Goal: Transaction & Acquisition: Obtain resource

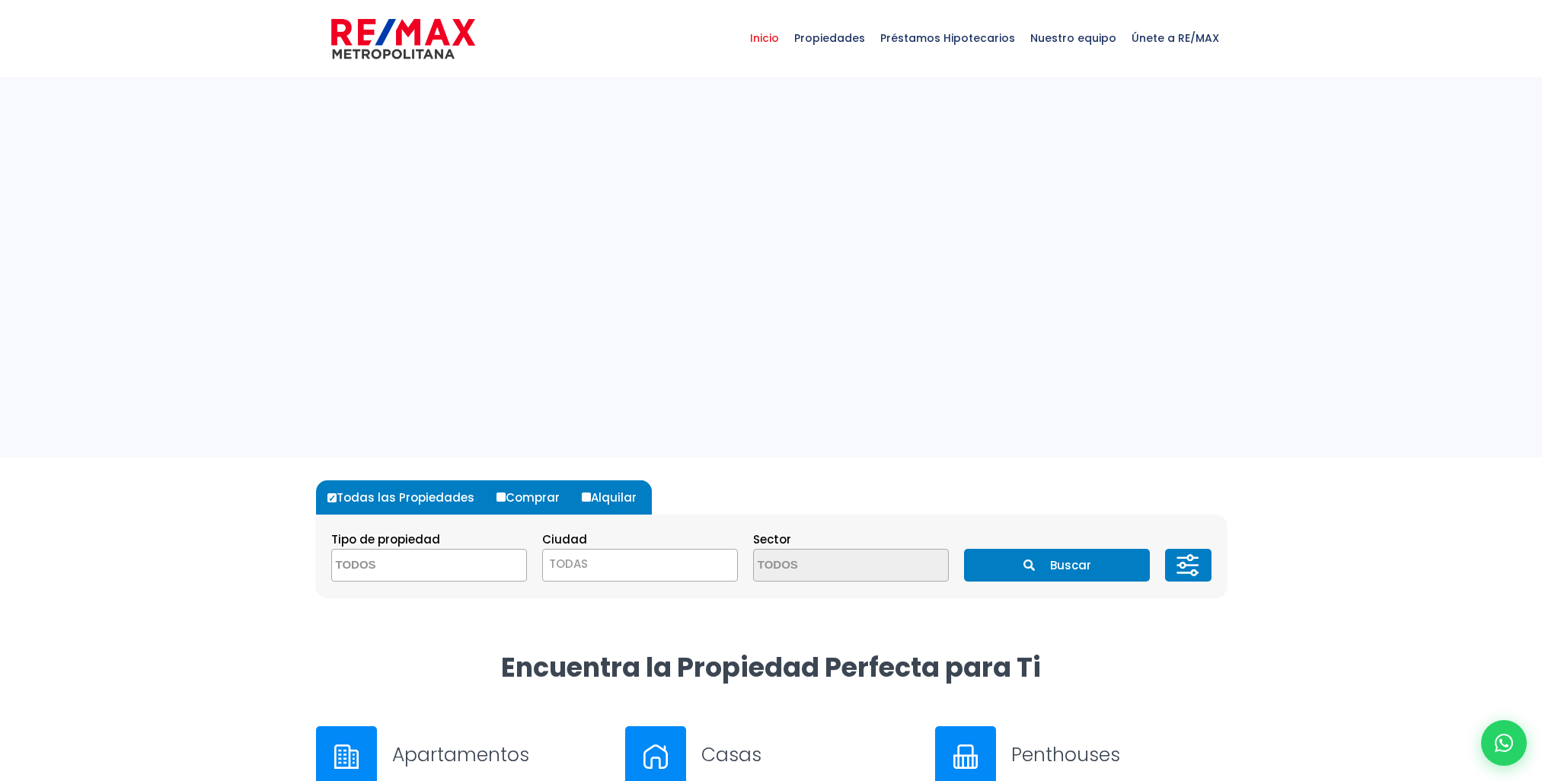
select select
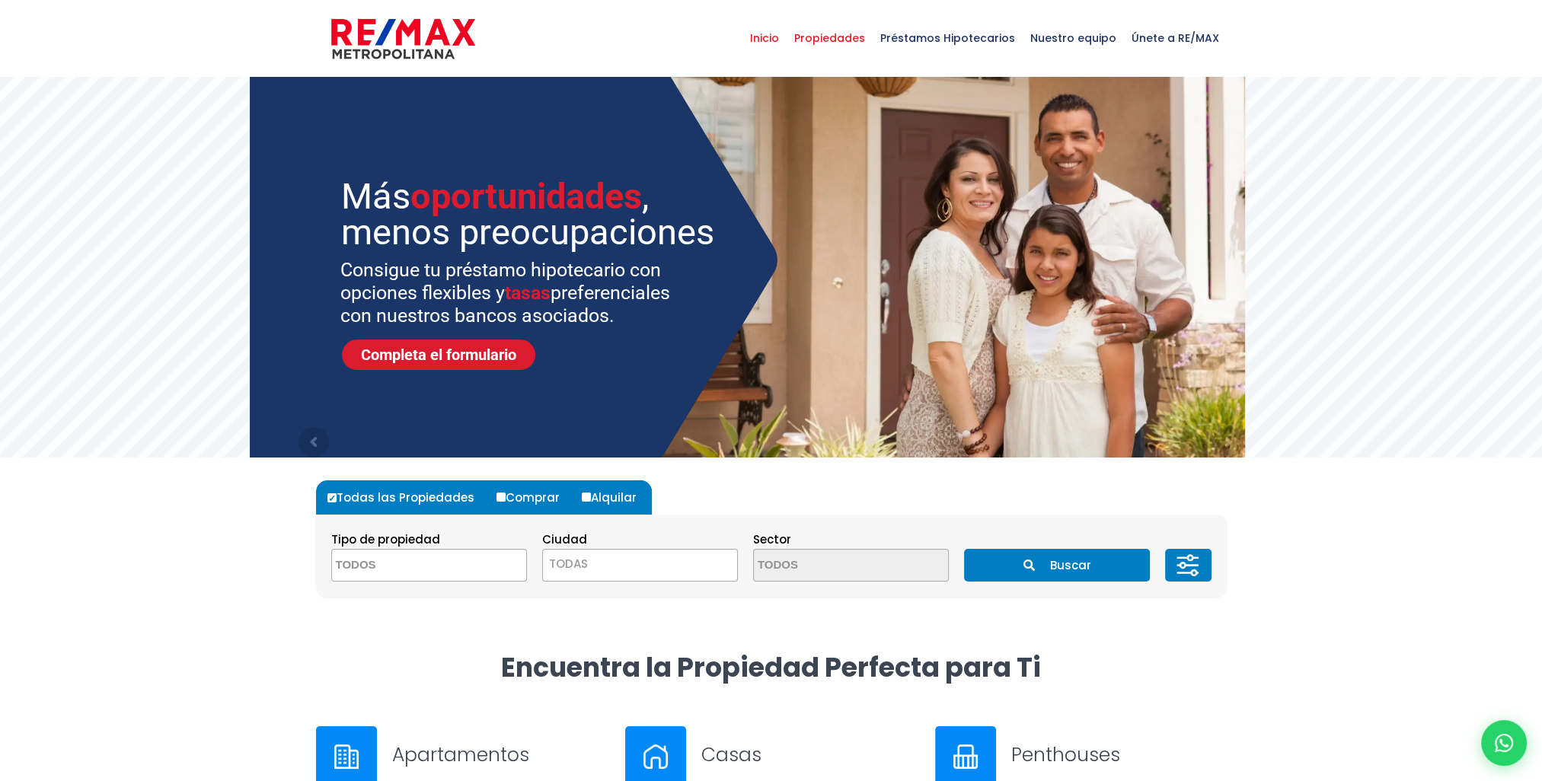
click at [864, 40] on span "Propiedades" at bounding box center [829, 38] width 86 height 46
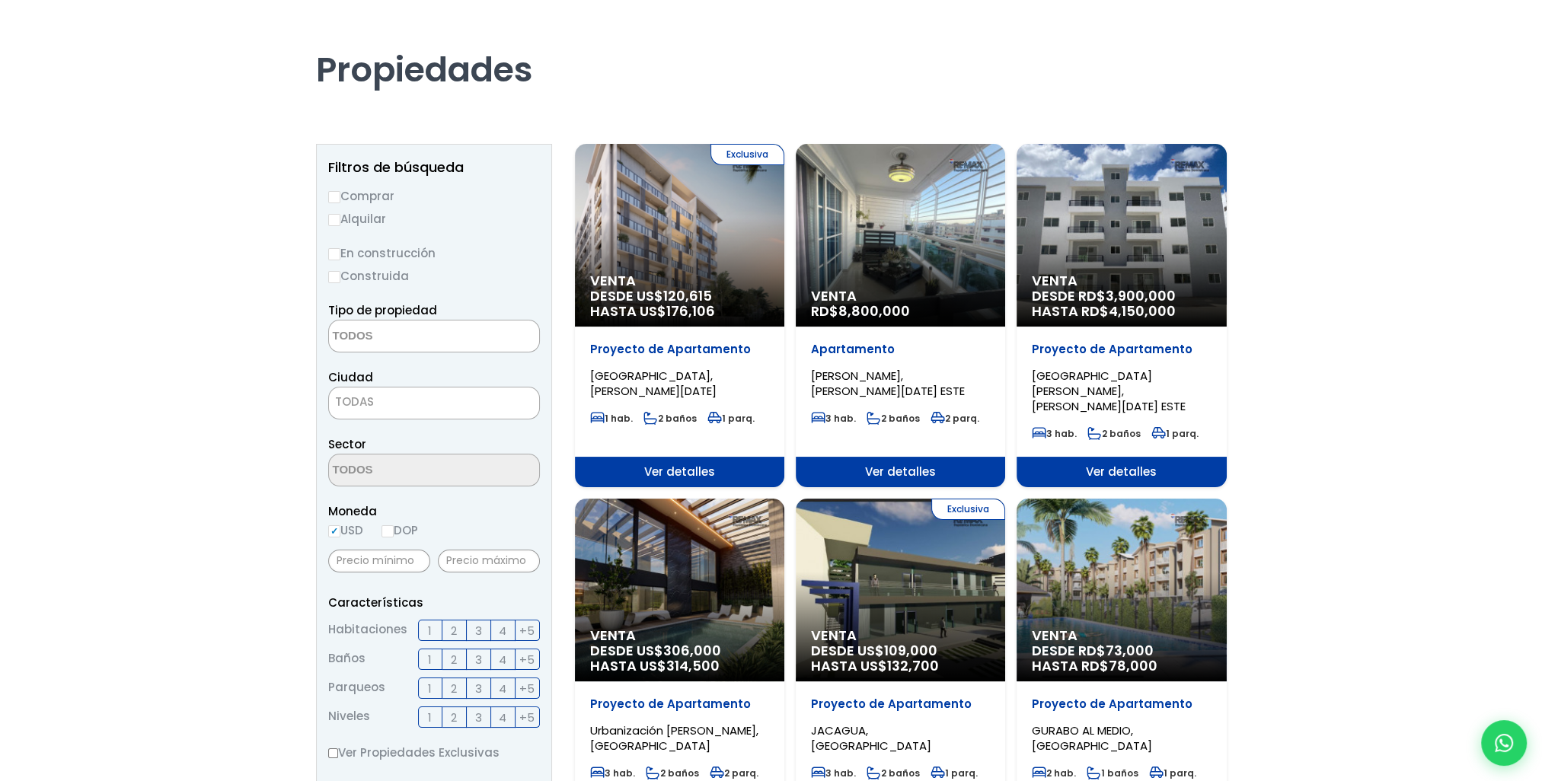
scroll to position [152, 0]
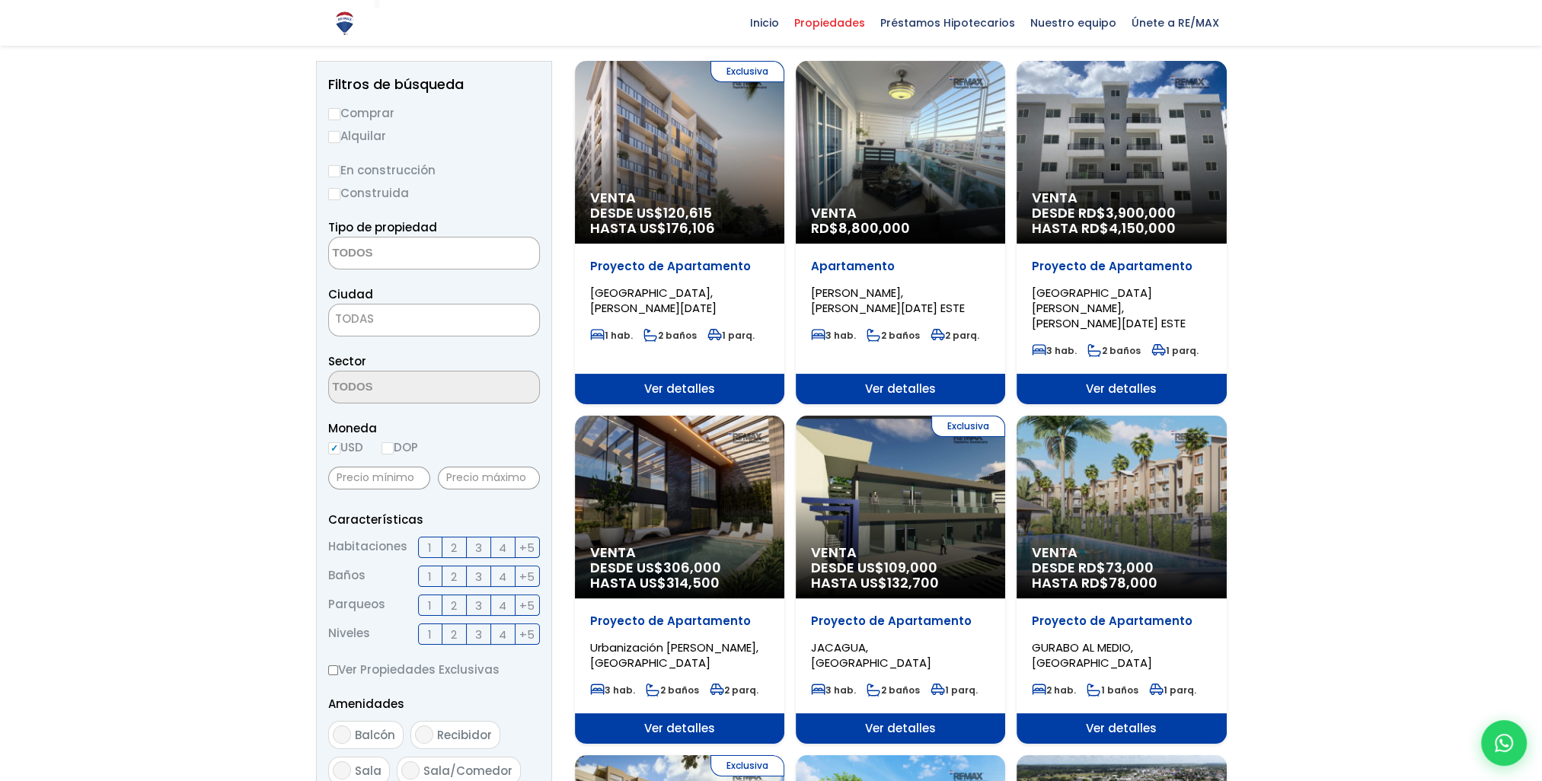
click at [388, 257] on textarea "Search" at bounding box center [403, 254] width 148 height 33
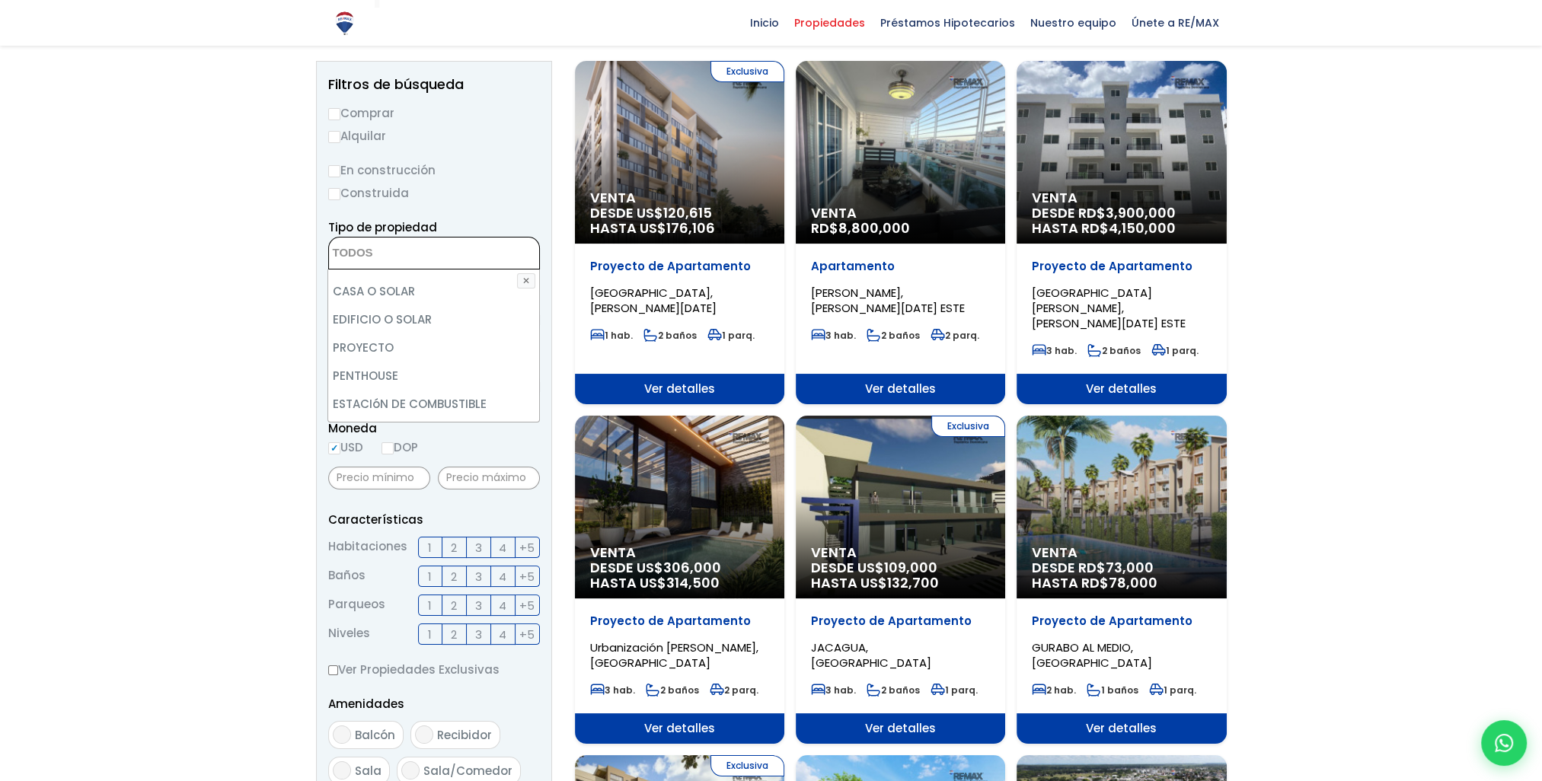
scroll to position [298, 0]
click at [437, 413] on li "LOCAL DE OFICINA" at bounding box center [433, 408] width 210 height 28
select select "office+site"
click at [433, 407] on li "LOCAL DE OFICINA" at bounding box center [433, 408] width 210 height 28
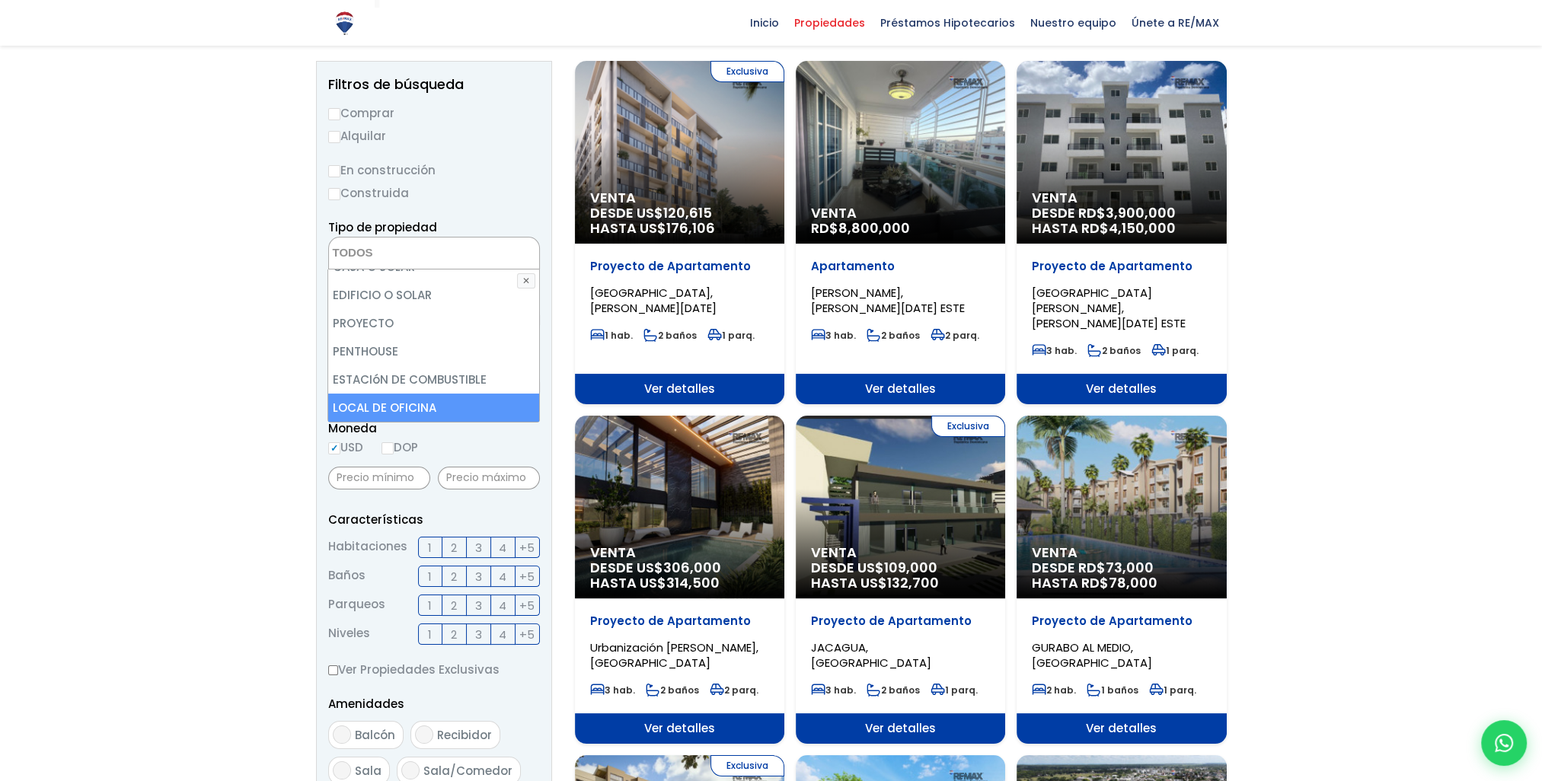
click at [432, 404] on li "LOCAL DE OFICINA" at bounding box center [433, 408] width 210 height 28
select select "office+site"
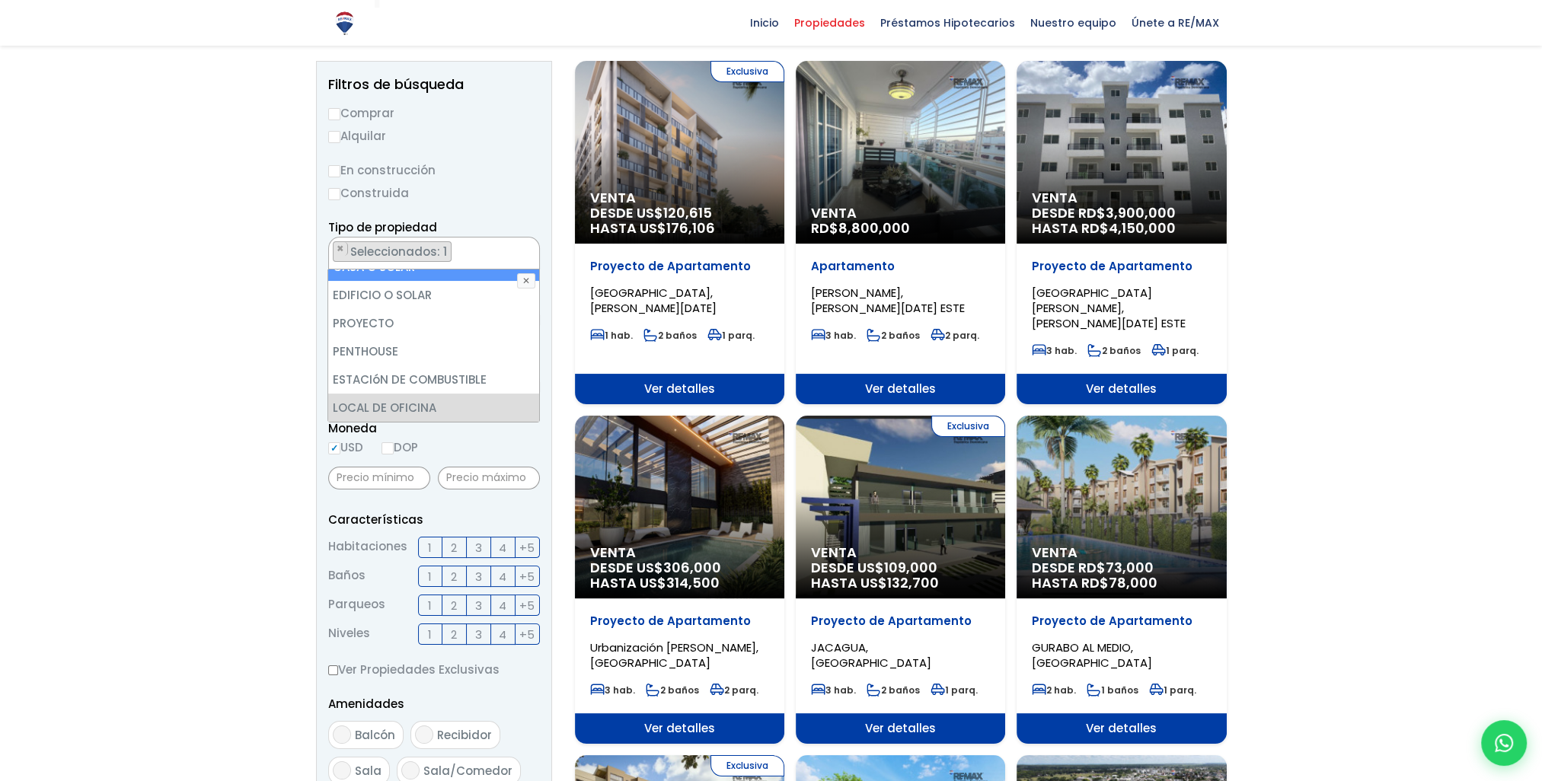
click at [515, 204] on form "Comprar Alquilar En construcción Construida Tipo de propiedad APARTAMENTO CASA …" at bounding box center [434, 593] width 212 height 978
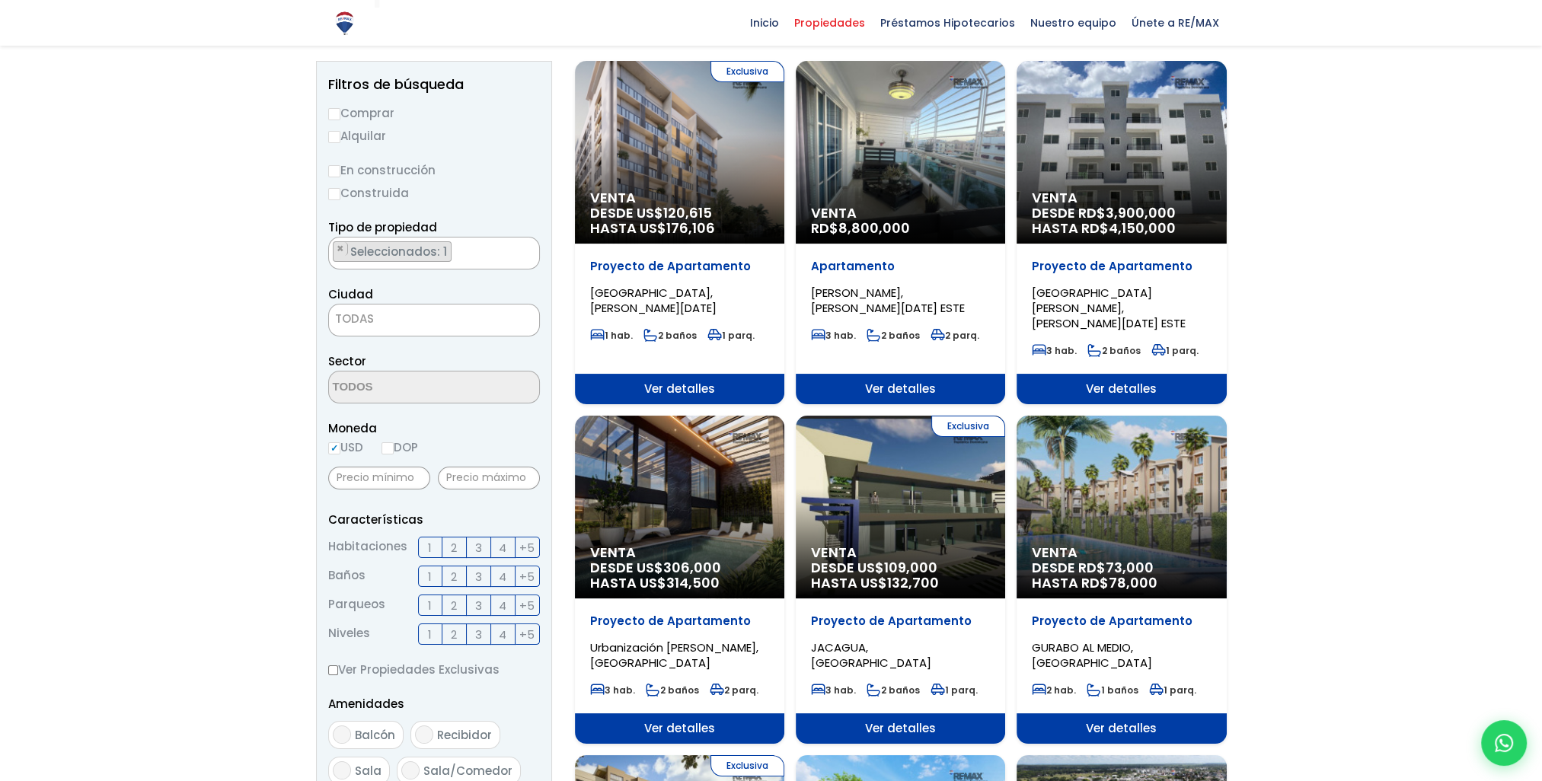
click at [338, 139] on input "Alquilar" at bounding box center [334, 137] width 12 height 12
radio input "true"
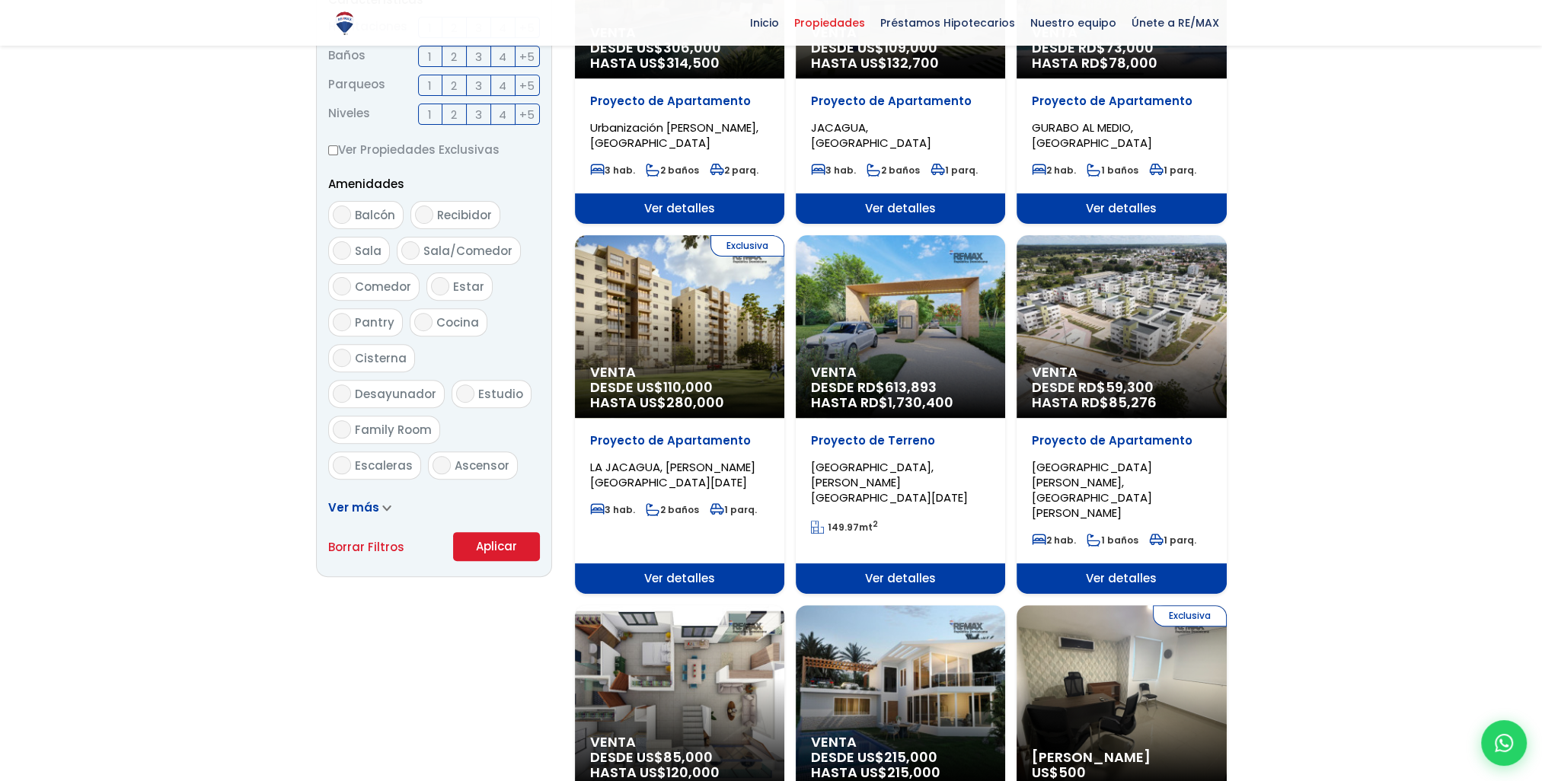
scroll to position [685, 0]
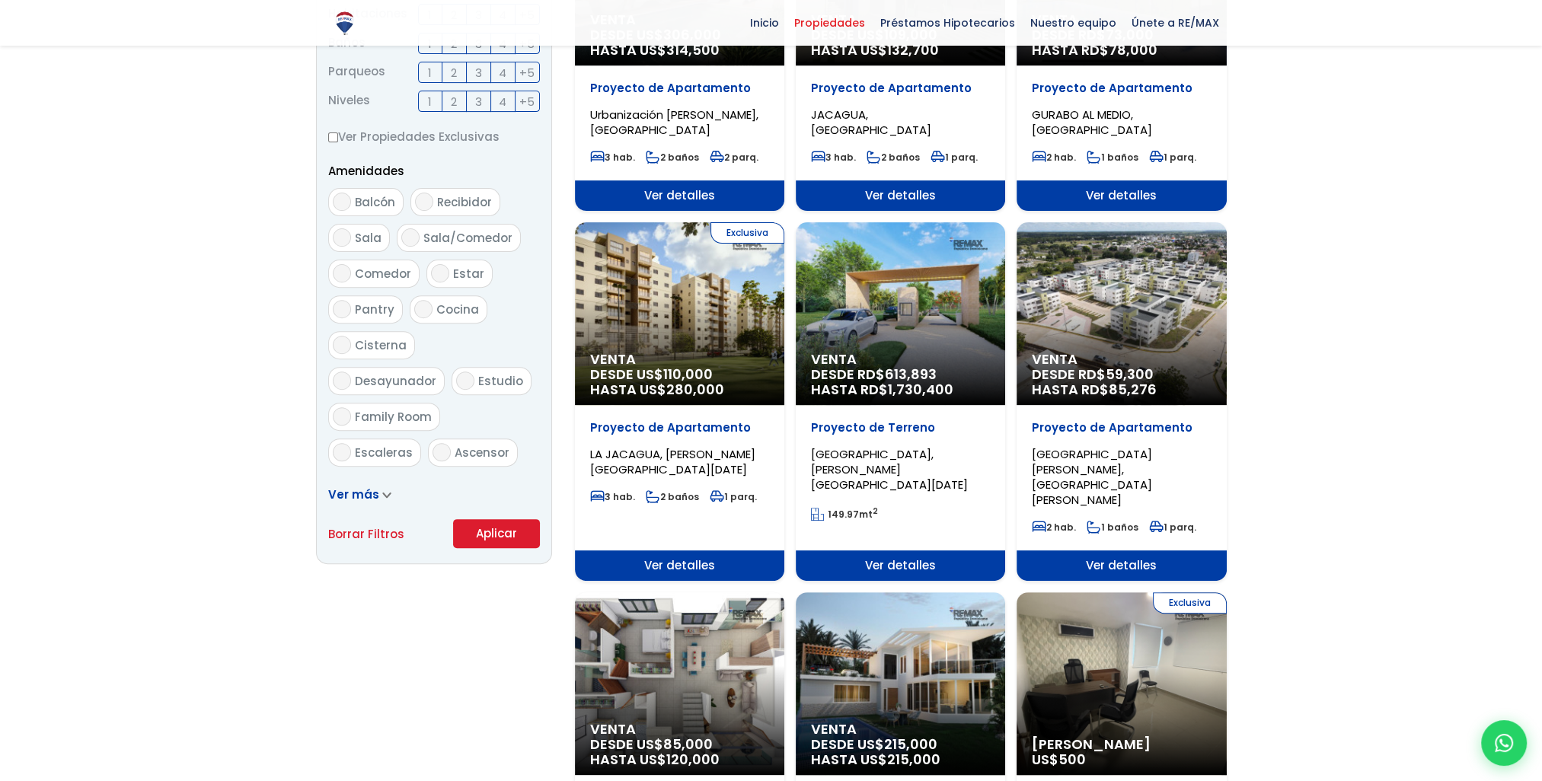
click at [502, 530] on button "Aplicar" at bounding box center [496, 533] width 87 height 29
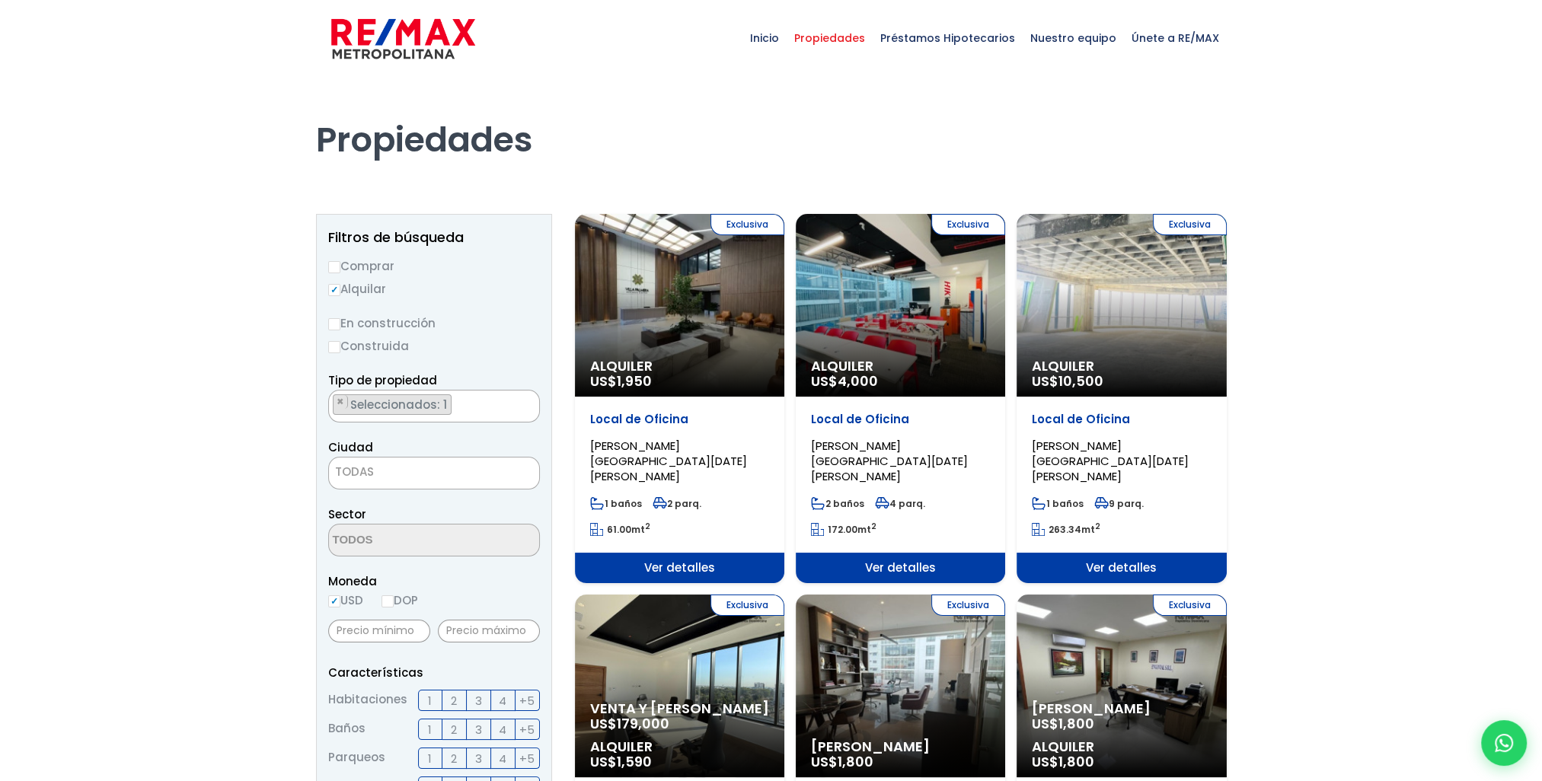
click at [1108, 327] on div "Exclusiva Alquiler US$ 10,500" at bounding box center [1120, 305] width 209 height 183
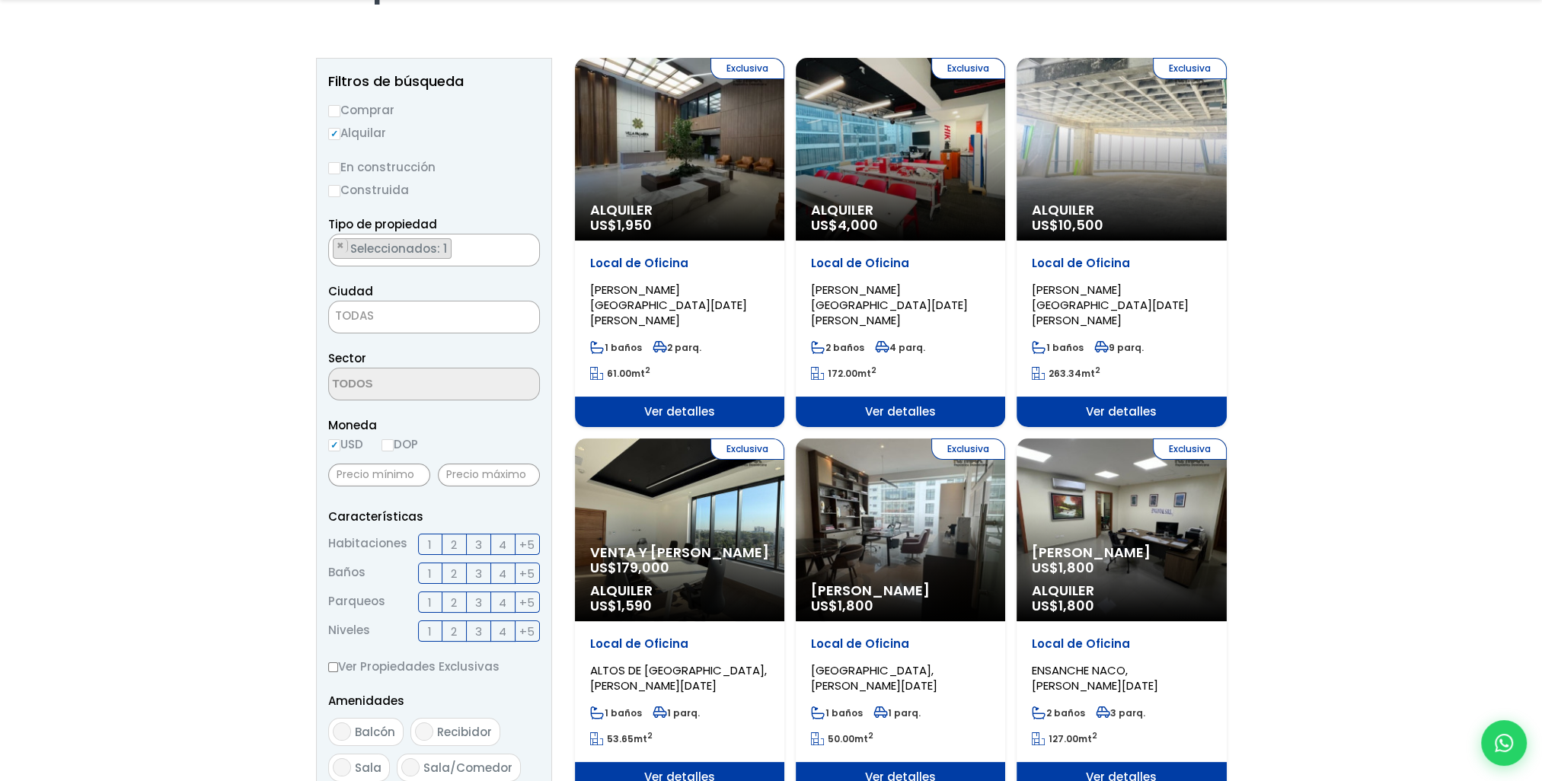
scroll to position [228, 0]
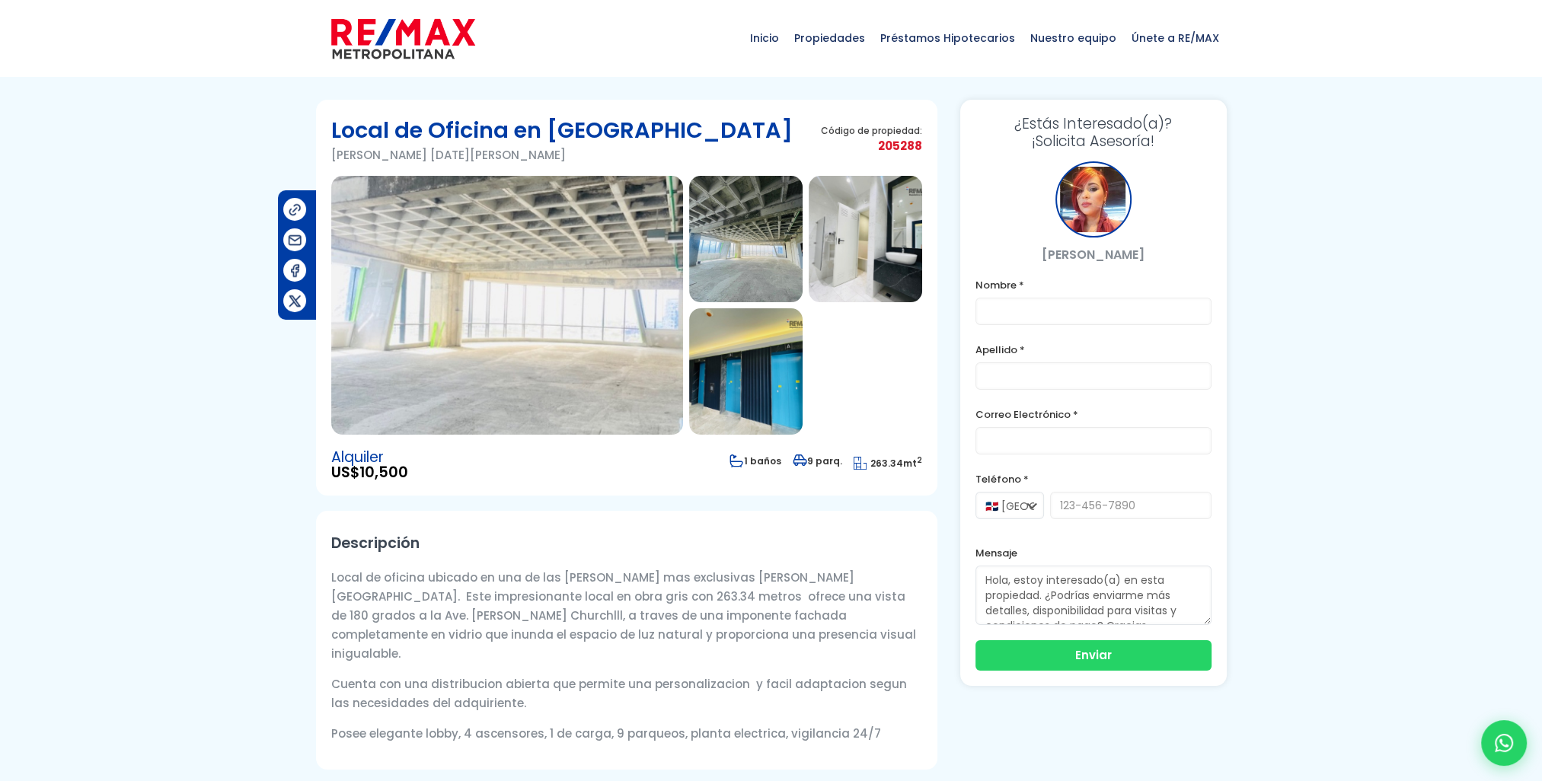
click at [584, 300] on img at bounding box center [507, 305] width 352 height 259
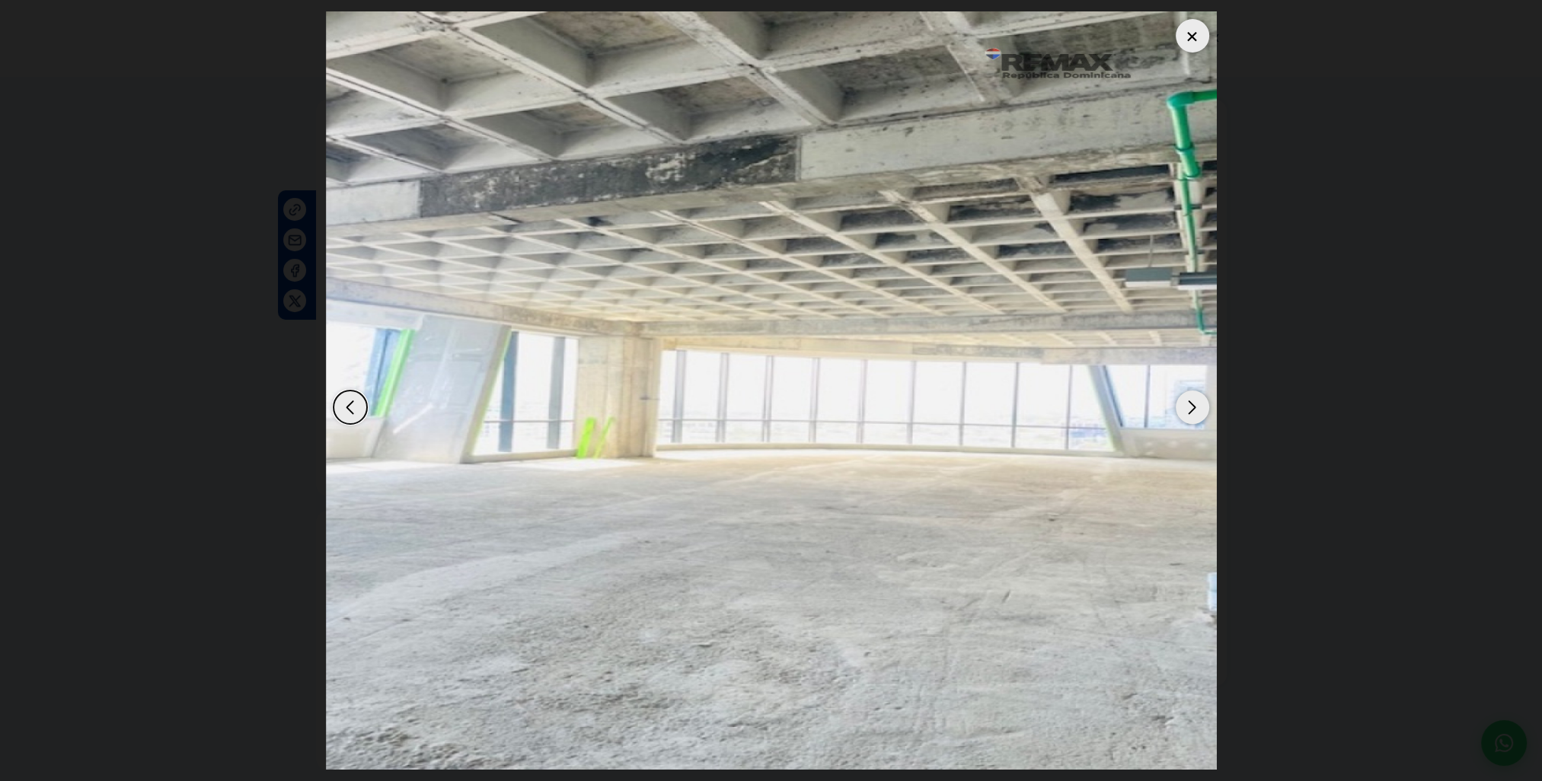
click at [1197, 409] on div "Next slide" at bounding box center [1192, 407] width 33 height 33
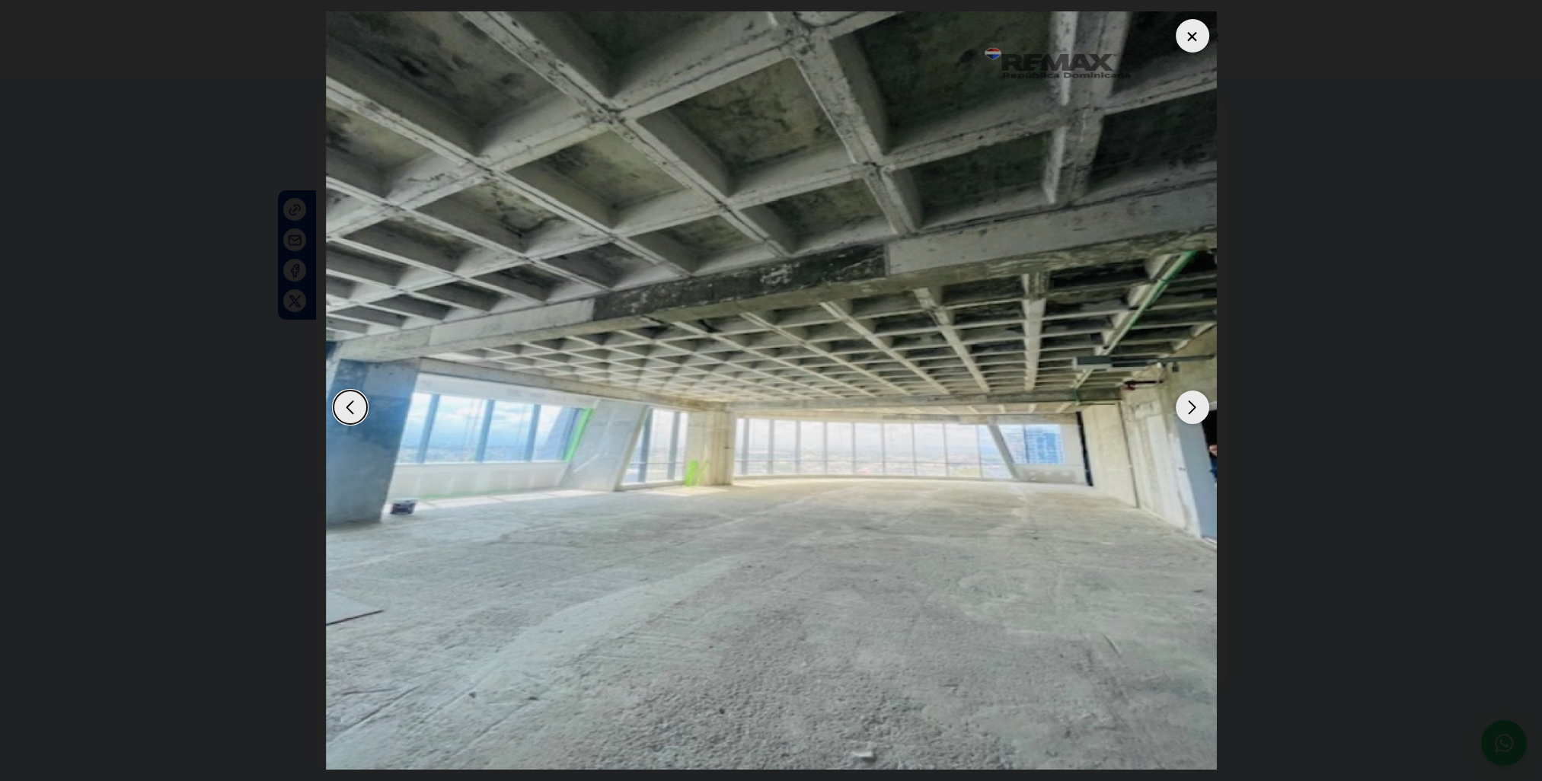
click at [1197, 409] on div "Next slide" at bounding box center [1192, 407] width 33 height 33
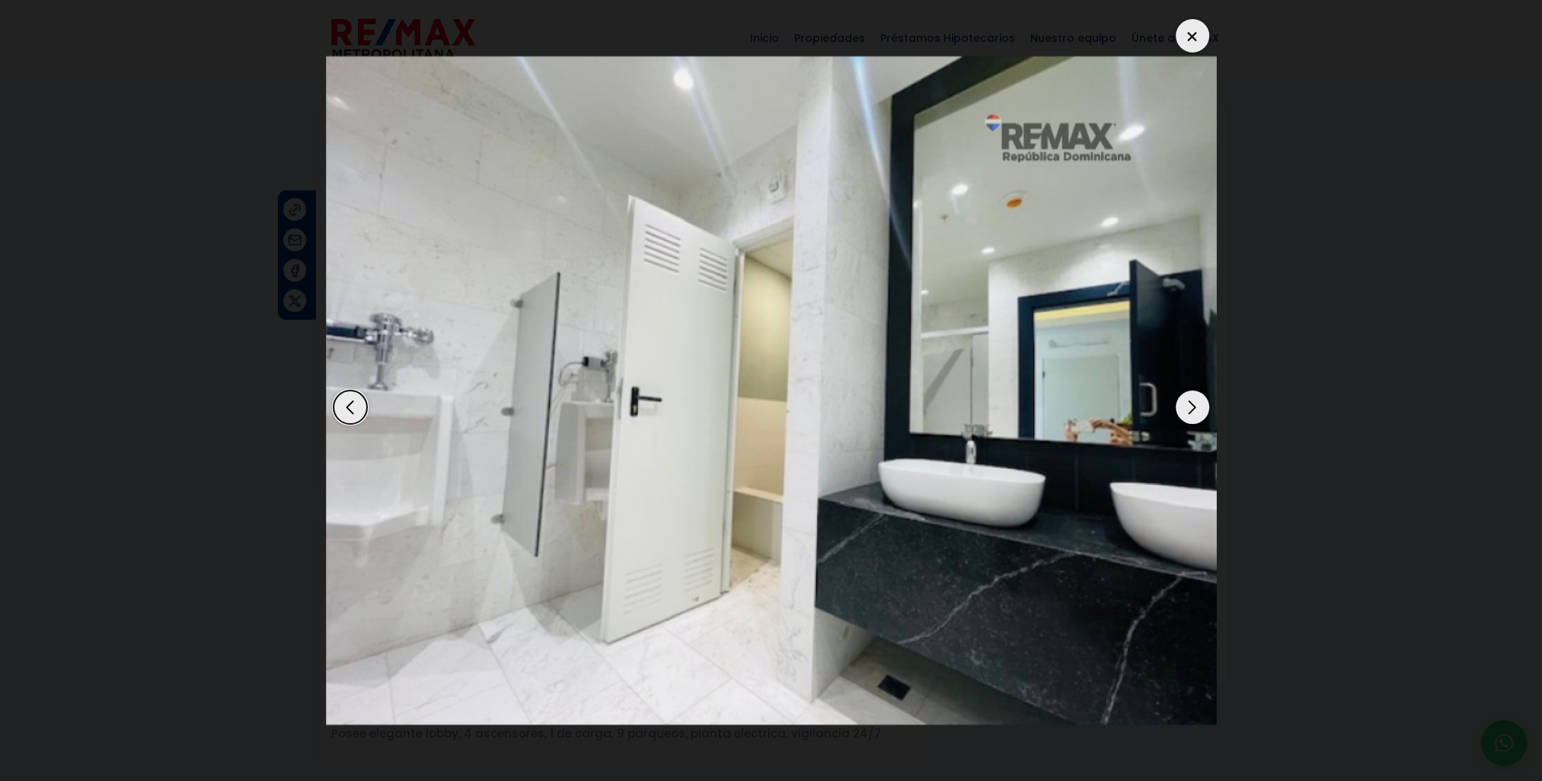
click at [1197, 409] on div "Next slide" at bounding box center [1192, 407] width 33 height 33
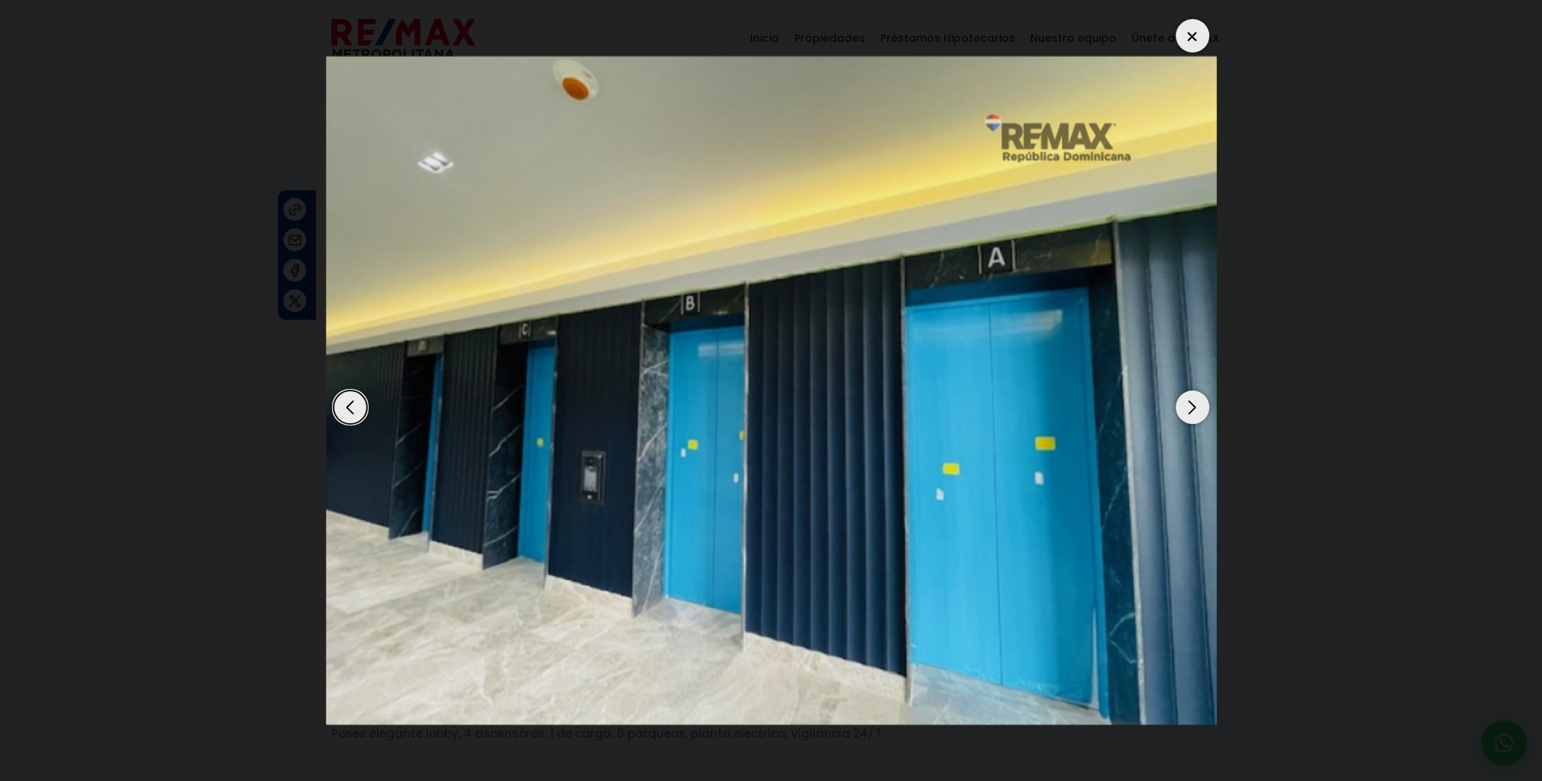
click at [1197, 409] on div "Next slide" at bounding box center [1192, 407] width 33 height 33
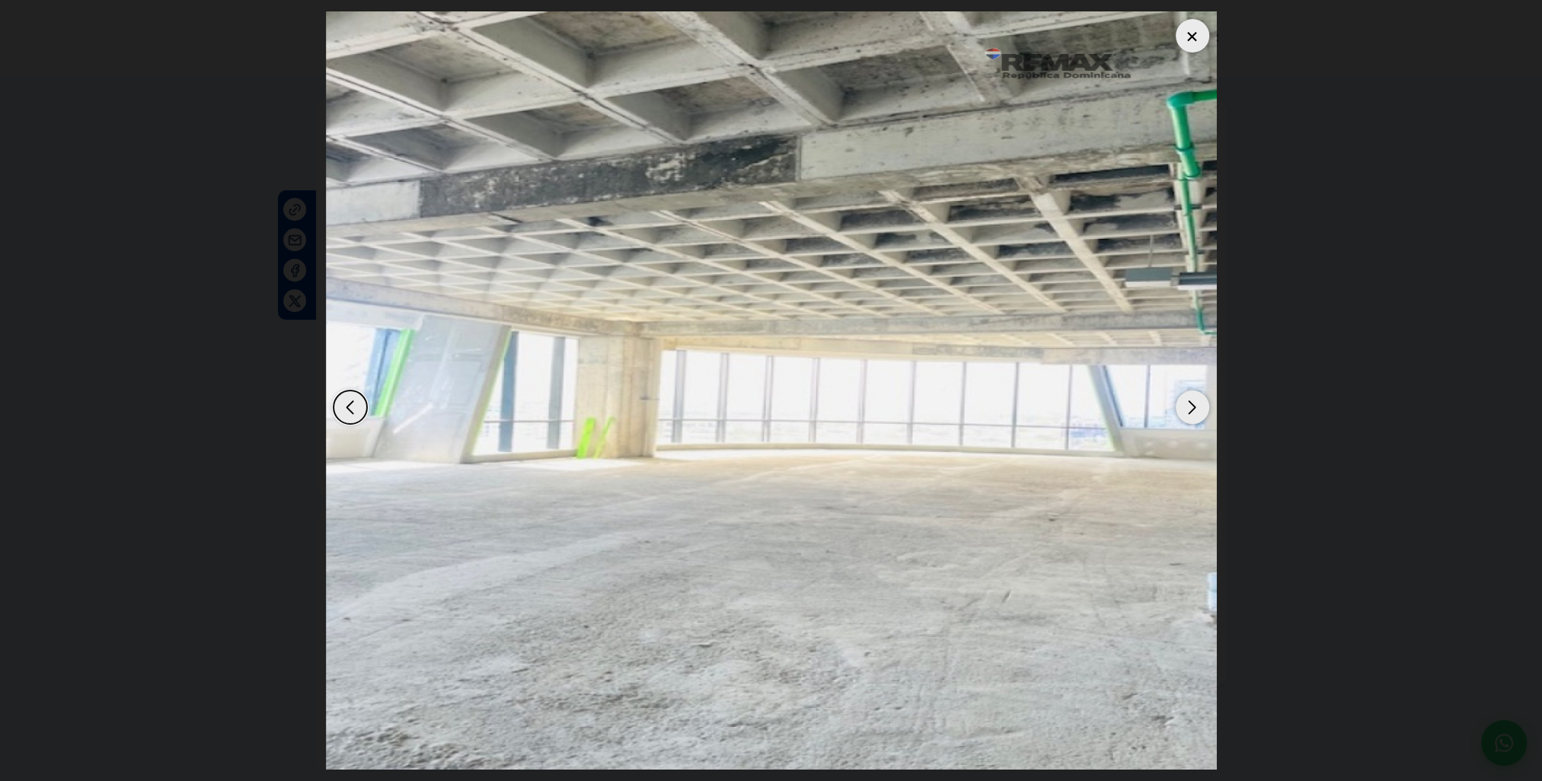
click at [1197, 36] on div at bounding box center [1192, 35] width 33 height 33
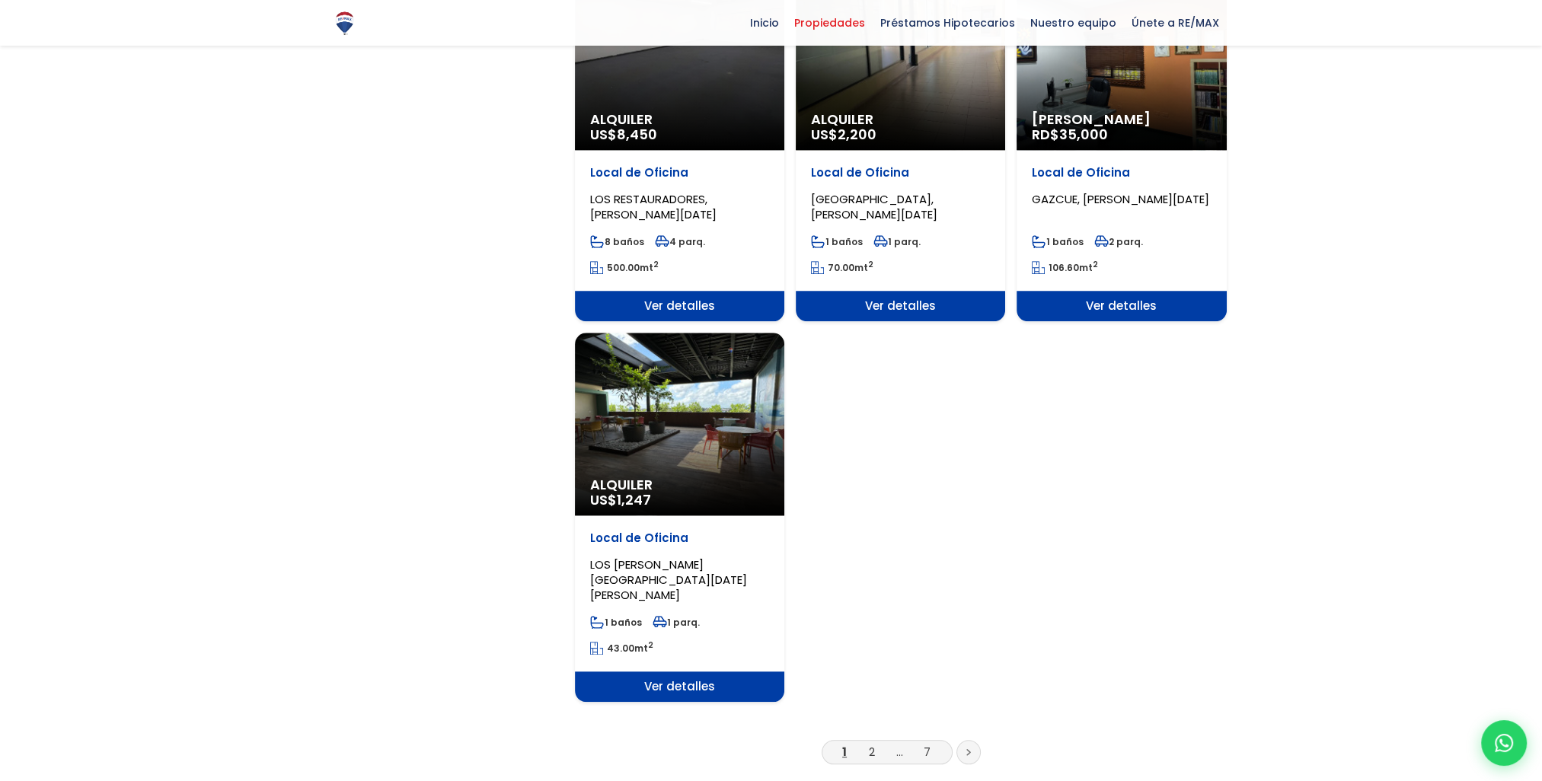
scroll to position [1751, 0]
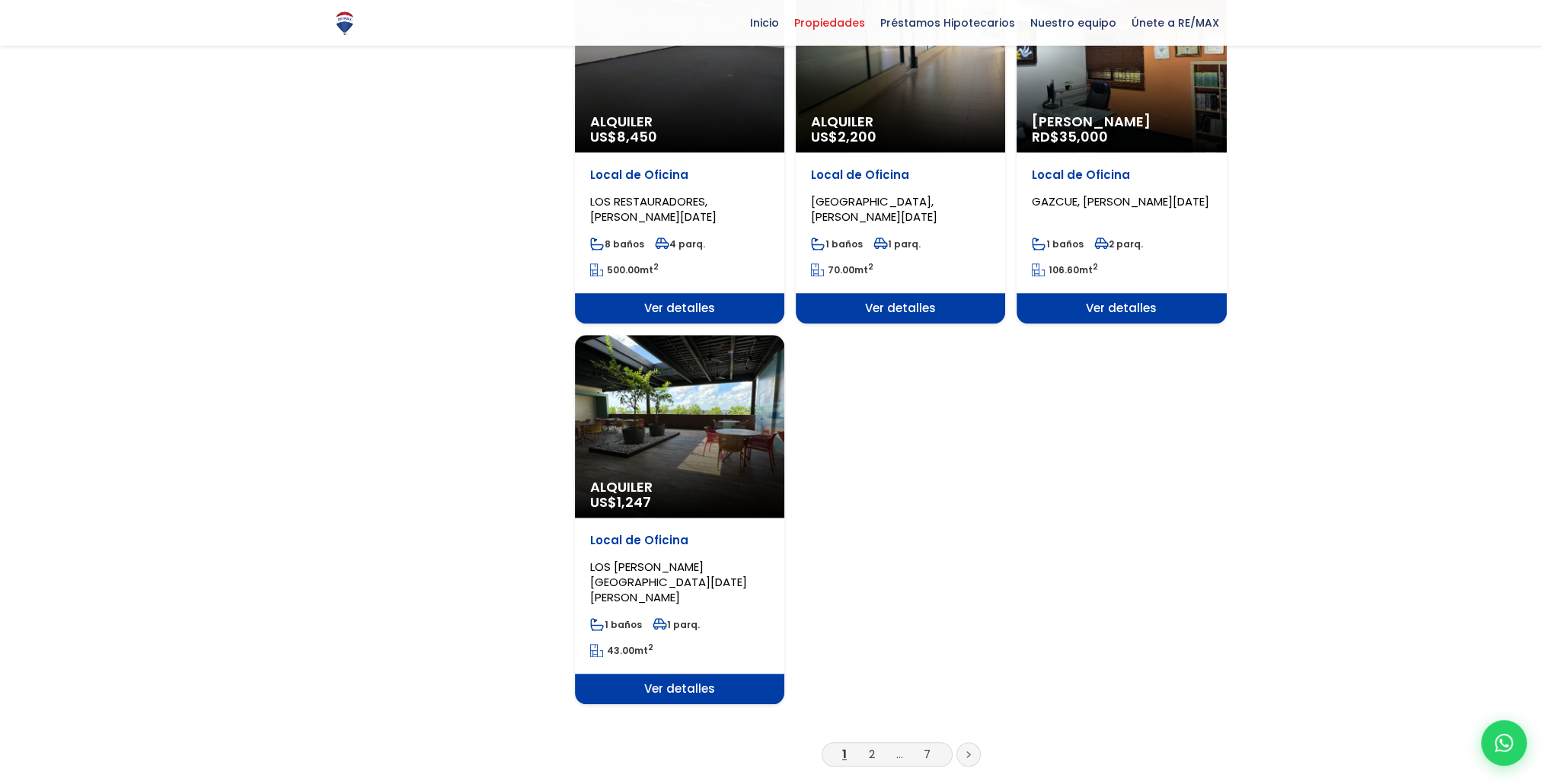
click at [966, 751] on icon at bounding box center [968, 755] width 5 height 8
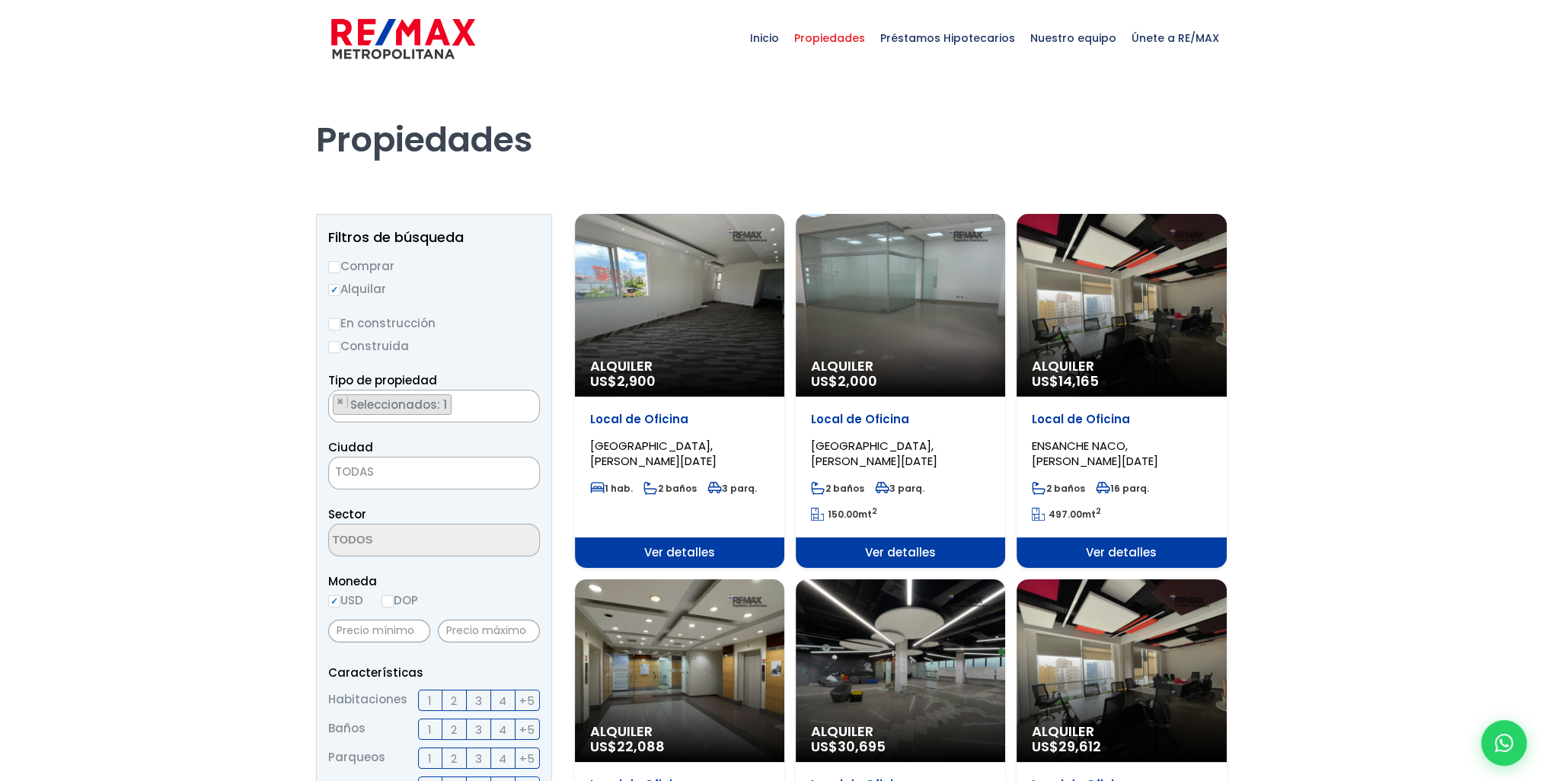
click at [1113, 314] on div "Alquiler US$ 14,165" at bounding box center [1120, 305] width 209 height 183
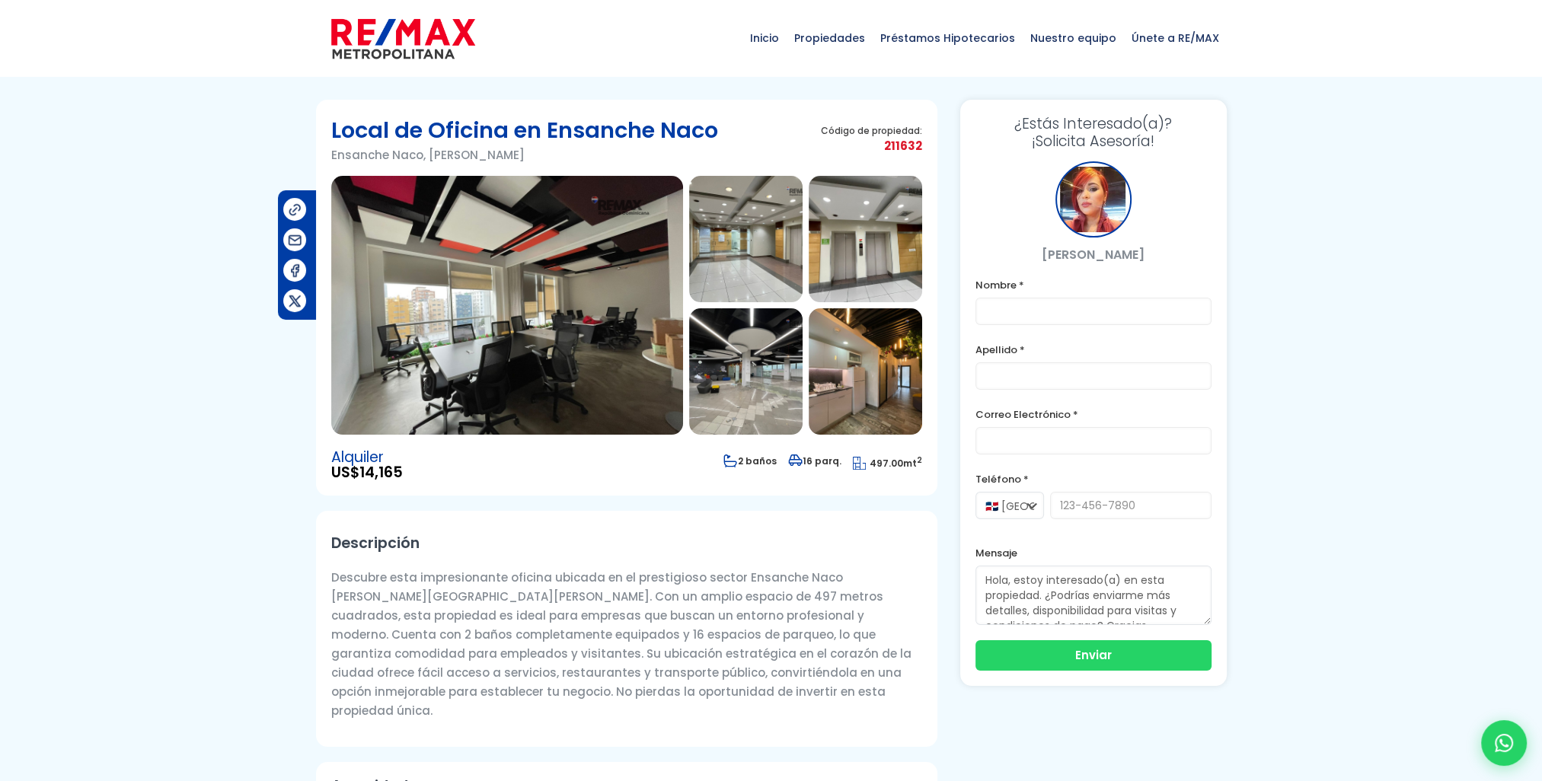
click at [500, 323] on img at bounding box center [507, 305] width 352 height 259
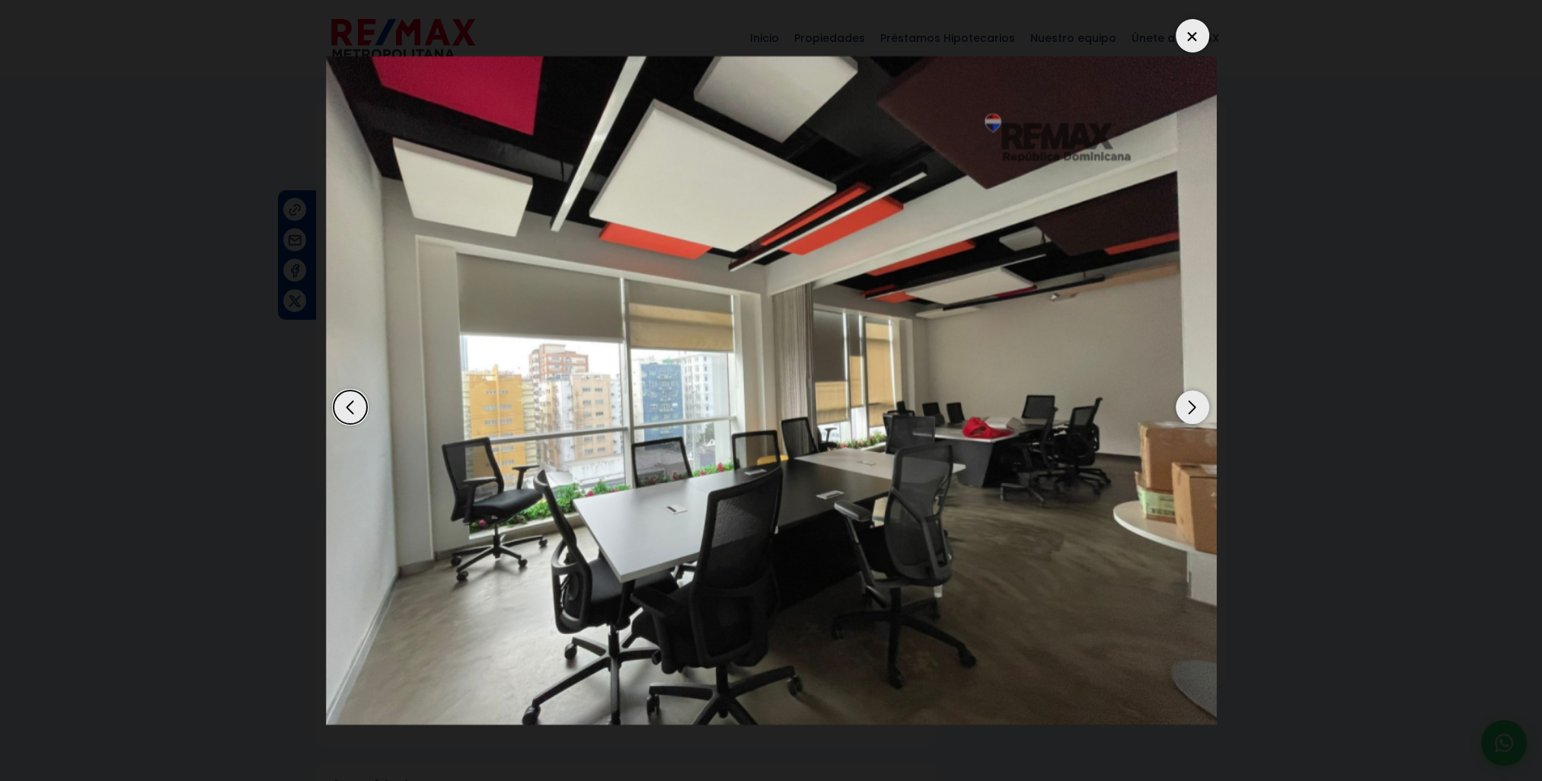
click at [1194, 401] on div "Next slide" at bounding box center [1192, 407] width 33 height 33
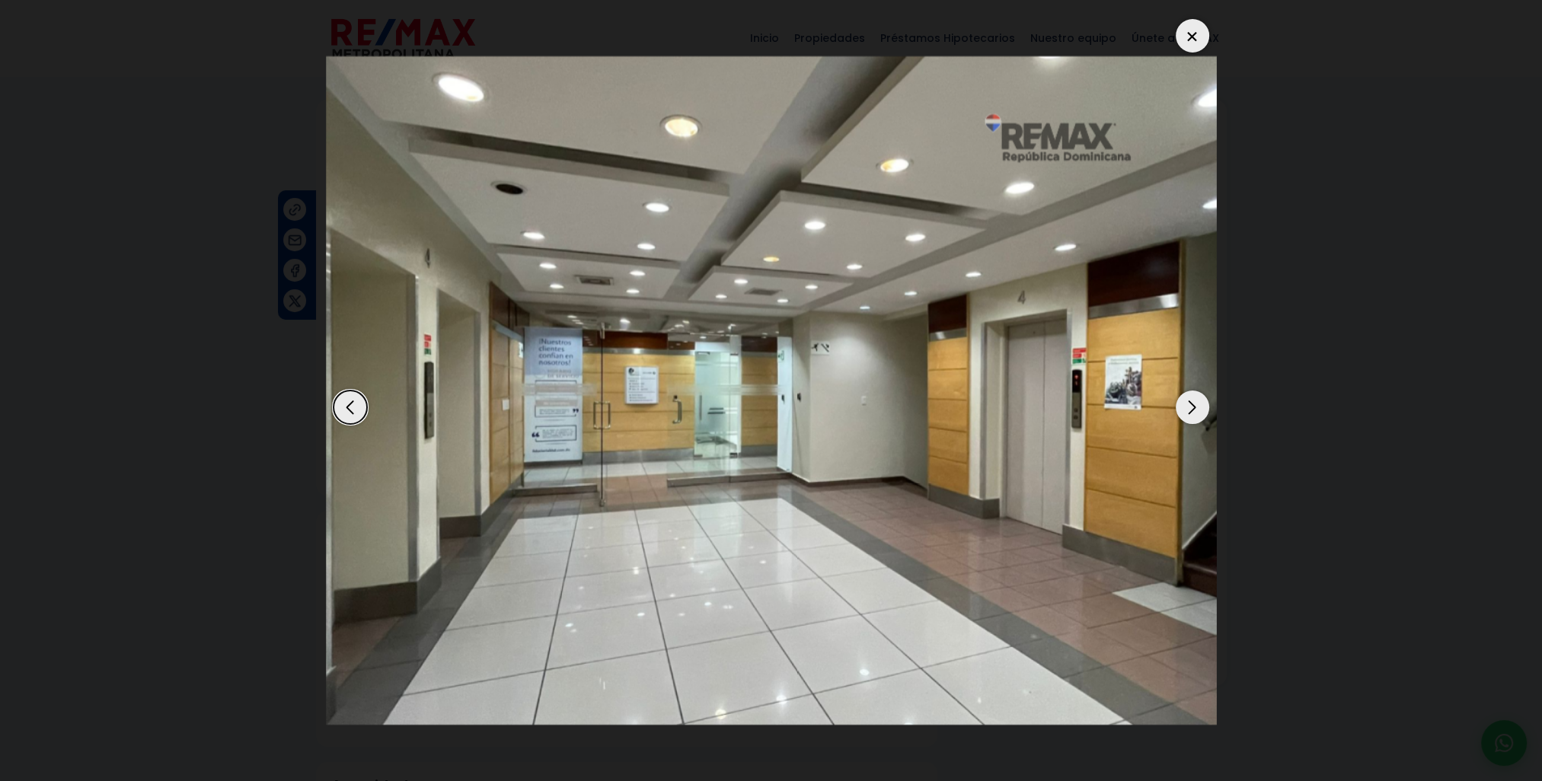
click at [1194, 401] on div "Next slide" at bounding box center [1192, 407] width 33 height 33
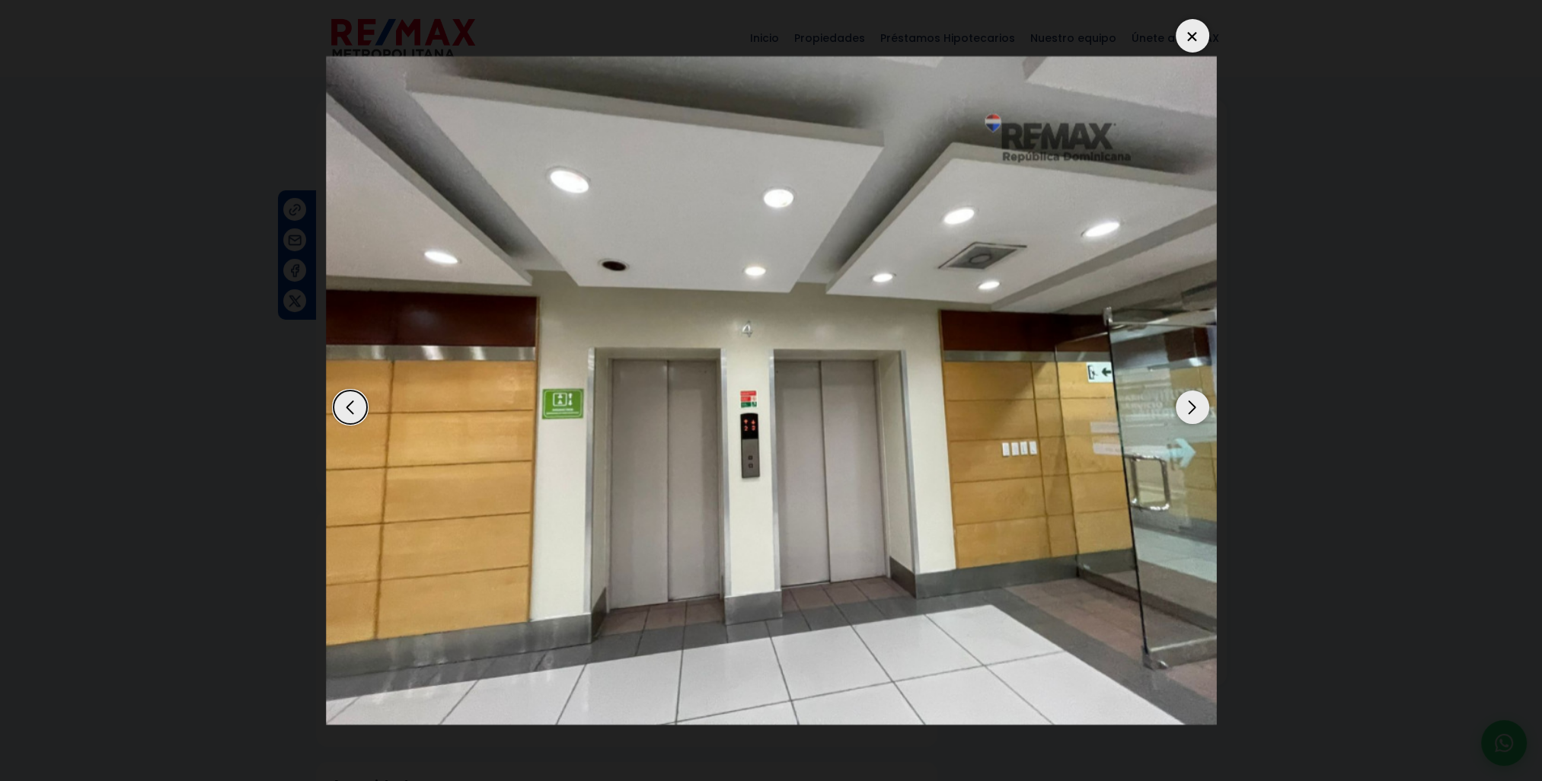
click at [1194, 401] on div "Next slide" at bounding box center [1192, 407] width 33 height 33
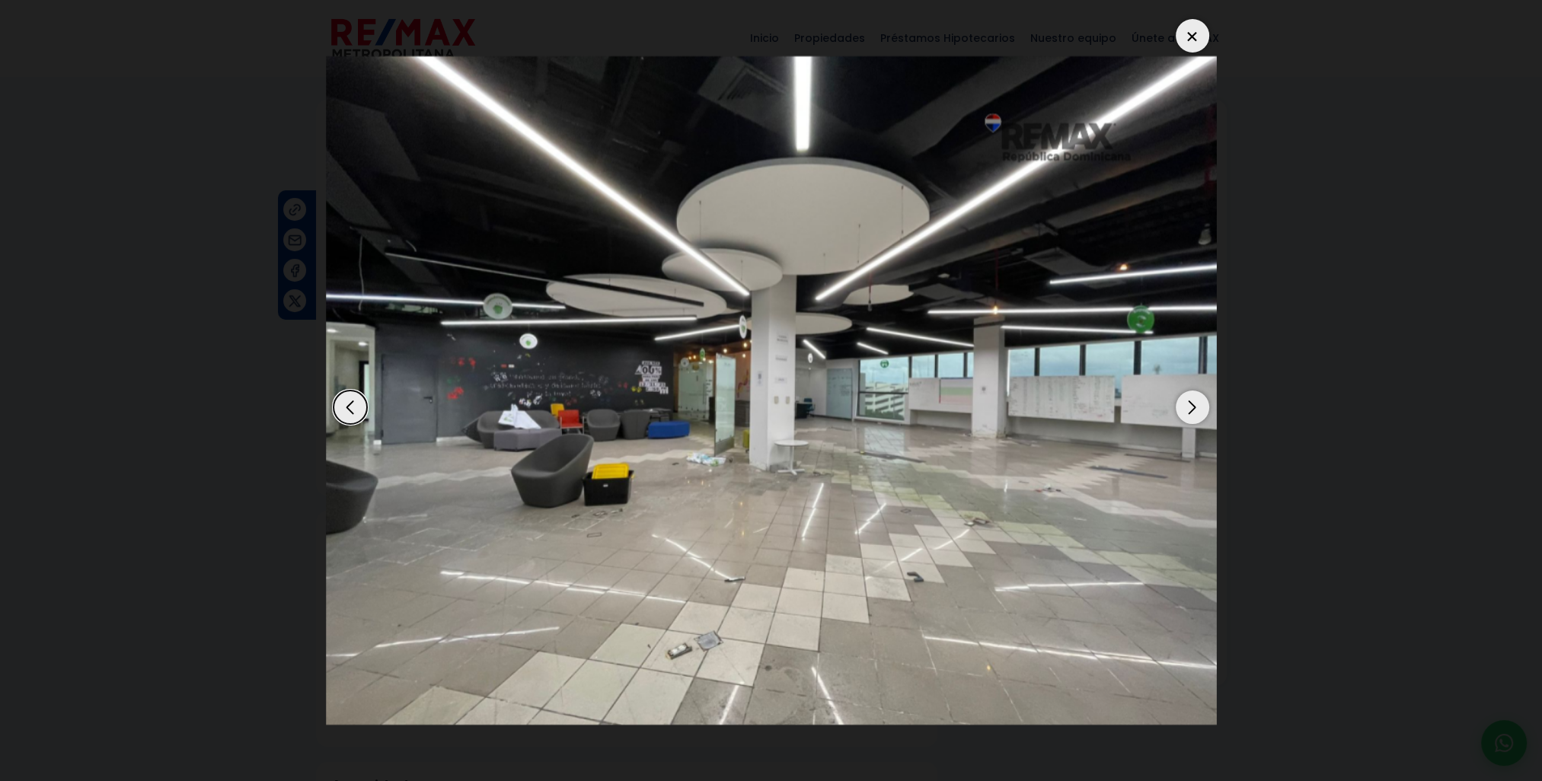
click at [1194, 401] on div "Next slide" at bounding box center [1192, 407] width 33 height 33
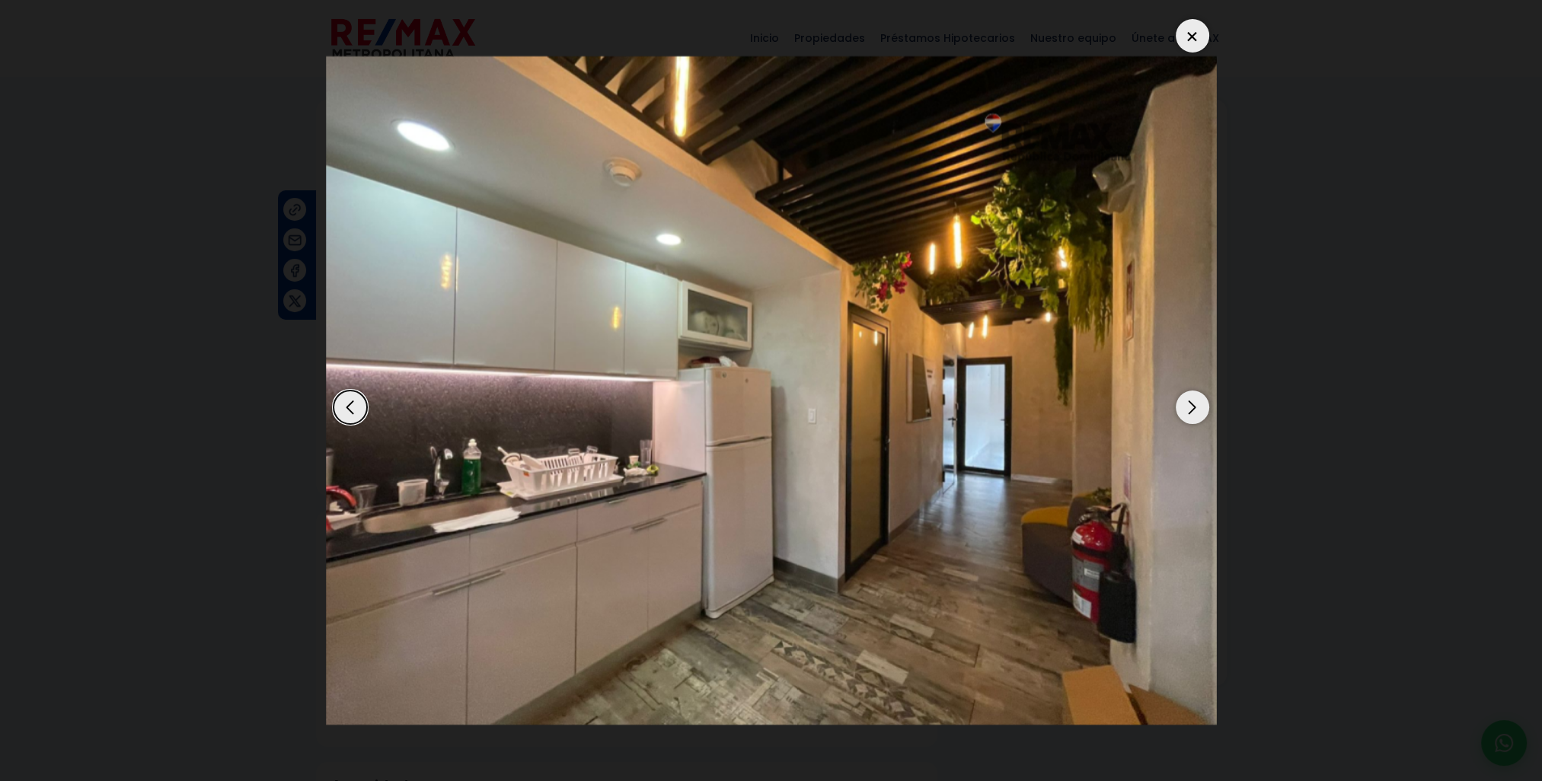
click at [1194, 401] on div "Next slide" at bounding box center [1192, 407] width 33 height 33
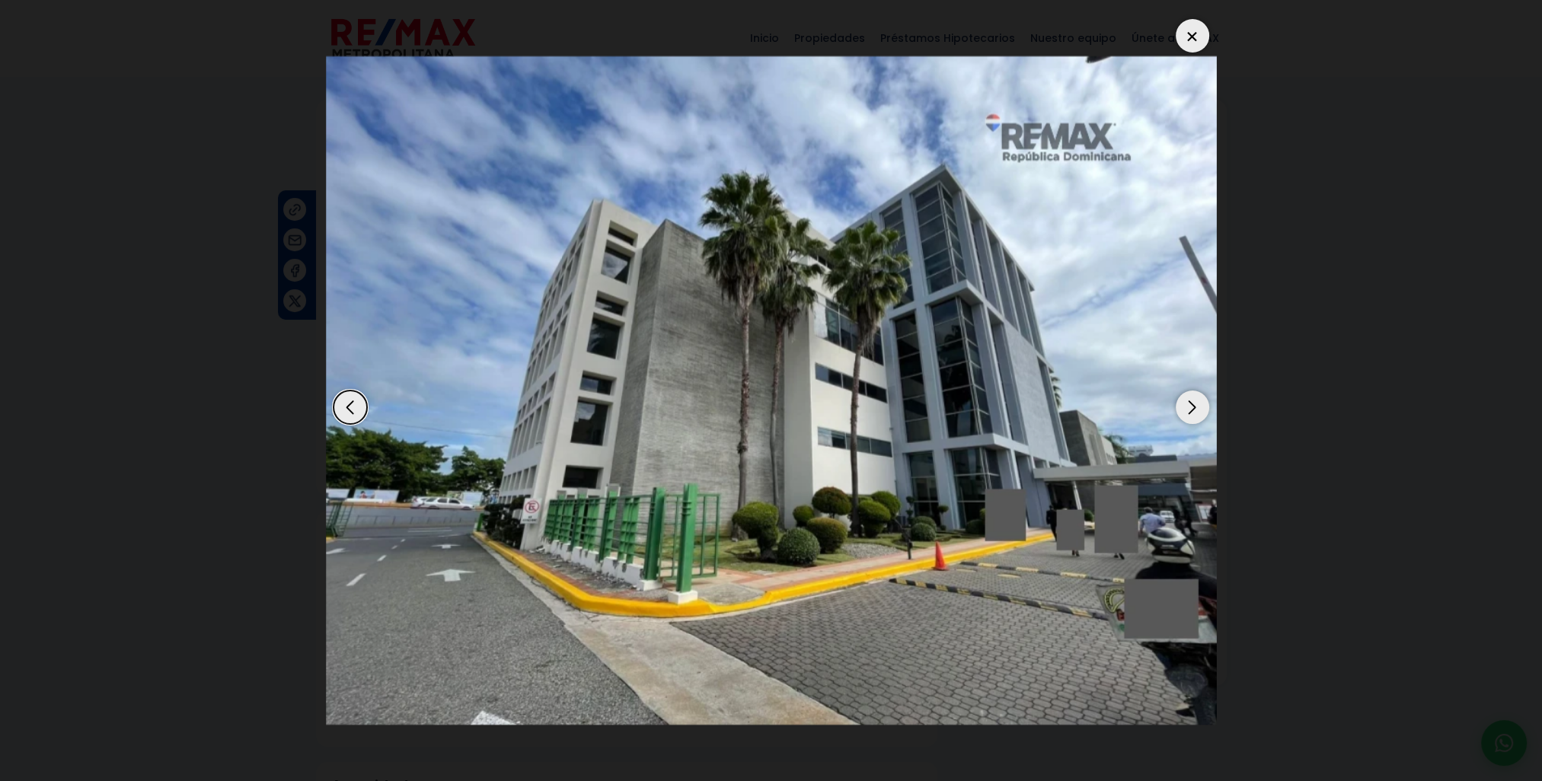
click at [1192, 407] on div "Next slide" at bounding box center [1192, 407] width 33 height 33
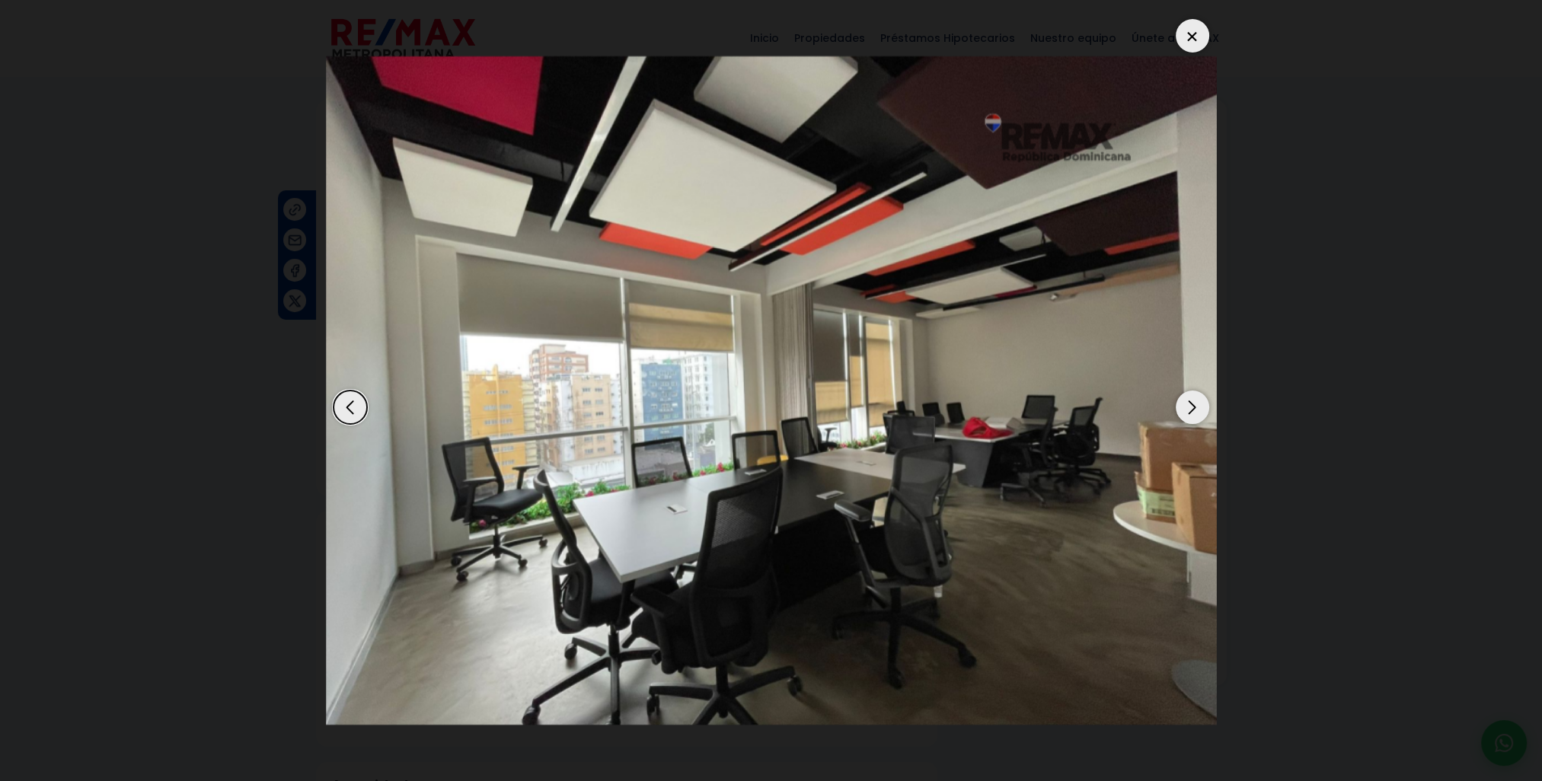
click at [1192, 407] on div "Next slide" at bounding box center [1192, 407] width 33 height 33
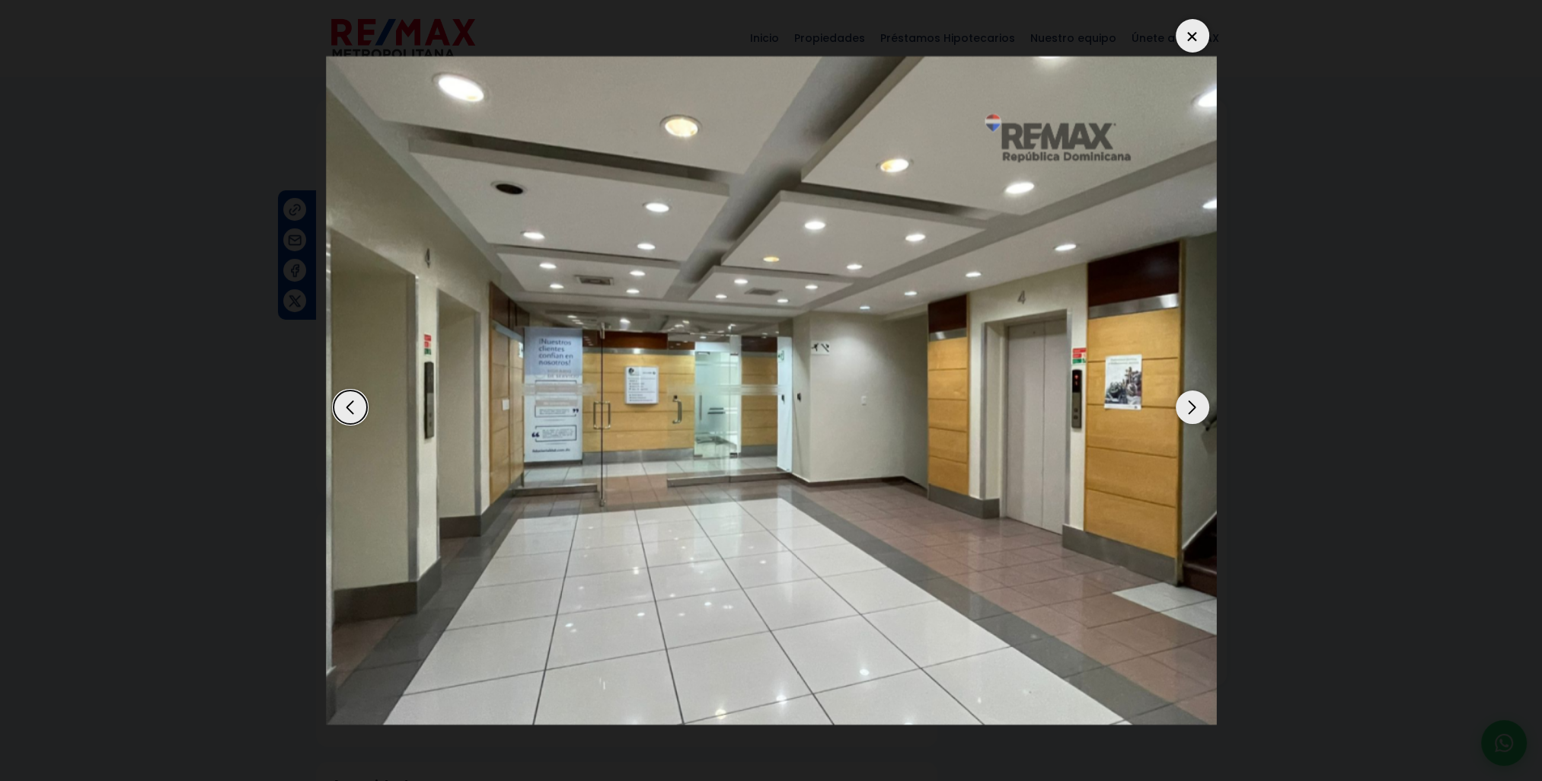
click at [1192, 407] on div "Next slide" at bounding box center [1192, 407] width 33 height 33
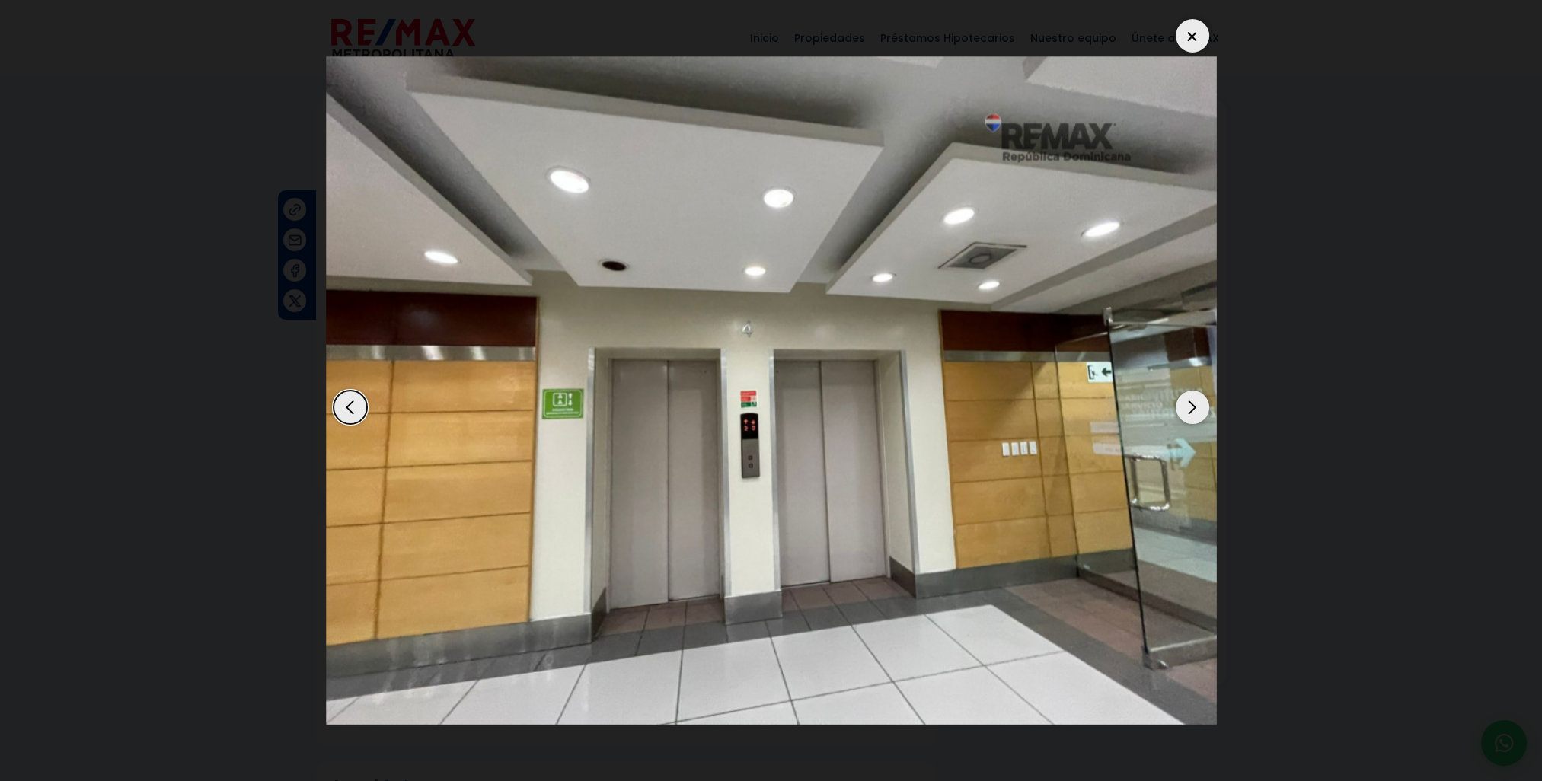
click at [1192, 407] on div "Next slide" at bounding box center [1192, 407] width 33 height 33
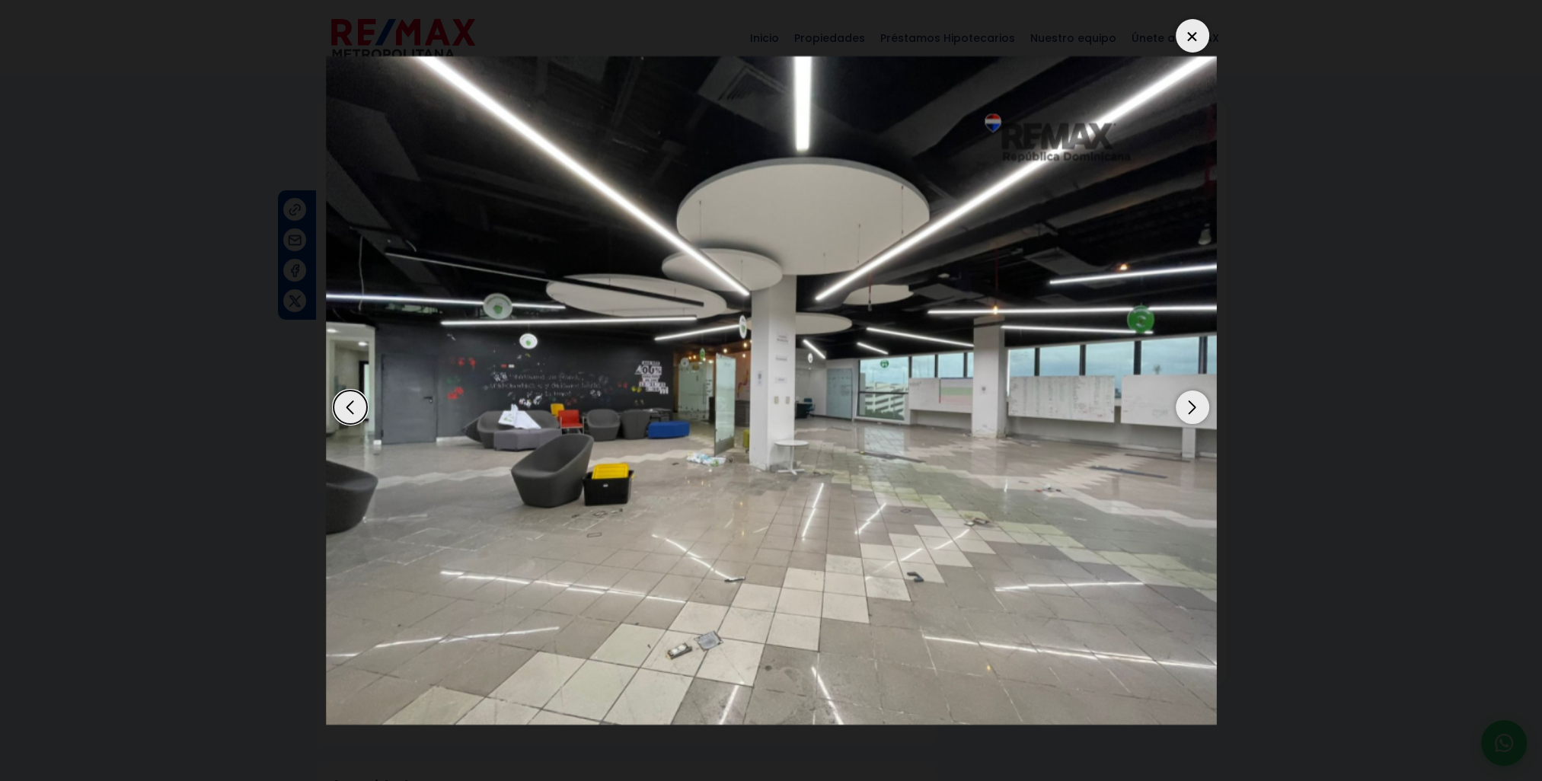
click at [1192, 407] on div "Next slide" at bounding box center [1192, 407] width 33 height 33
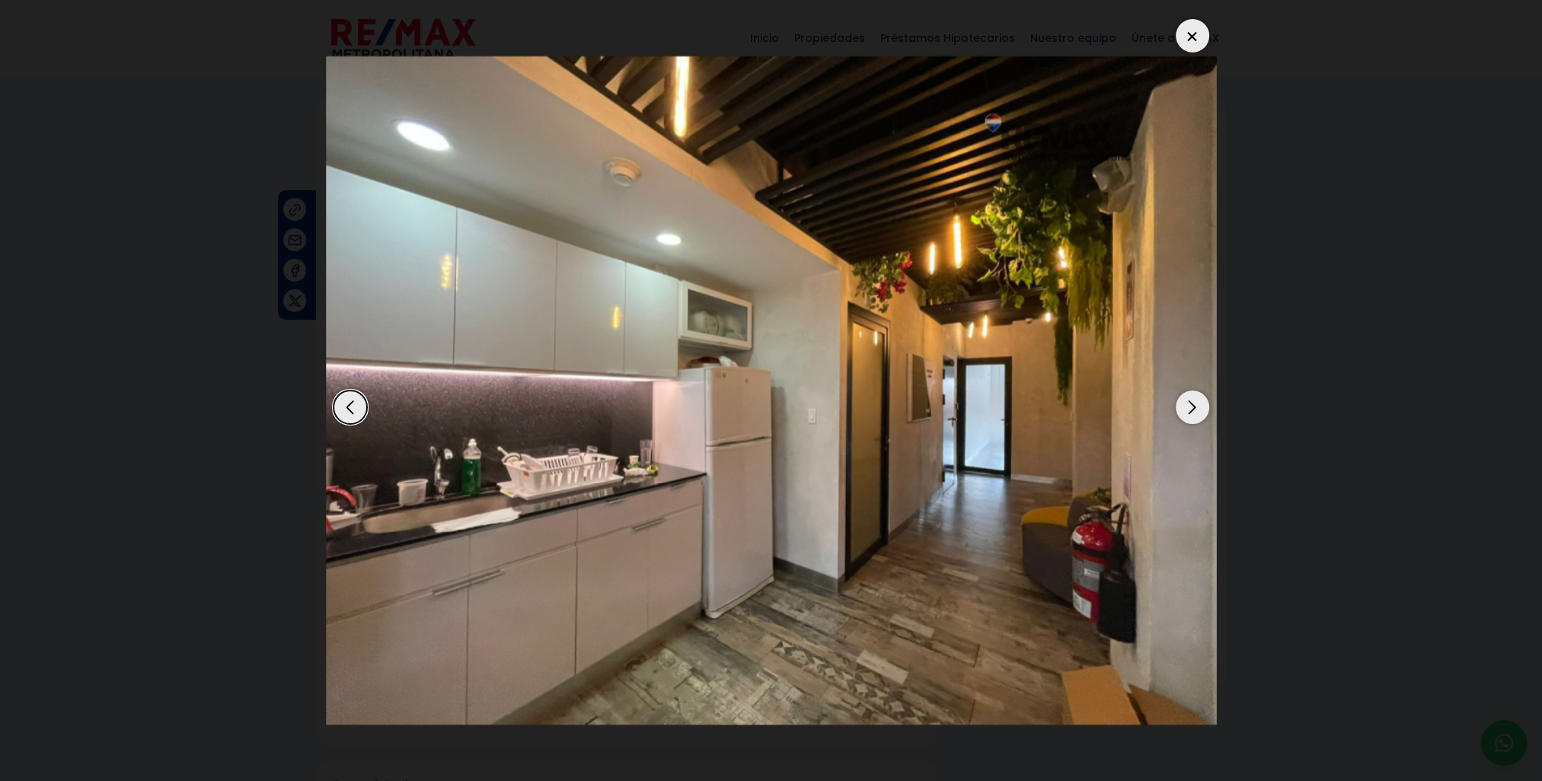
click at [1192, 407] on div "Next slide" at bounding box center [1192, 407] width 33 height 33
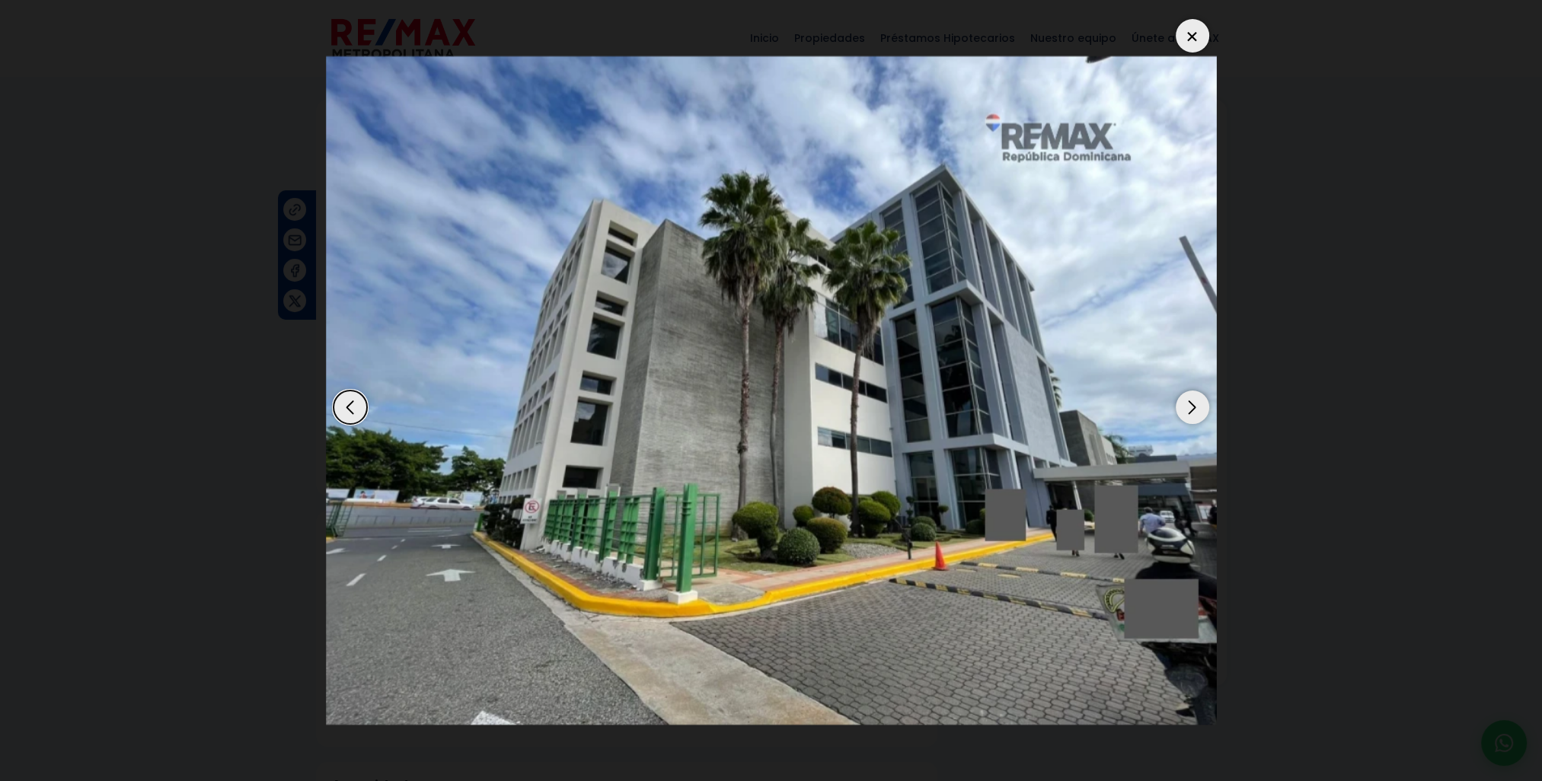
click at [1192, 407] on div "Next slide" at bounding box center [1192, 407] width 33 height 33
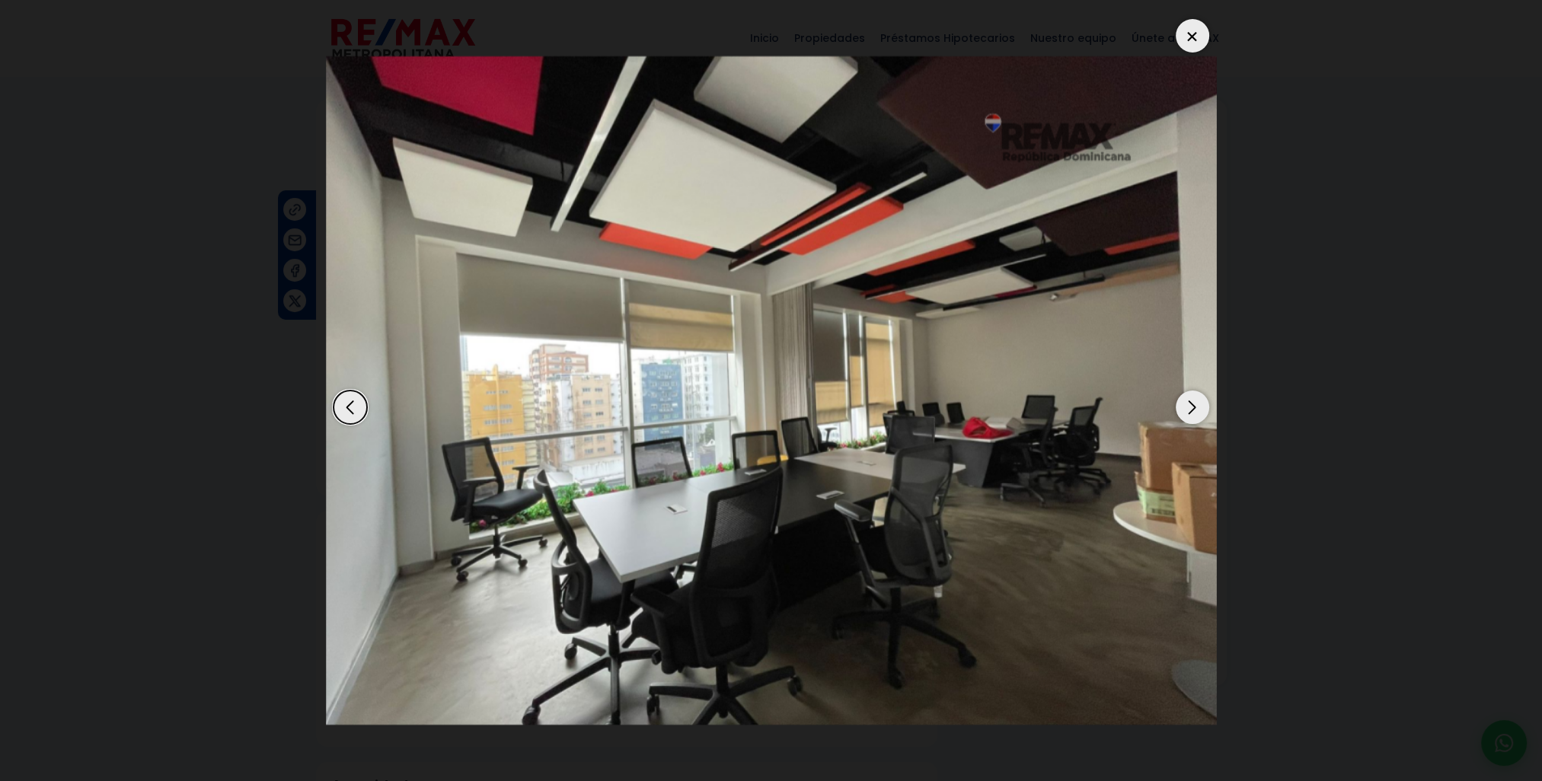
click at [1192, 407] on div "Next slide" at bounding box center [1192, 407] width 33 height 33
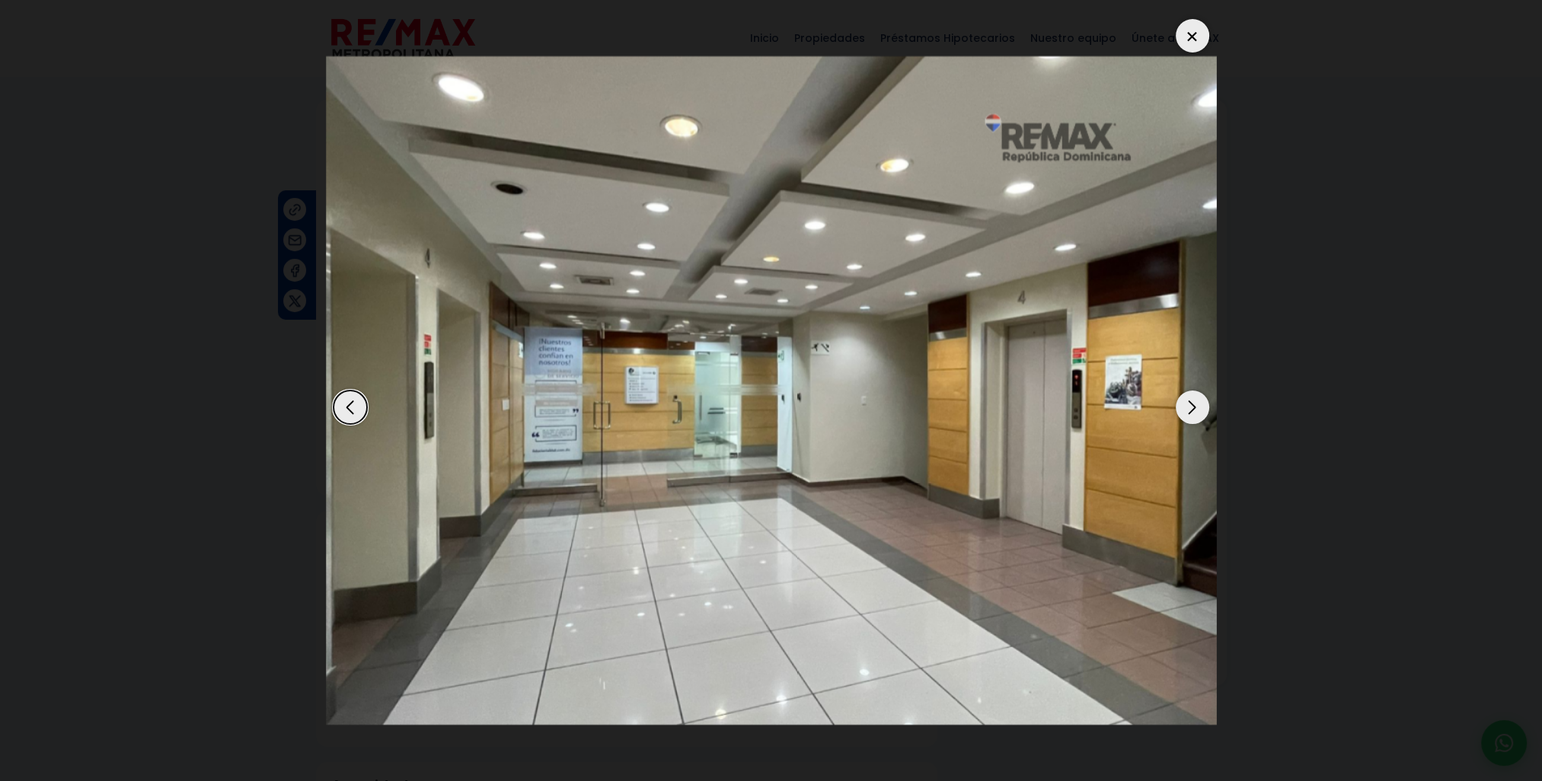
click at [1192, 407] on div "Next slide" at bounding box center [1192, 407] width 33 height 33
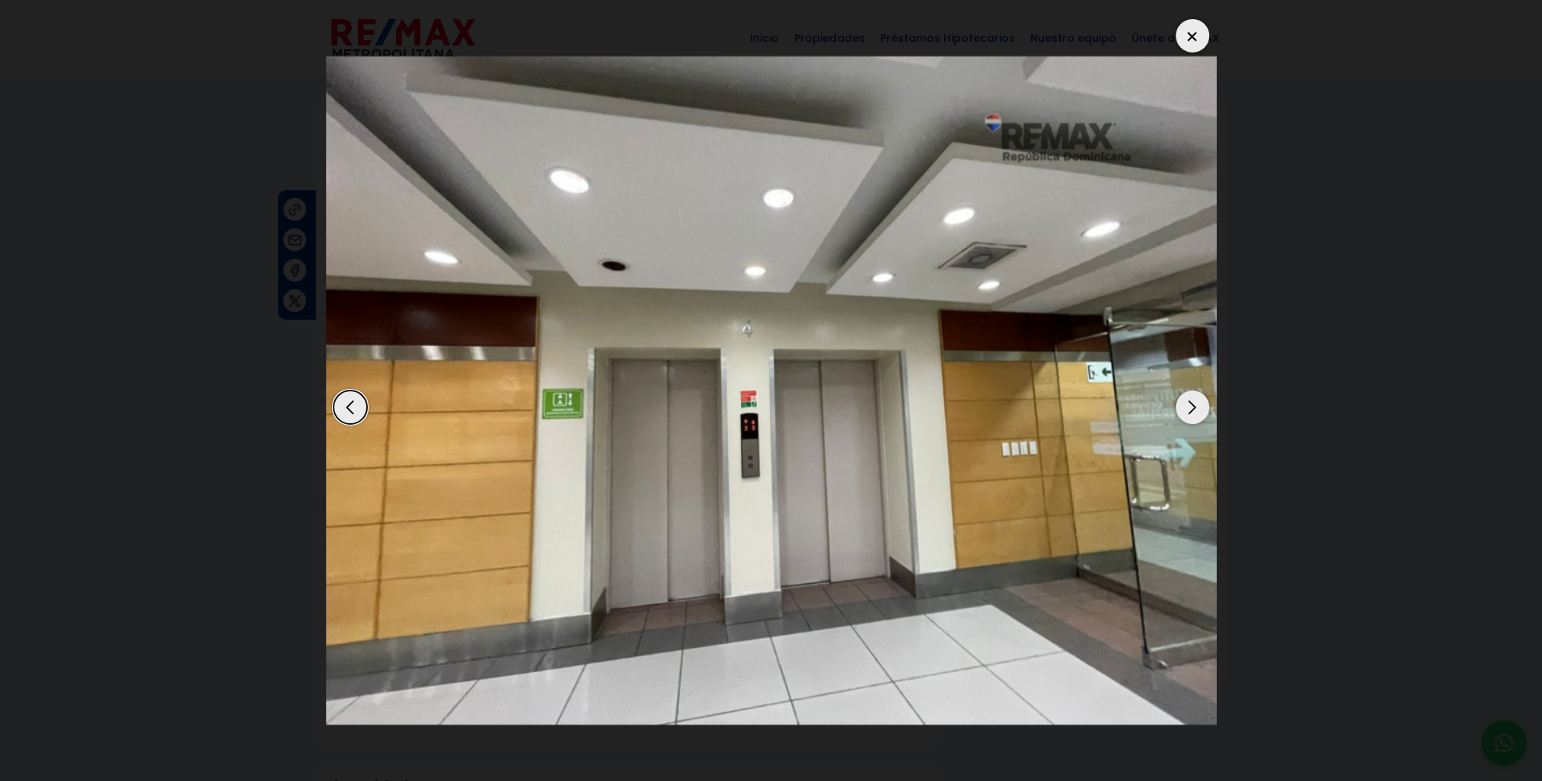
click at [1192, 407] on div "Next slide" at bounding box center [1192, 407] width 33 height 33
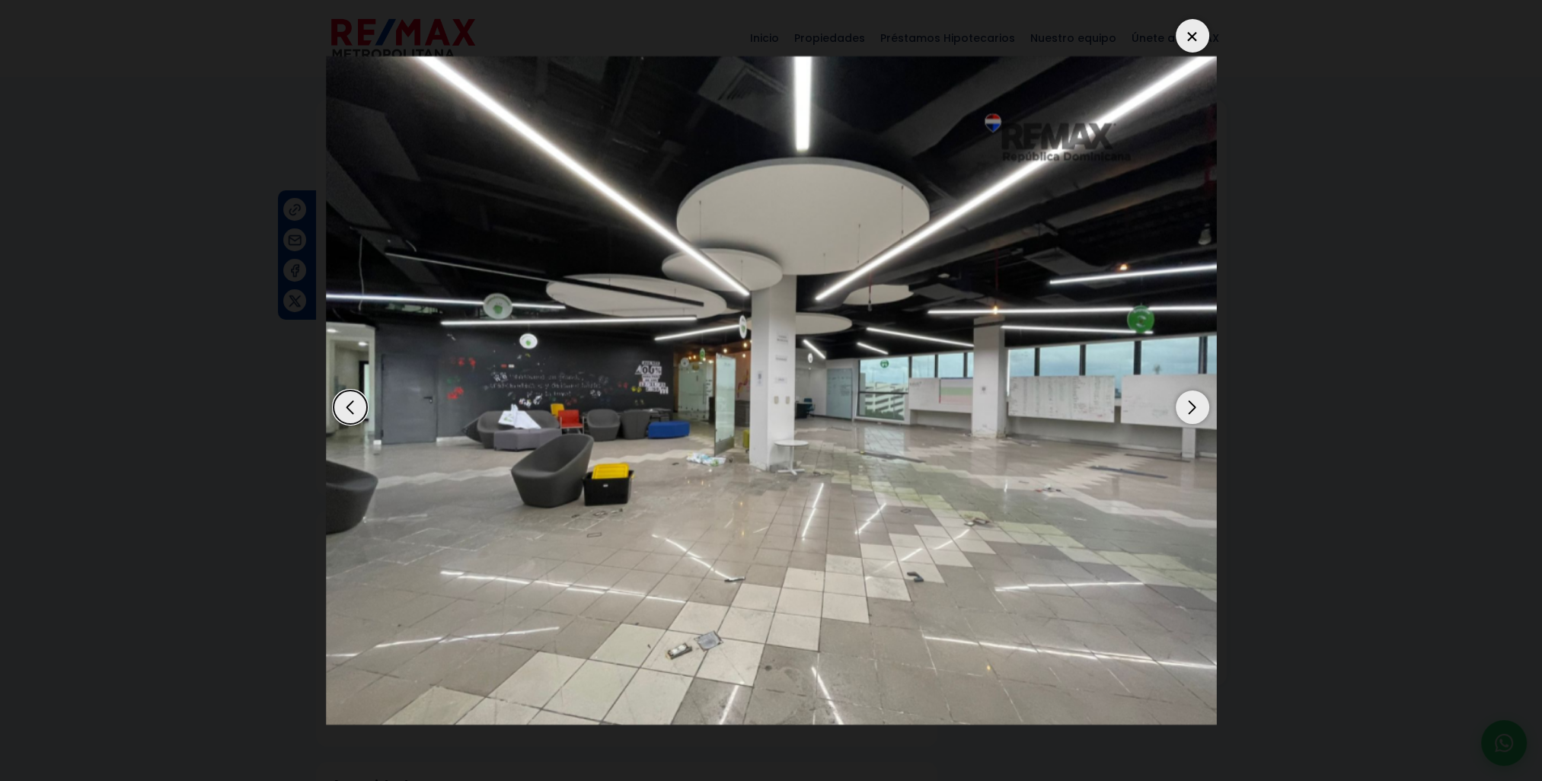
click at [1182, 40] on div at bounding box center [1192, 35] width 33 height 33
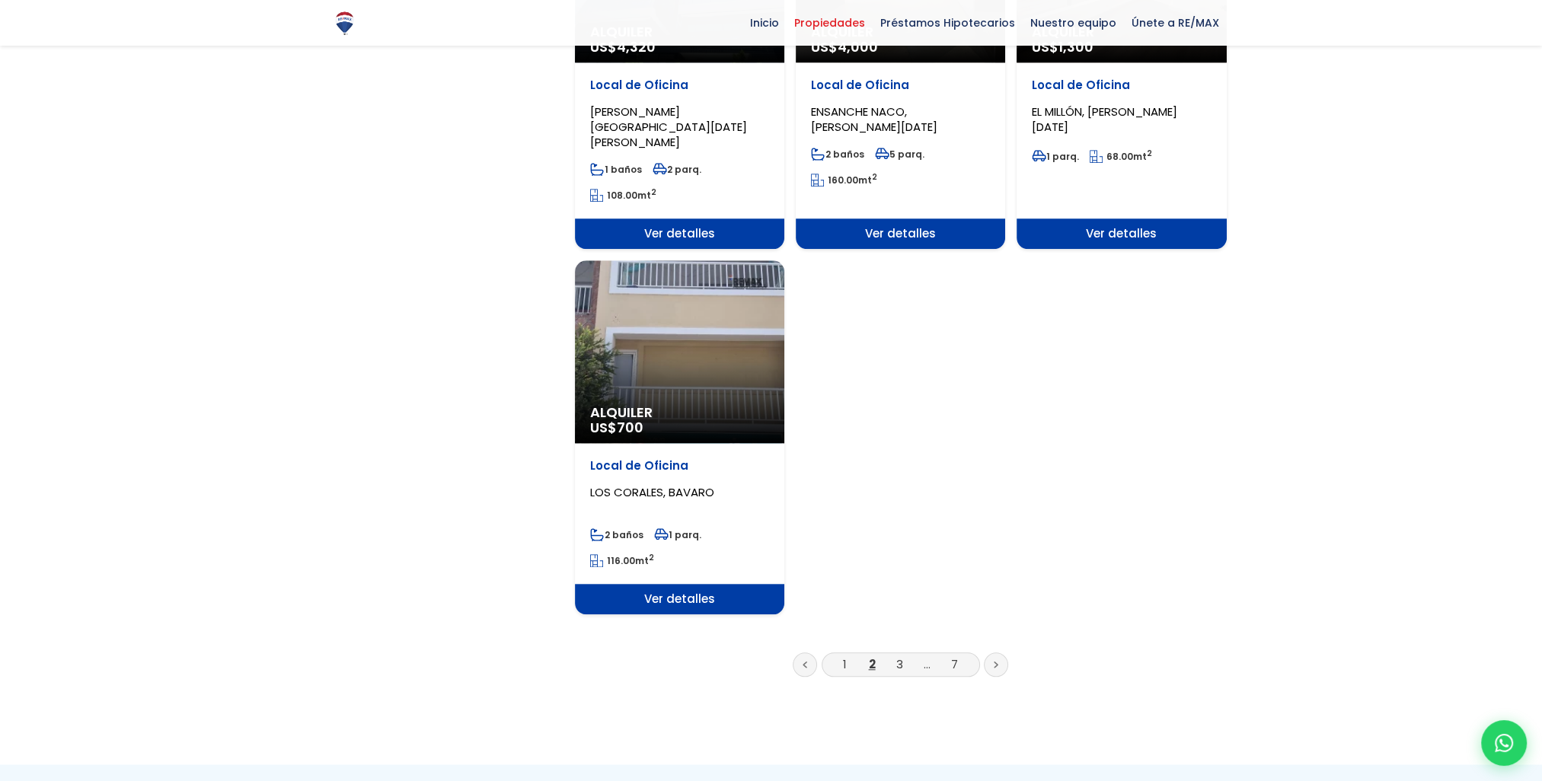
scroll to position [1827, 0]
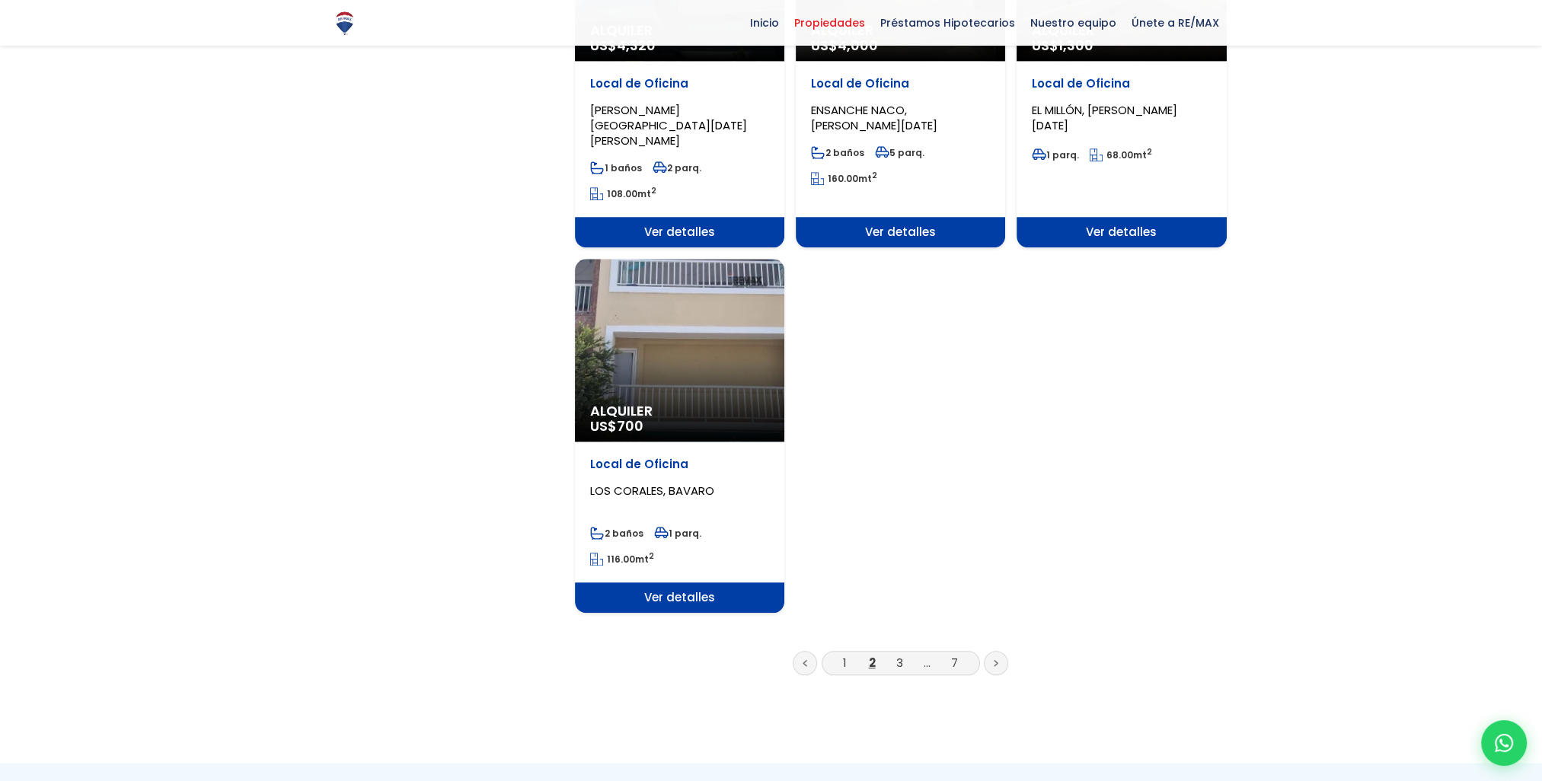
click at [998, 651] on link at bounding box center [996, 663] width 24 height 24
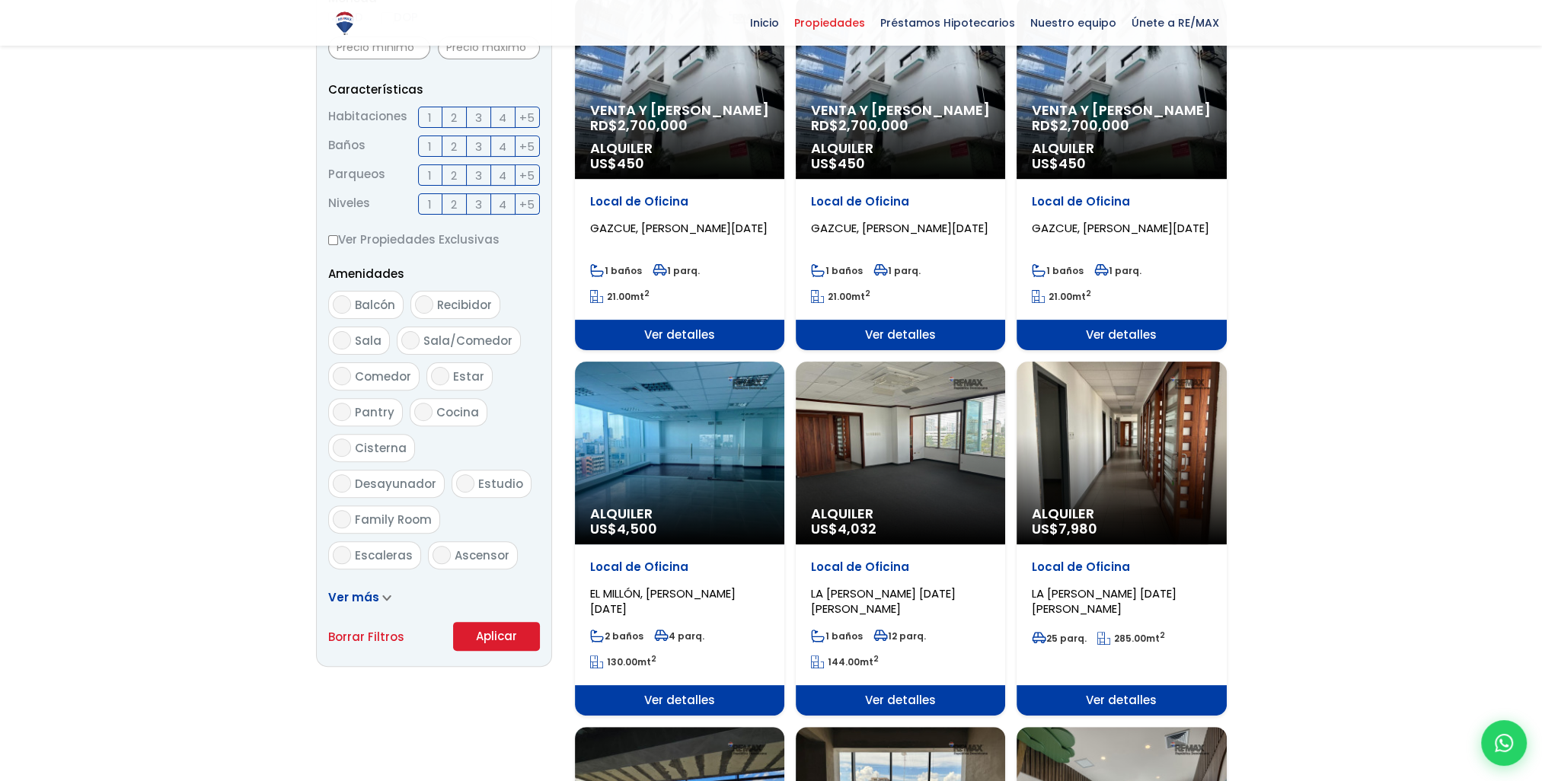
scroll to position [609, 0]
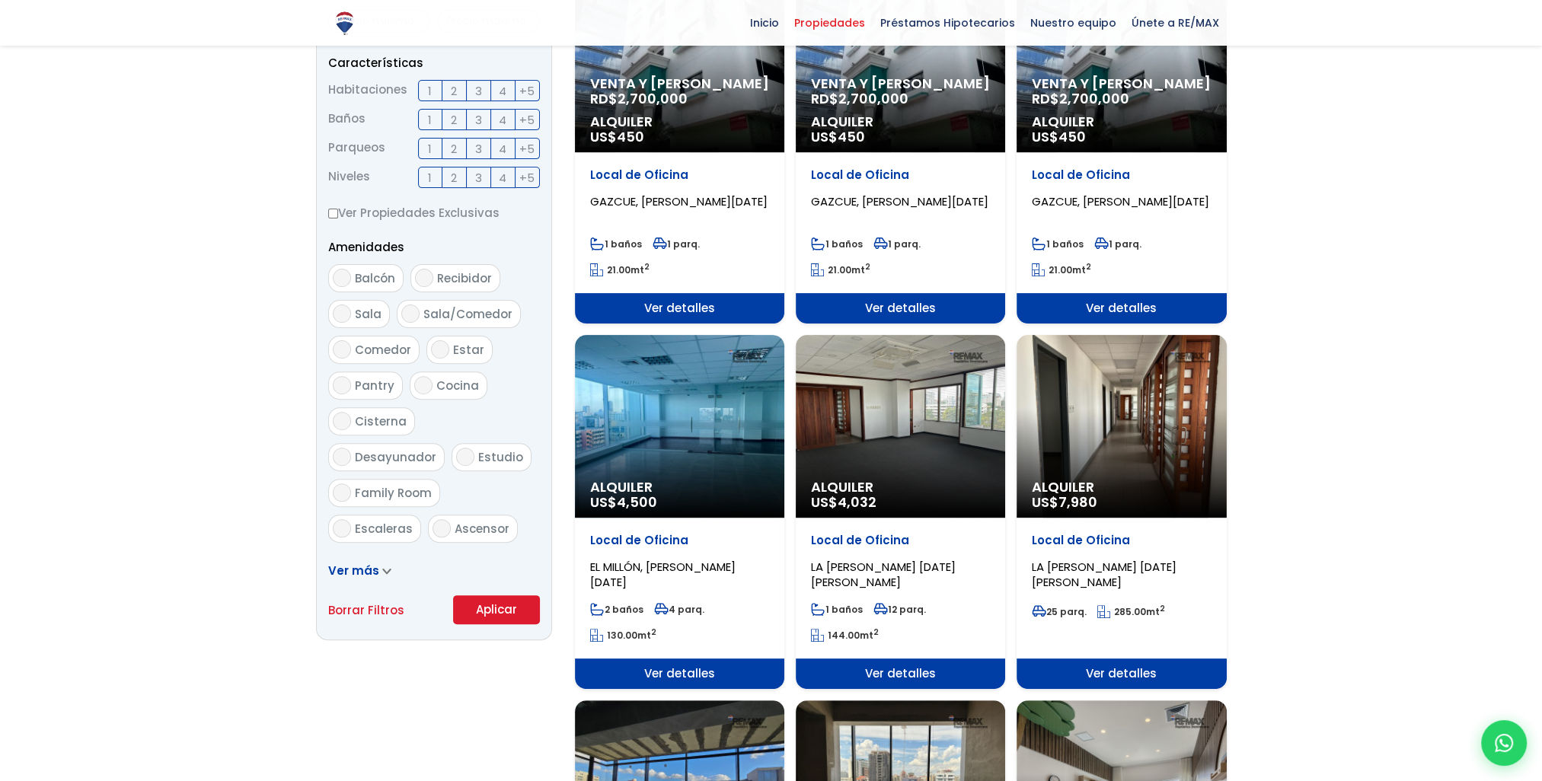
click at [904, 420] on div "Alquiler US$ 4,032" at bounding box center [900, 426] width 209 height 183
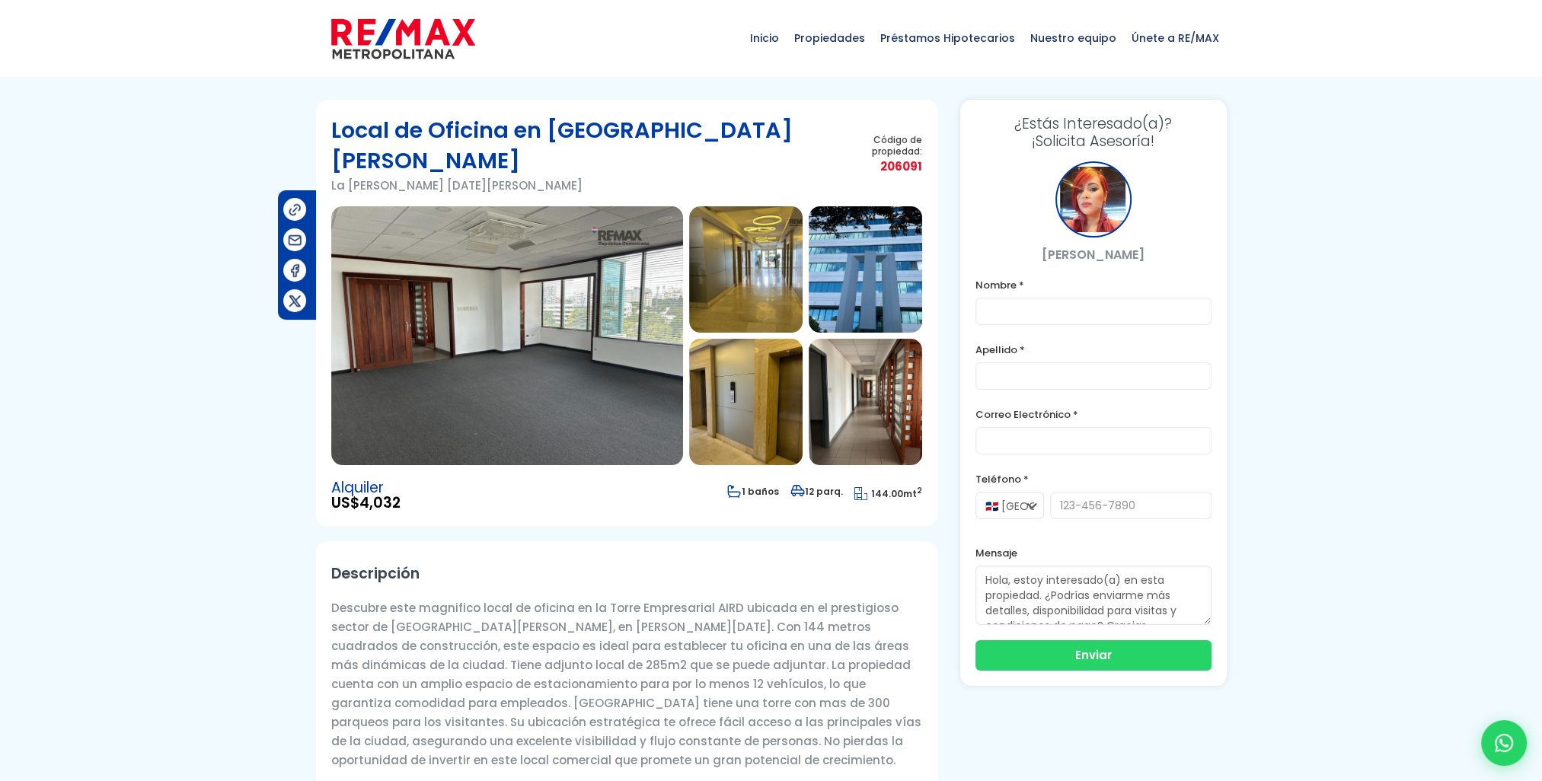
click at [548, 306] on img at bounding box center [507, 335] width 352 height 259
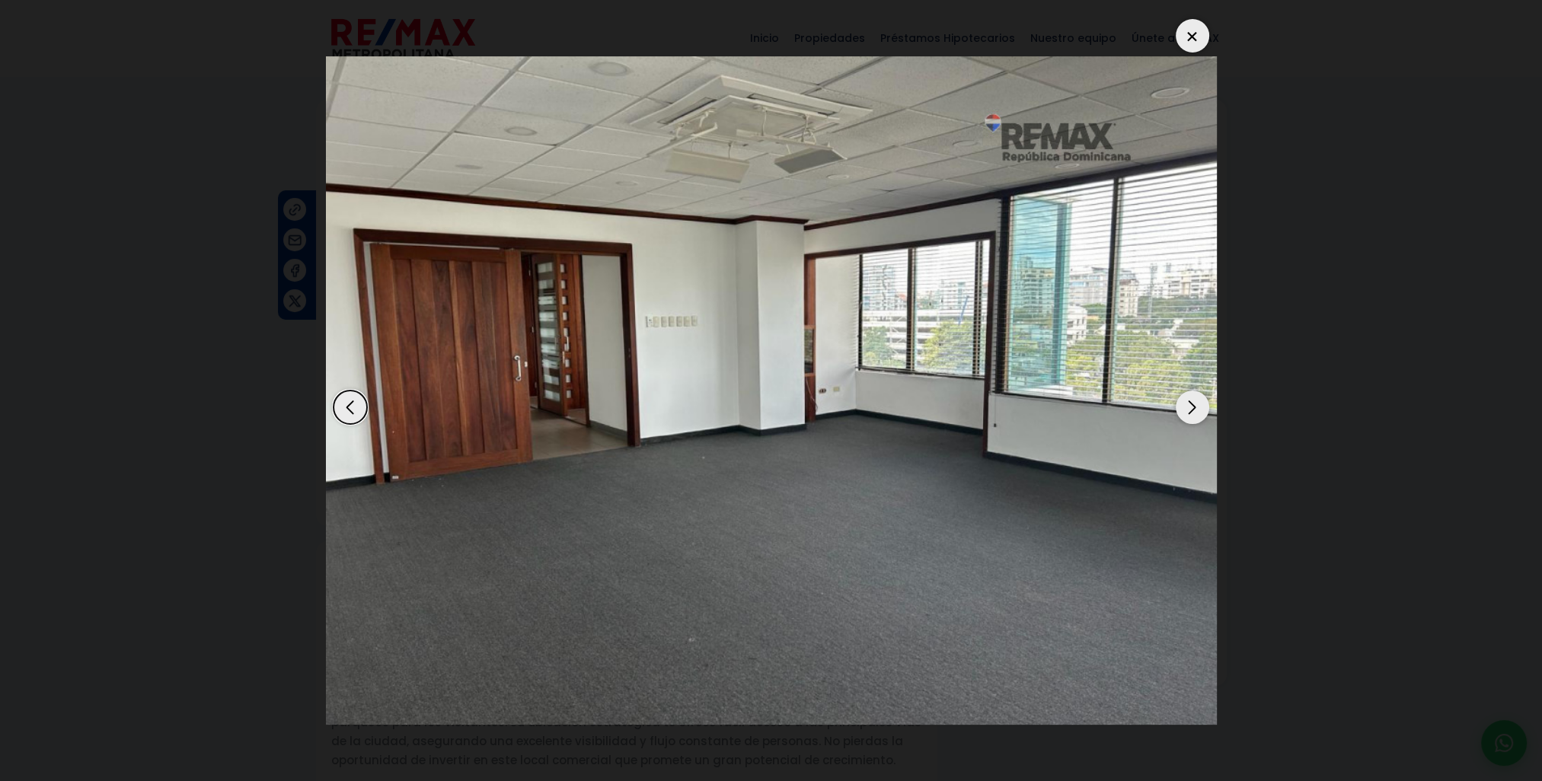
click at [1186, 409] on div "Next slide" at bounding box center [1192, 407] width 33 height 33
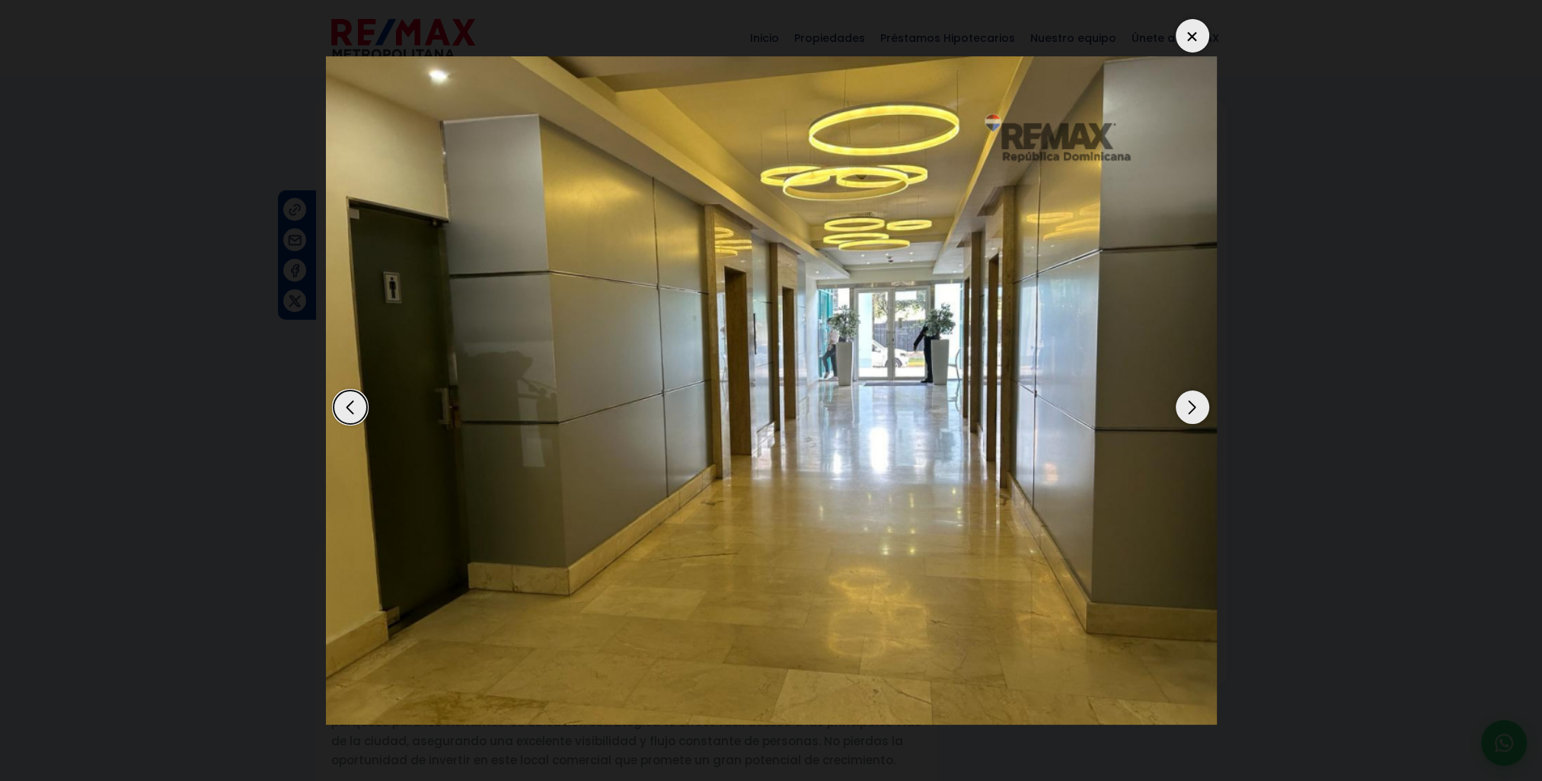
click at [1186, 409] on div "Next slide" at bounding box center [1192, 407] width 33 height 33
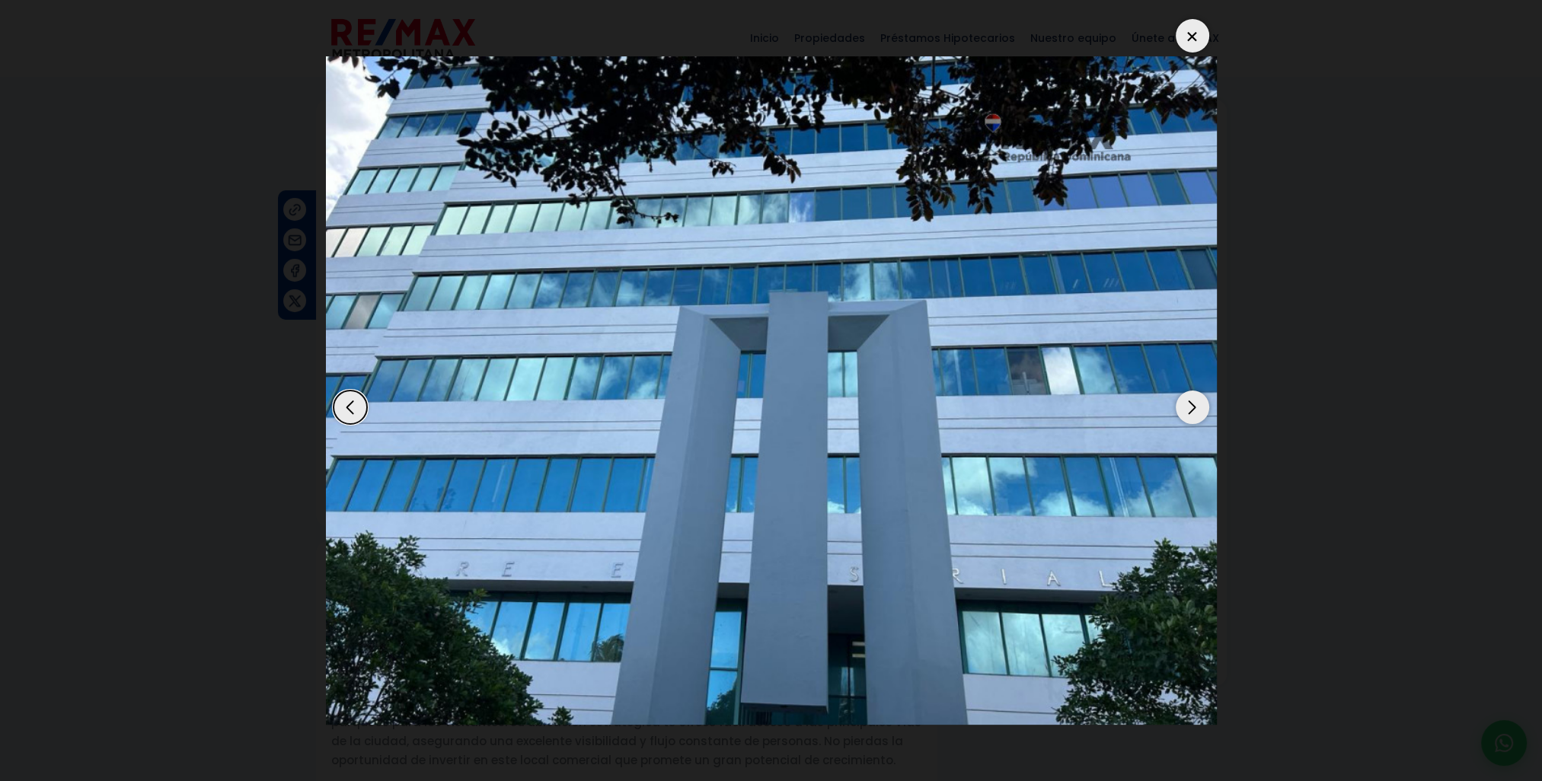
click at [1186, 409] on div "Next slide" at bounding box center [1192, 407] width 33 height 33
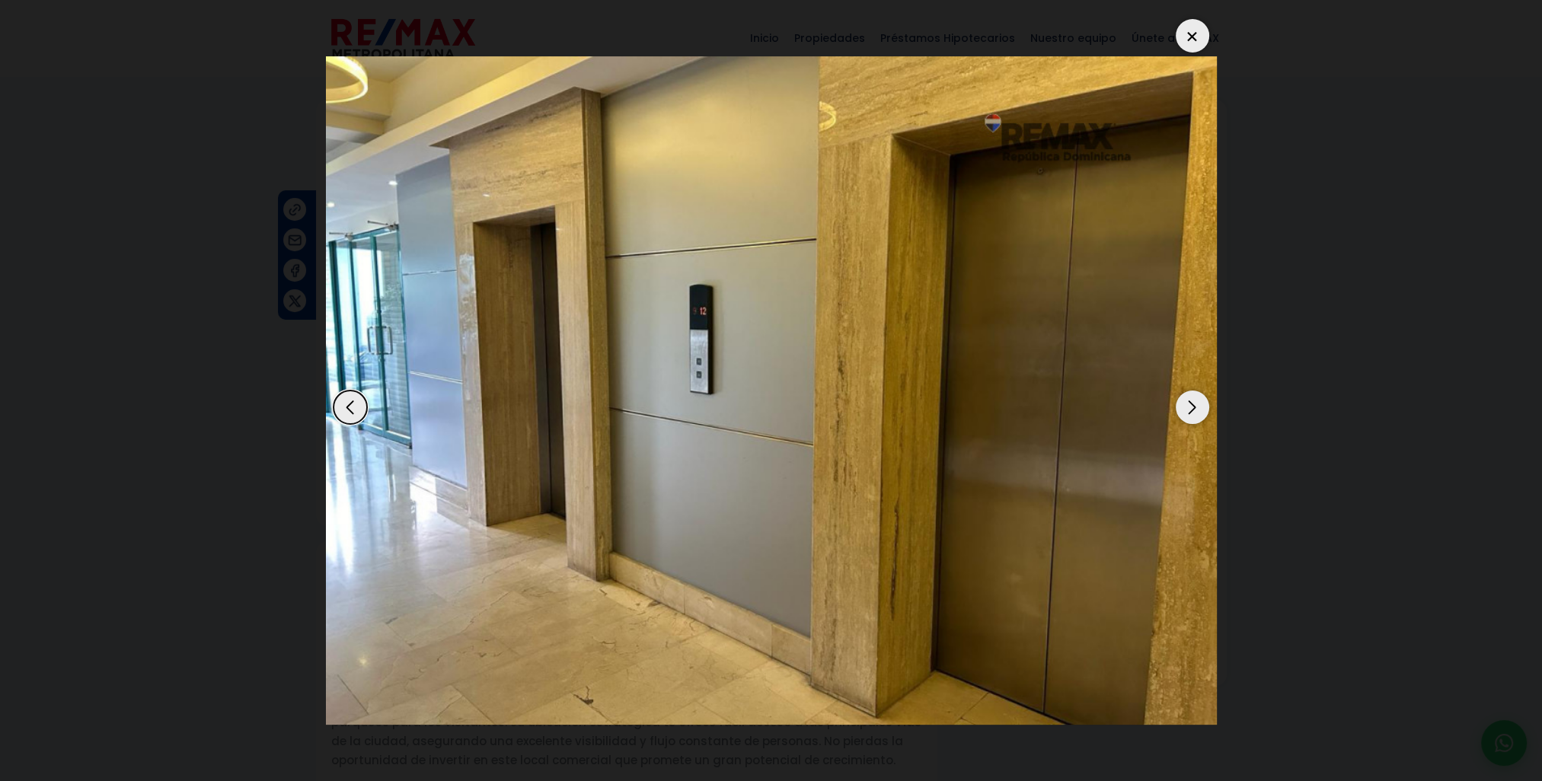
click at [1186, 409] on div "Next slide" at bounding box center [1192, 407] width 33 height 33
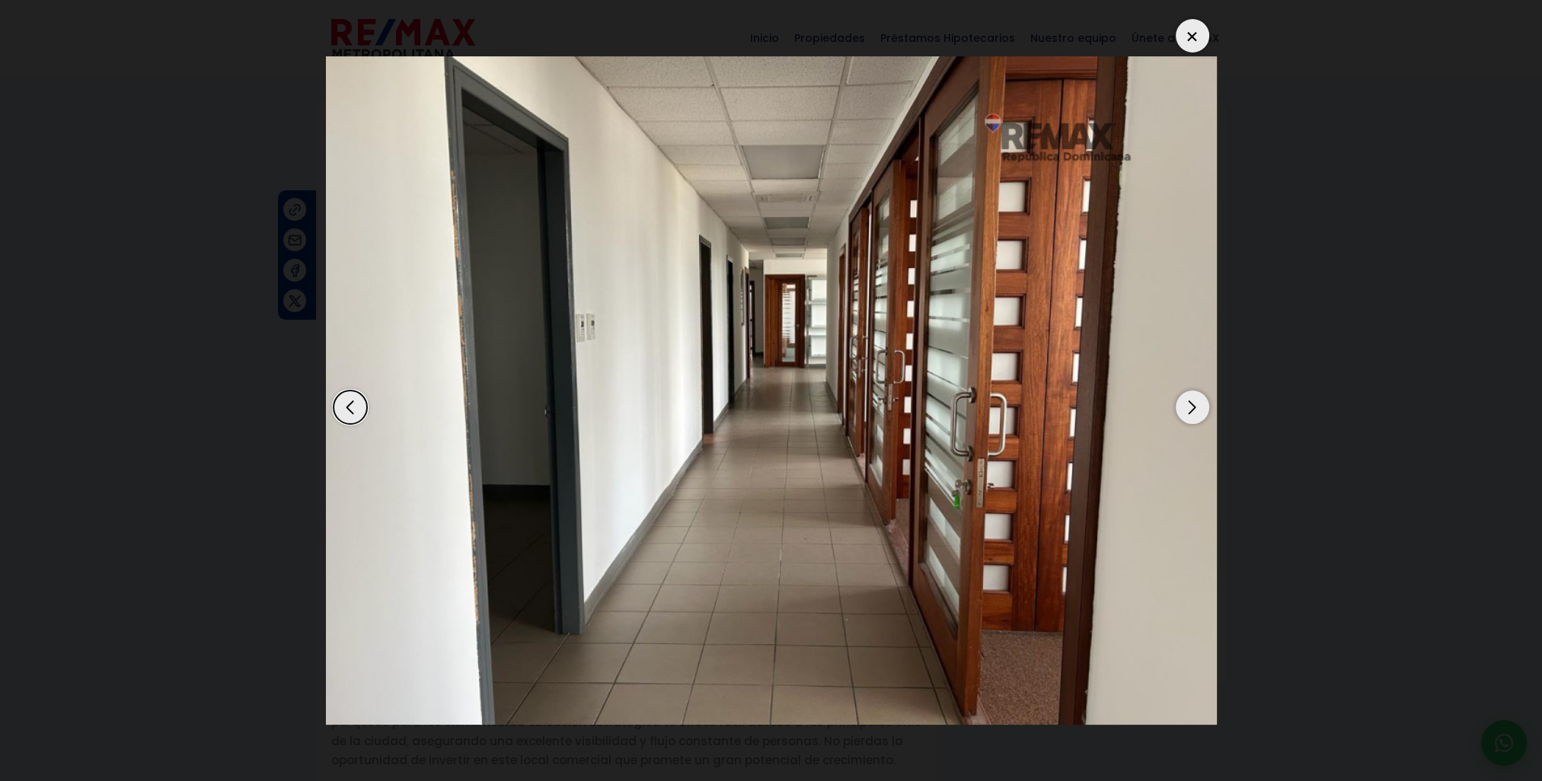
click at [1186, 409] on div "Next slide" at bounding box center [1192, 407] width 33 height 33
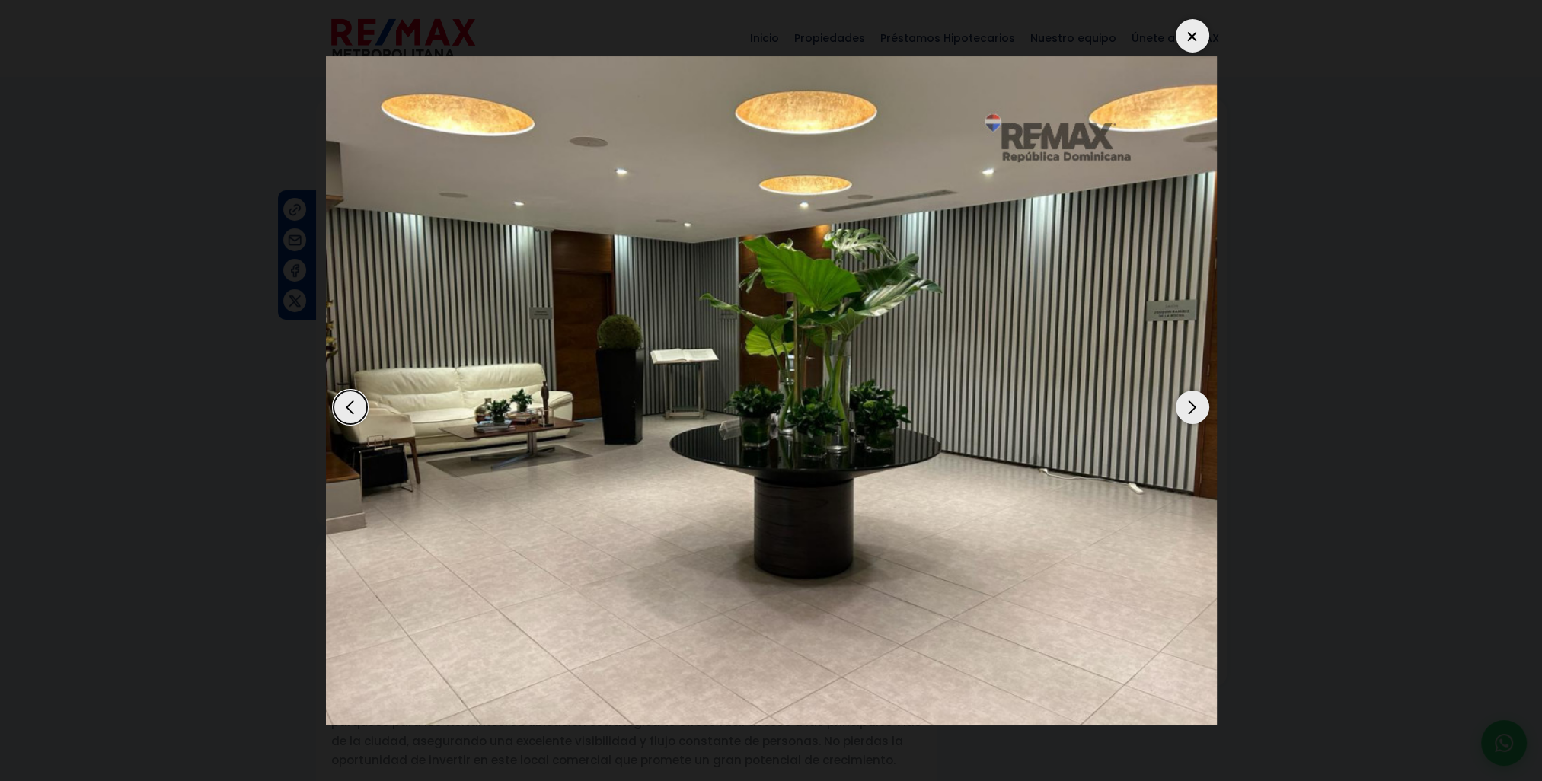
click at [1194, 404] on div "Next slide" at bounding box center [1192, 407] width 33 height 33
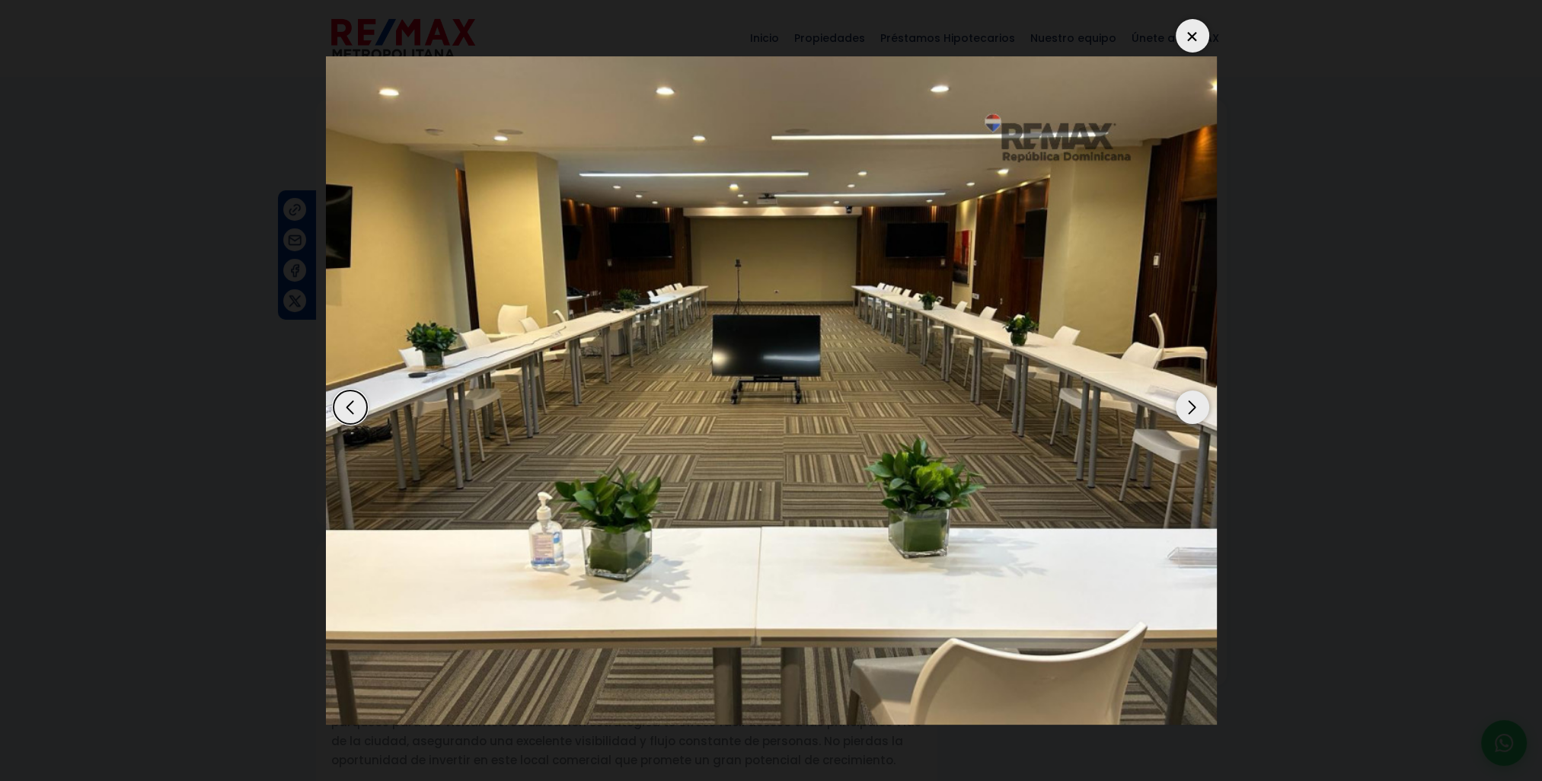
click at [1194, 404] on div "Next slide" at bounding box center [1192, 407] width 33 height 33
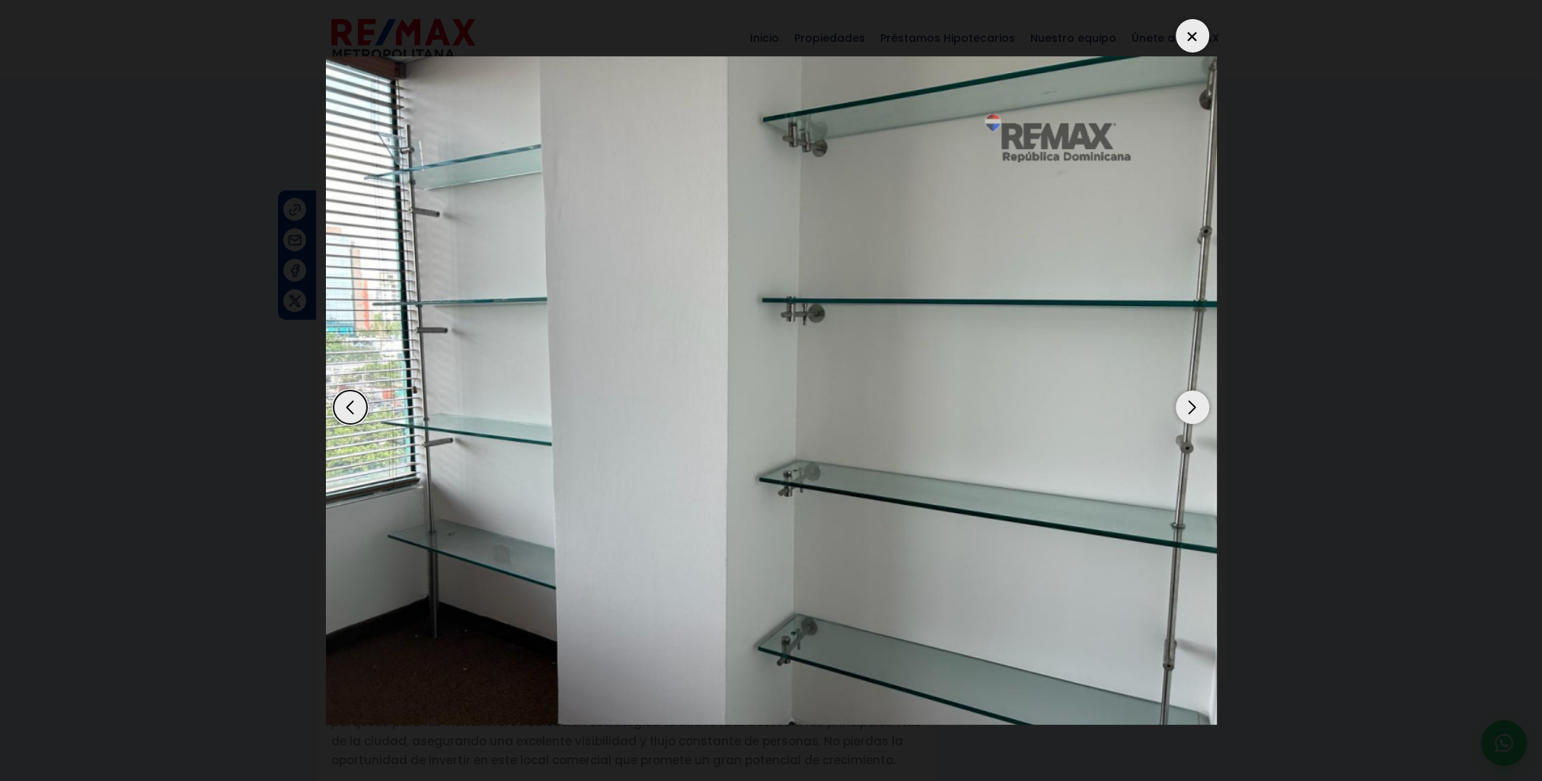
click at [347, 408] on div "Previous slide" at bounding box center [349, 407] width 33 height 33
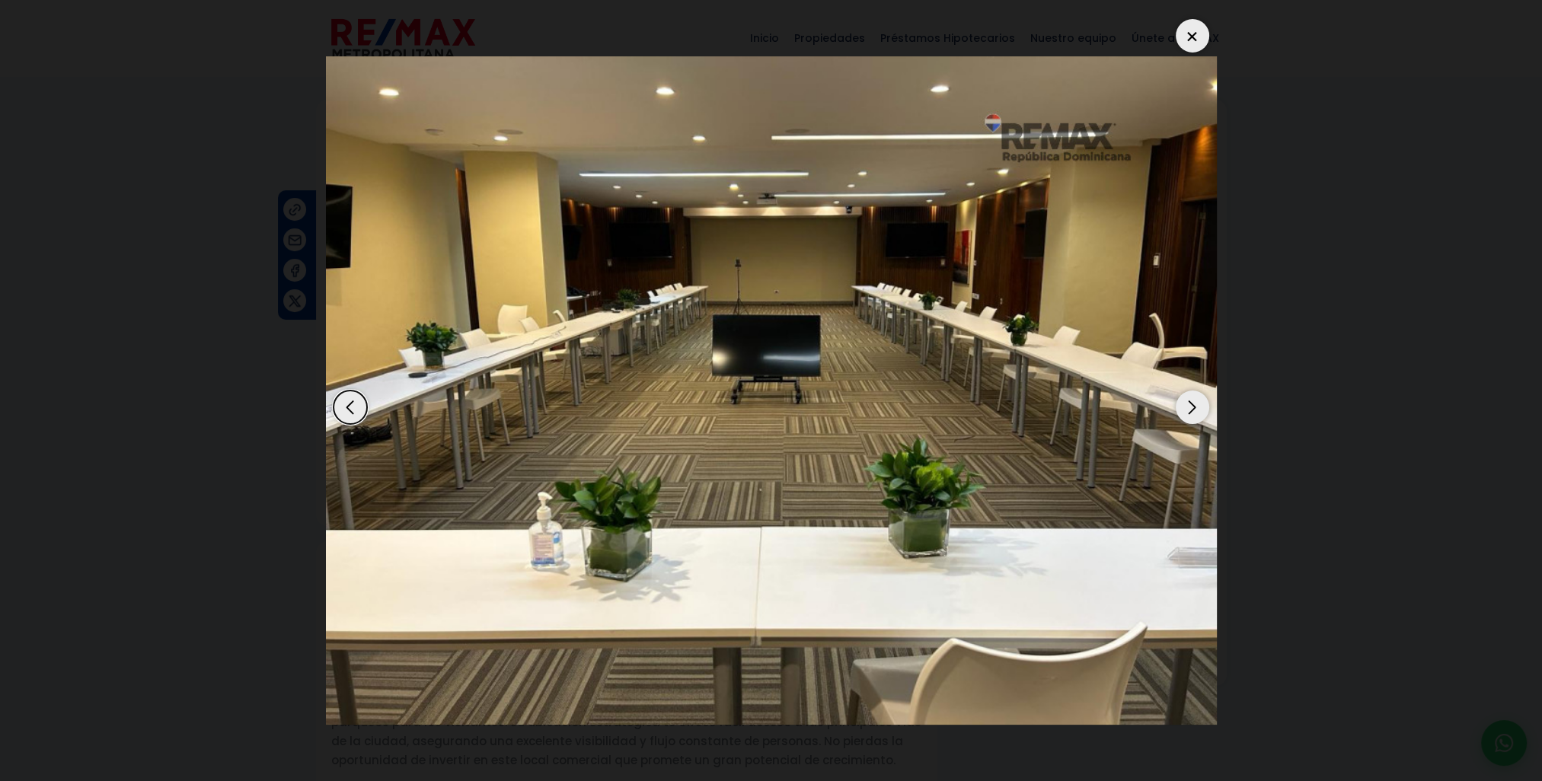
click at [1187, 409] on div "Next slide" at bounding box center [1192, 407] width 33 height 33
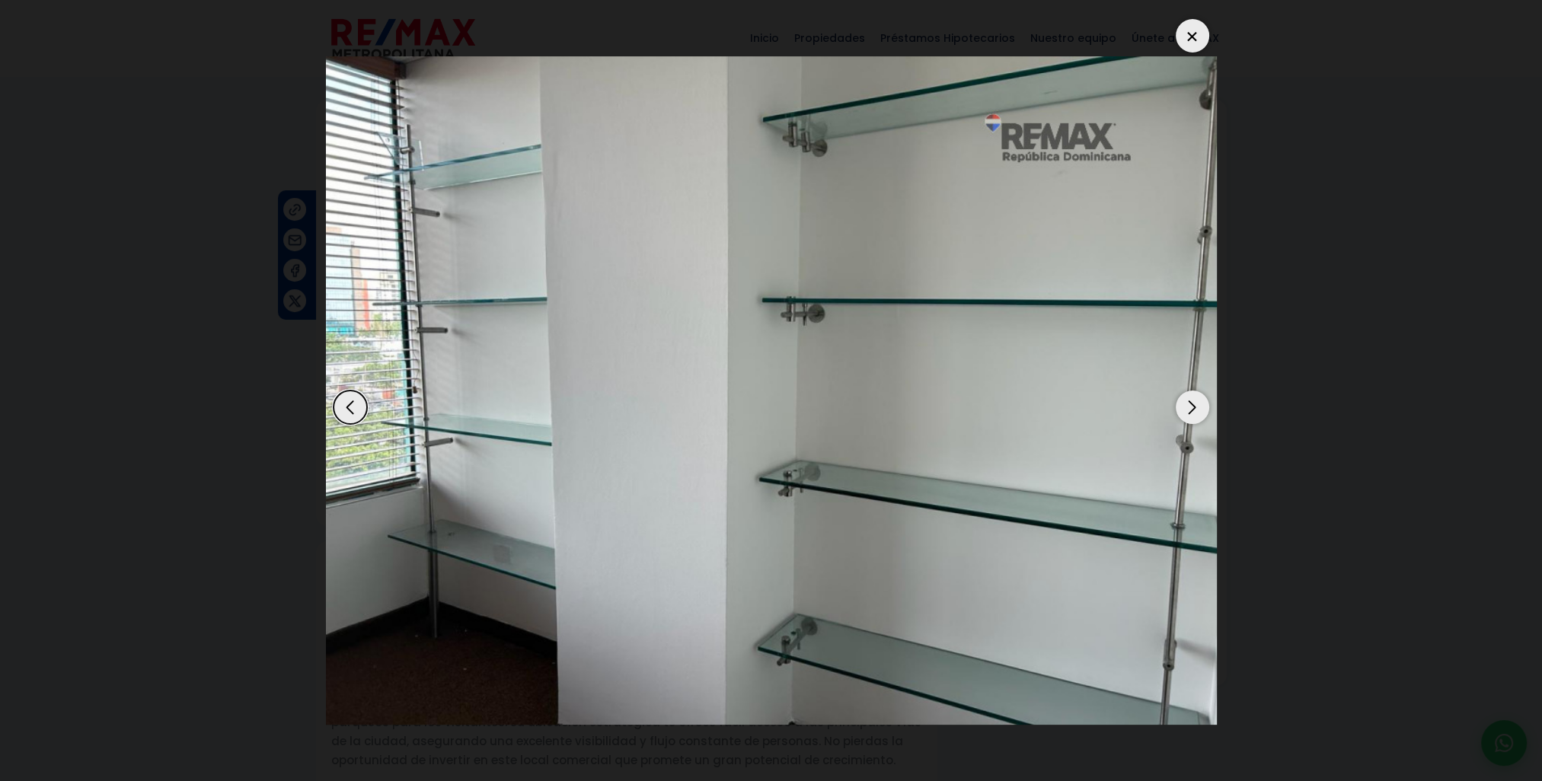
click at [1187, 409] on div "Next slide" at bounding box center [1192, 407] width 33 height 33
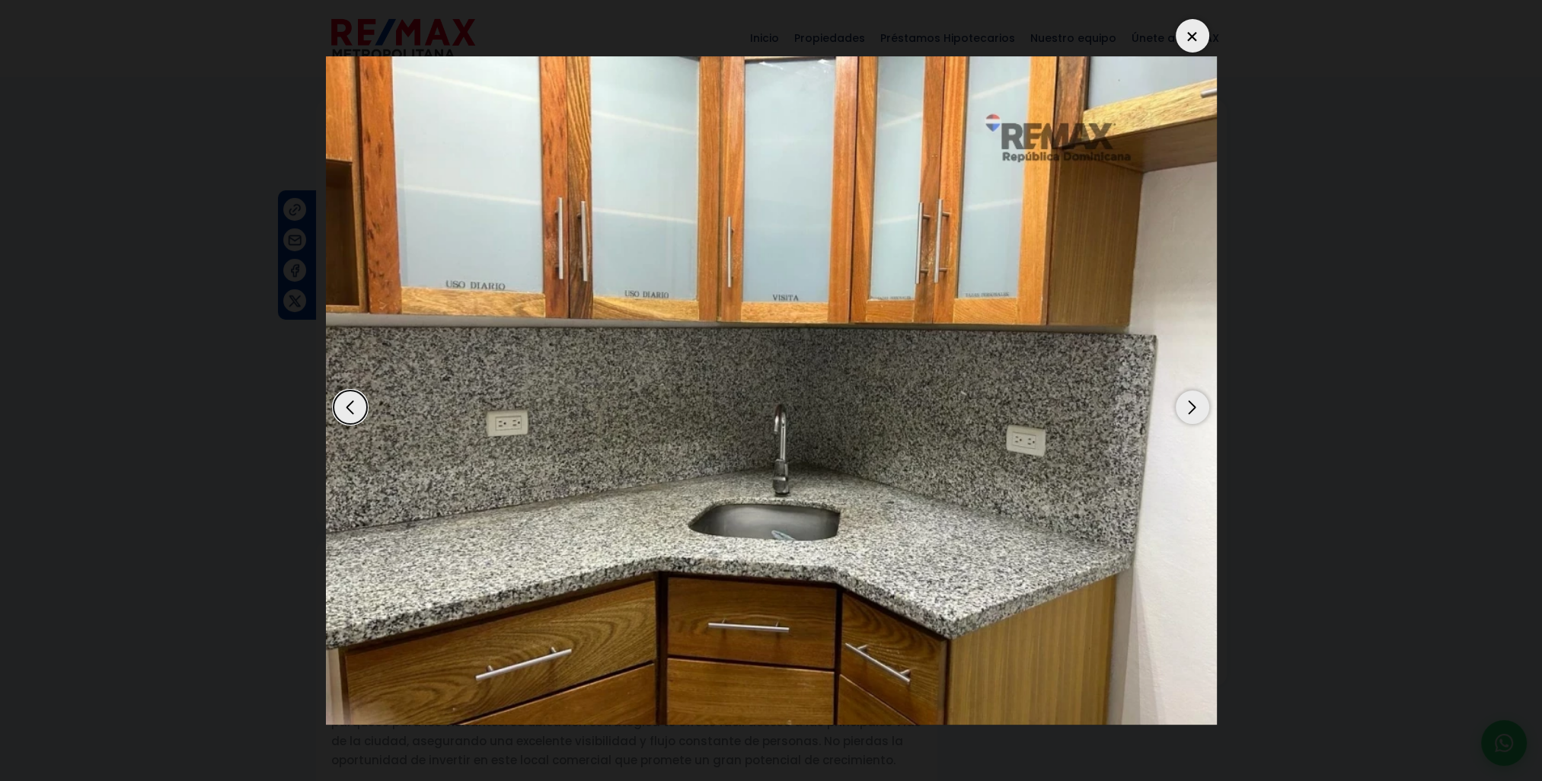
click at [1187, 409] on div "Next slide" at bounding box center [1192, 407] width 33 height 33
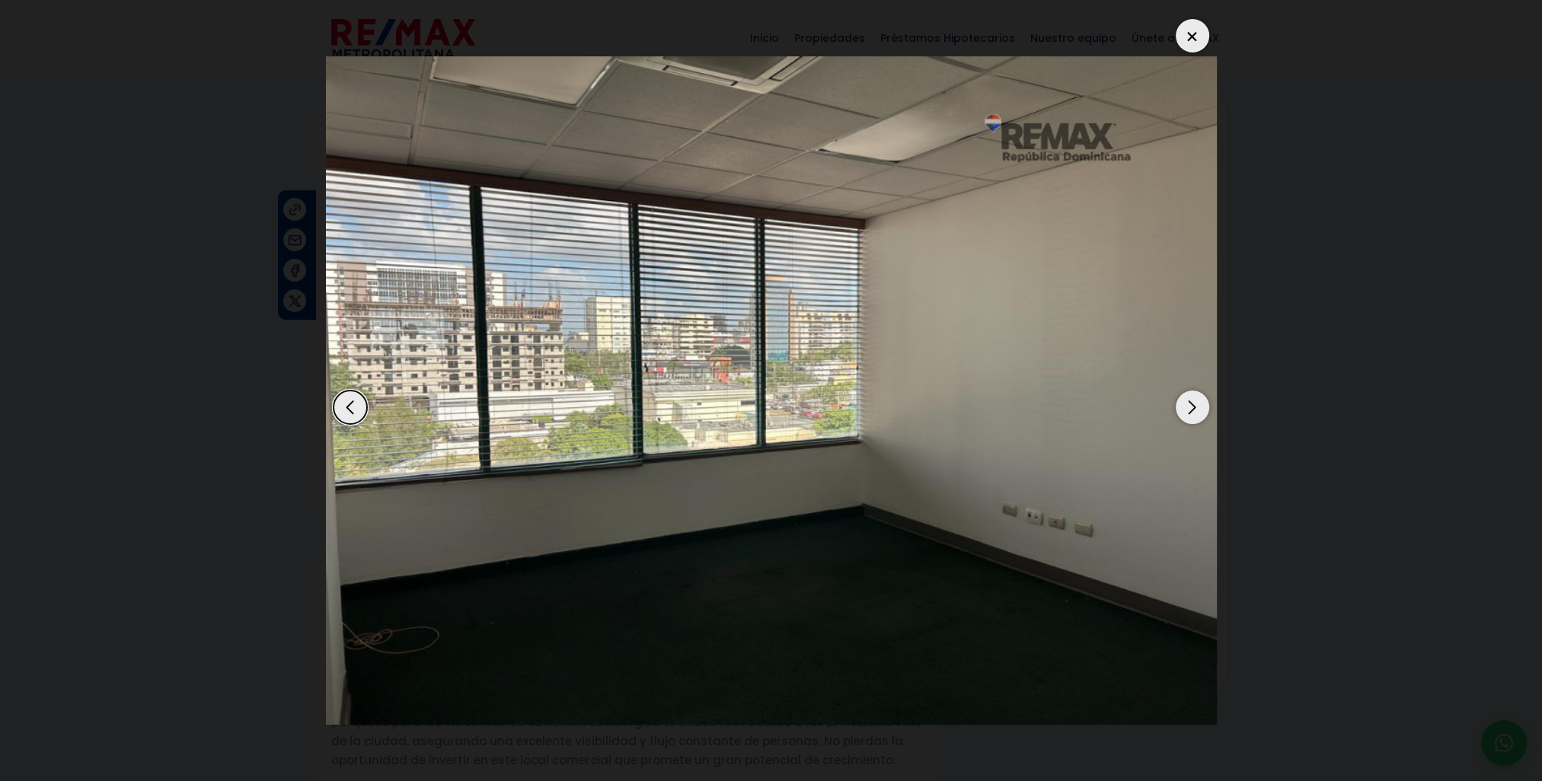
click at [350, 409] on div "Previous slide" at bounding box center [349, 407] width 33 height 33
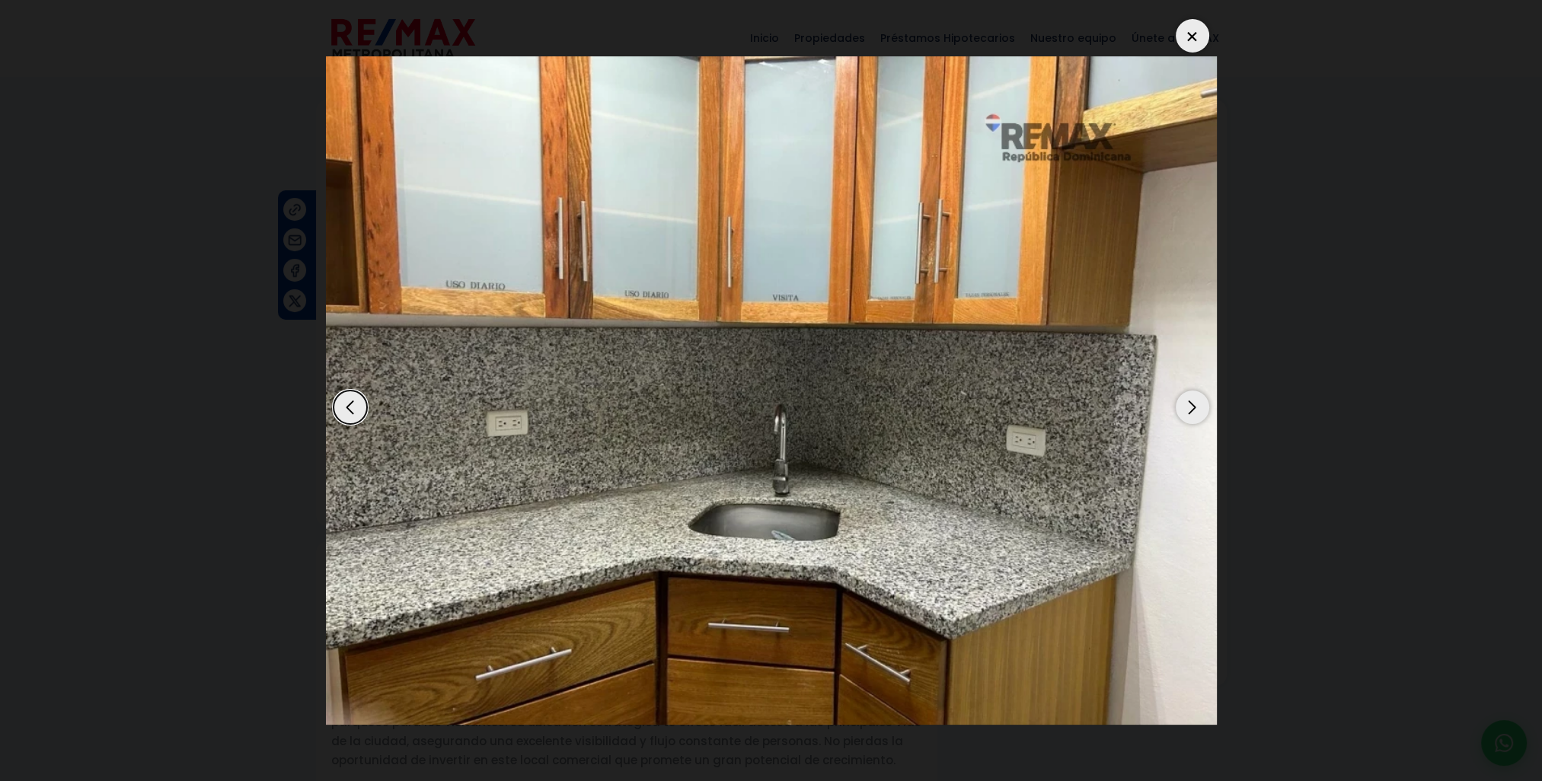
click at [1184, 409] on div "Next slide" at bounding box center [1192, 407] width 33 height 33
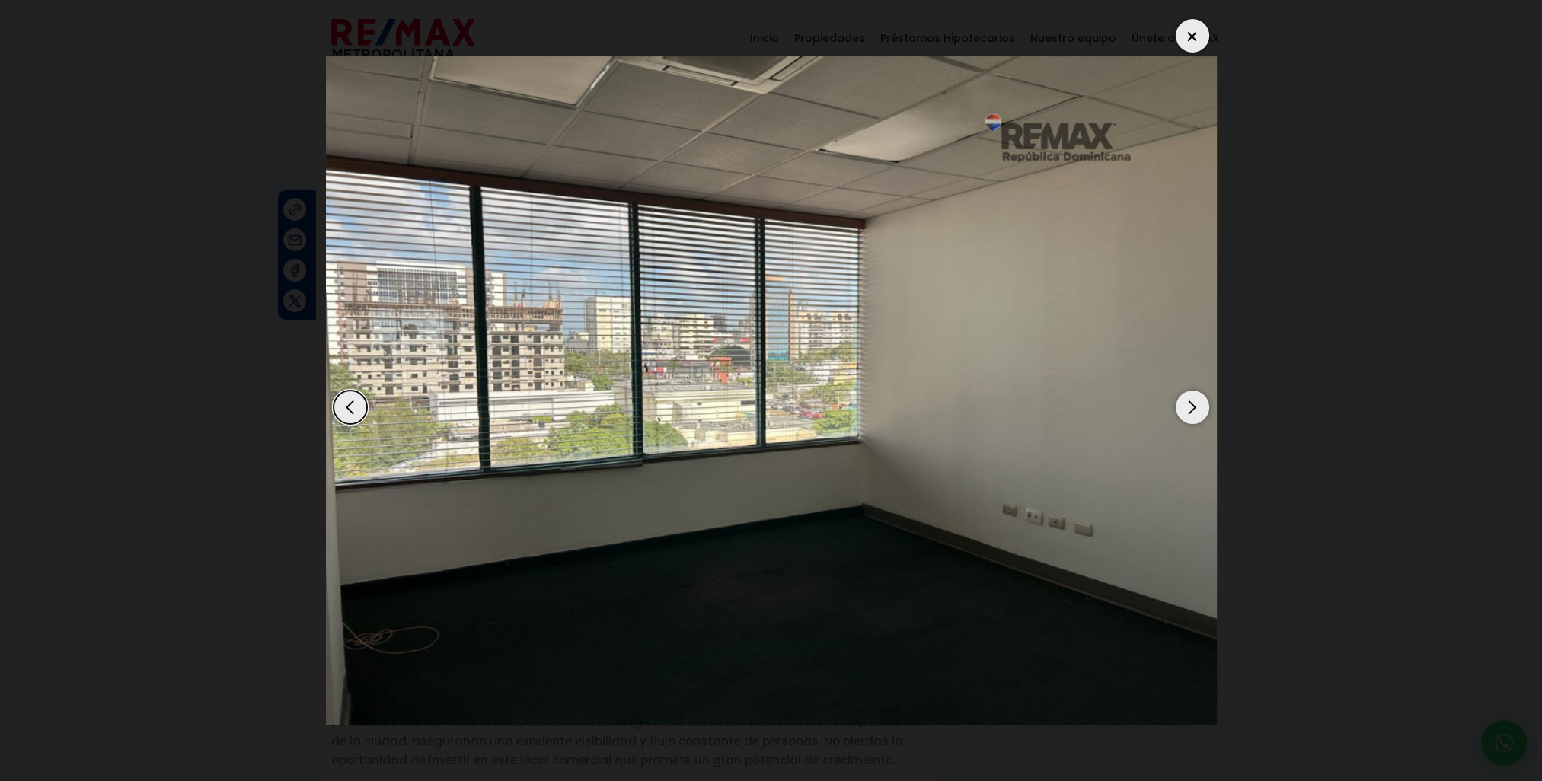
click at [1184, 409] on div "Next slide" at bounding box center [1192, 407] width 33 height 33
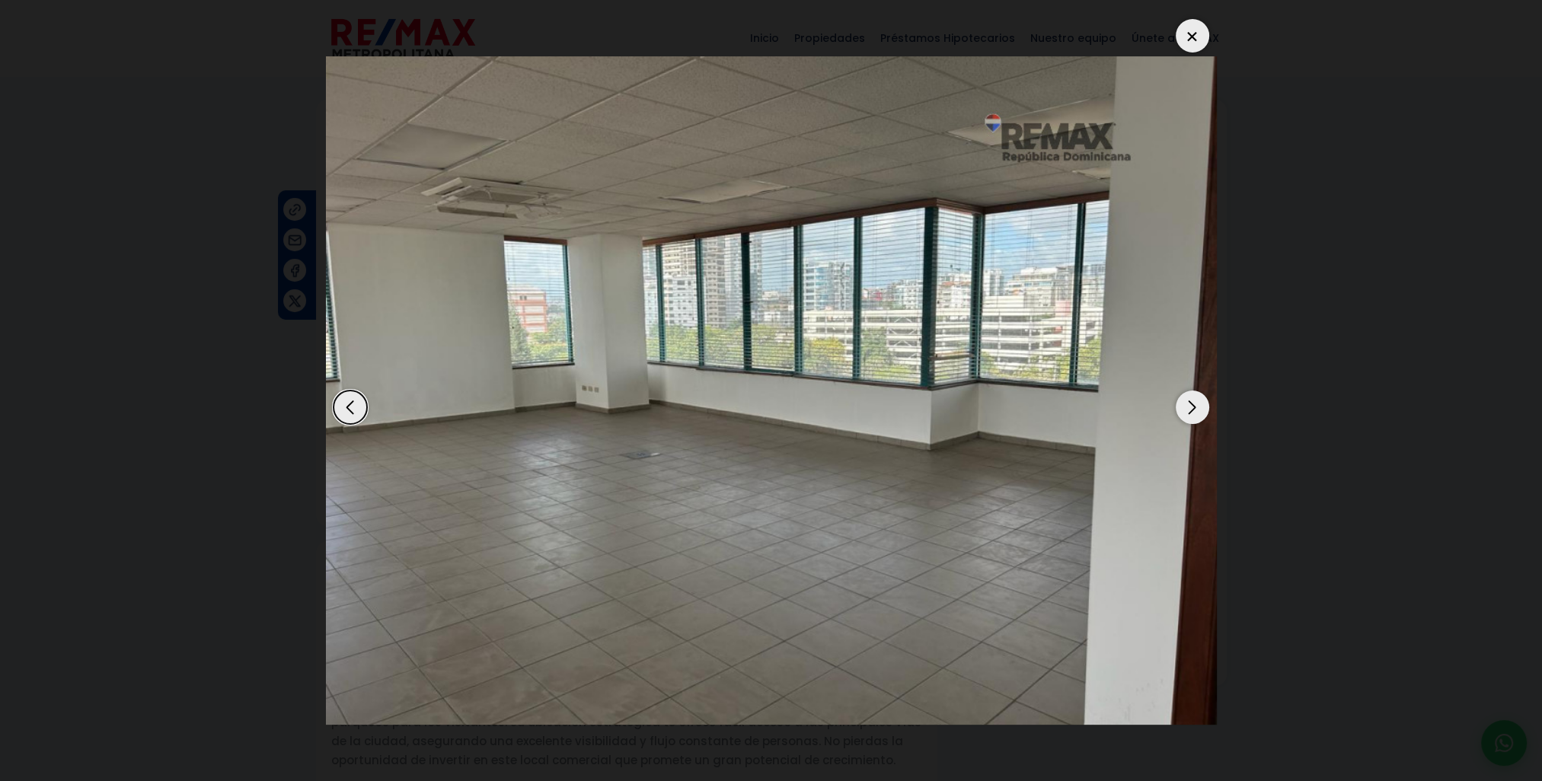
click at [1184, 409] on div "Next slide" at bounding box center [1192, 407] width 33 height 33
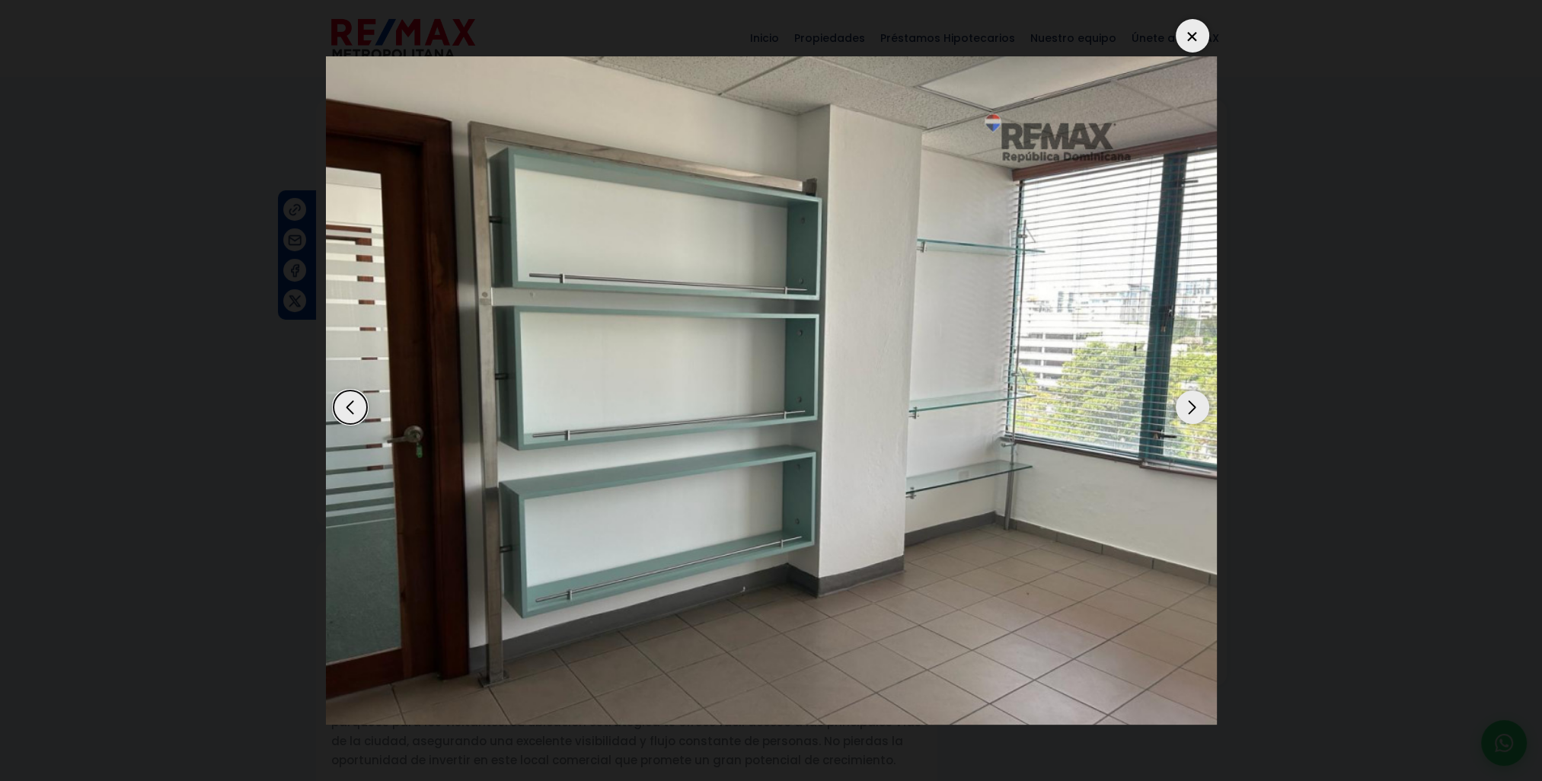
click at [1184, 409] on div "Next slide" at bounding box center [1192, 407] width 33 height 33
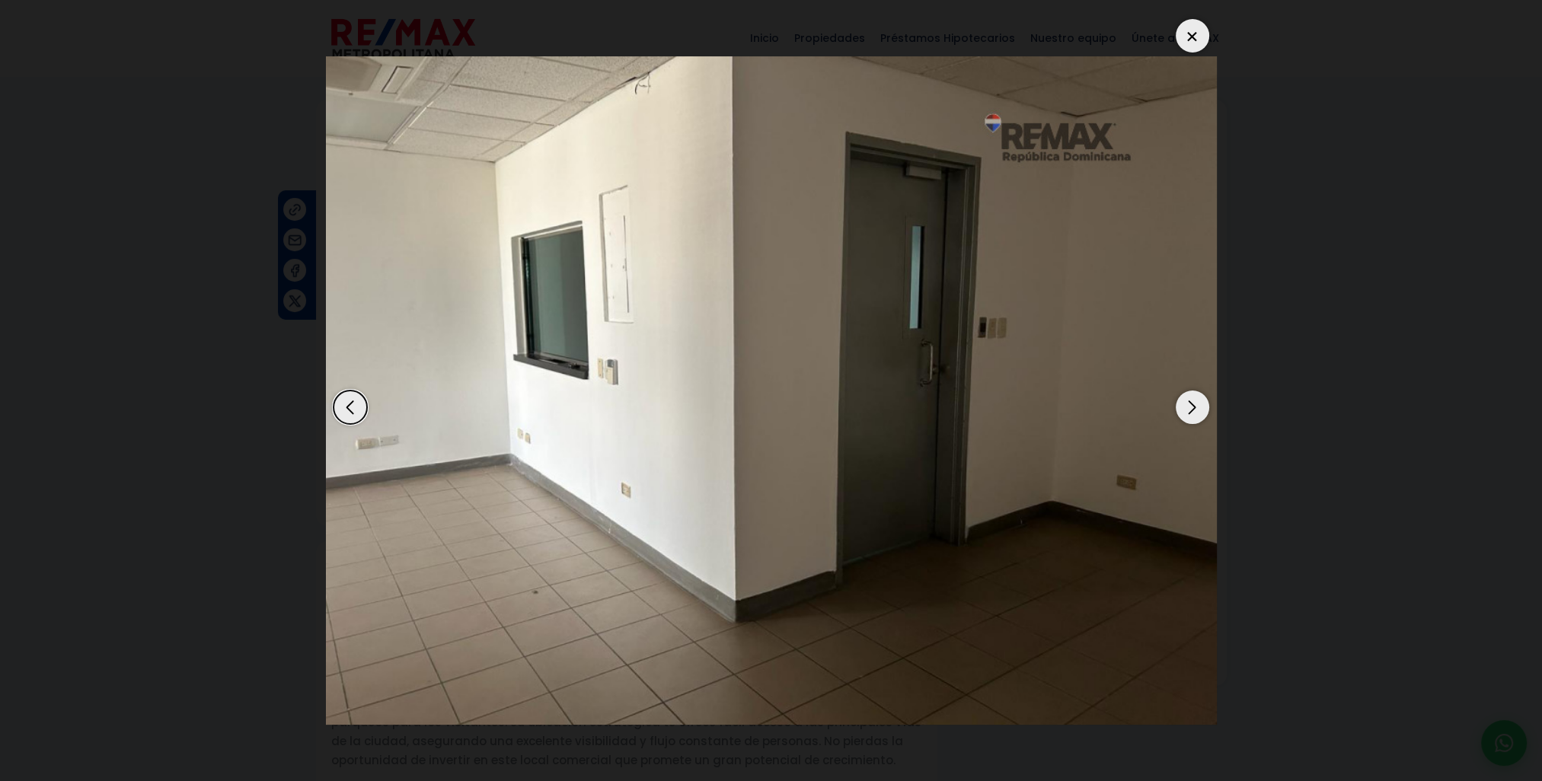
click at [1184, 409] on div "Next slide" at bounding box center [1192, 407] width 33 height 33
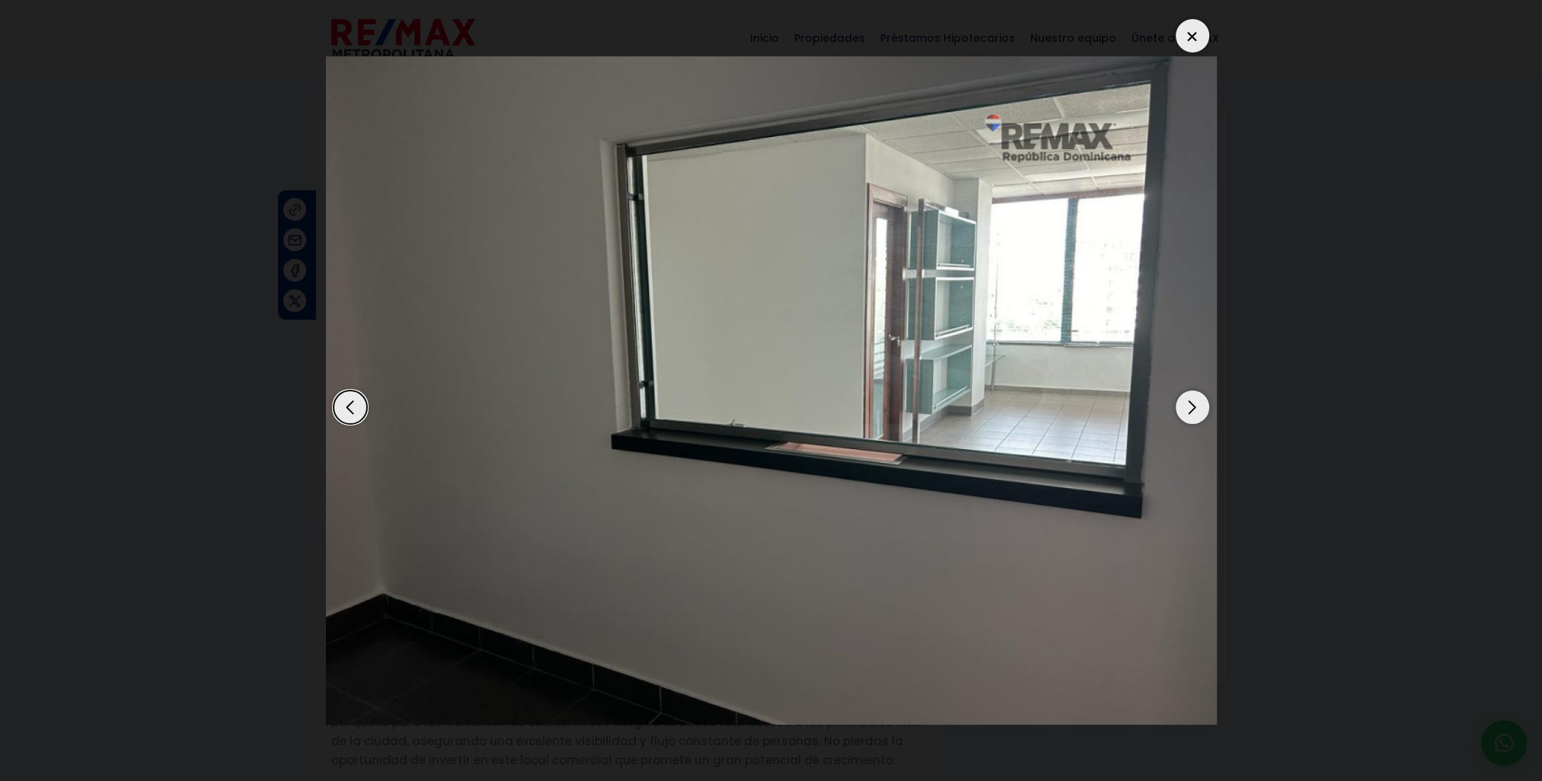
click at [1184, 409] on div "Next slide" at bounding box center [1192, 407] width 33 height 33
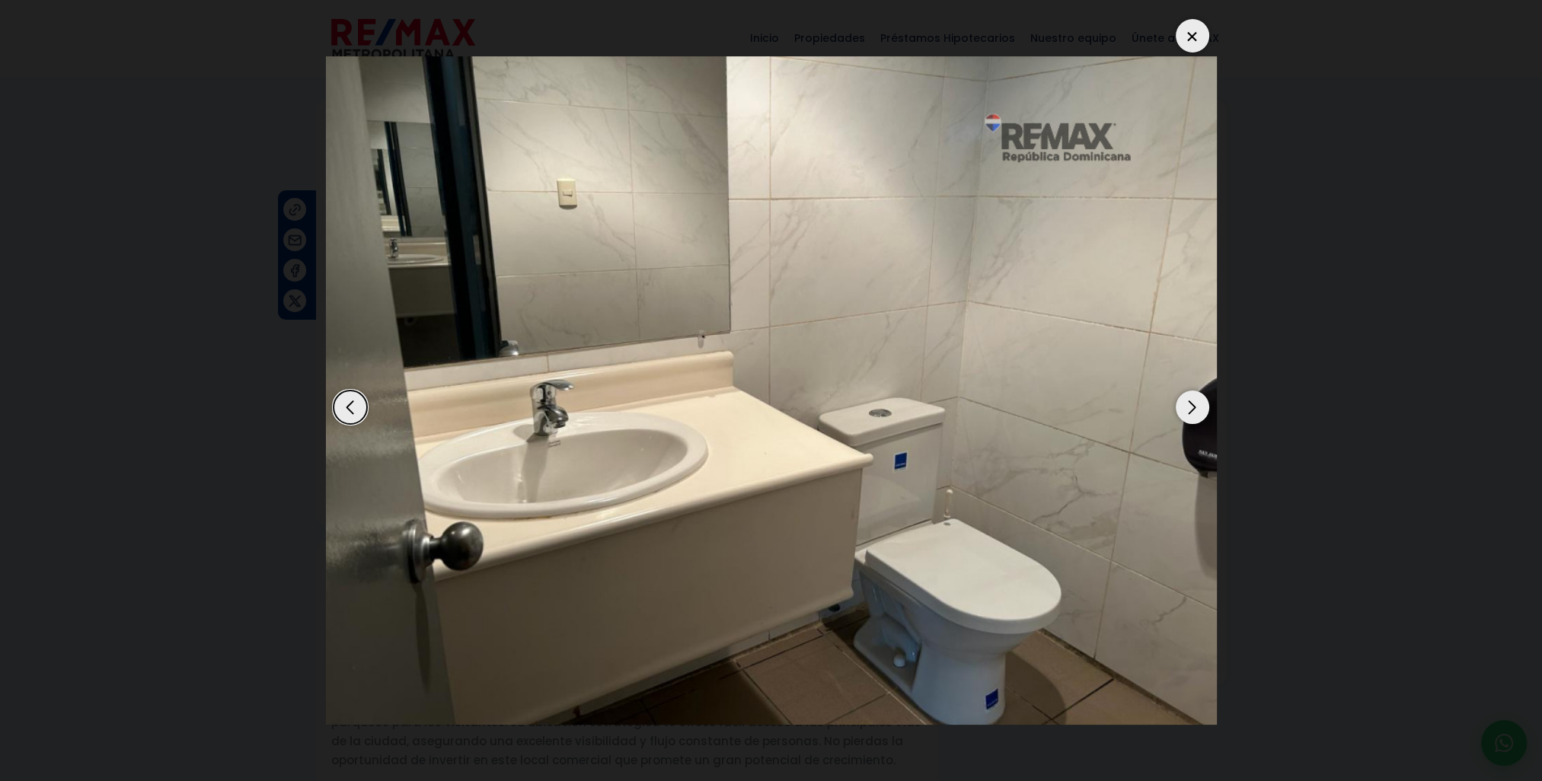
click at [1184, 409] on div "Next slide" at bounding box center [1192, 407] width 33 height 33
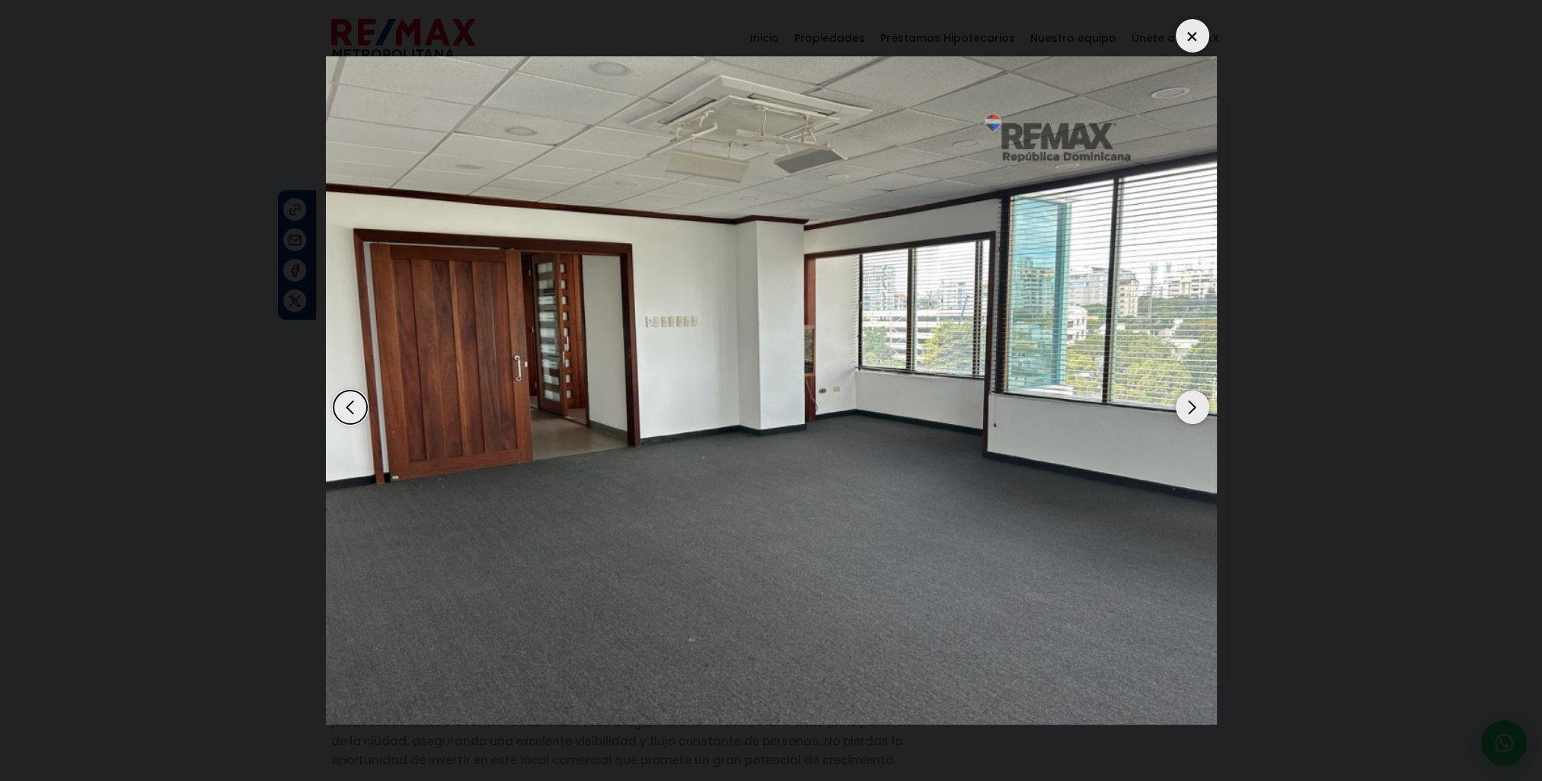
click at [1184, 409] on div "Next slide" at bounding box center [1192, 407] width 33 height 33
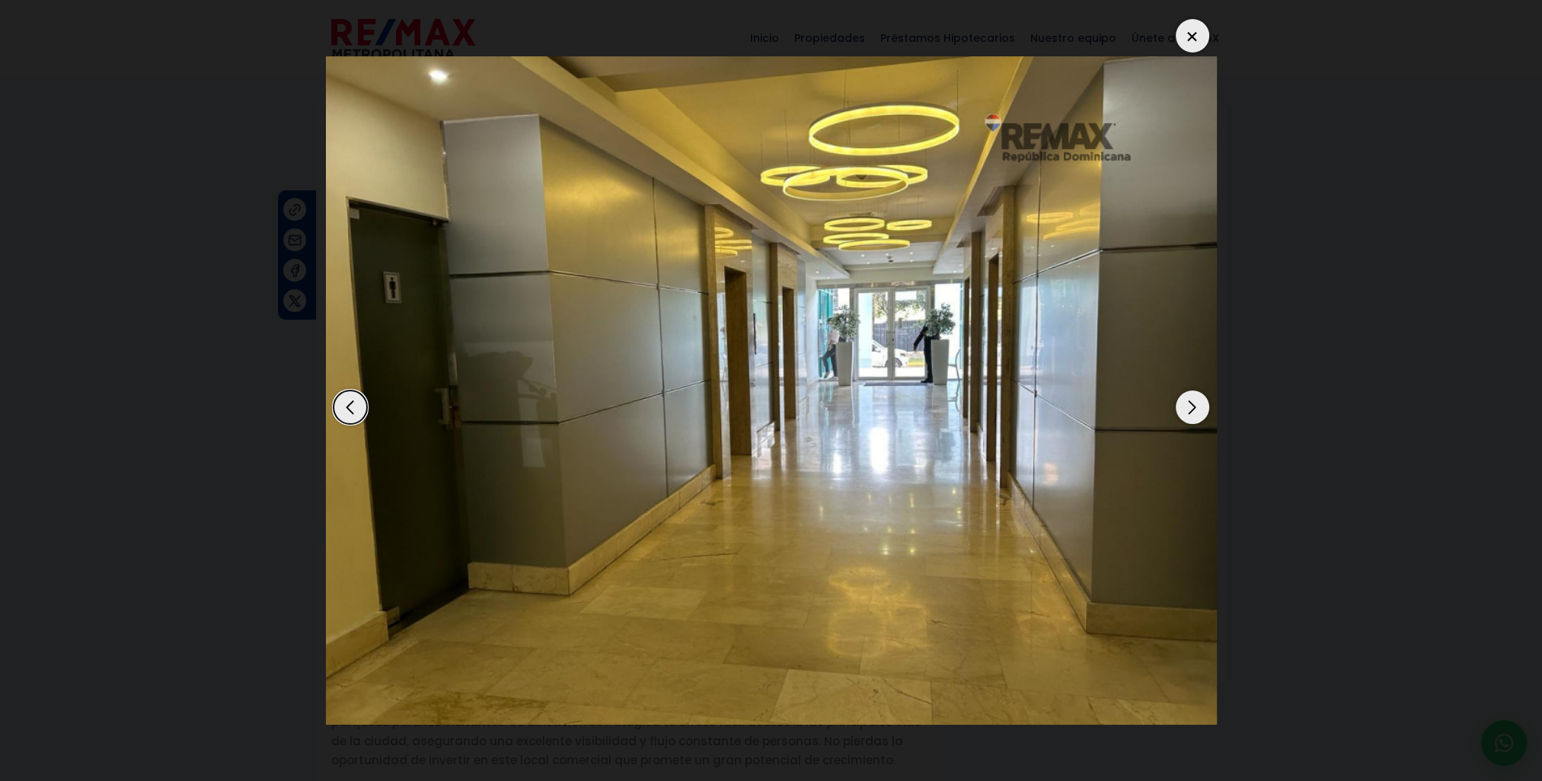
click at [1195, 29] on div at bounding box center [1192, 35] width 33 height 33
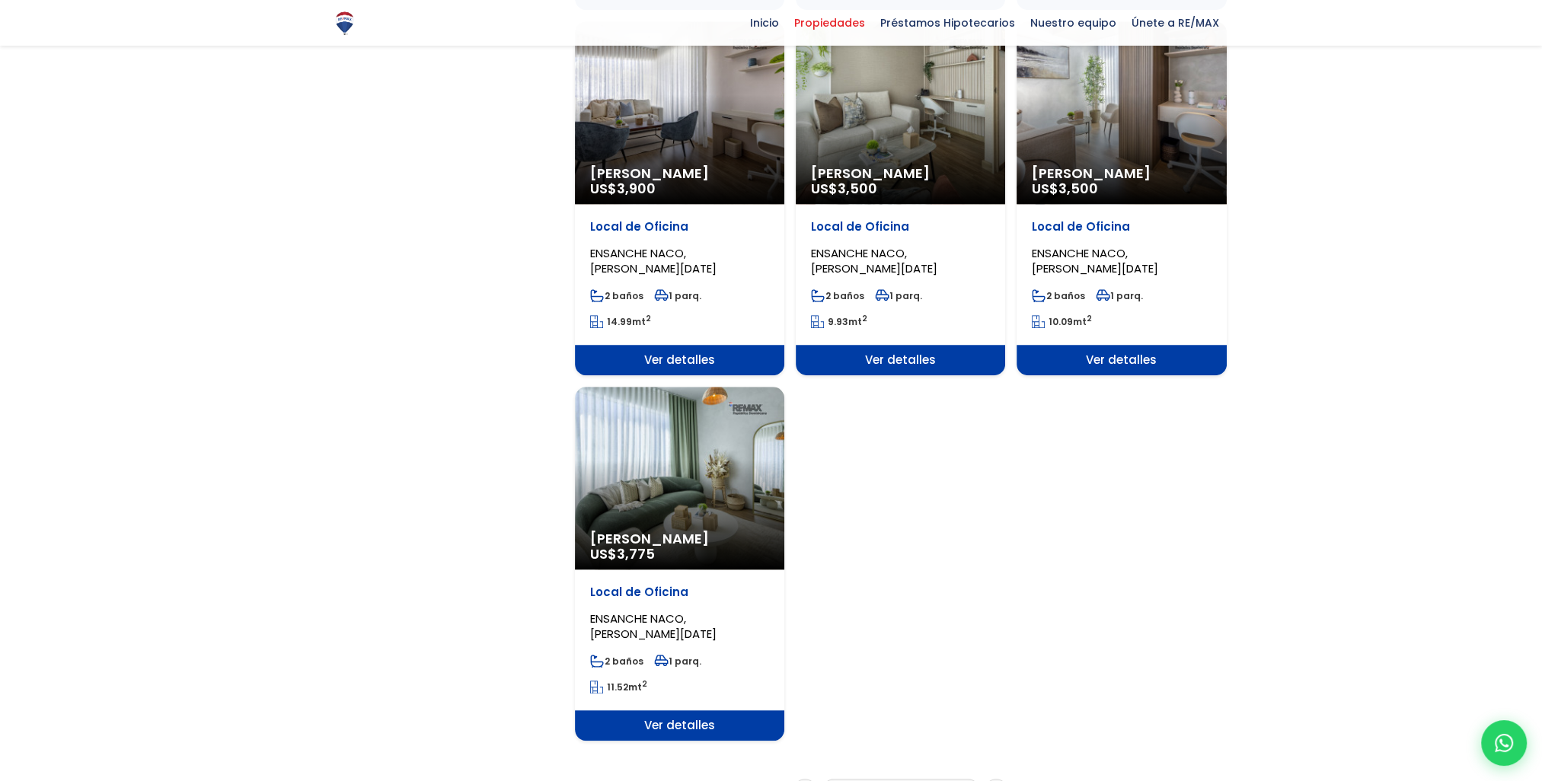
scroll to position [1751, 0]
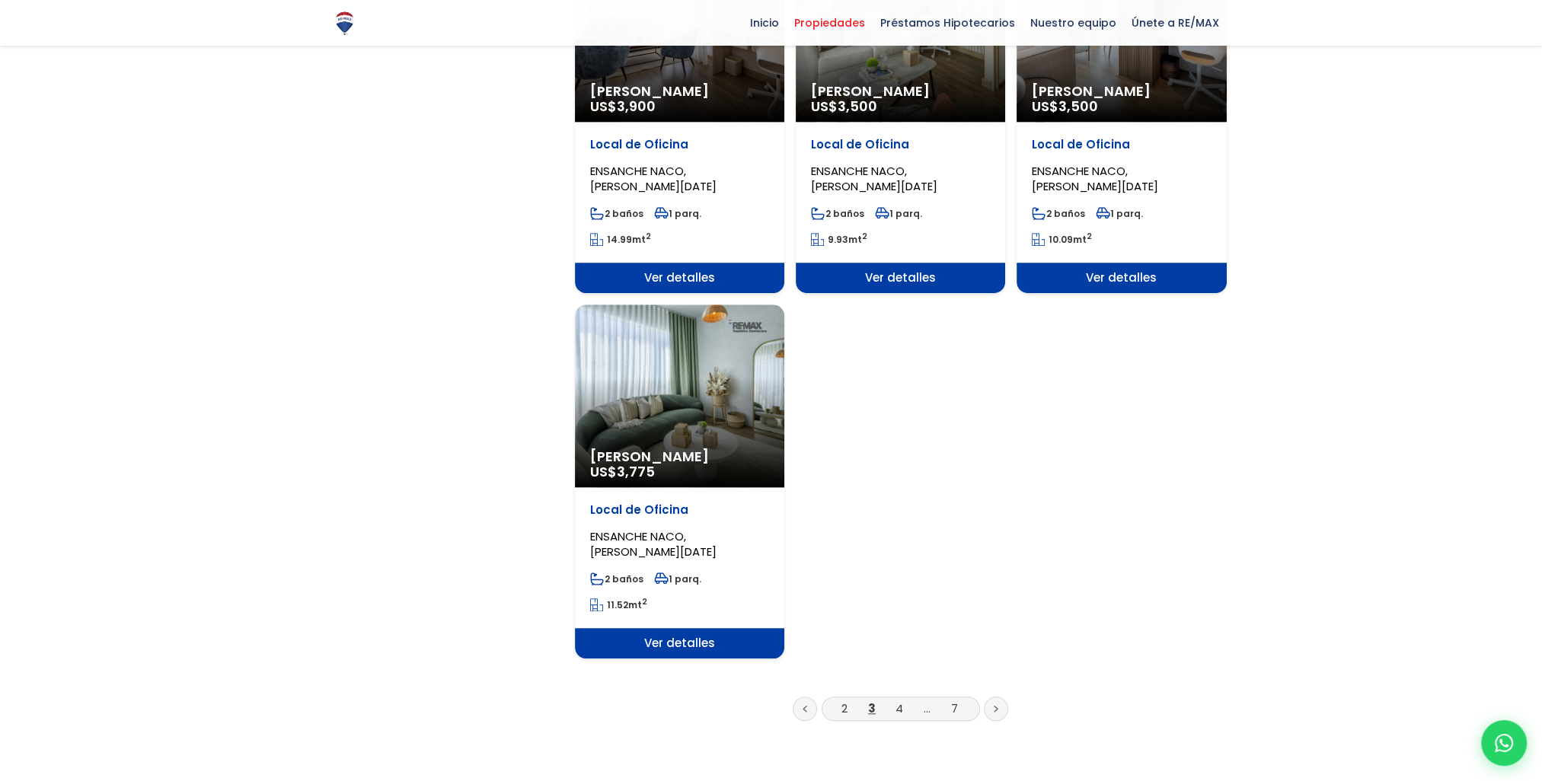
click at [996, 707] on icon at bounding box center [995, 709] width 3 height 5
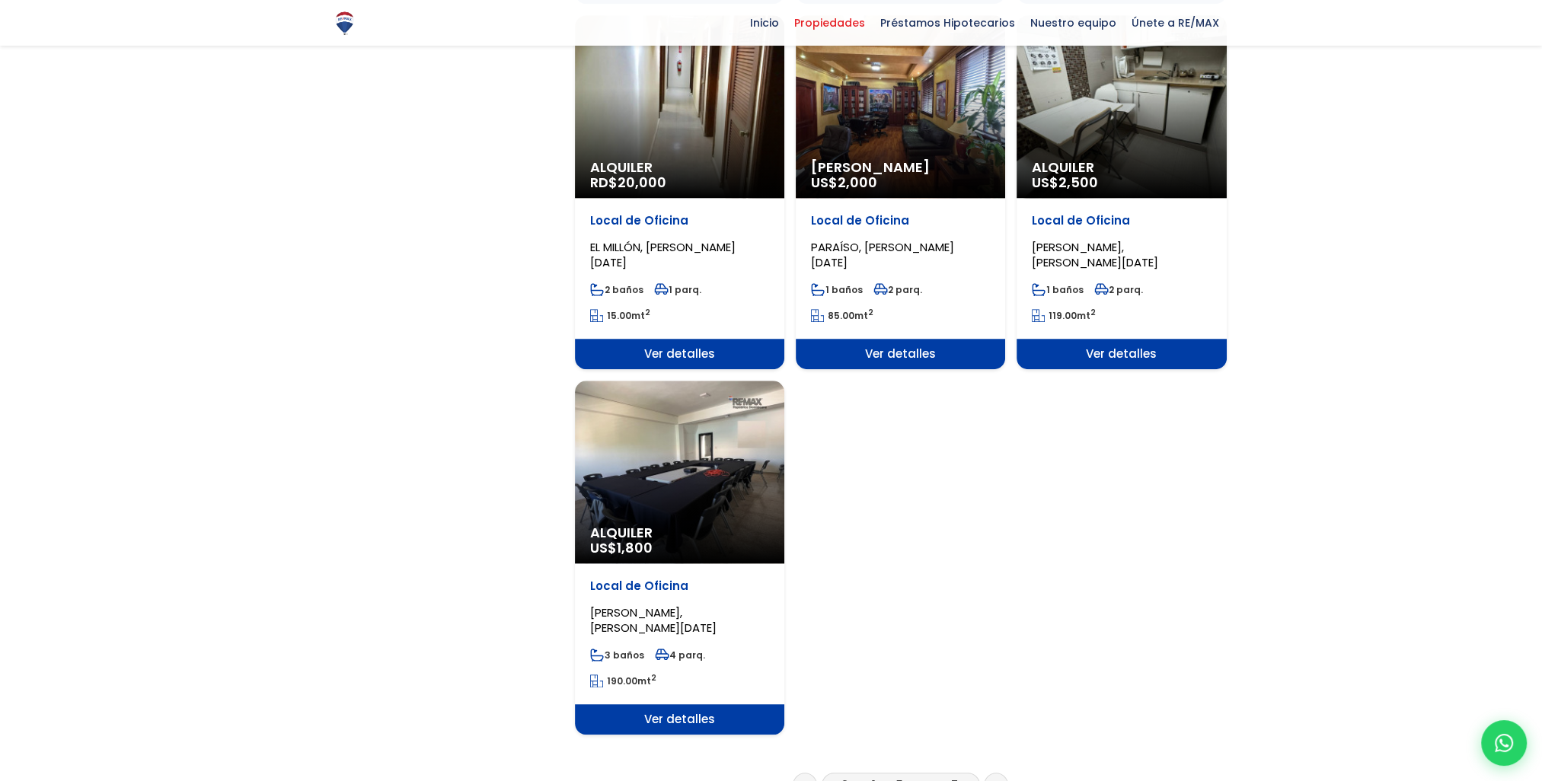
scroll to position [1751, 0]
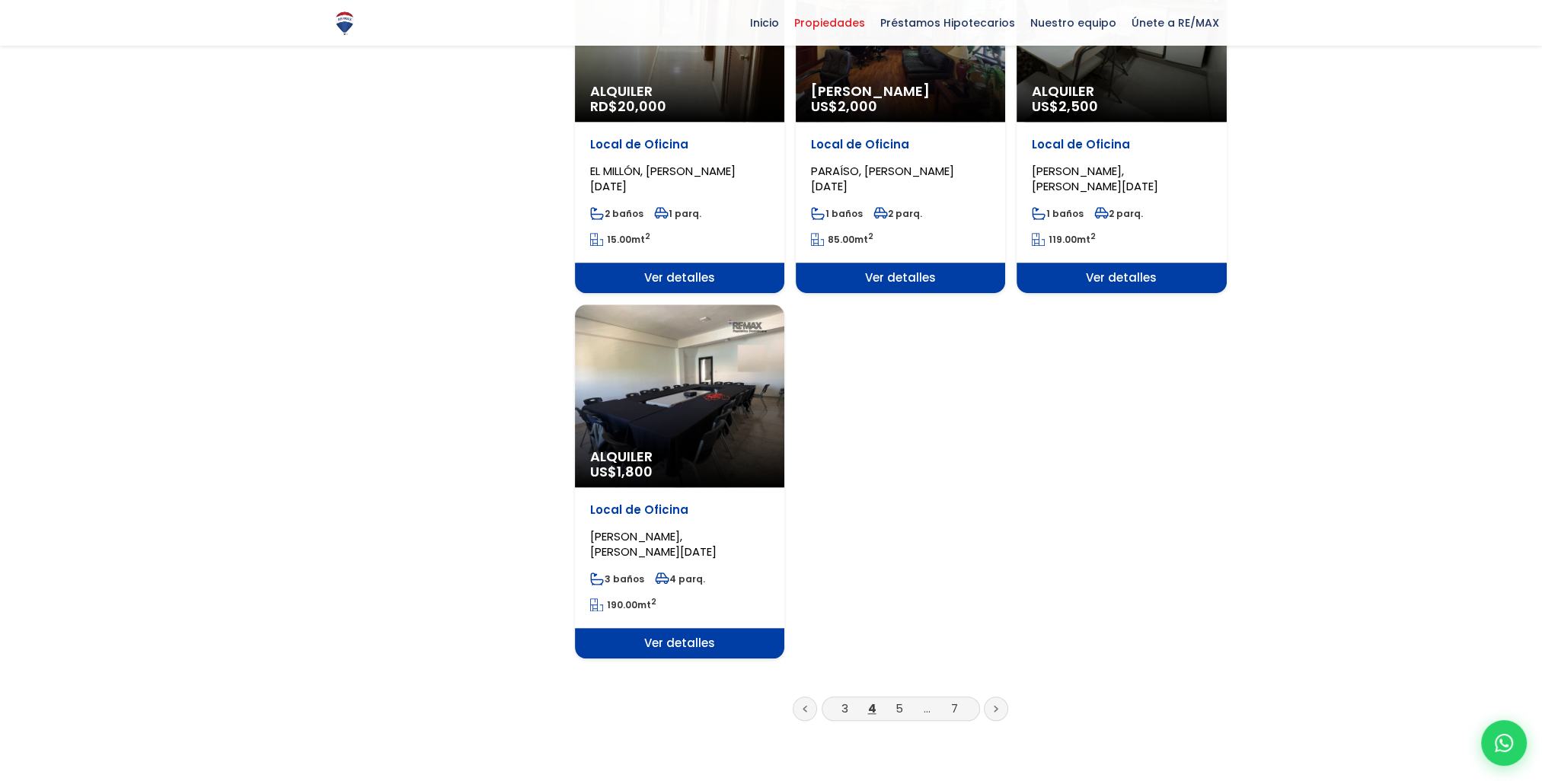
click at [997, 705] on icon at bounding box center [996, 709] width 5 height 8
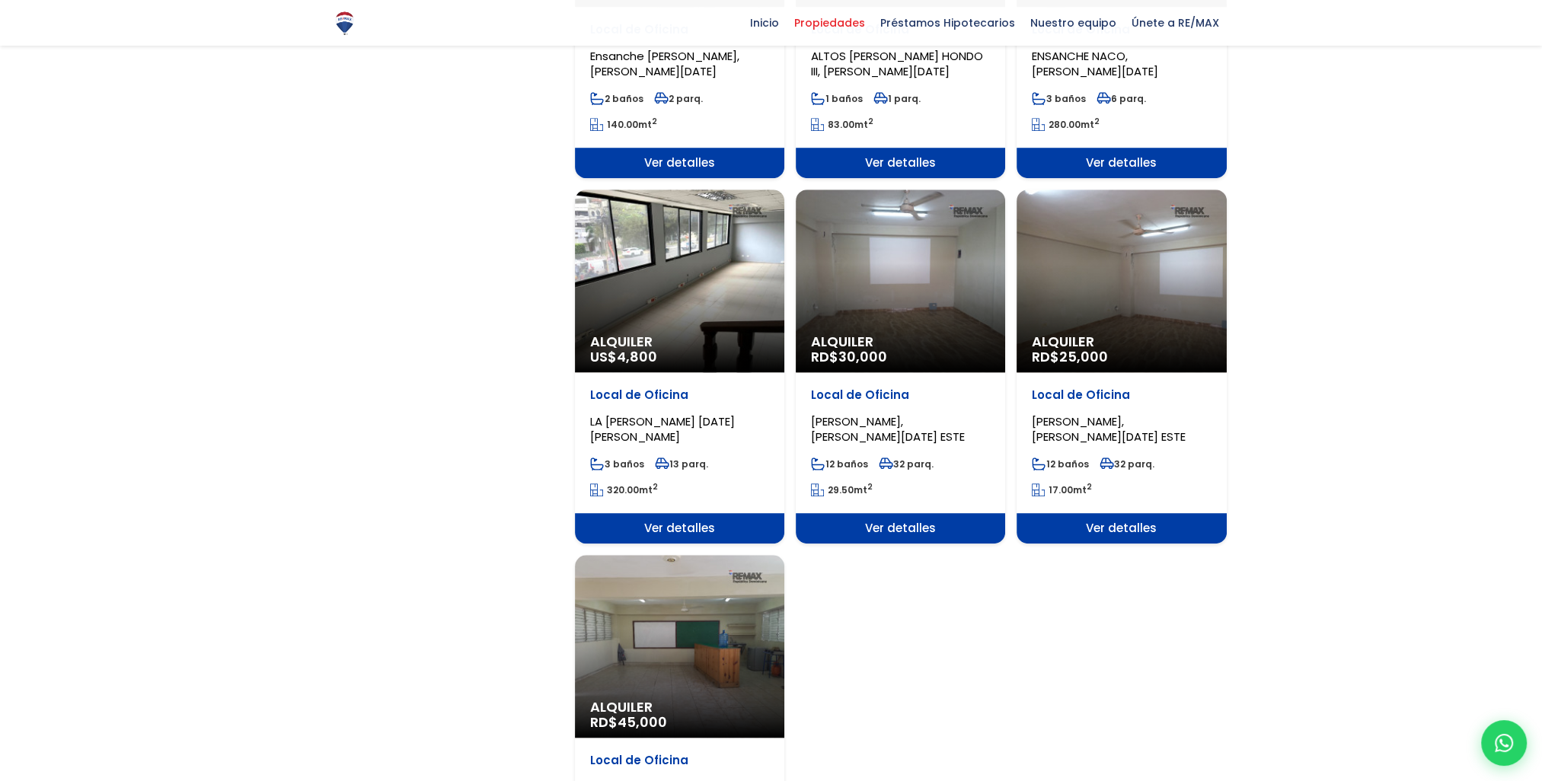
scroll to position [1523, 0]
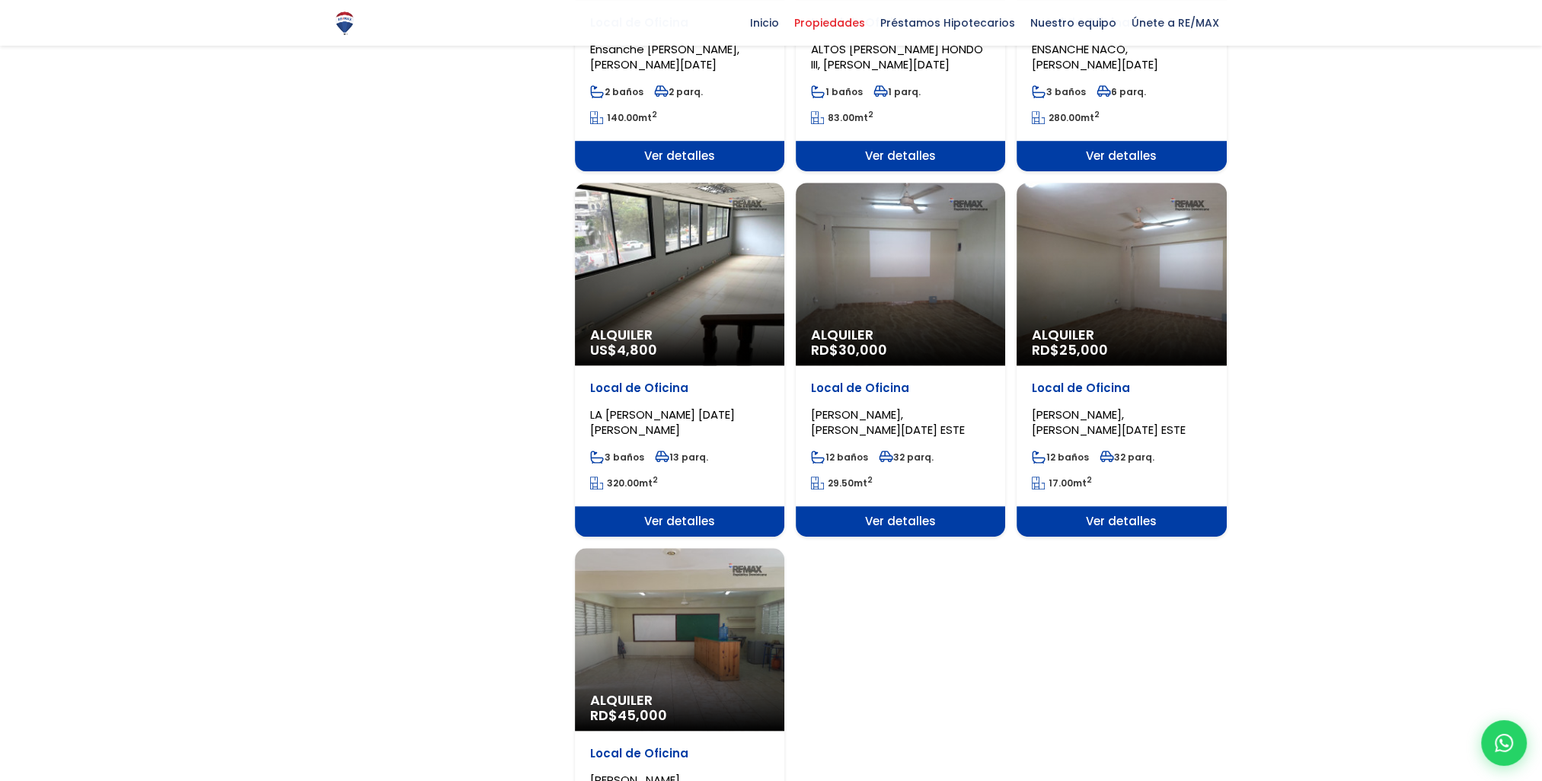
click at [679, 252] on div "Alquiler US$ 4,800" at bounding box center [679, 274] width 209 height 183
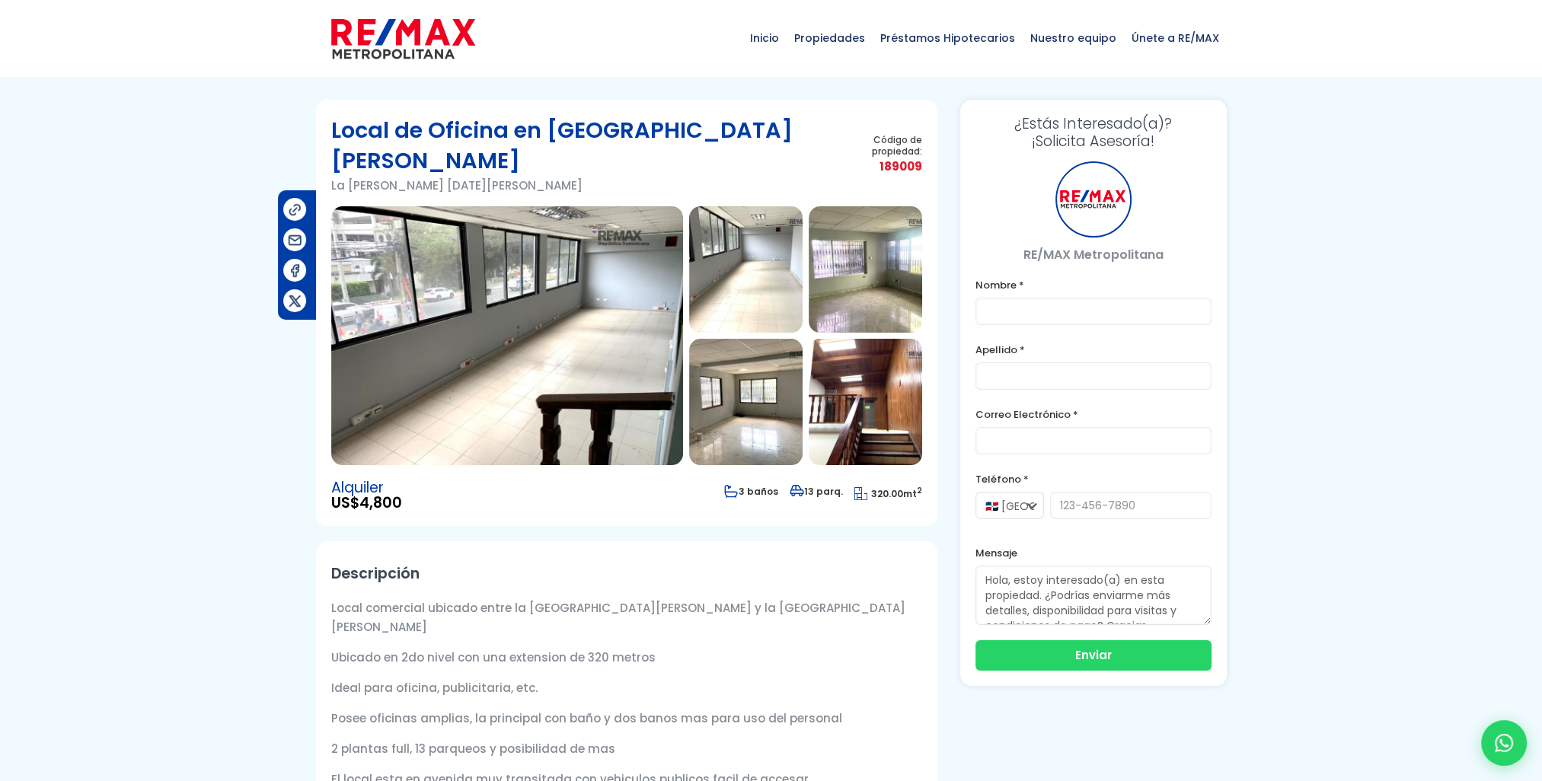
click at [585, 298] on img at bounding box center [507, 335] width 352 height 259
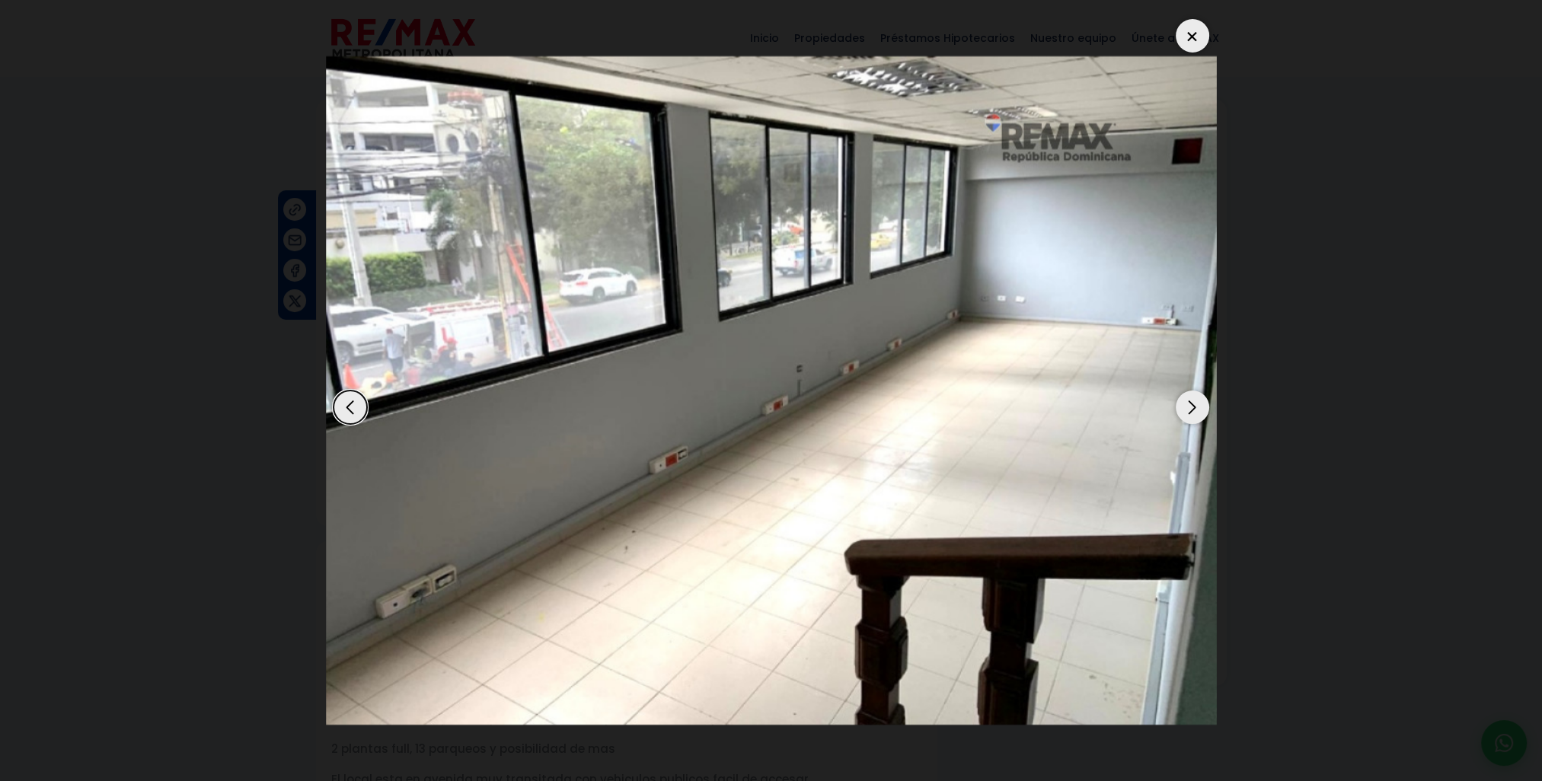
click at [1191, 409] on div "Next slide" at bounding box center [1192, 407] width 33 height 33
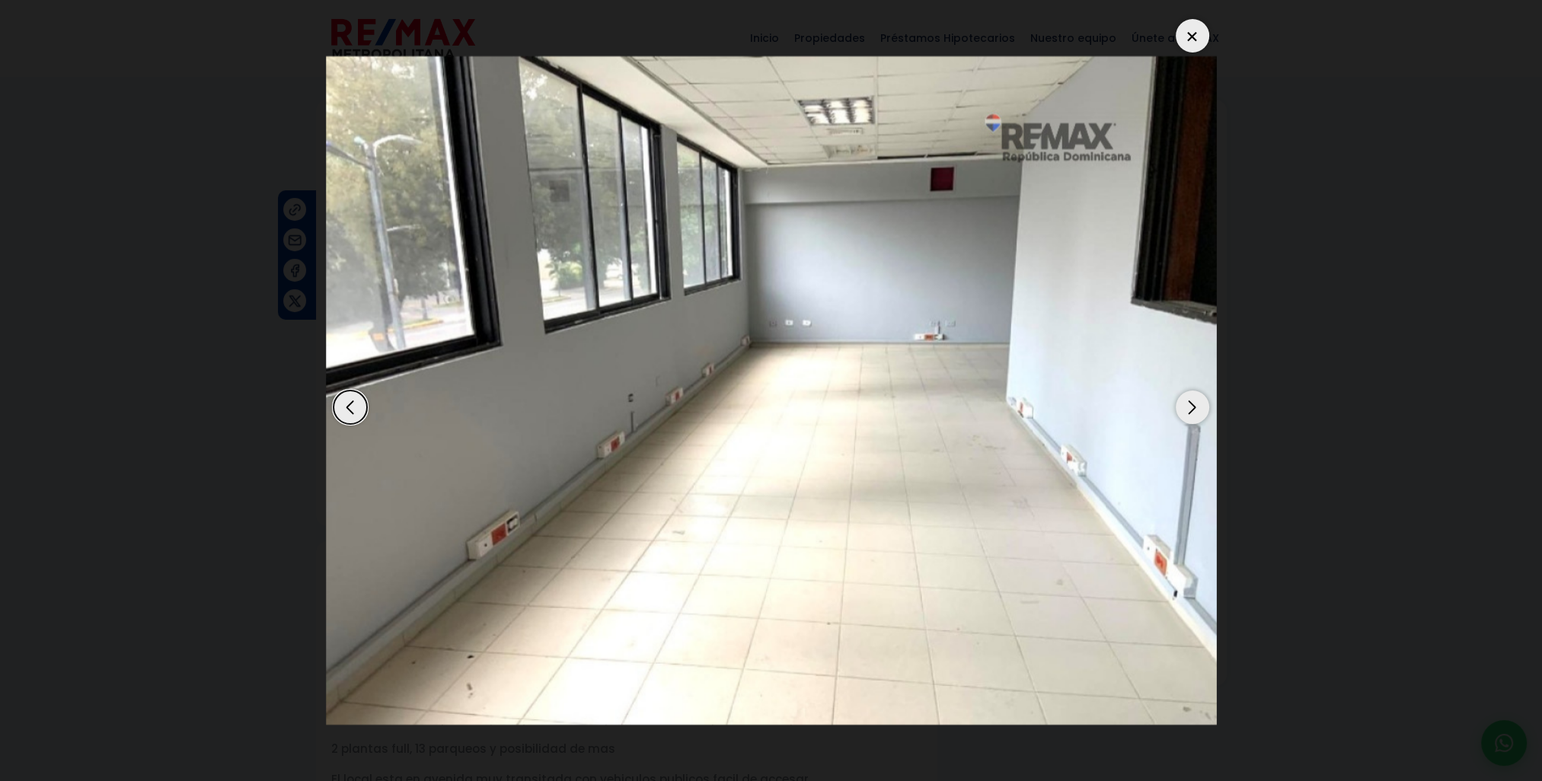
click at [1191, 409] on div "Next slide" at bounding box center [1192, 407] width 33 height 33
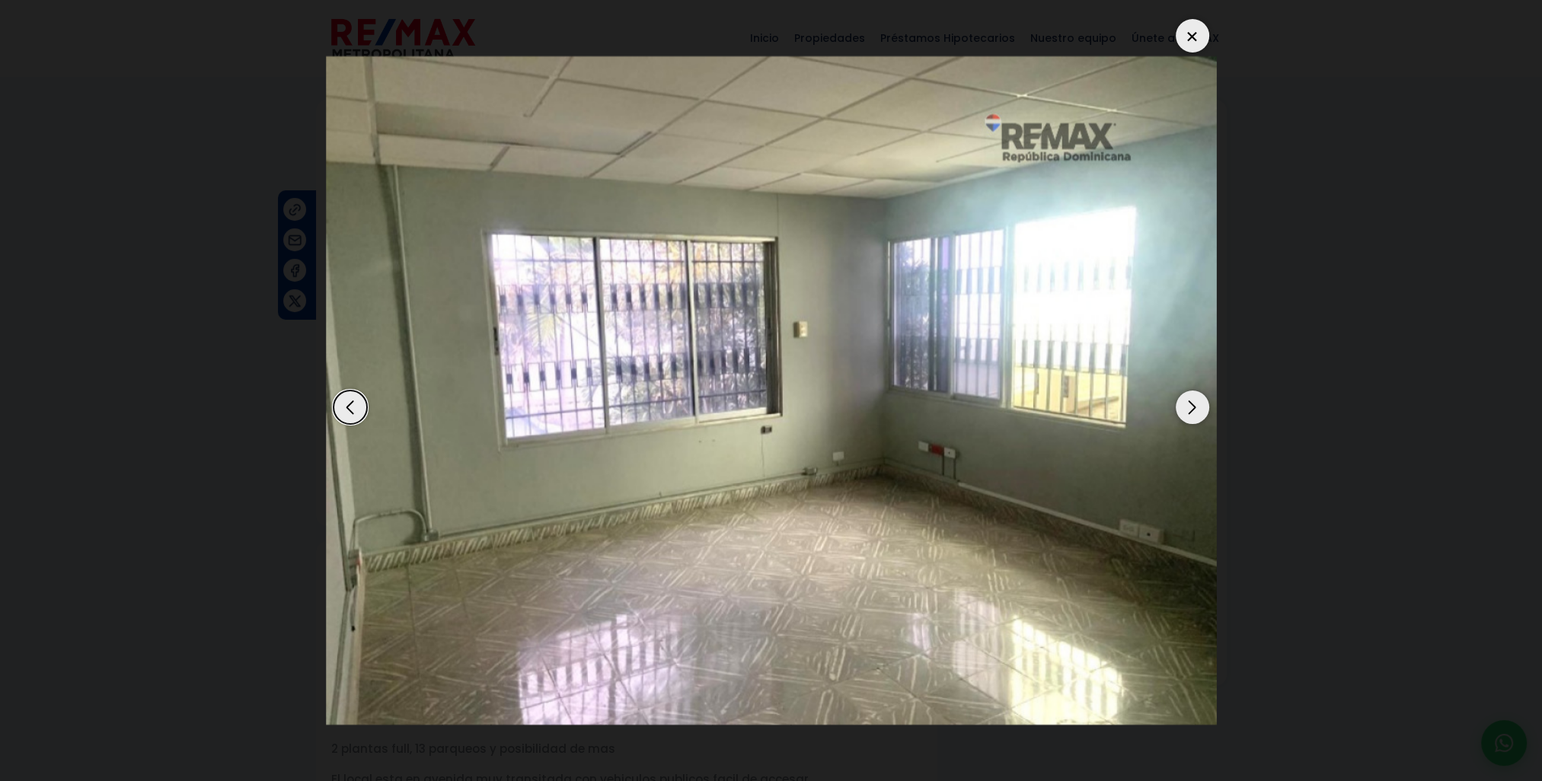
click at [1191, 409] on div "Next slide" at bounding box center [1192, 407] width 33 height 33
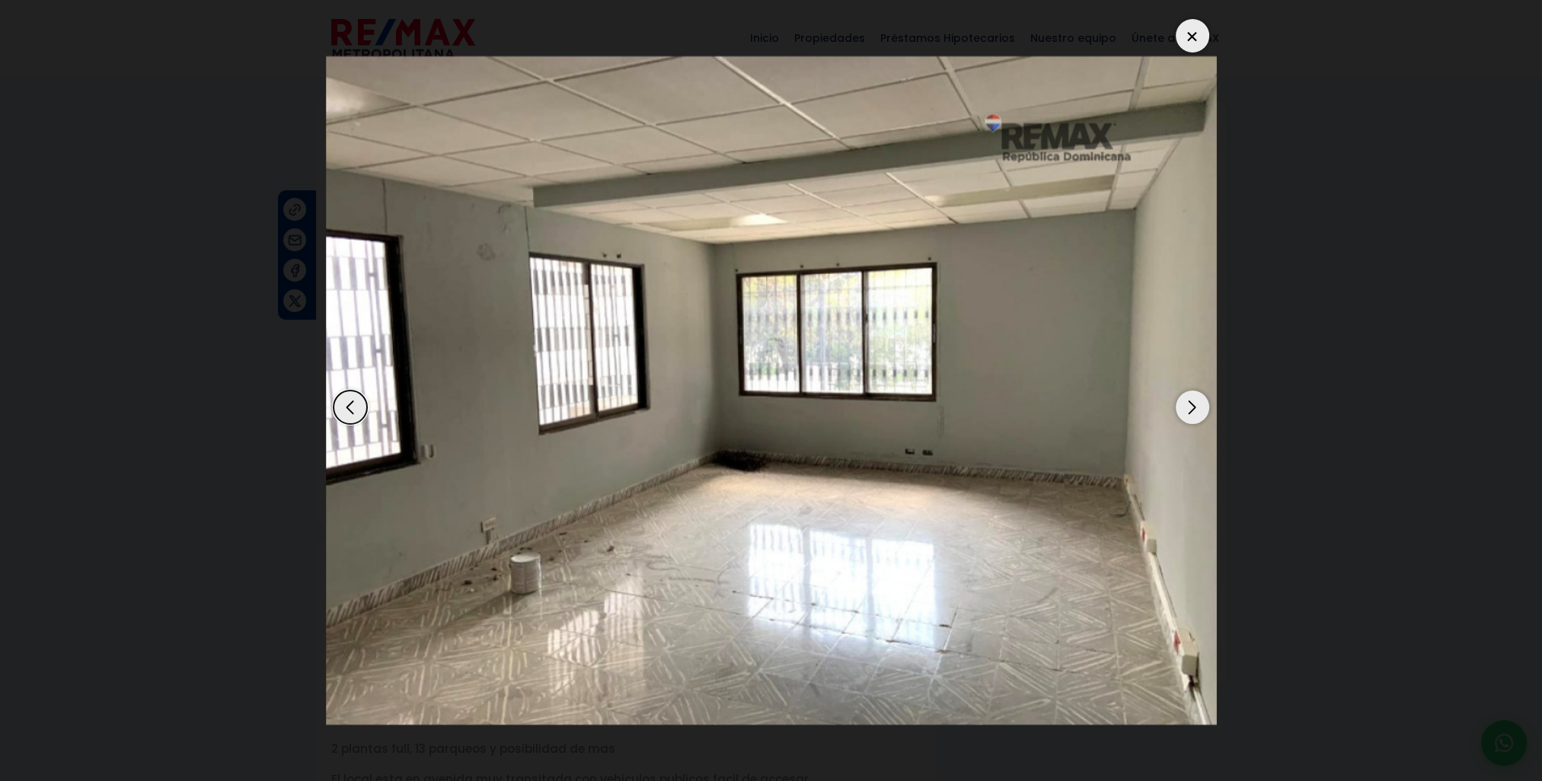
click at [1191, 409] on div "Next slide" at bounding box center [1192, 407] width 33 height 33
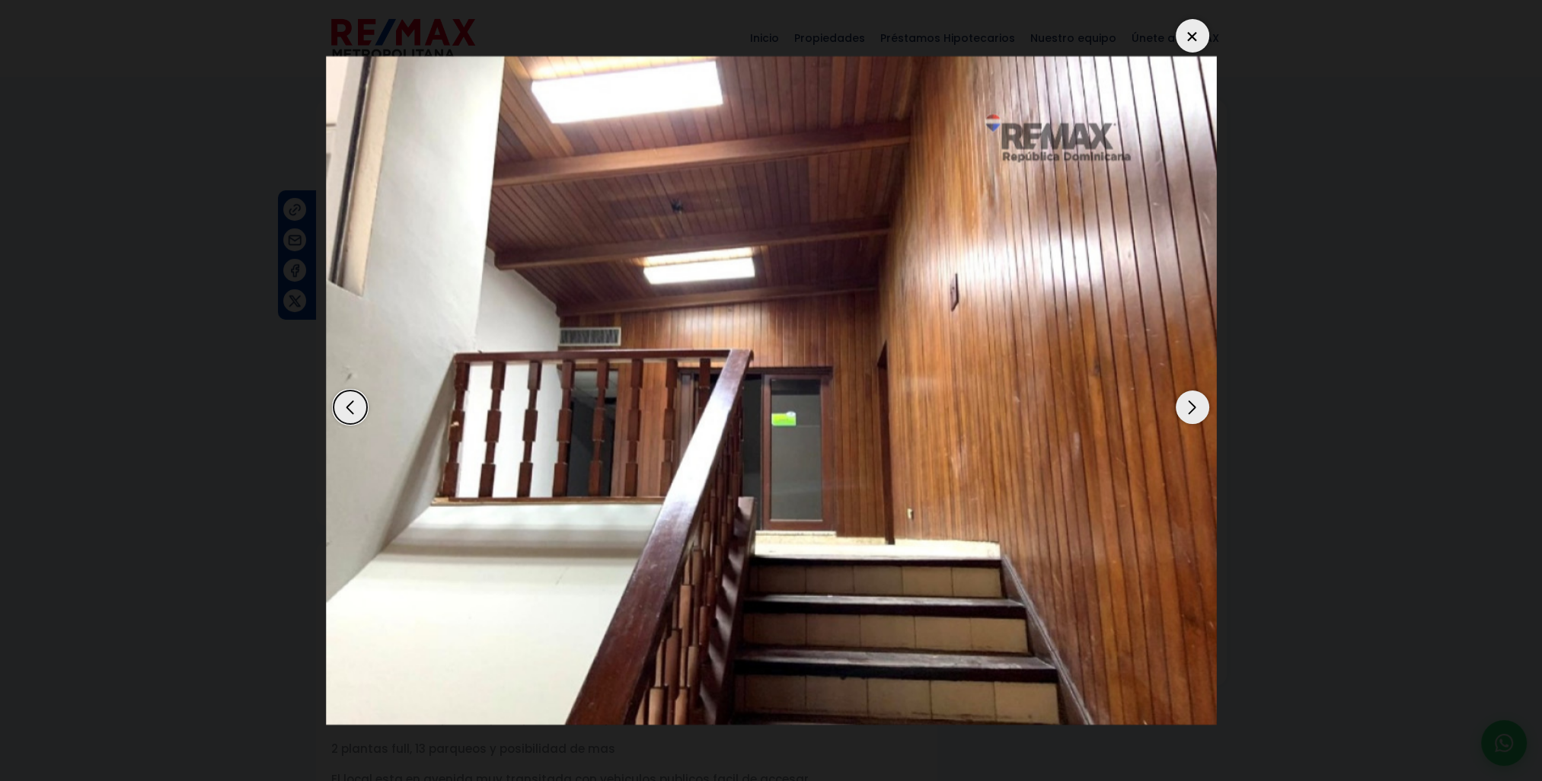
click at [1191, 409] on div "Next slide" at bounding box center [1192, 407] width 33 height 33
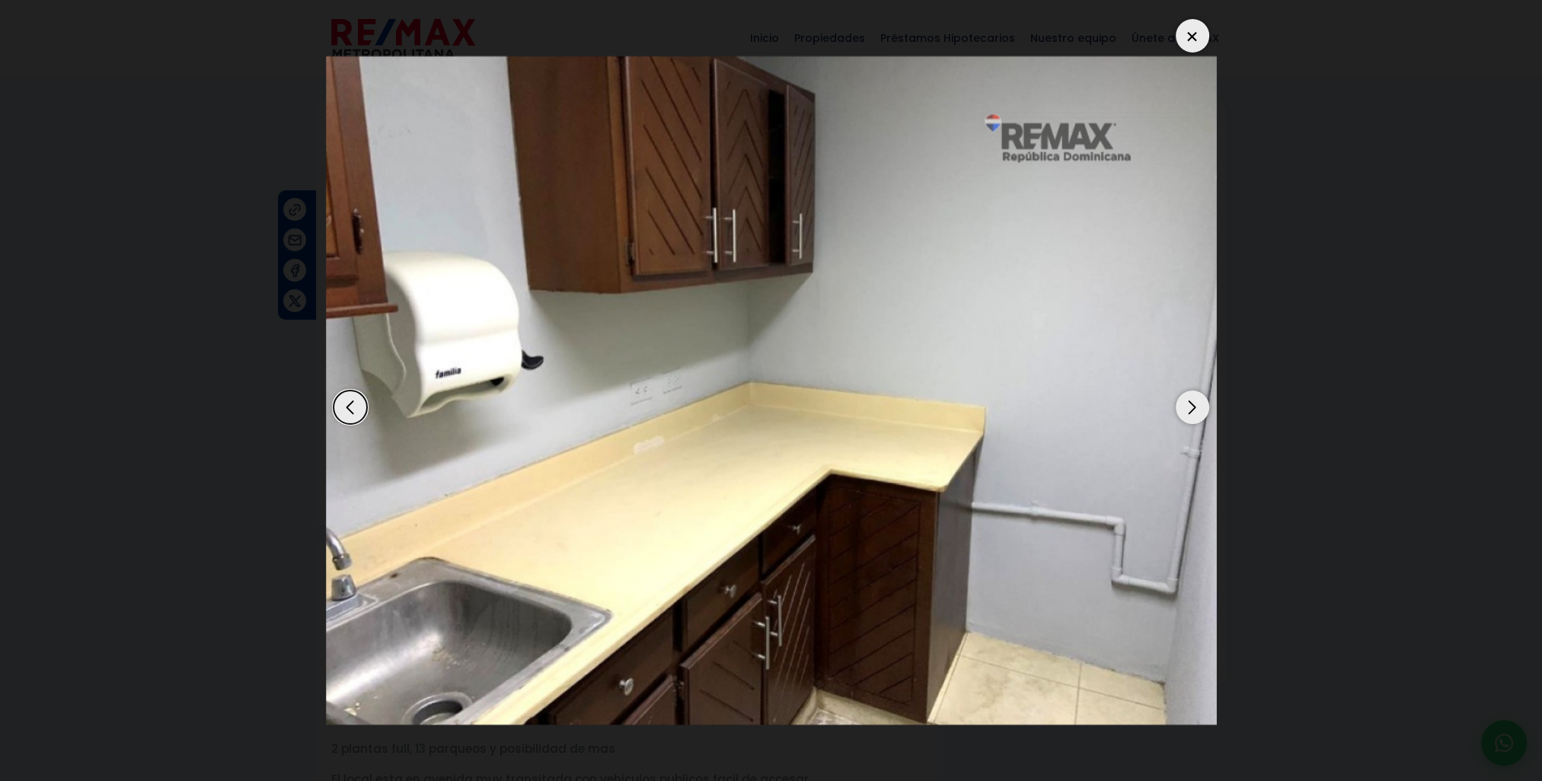
click at [1191, 409] on div "Next slide" at bounding box center [1192, 407] width 33 height 33
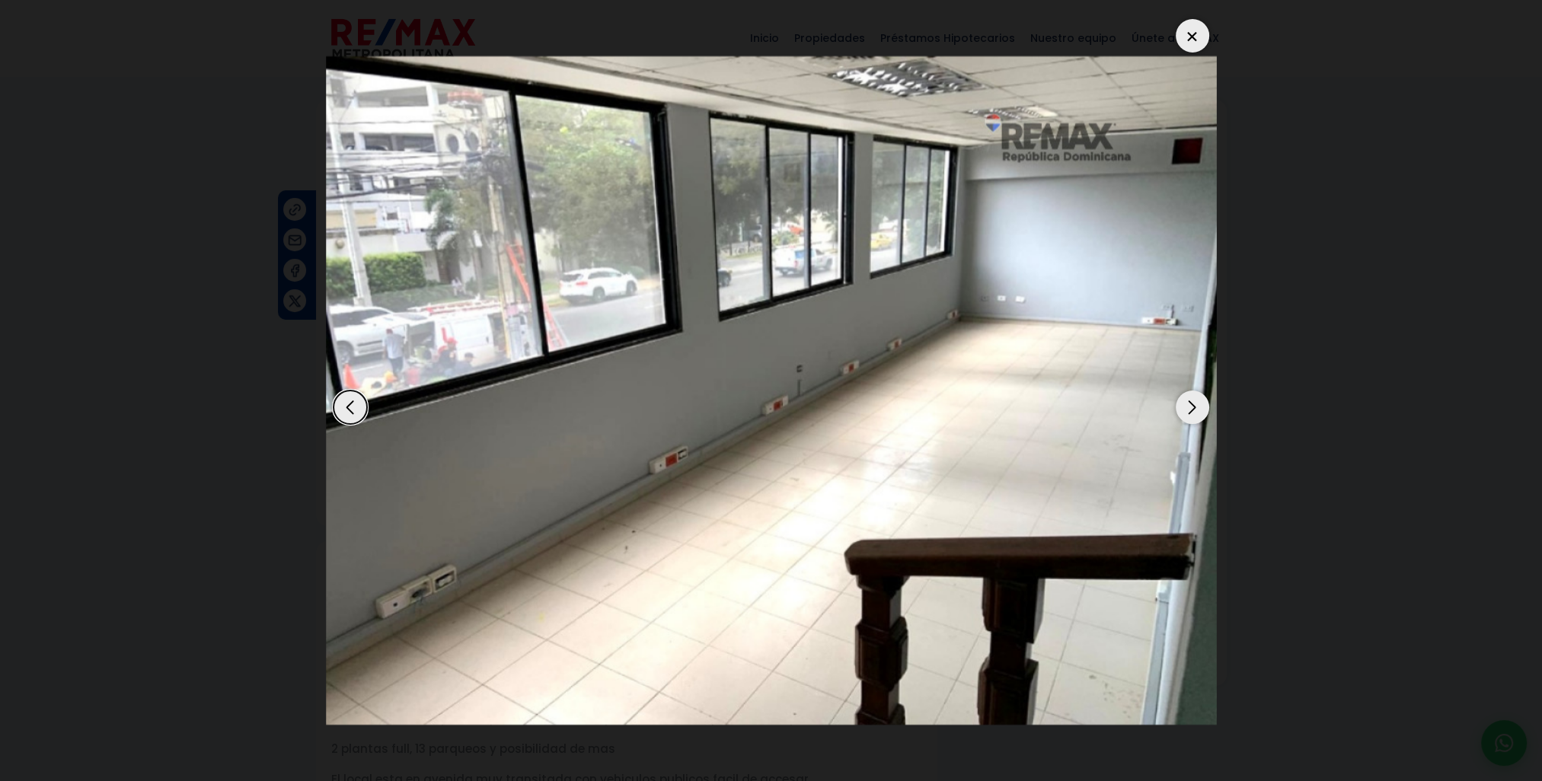
click at [1191, 409] on div "Next slide" at bounding box center [1192, 407] width 33 height 33
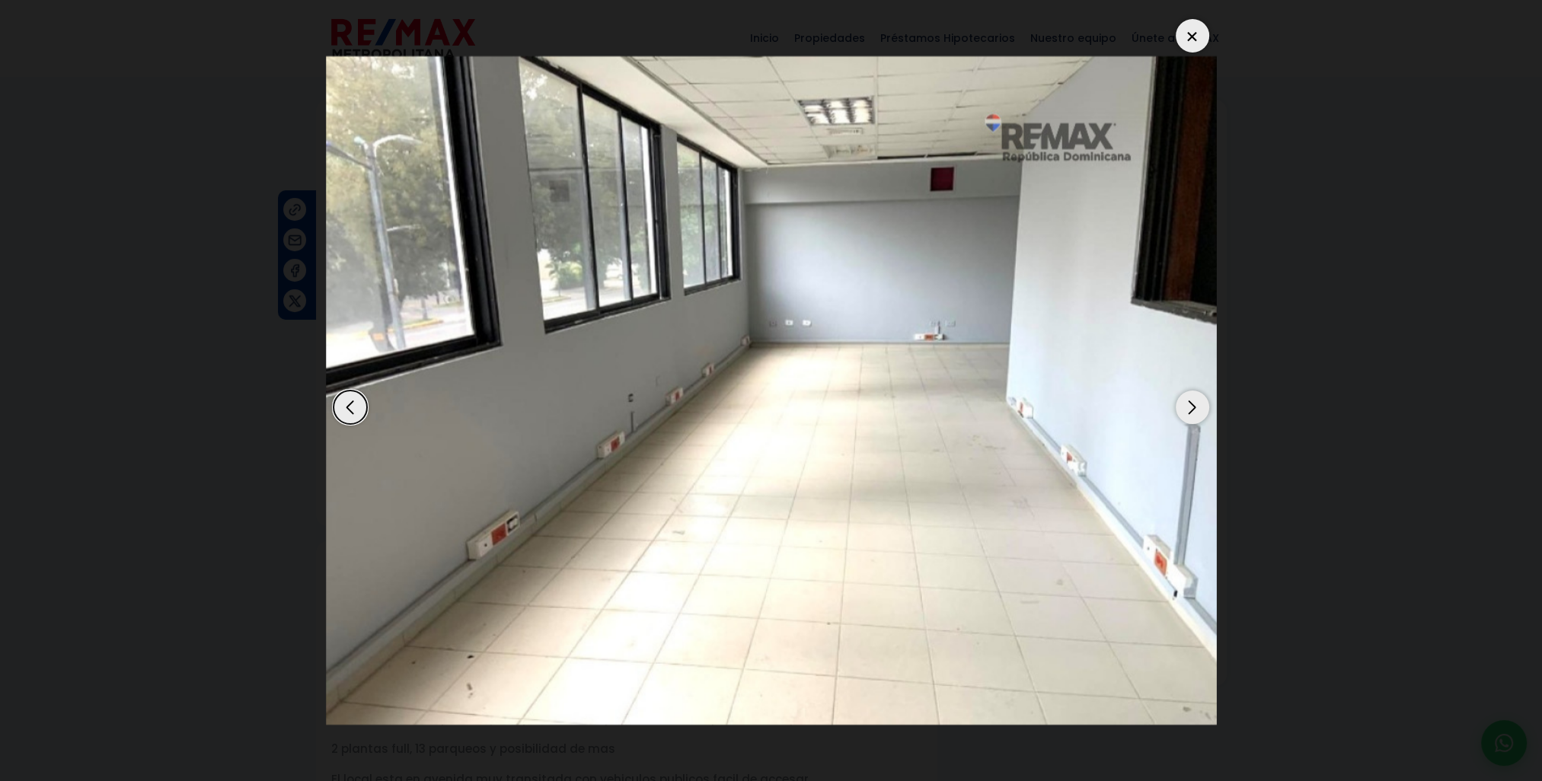
click at [1191, 409] on div "Next slide" at bounding box center [1192, 407] width 33 height 33
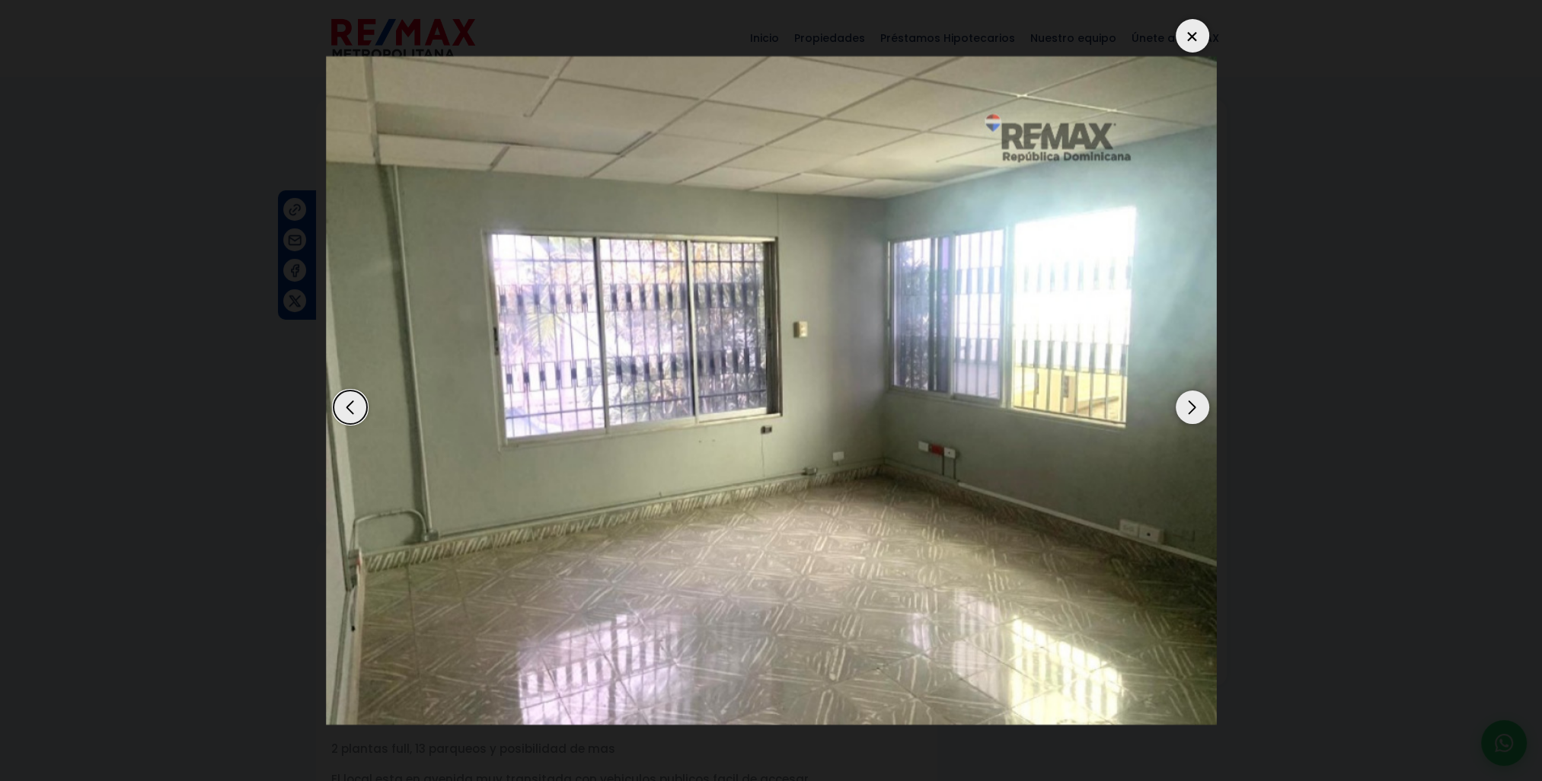
click at [1188, 34] on div at bounding box center [1192, 35] width 33 height 33
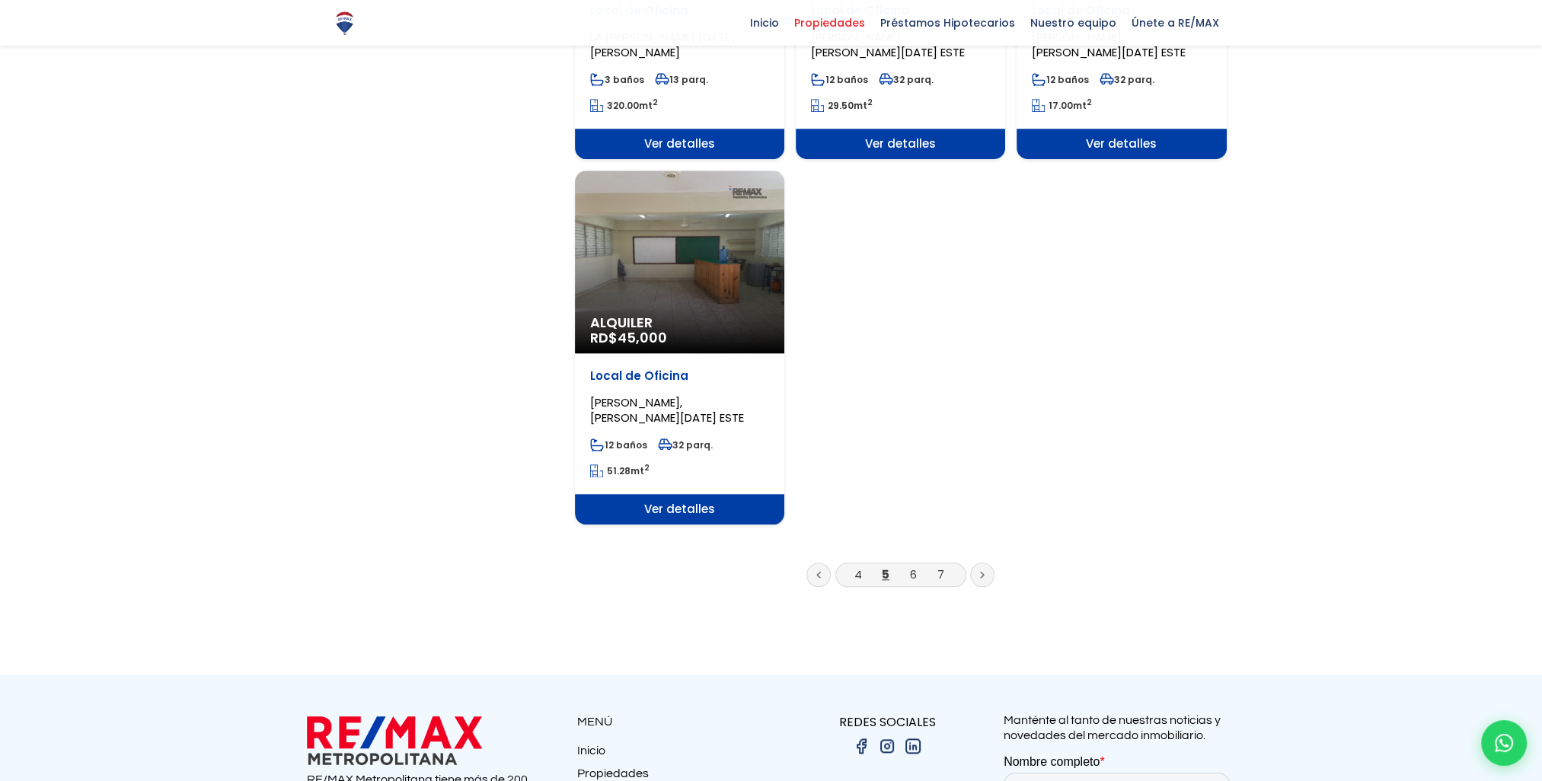
scroll to position [1903, 0]
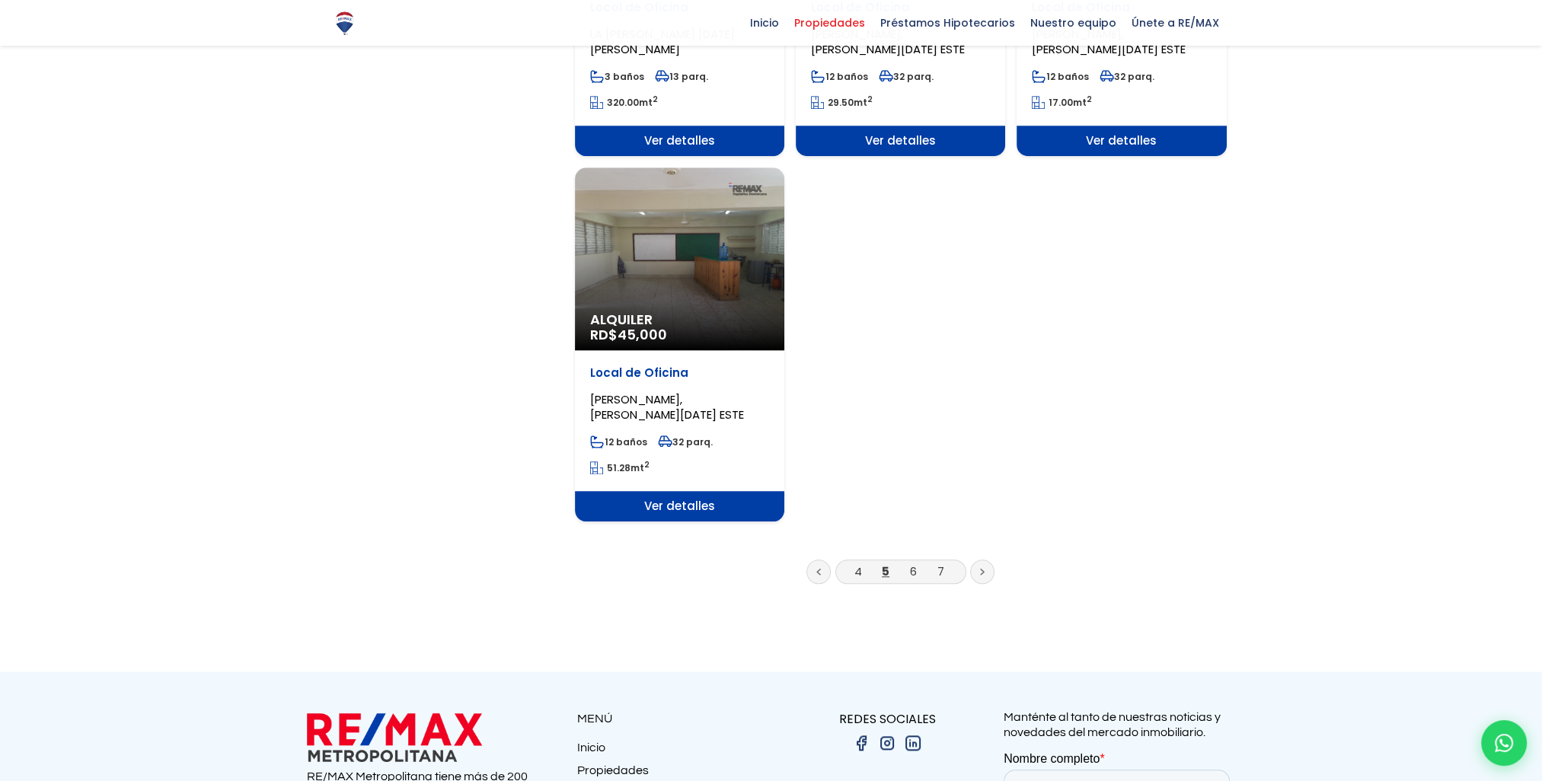
click at [982, 569] on icon at bounding box center [982, 571] width 3 height 5
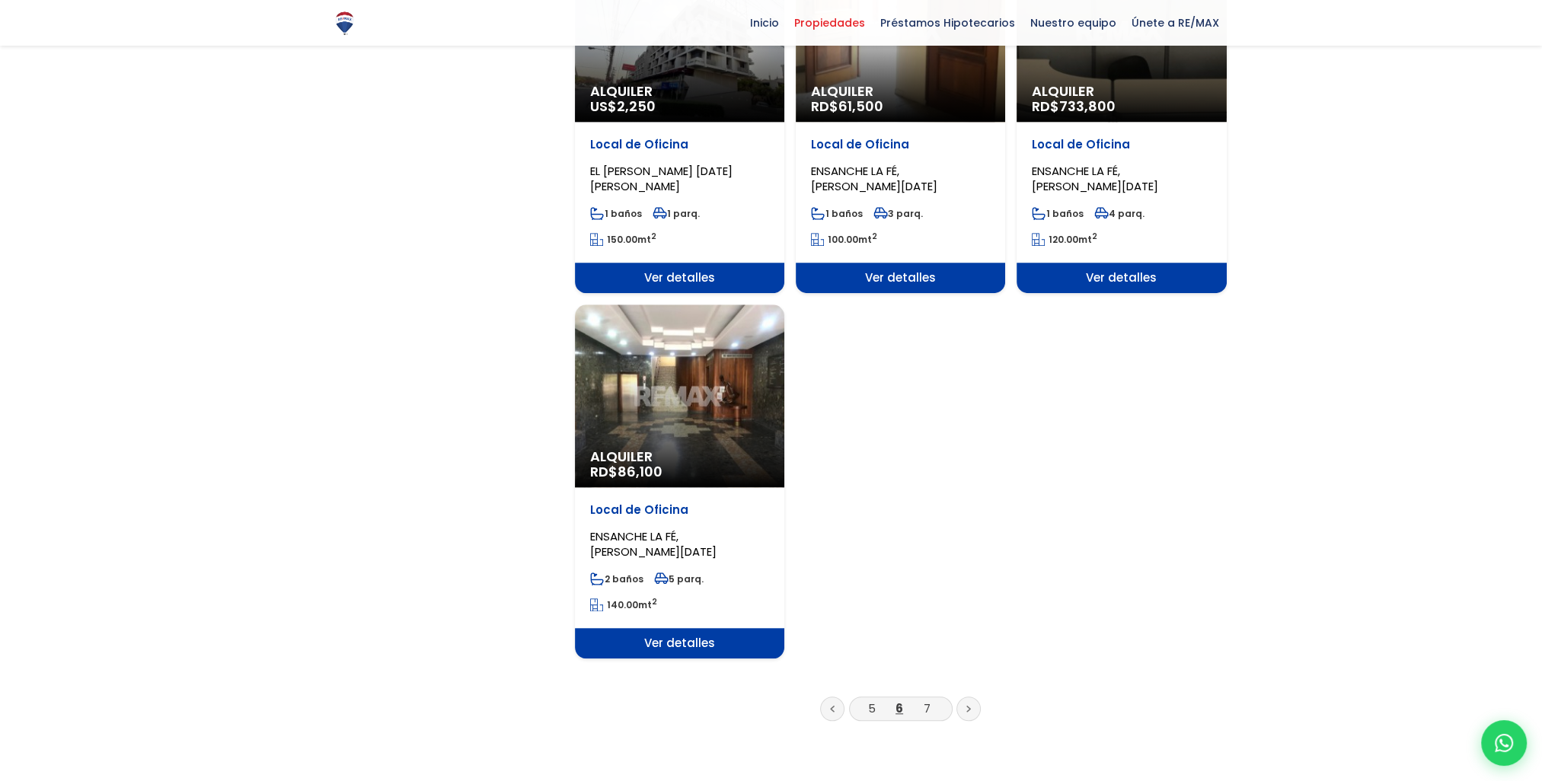
scroll to position [1903, 0]
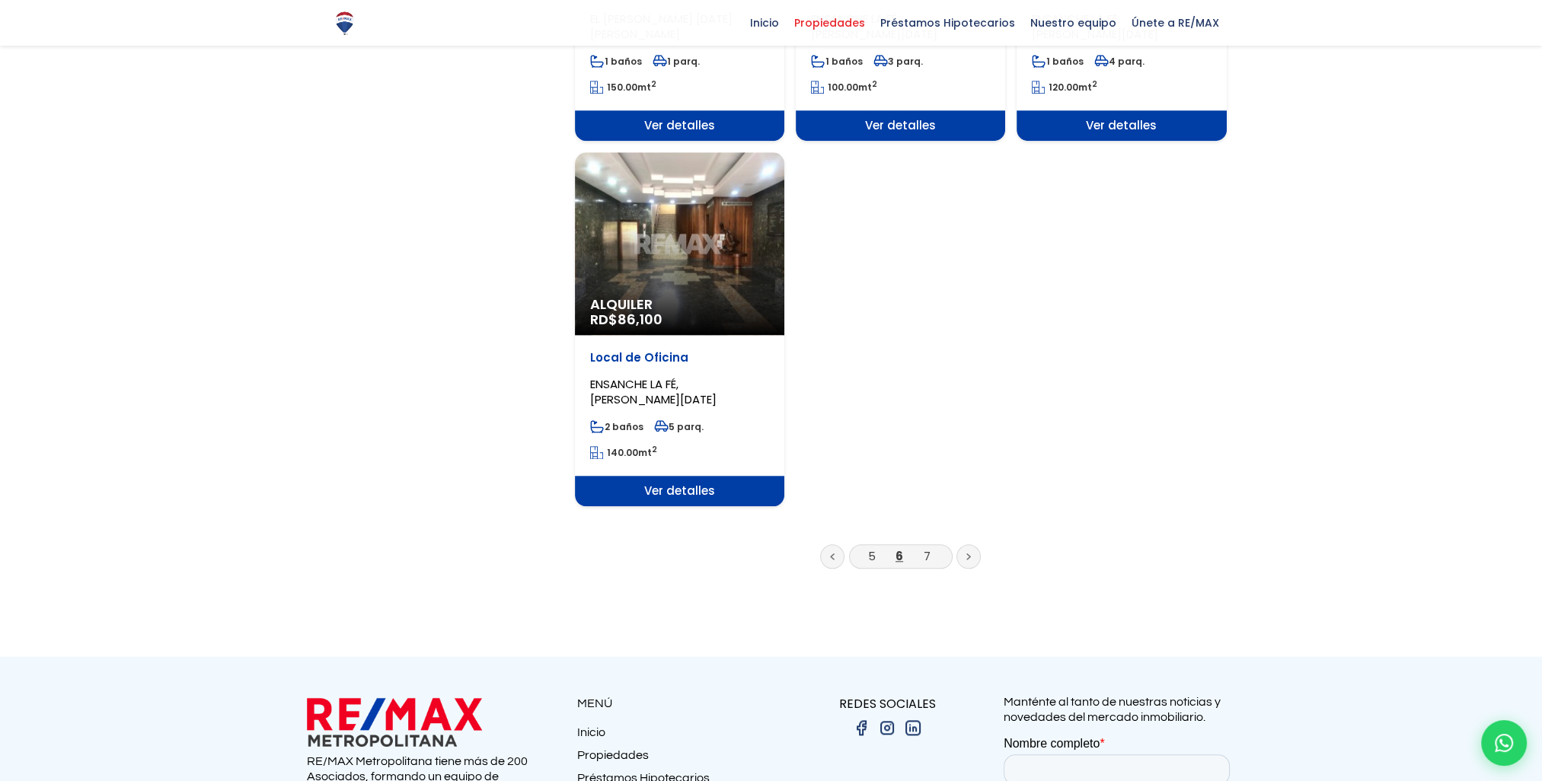
click at [966, 553] on icon at bounding box center [968, 557] width 5 height 8
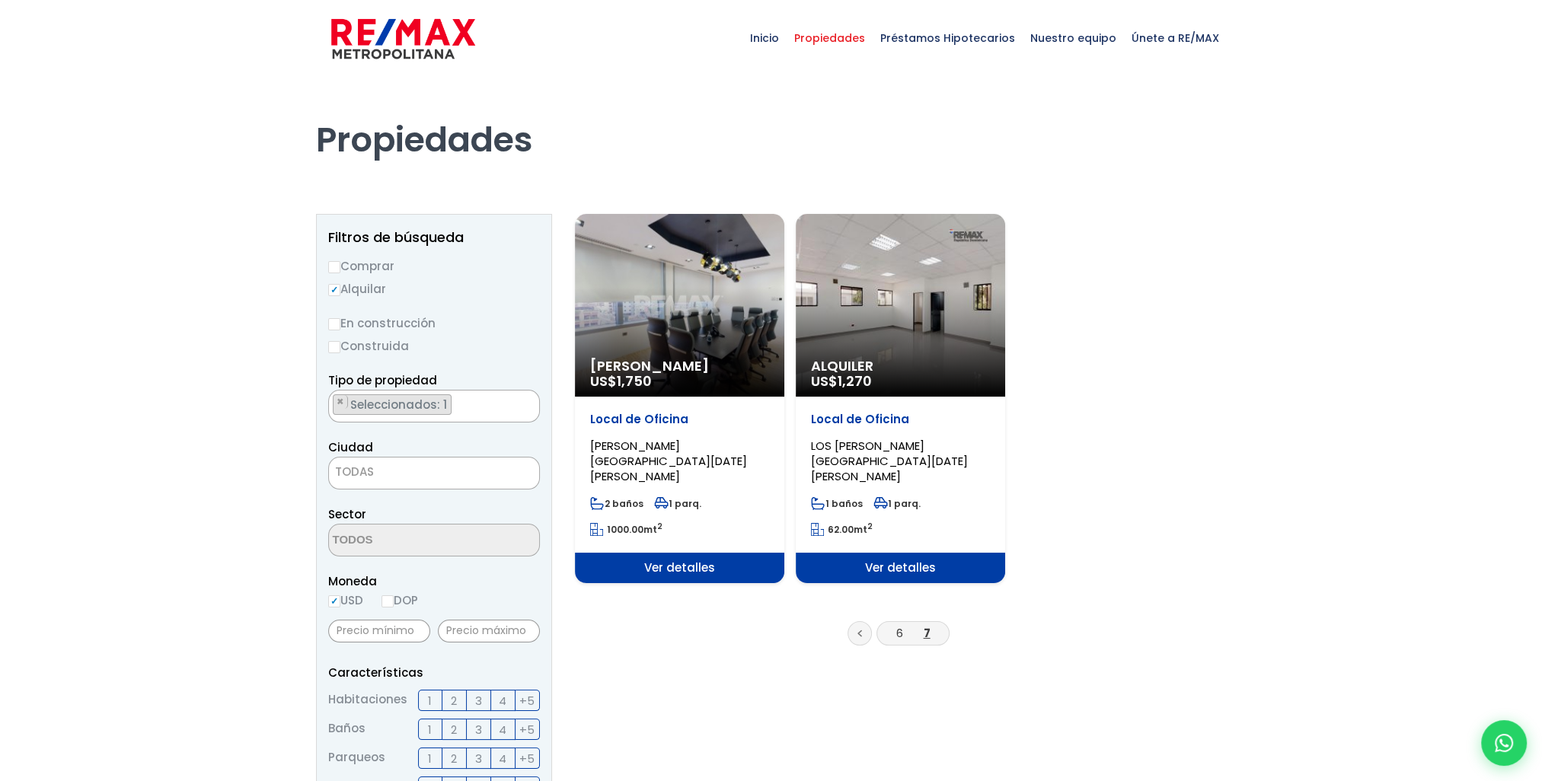
click at [861, 630] on icon at bounding box center [859, 634] width 5 height 8
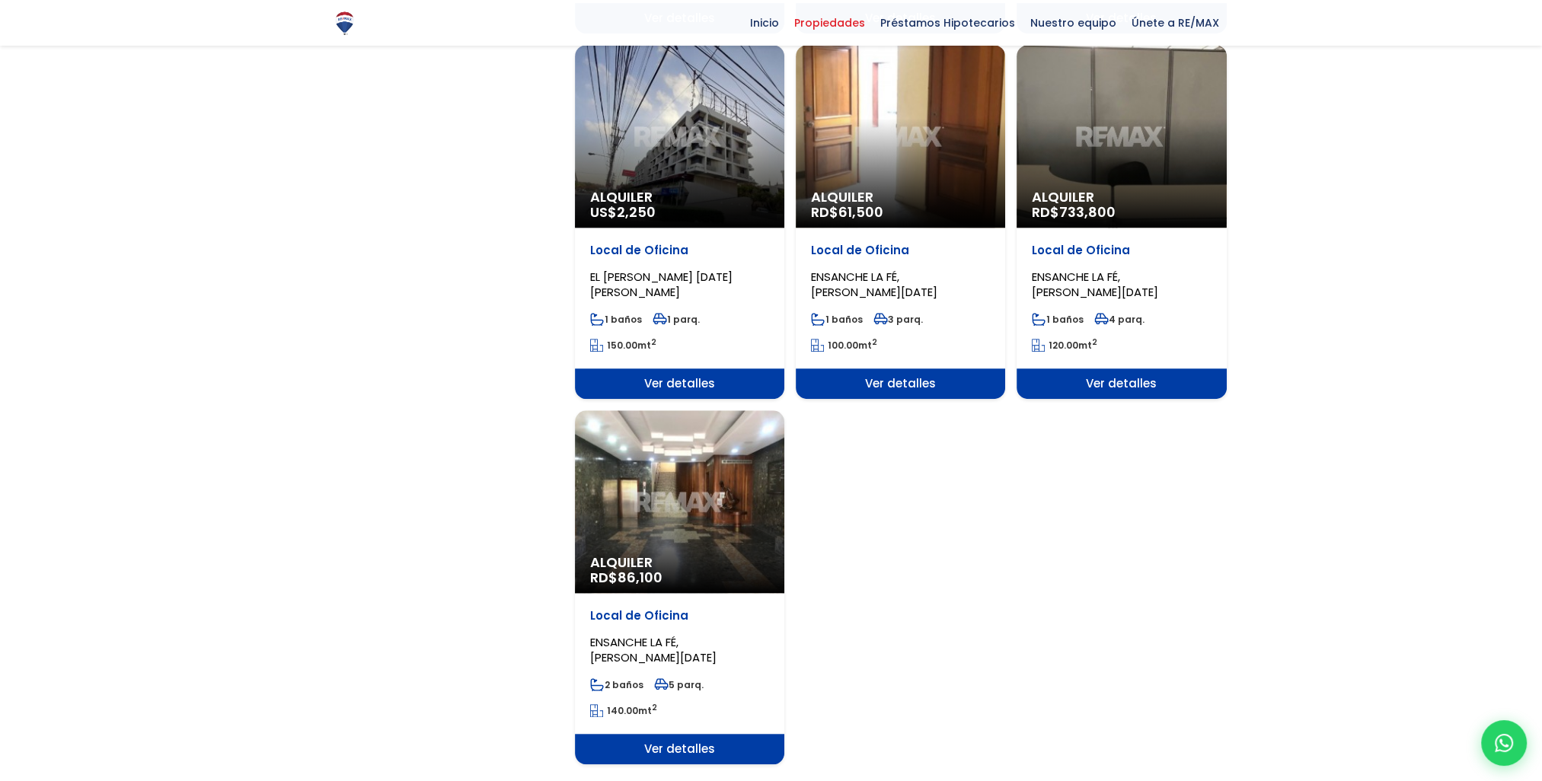
scroll to position [1751, 0]
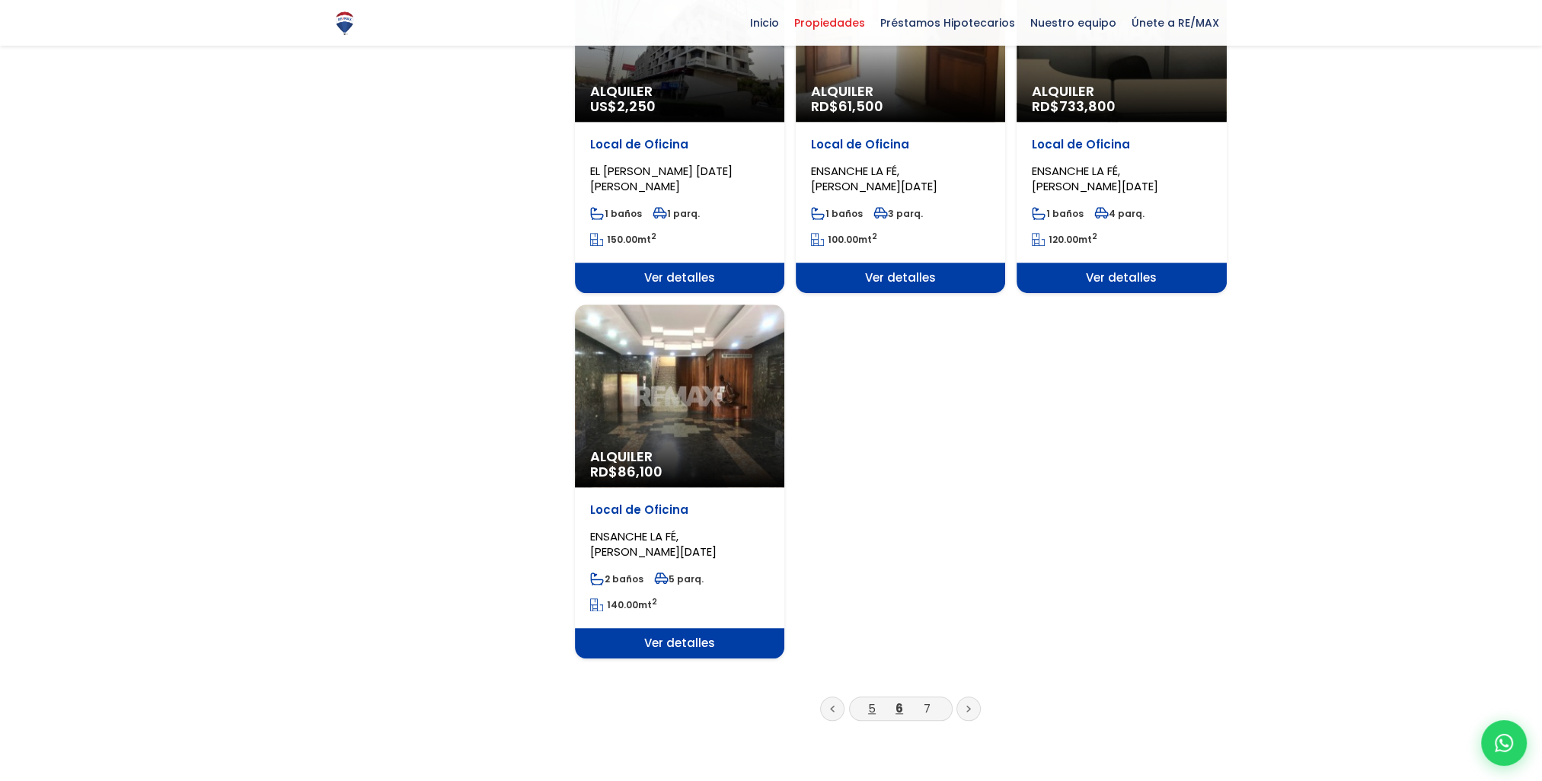
click at [873, 700] on link "5" at bounding box center [872, 708] width 8 height 16
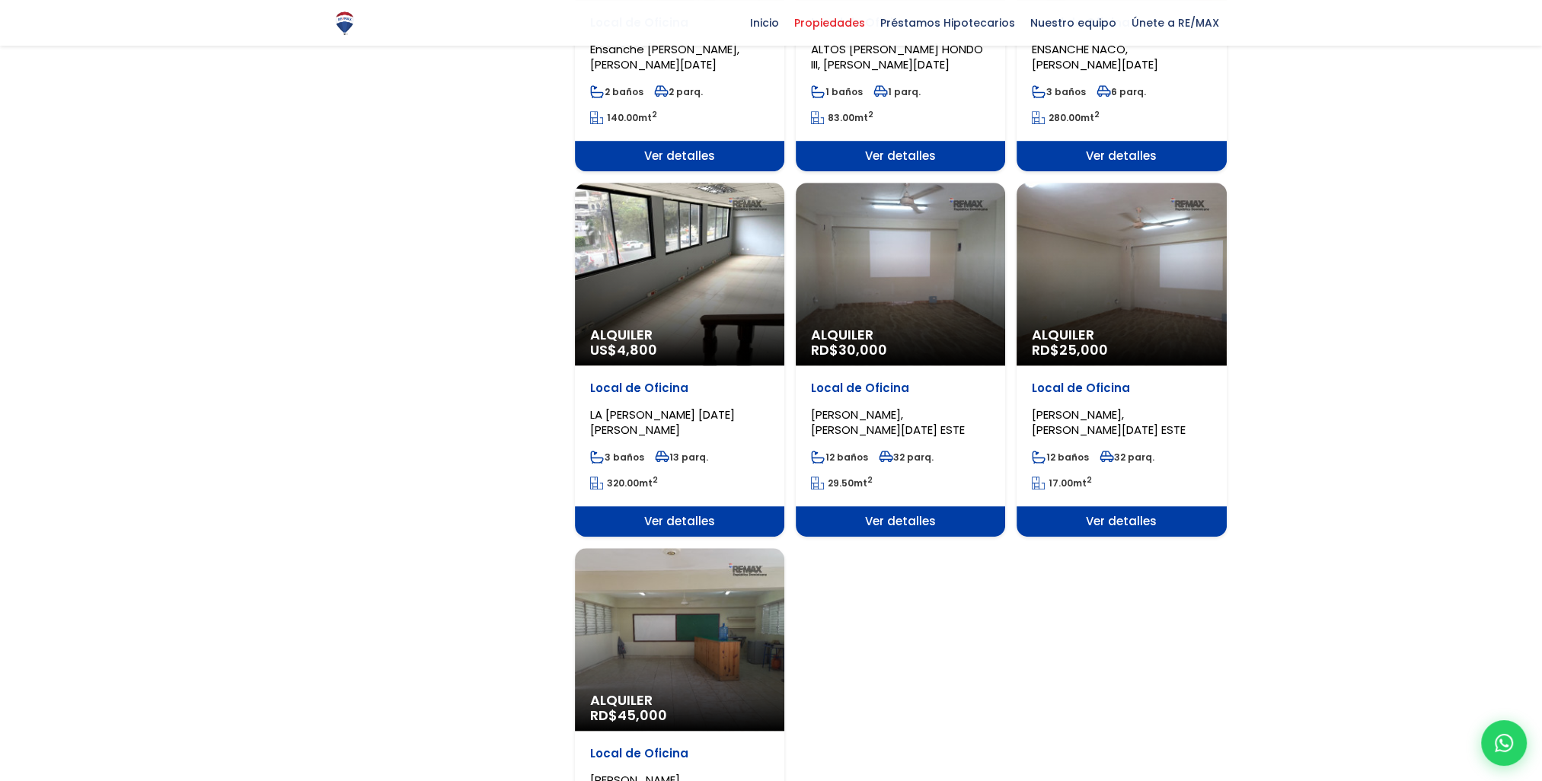
scroll to position [1675, 0]
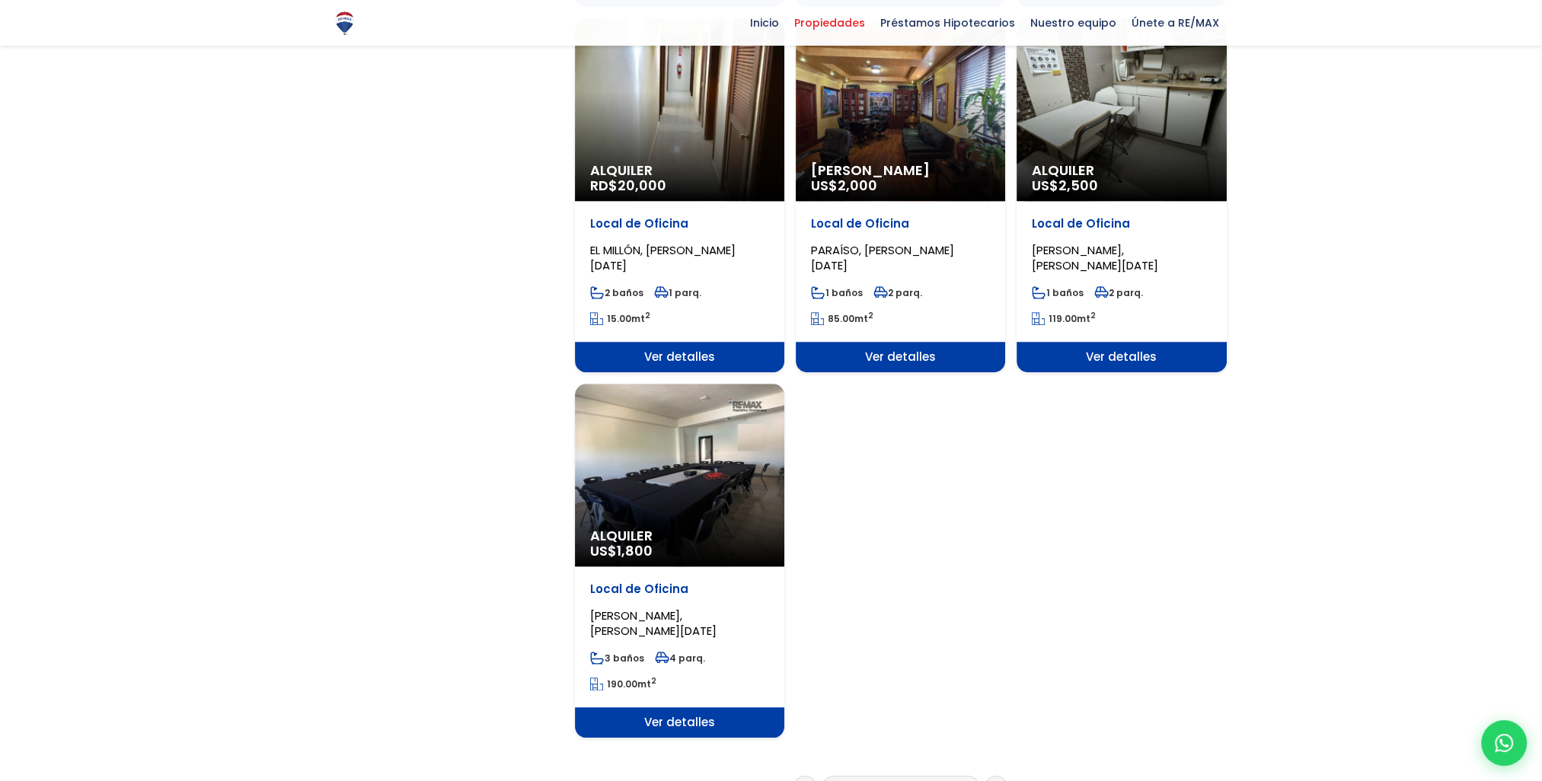
scroll to position [1827, 0]
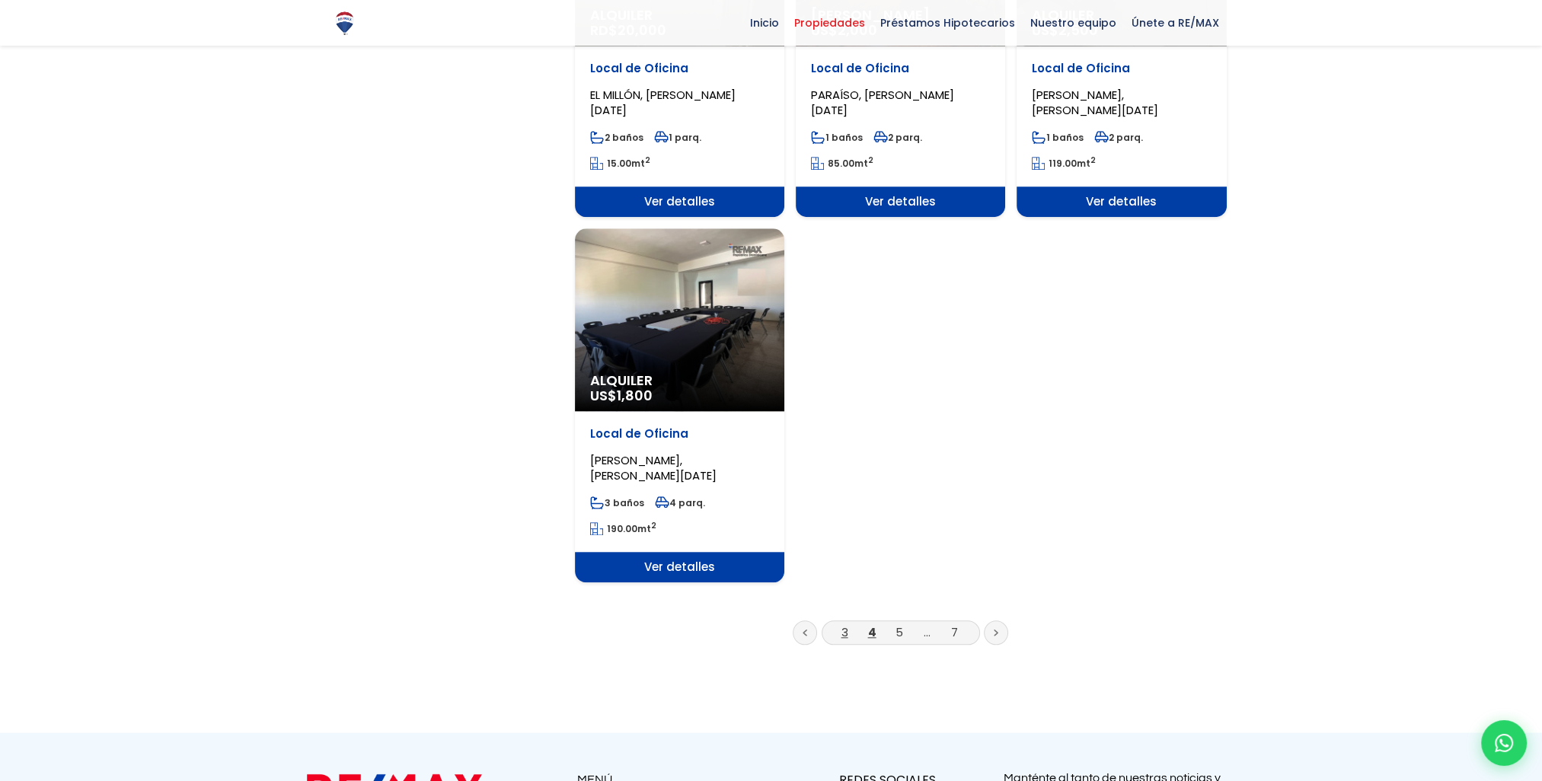
click at [844, 624] on link "3" at bounding box center [844, 632] width 7 height 16
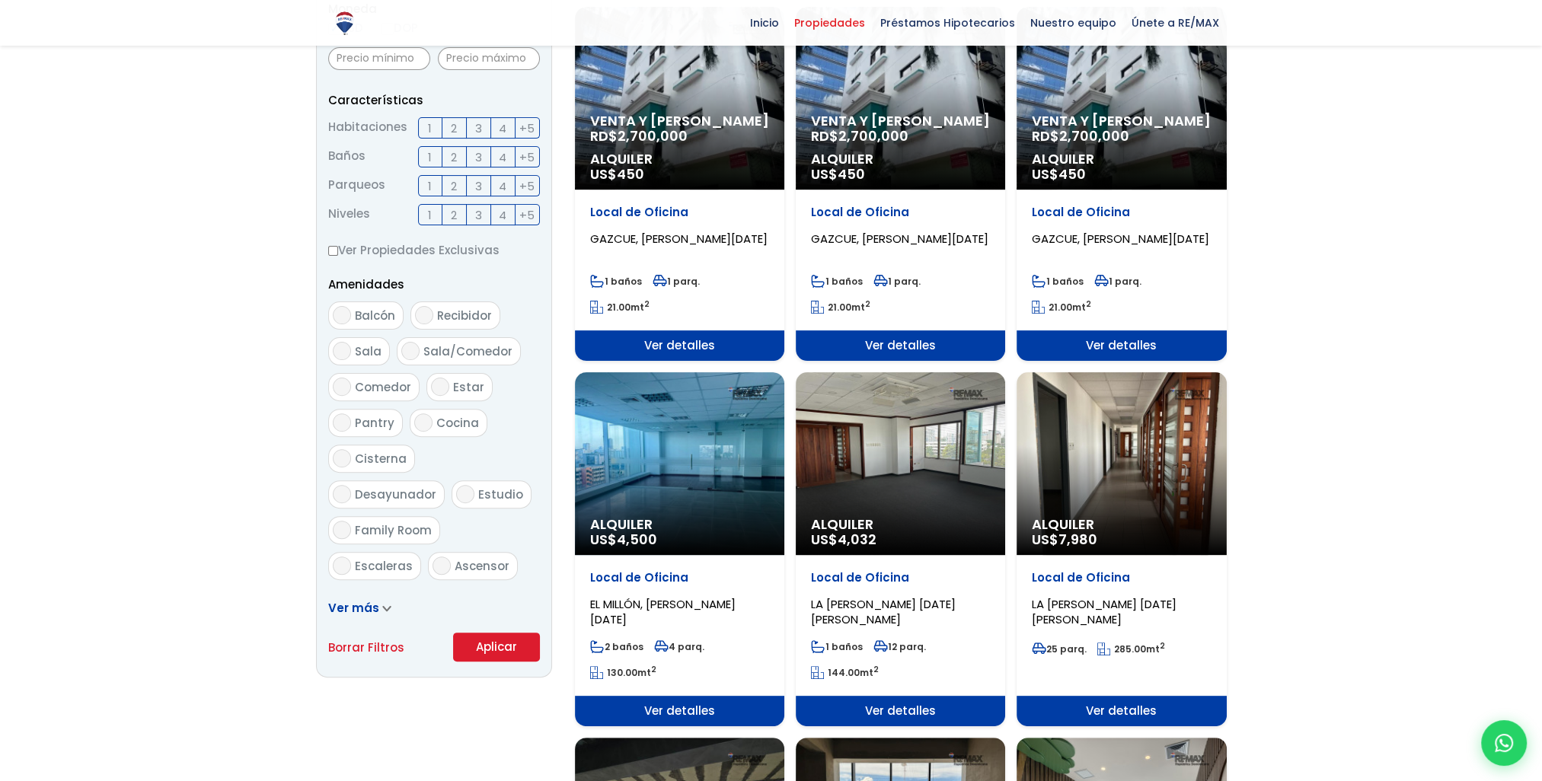
scroll to position [609, 0]
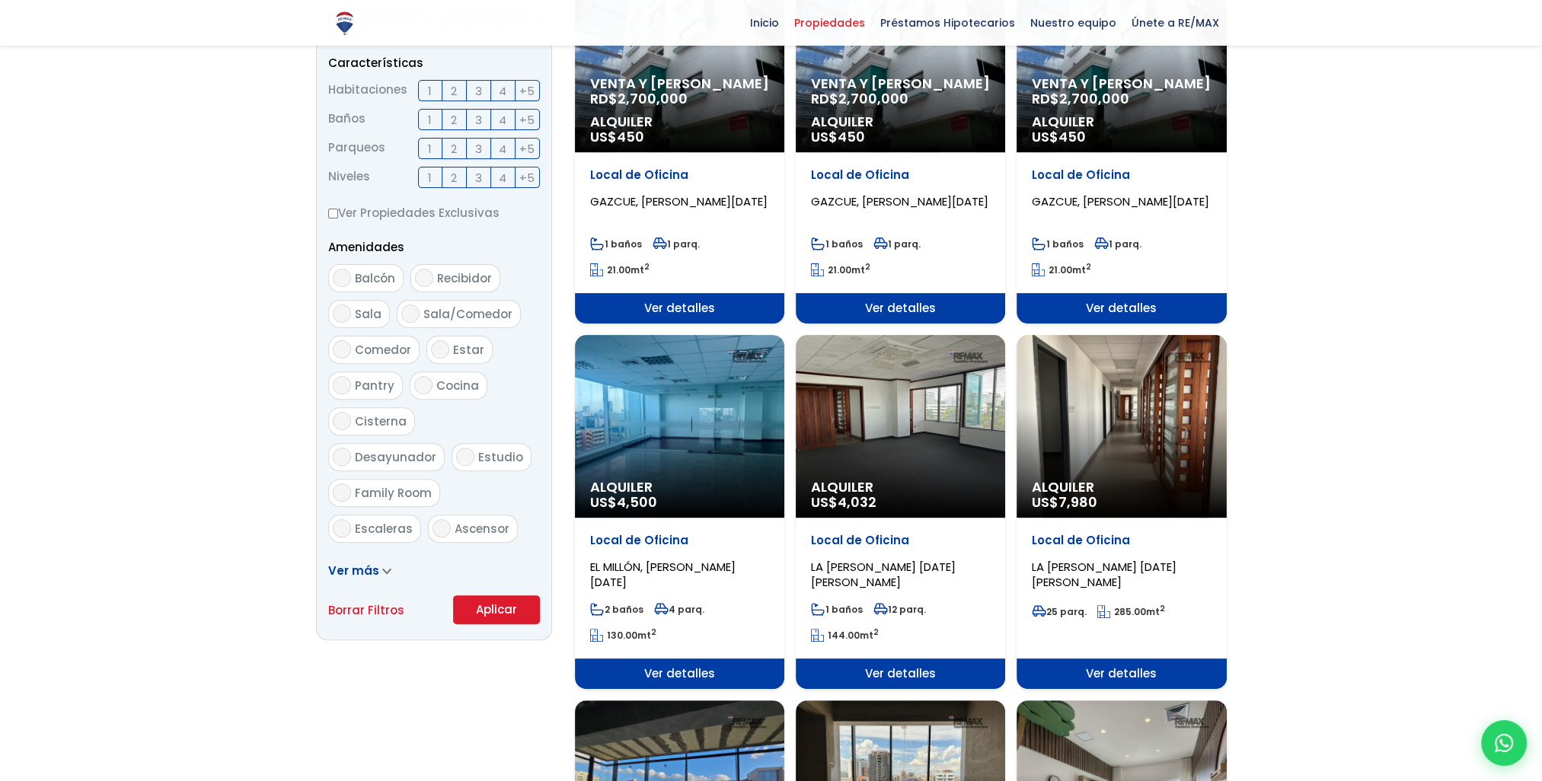
click at [1108, 415] on div "Alquiler US$ 7,980" at bounding box center [1120, 426] width 209 height 183
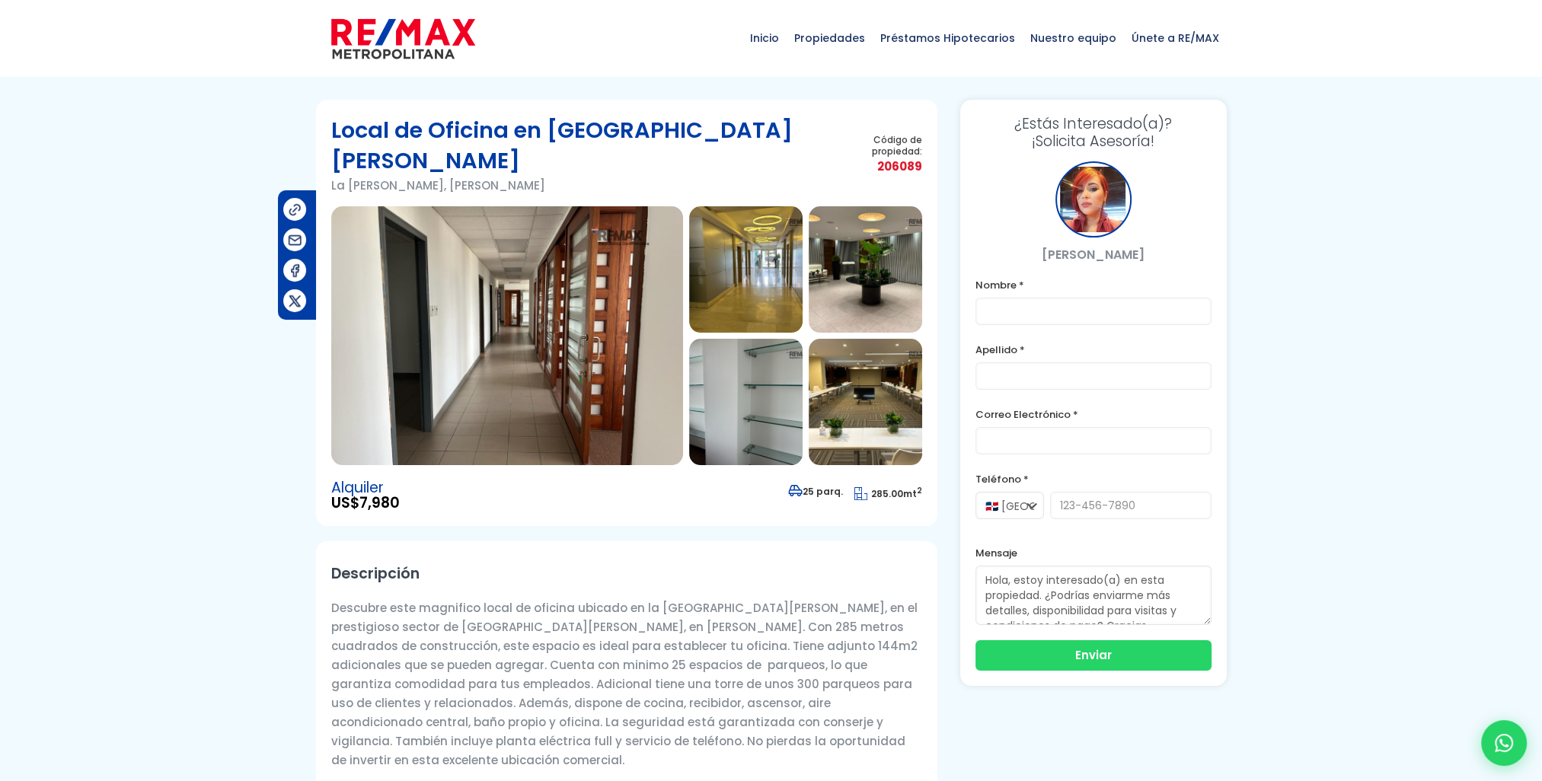
click at [593, 282] on img at bounding box center [507, 335] width 352 height 259
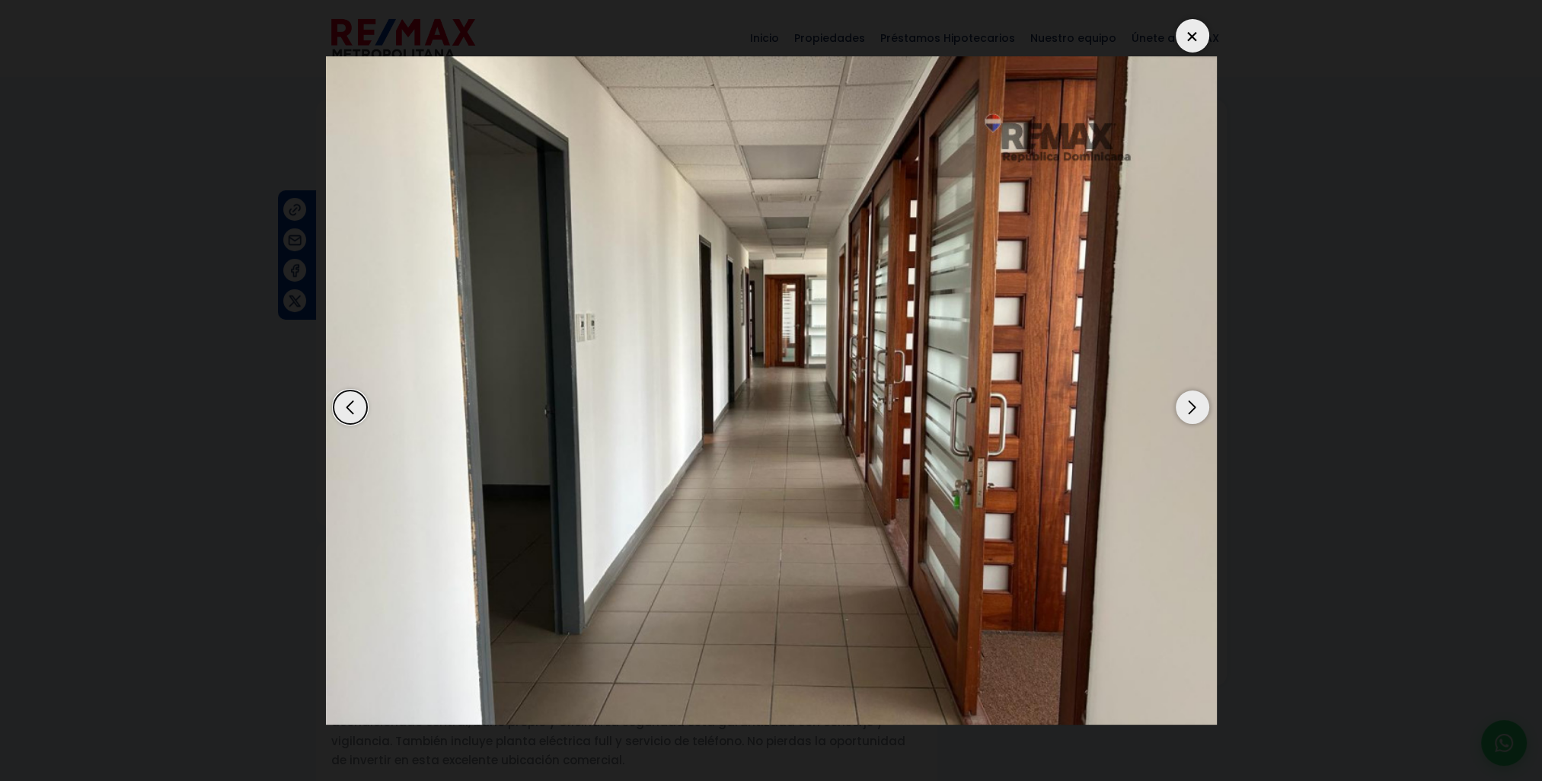
click at [1194, 409] on div "Next slide" at bounding box center [1192, 407] width 33 height 33
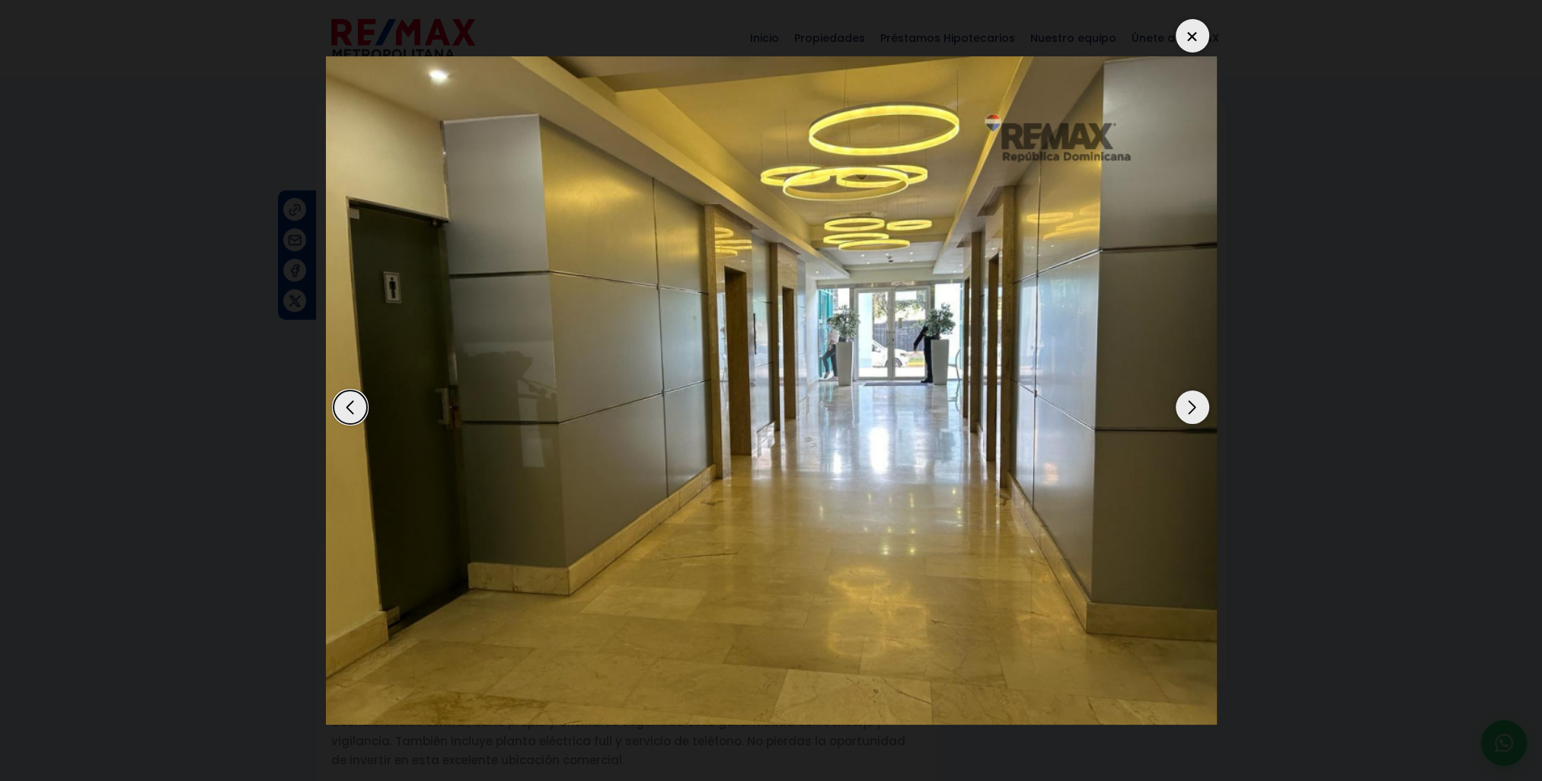
click at [1194, 409] on div "Next slide" at bounding box center [1192, 407] width 33 height 33
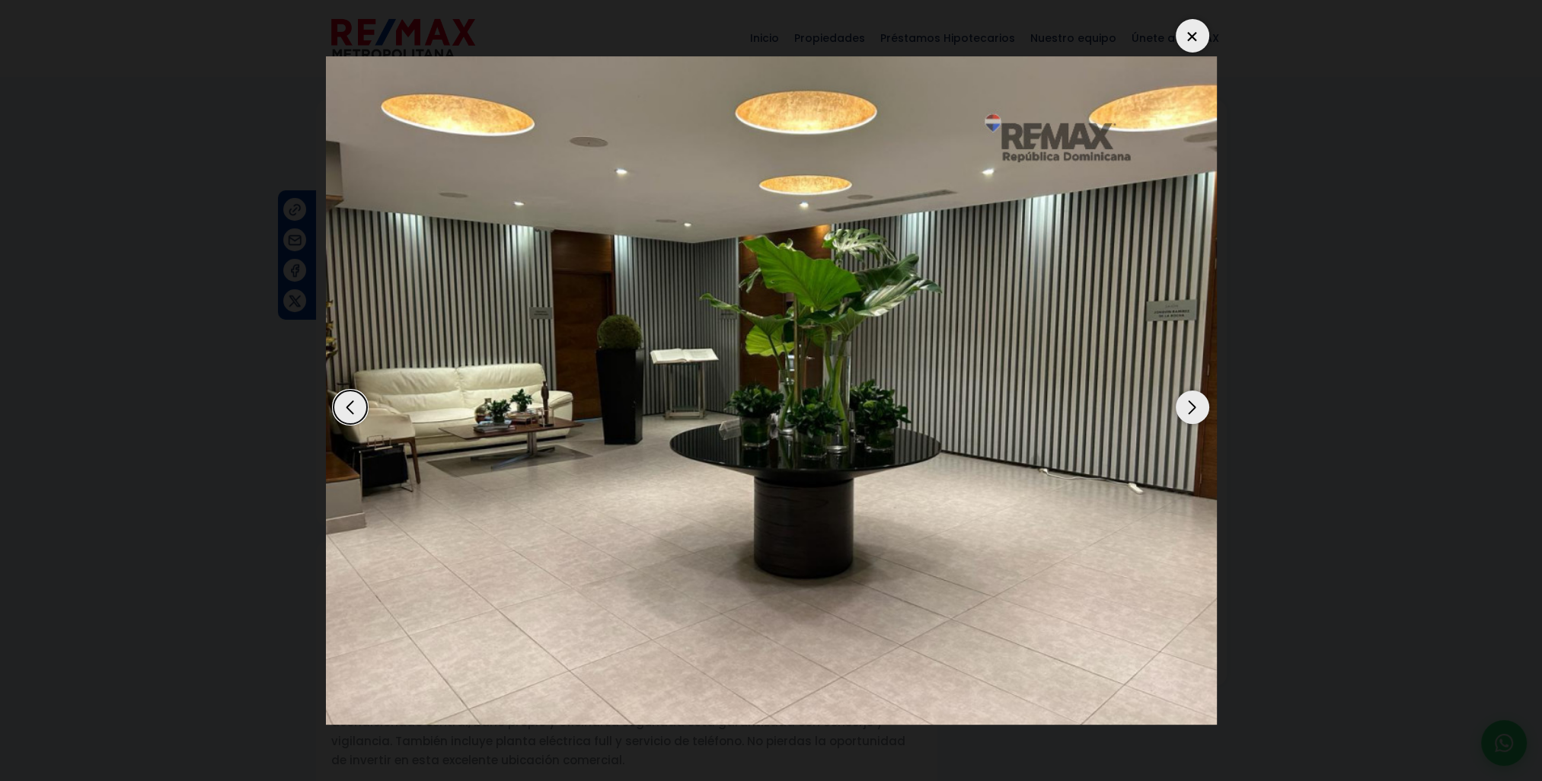
click at [1194, 409] on div "Next slide" at bounding box center [1192, 407] width 33 height 33
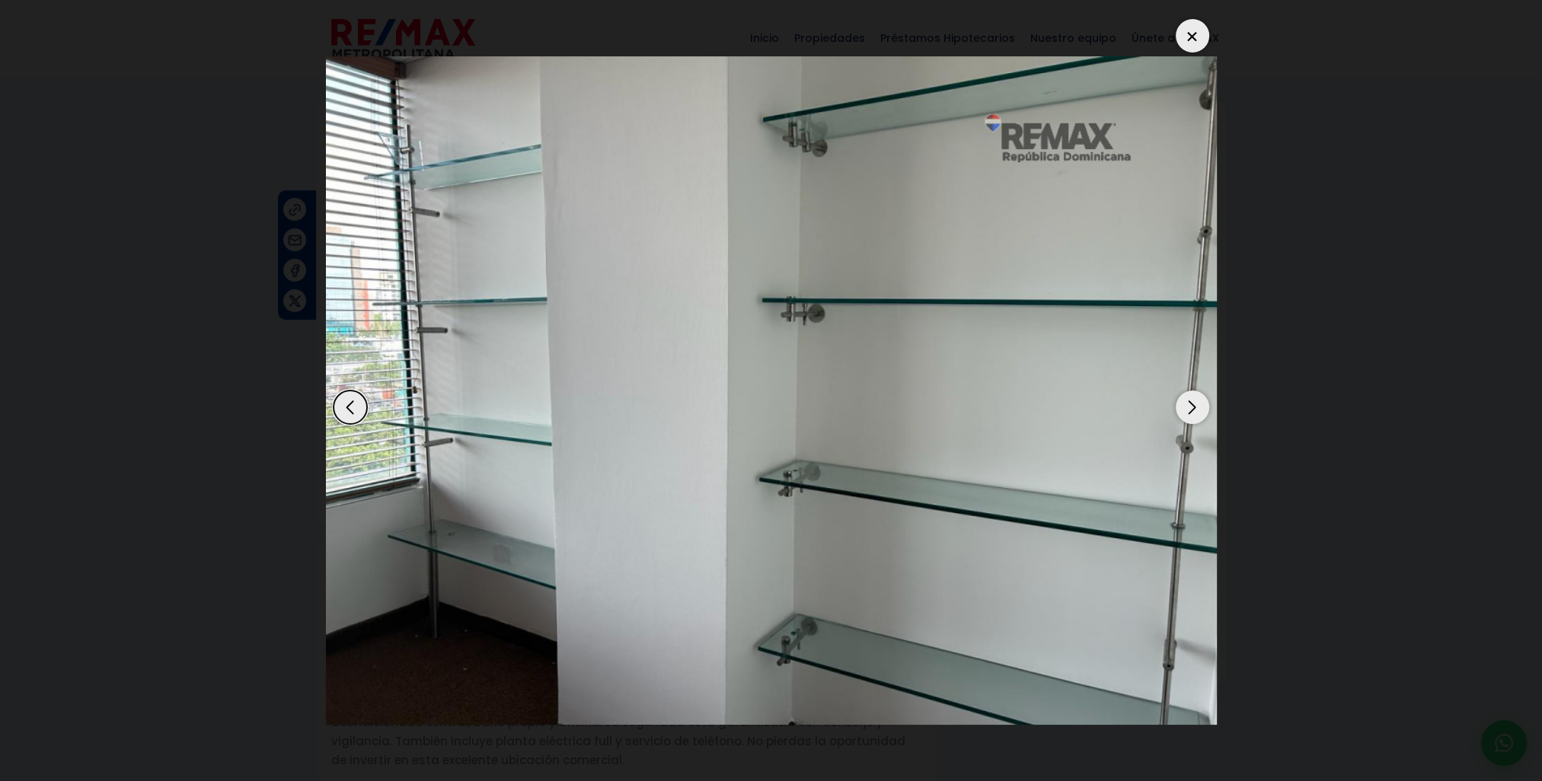
click at [359, 410] on div "Previous slide" at bounding box center [349, 407] width 33 height 33
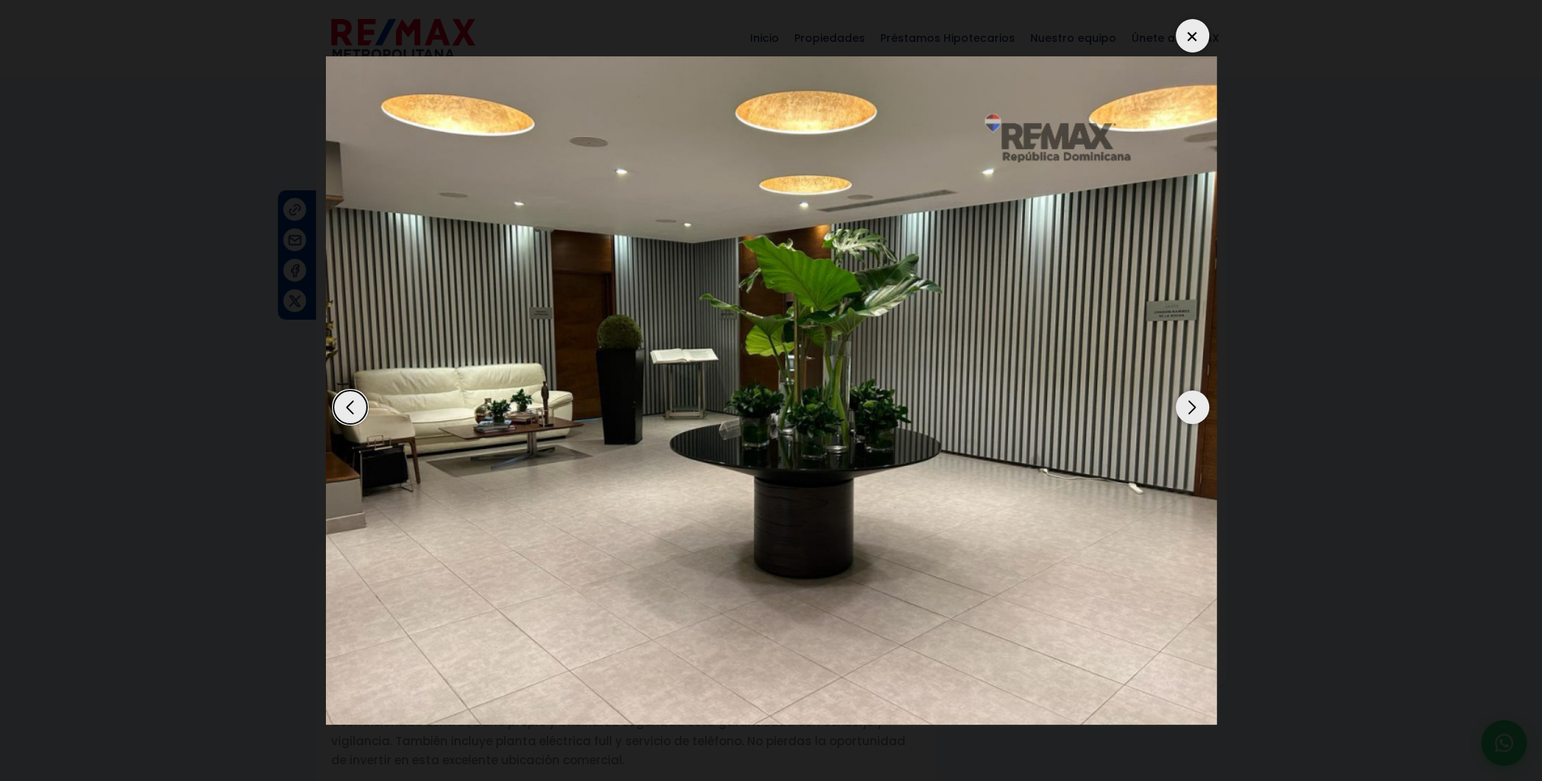
click at [359, 410] on div "Previous slide" at bounding box center [349, 407] width 33 height 33
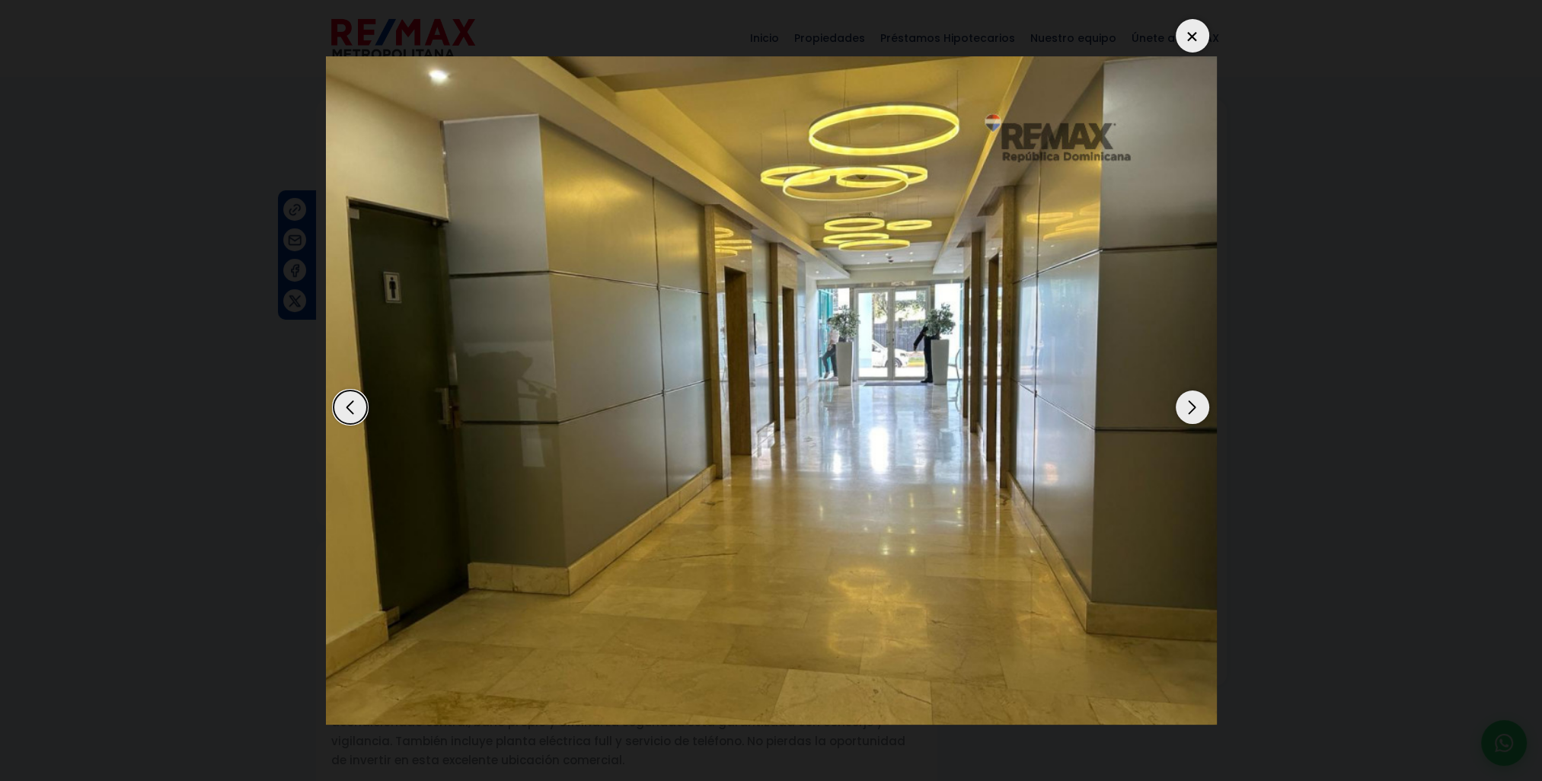
click at [1200, 405] on div "Next slide" at bounding box center [1192, 407] width 33 height 33
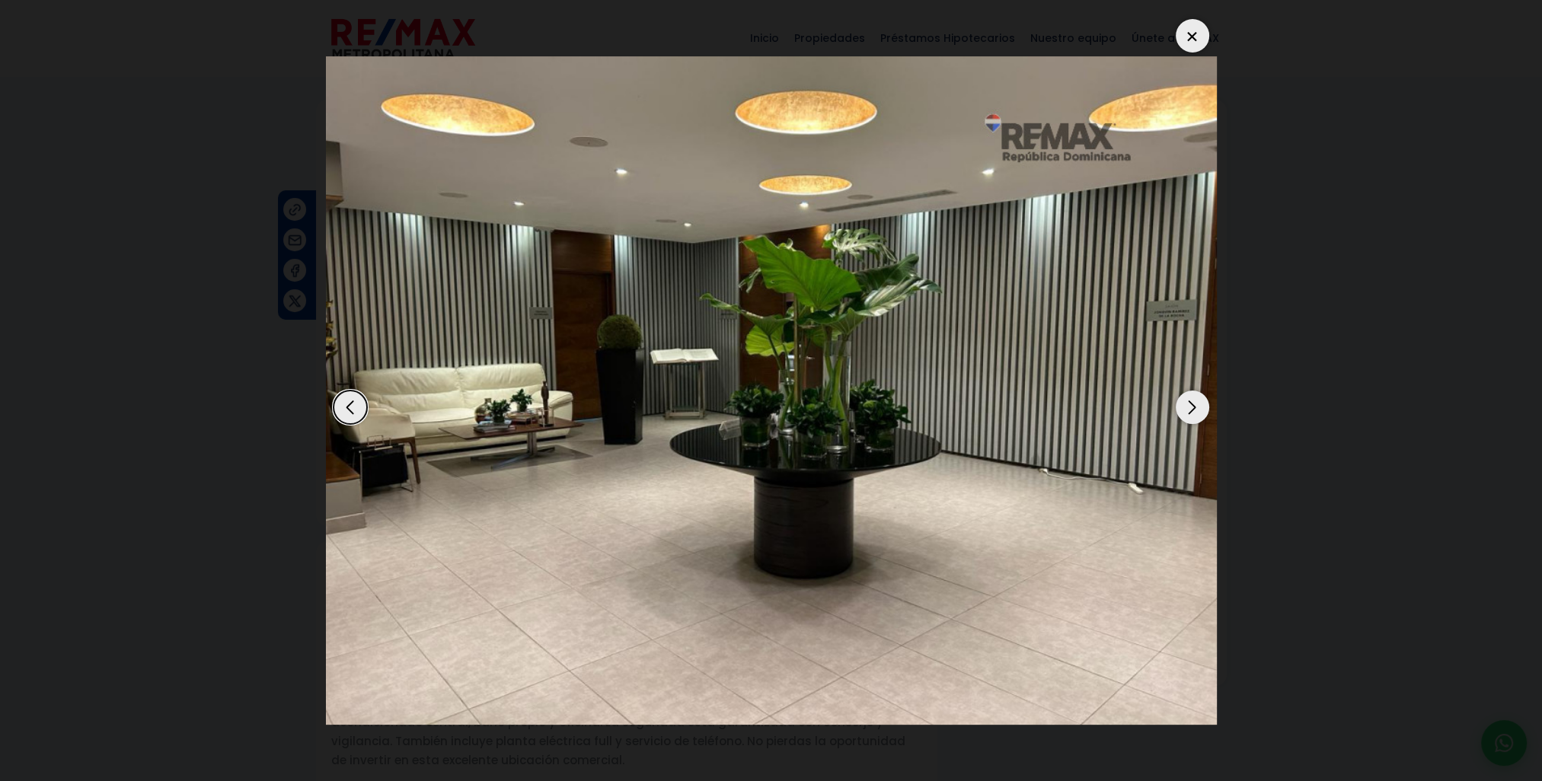
click at [1200, 405] on div "Next slide" at bounding box center [1192, 407] width 33 height 33
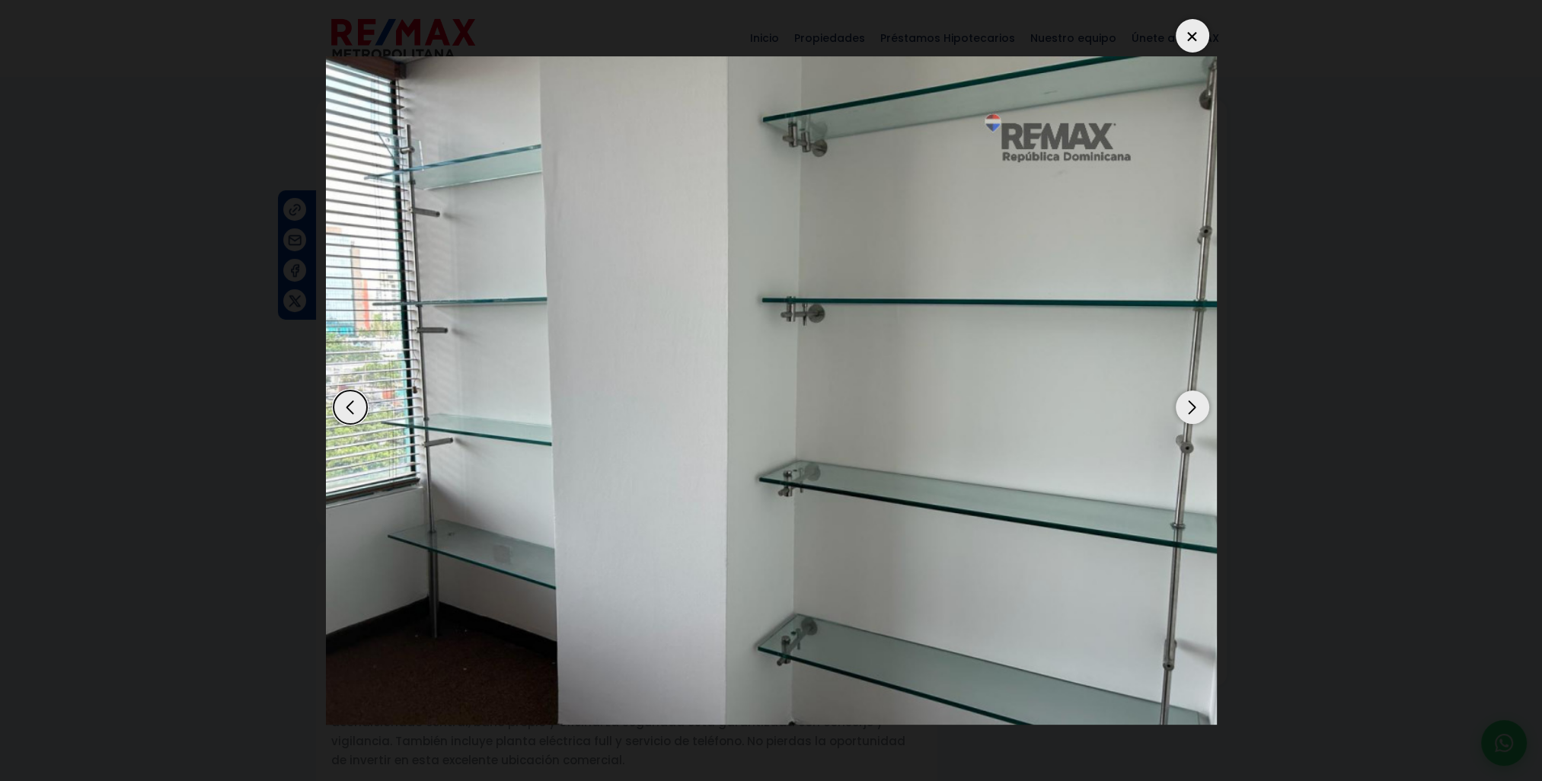
click at [1200, 405] on div "Next slide" at bounding box center [1192, 407] width 33 height 33
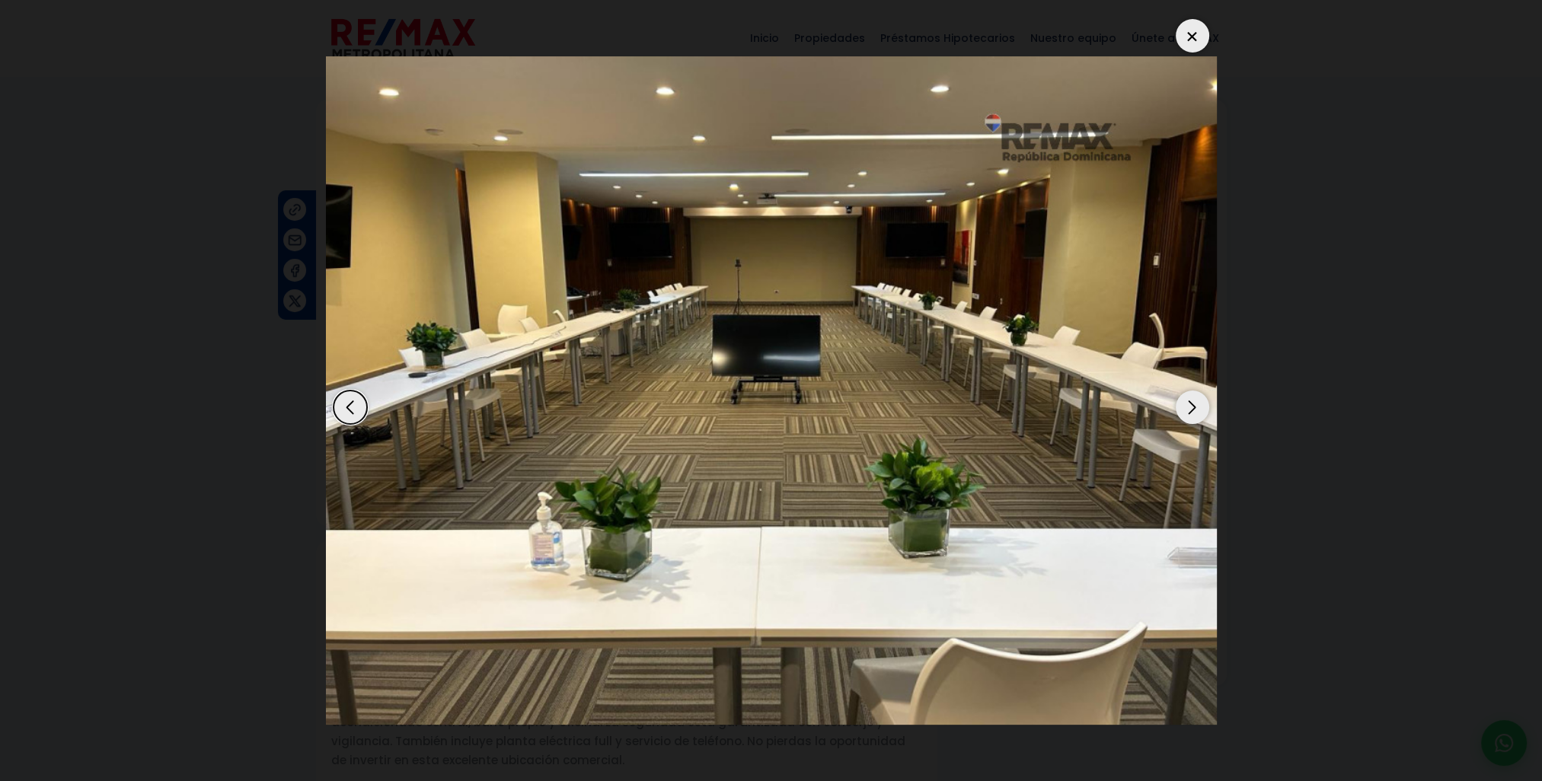
click at [1200, 405] on div "Next slide" at bounding box center [1192, 407] width 33 height 33
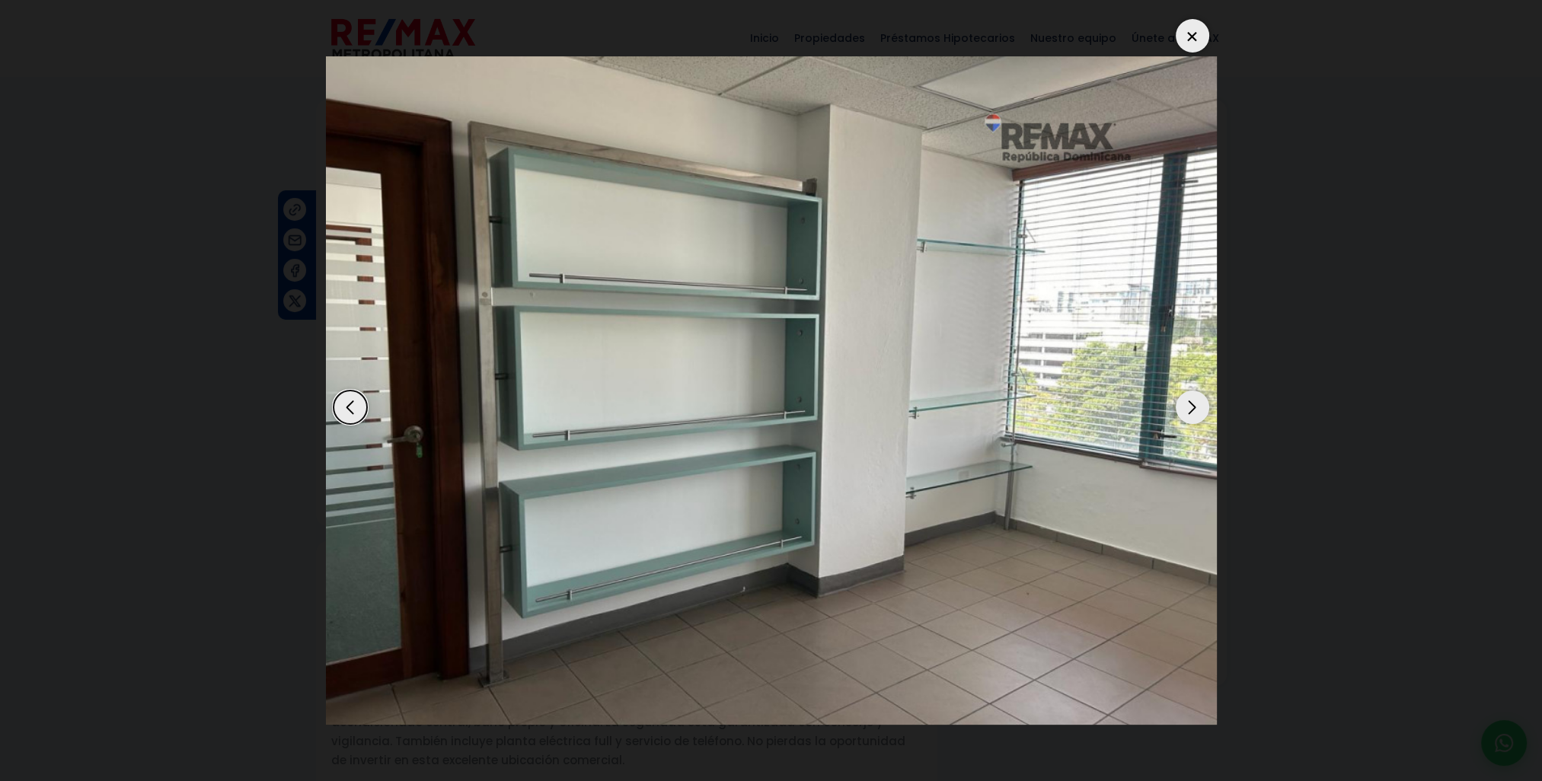
click at [1200, 405] on div "Next slide" at bounding box center [1192, 407] width 33 height 33
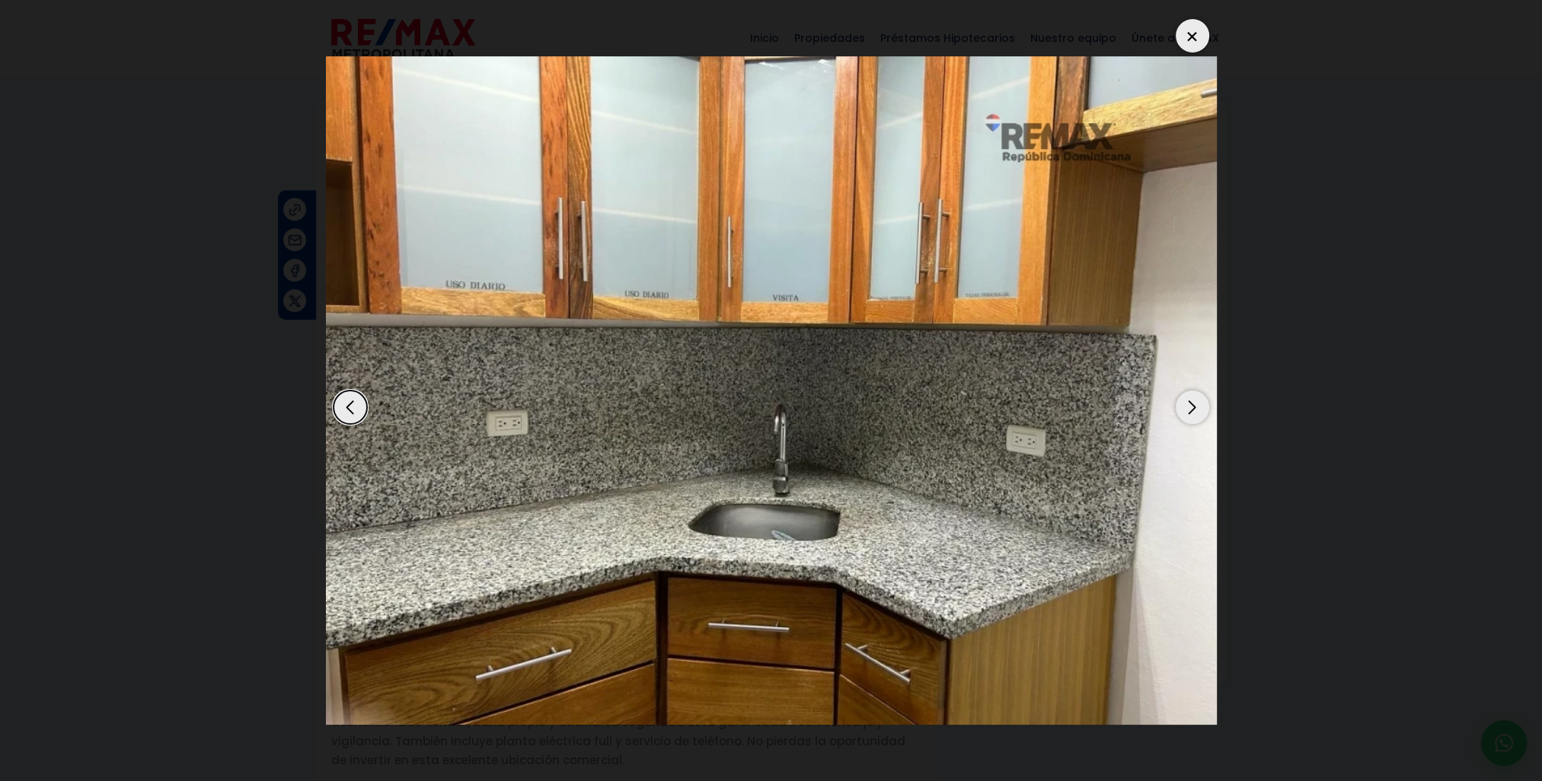
click at [1200, 405] on div "Next slide" at bounding box center [1192, 407] width 33 height 33
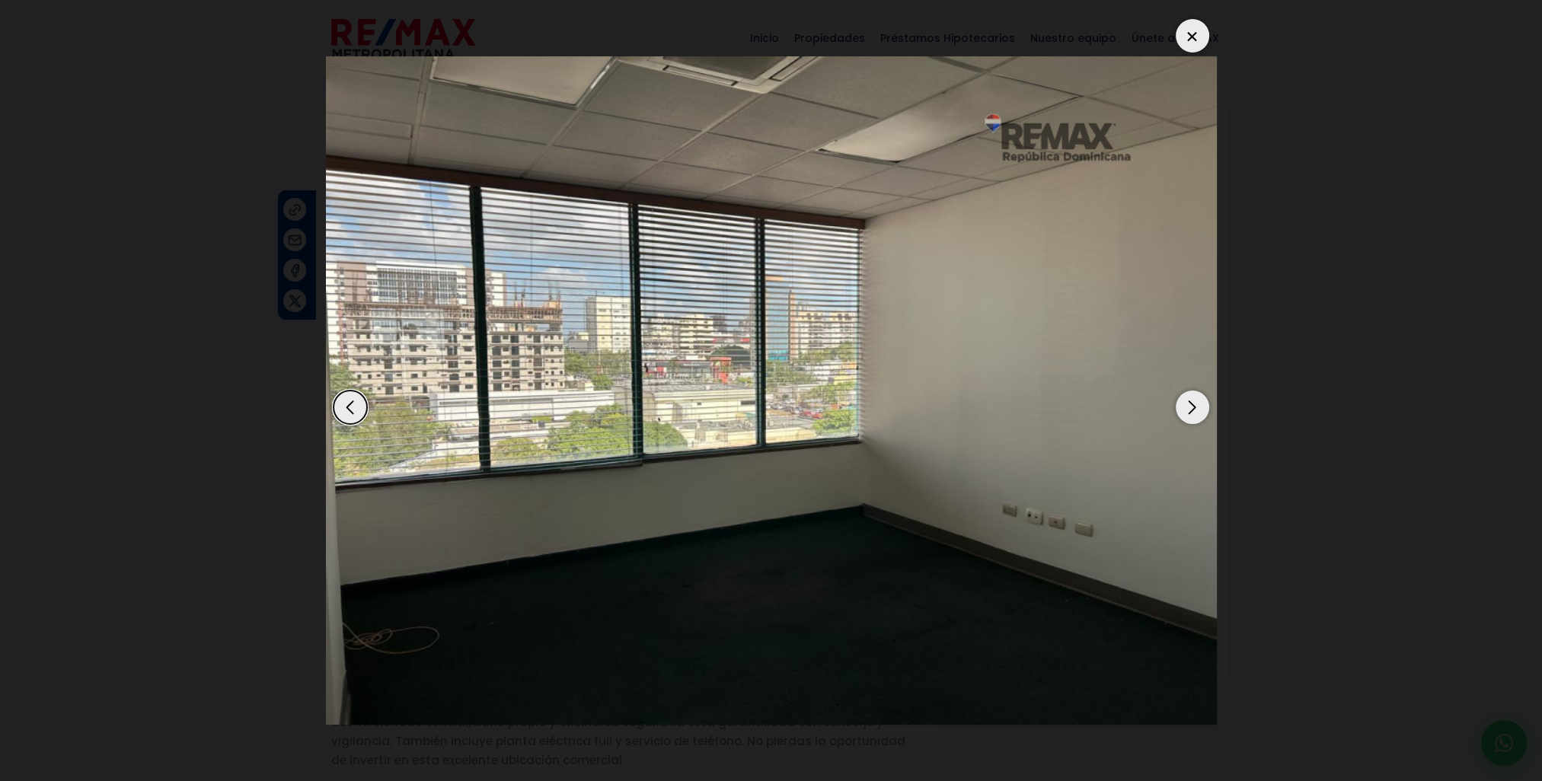
click at [1200, 405] on div "Next slide" at bounding box center [1192, 407] width 33 height 33
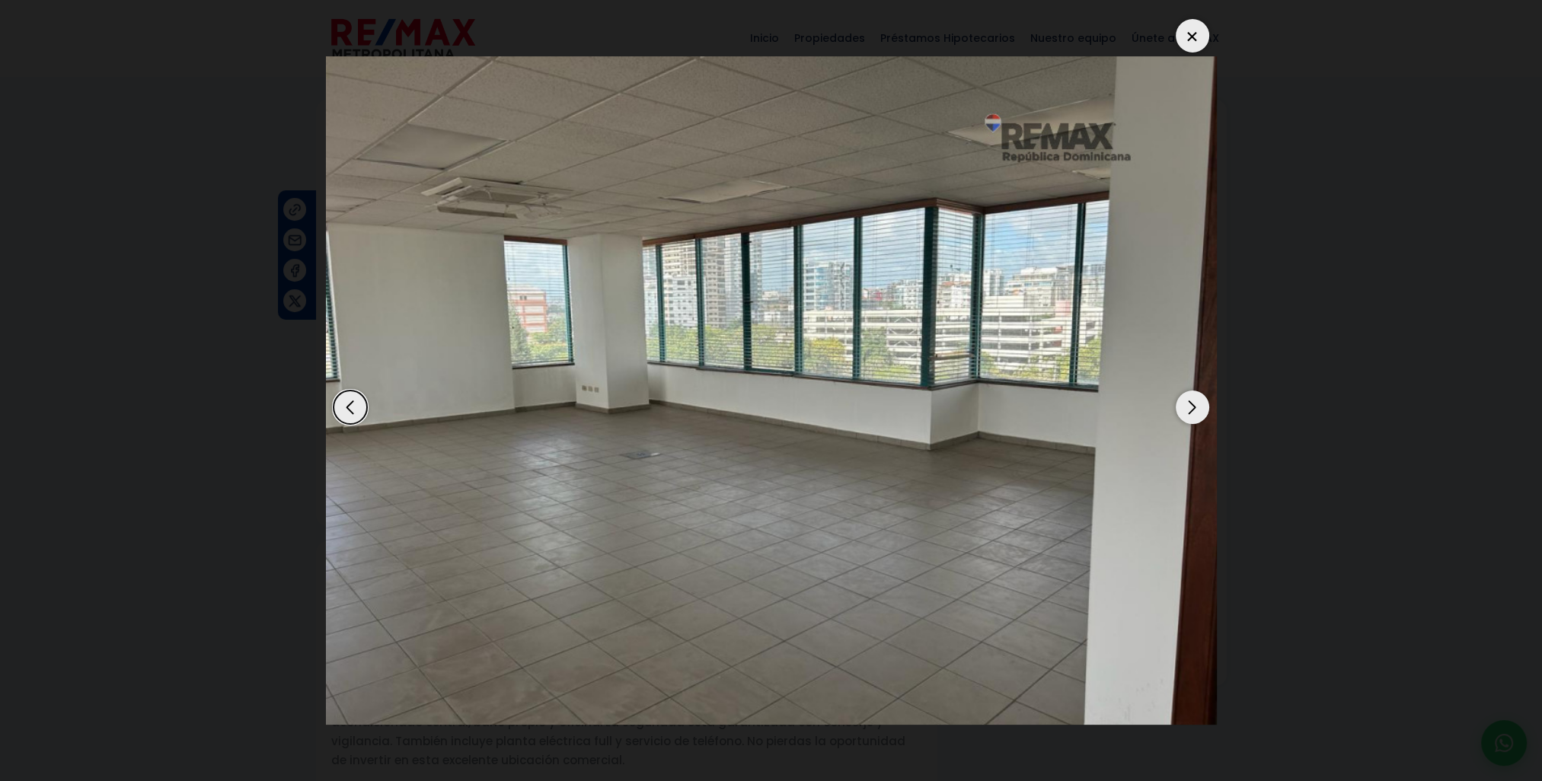
click at [1200, 405] on div "Next slide" at bounding box center [1192, 407] width 33 height 33
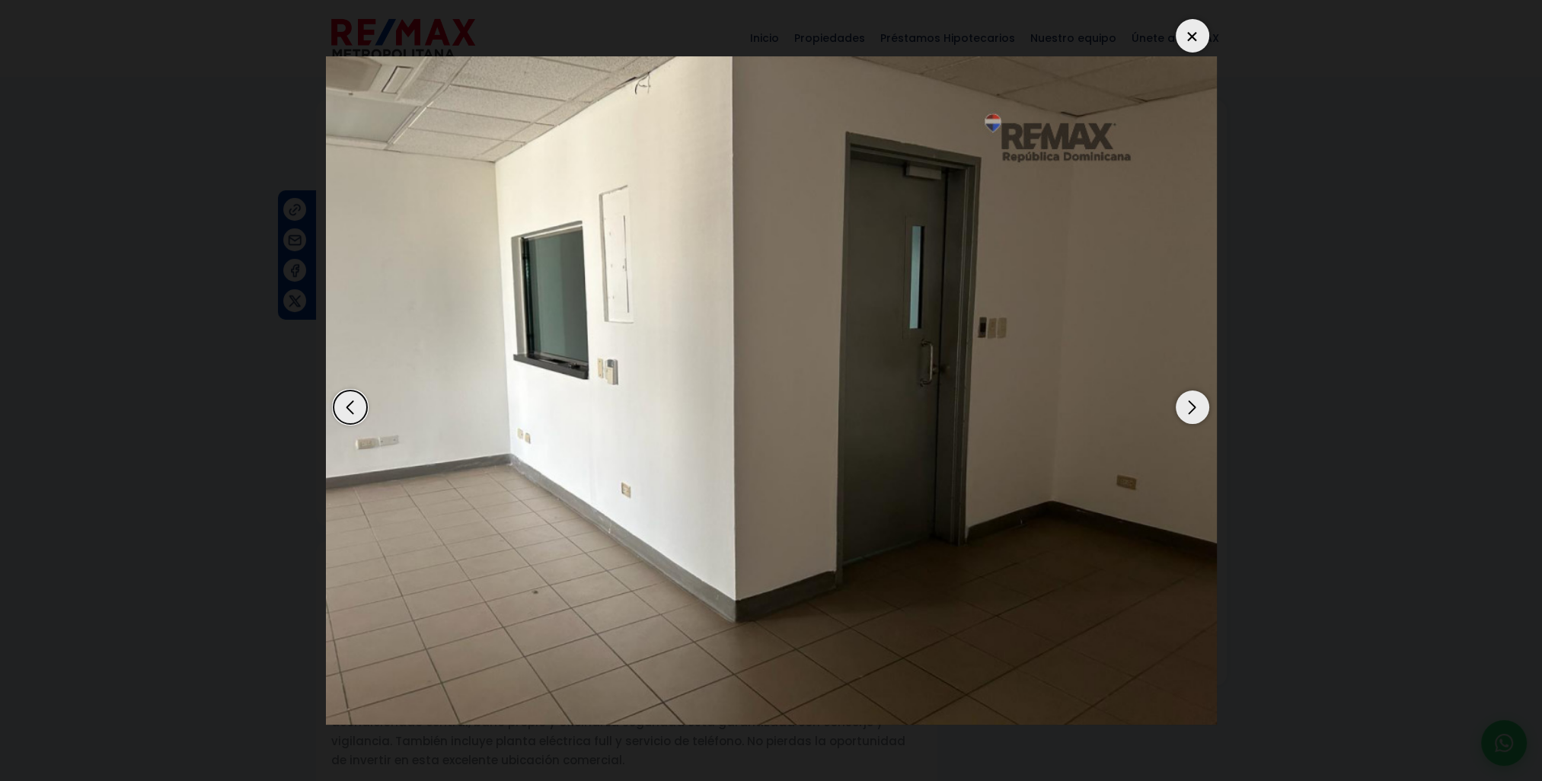
click at [1200, 405] on div "Next slide" at bounding box center [1192, 407] width 33 height 33
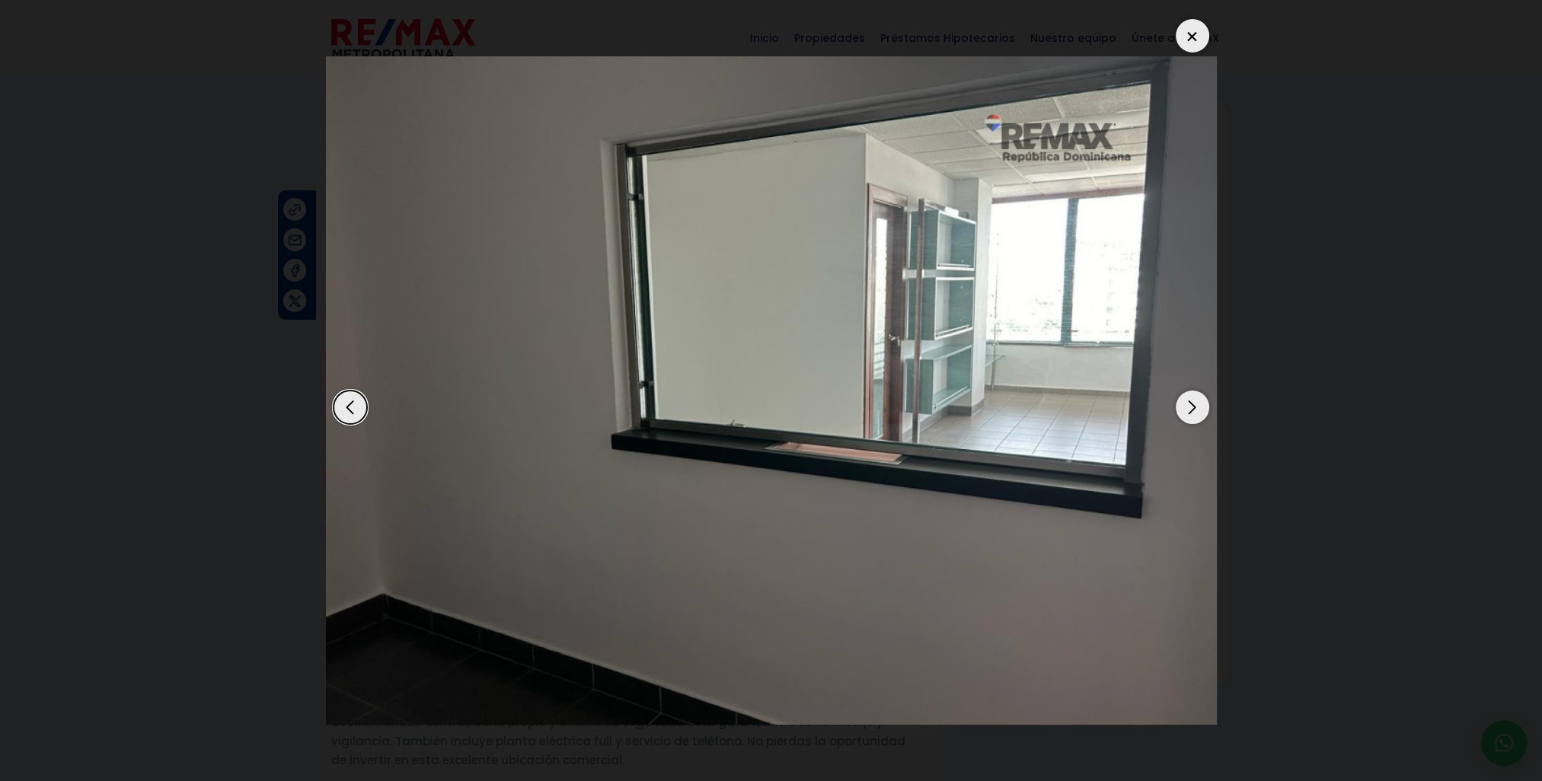
click at [1200, 405] on div "Next slide" at bounding box center [1192, 407] width 33 height 33
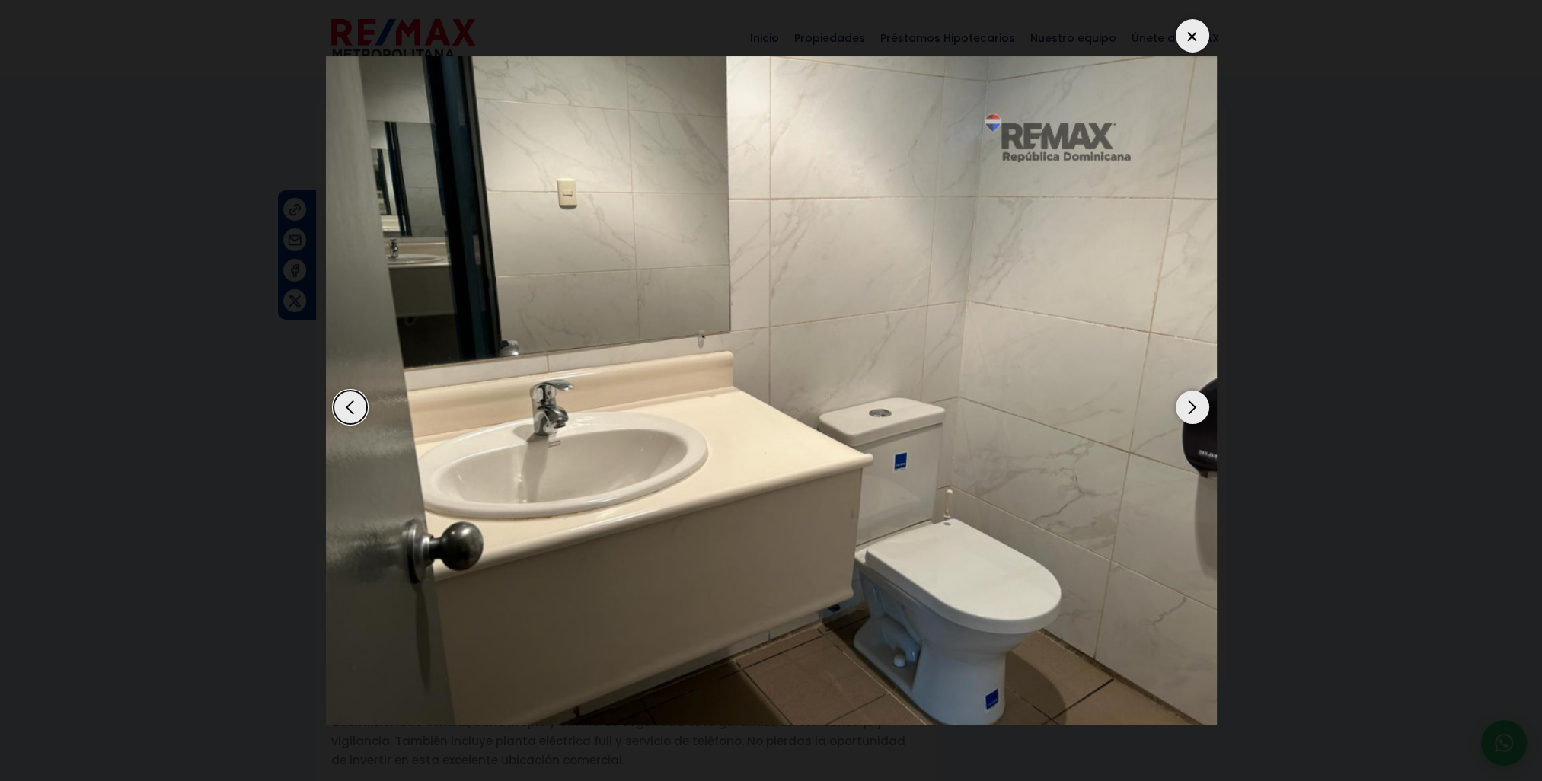
click at [1189, 41] on div at bounding box center [1192, 35] width 33 height 33
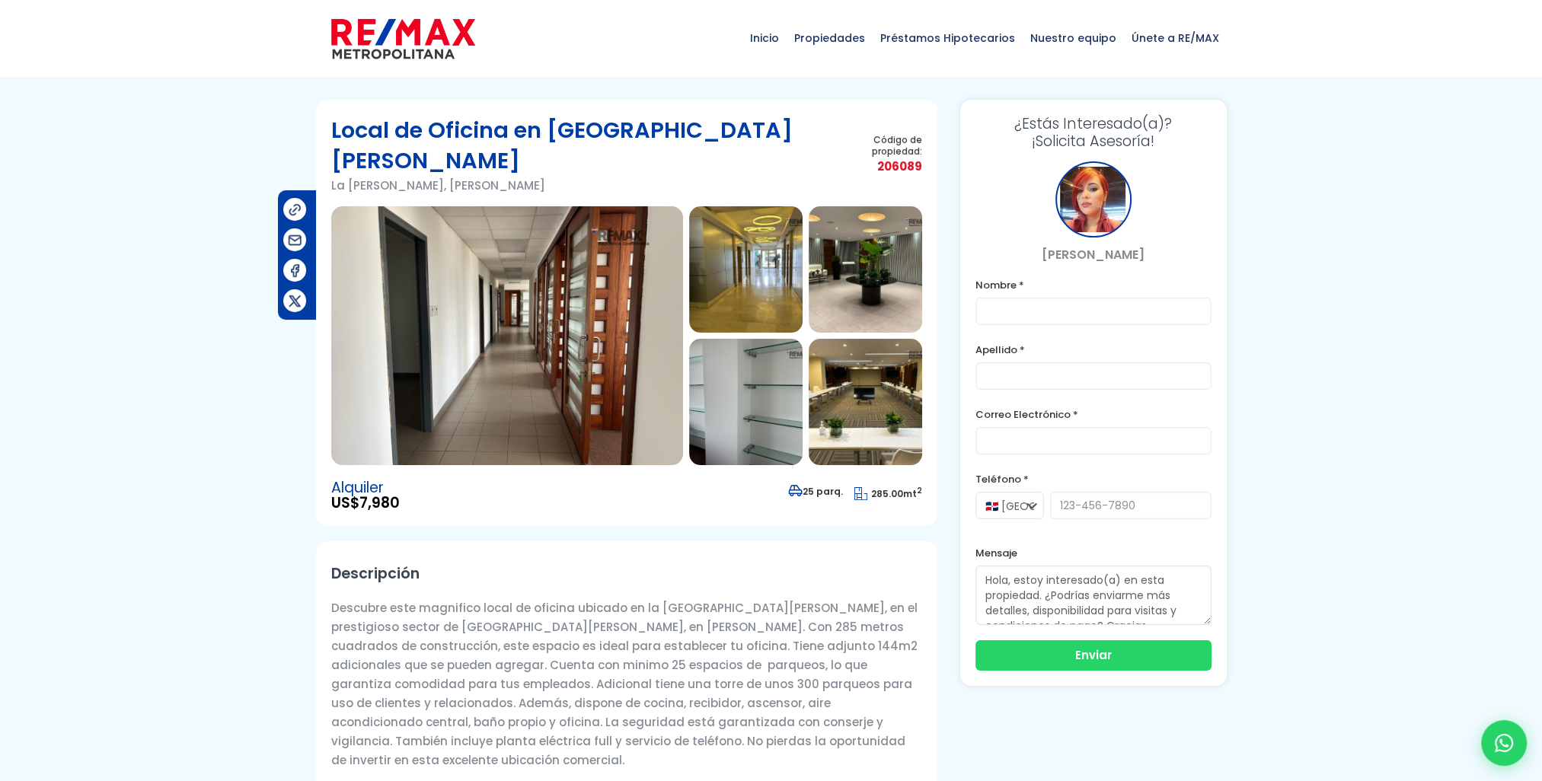
click at [508, 265] on img at bounding box center [507, 335] width 352 height 259
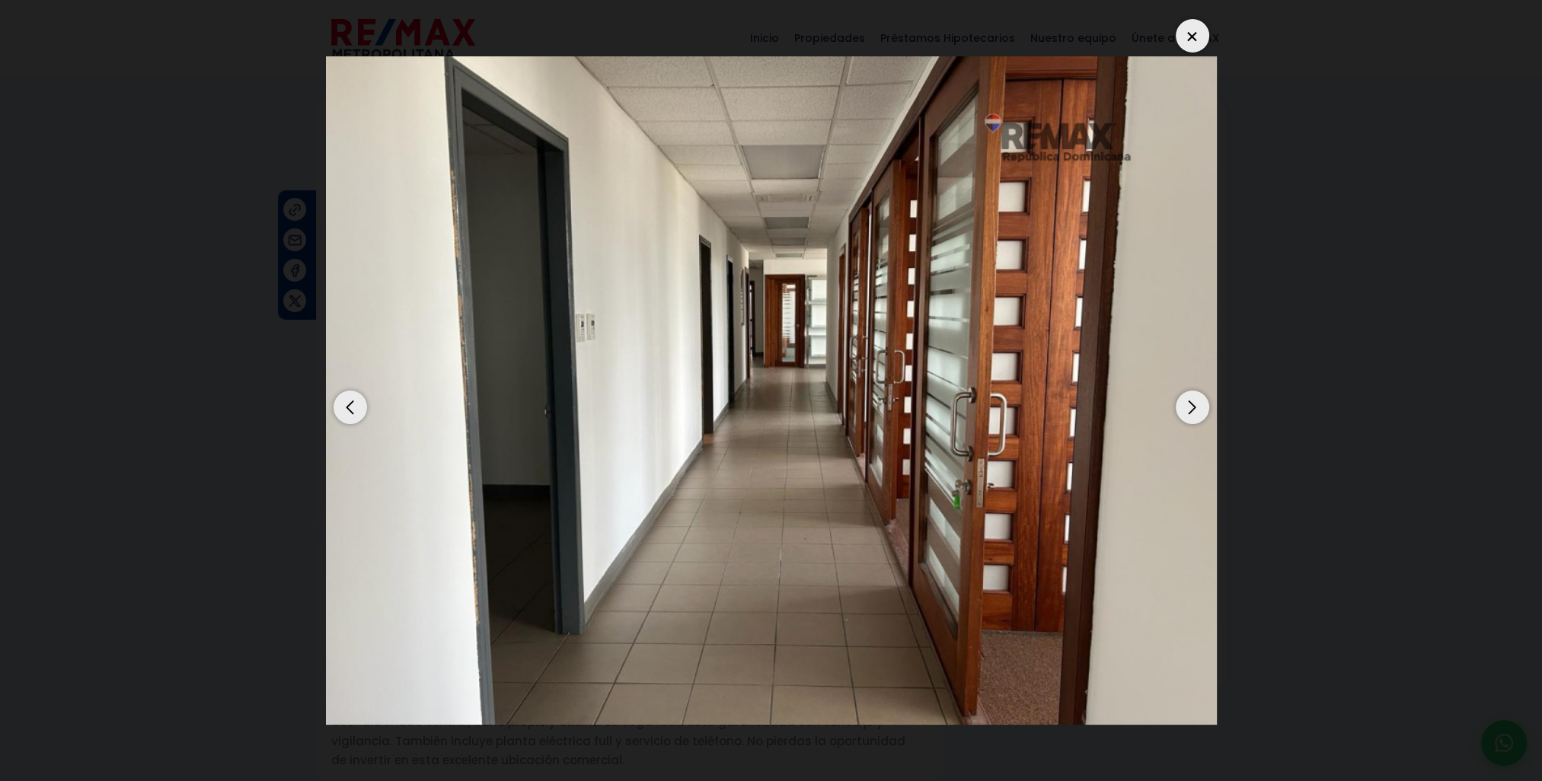
click at [341, 410] on div "Previous slide" at bounding box center [349, 407] width 33 height 33
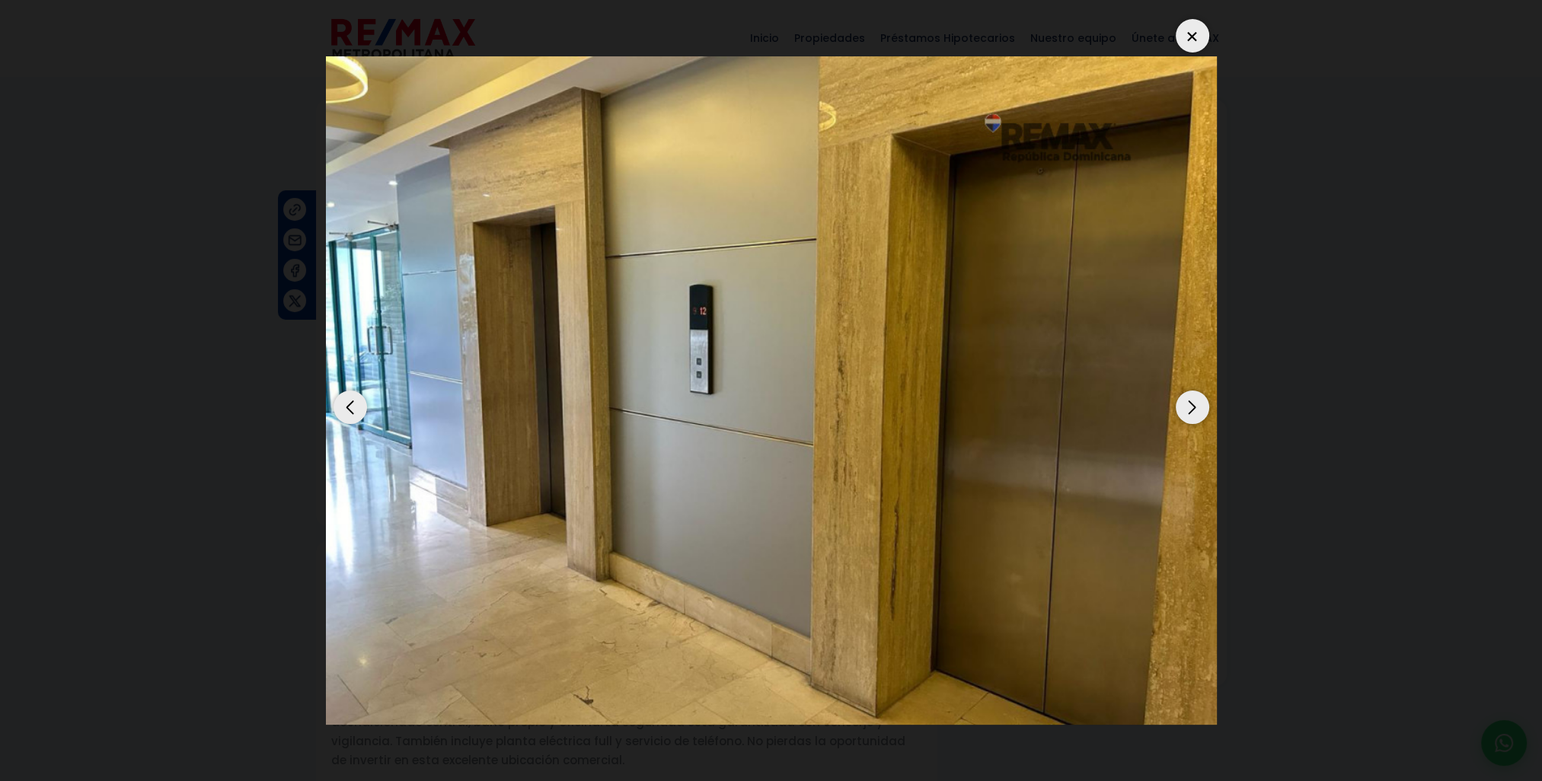
click at [341, 410] on div "Previous slide" at bounding box center [349, 407] width 33 height 33
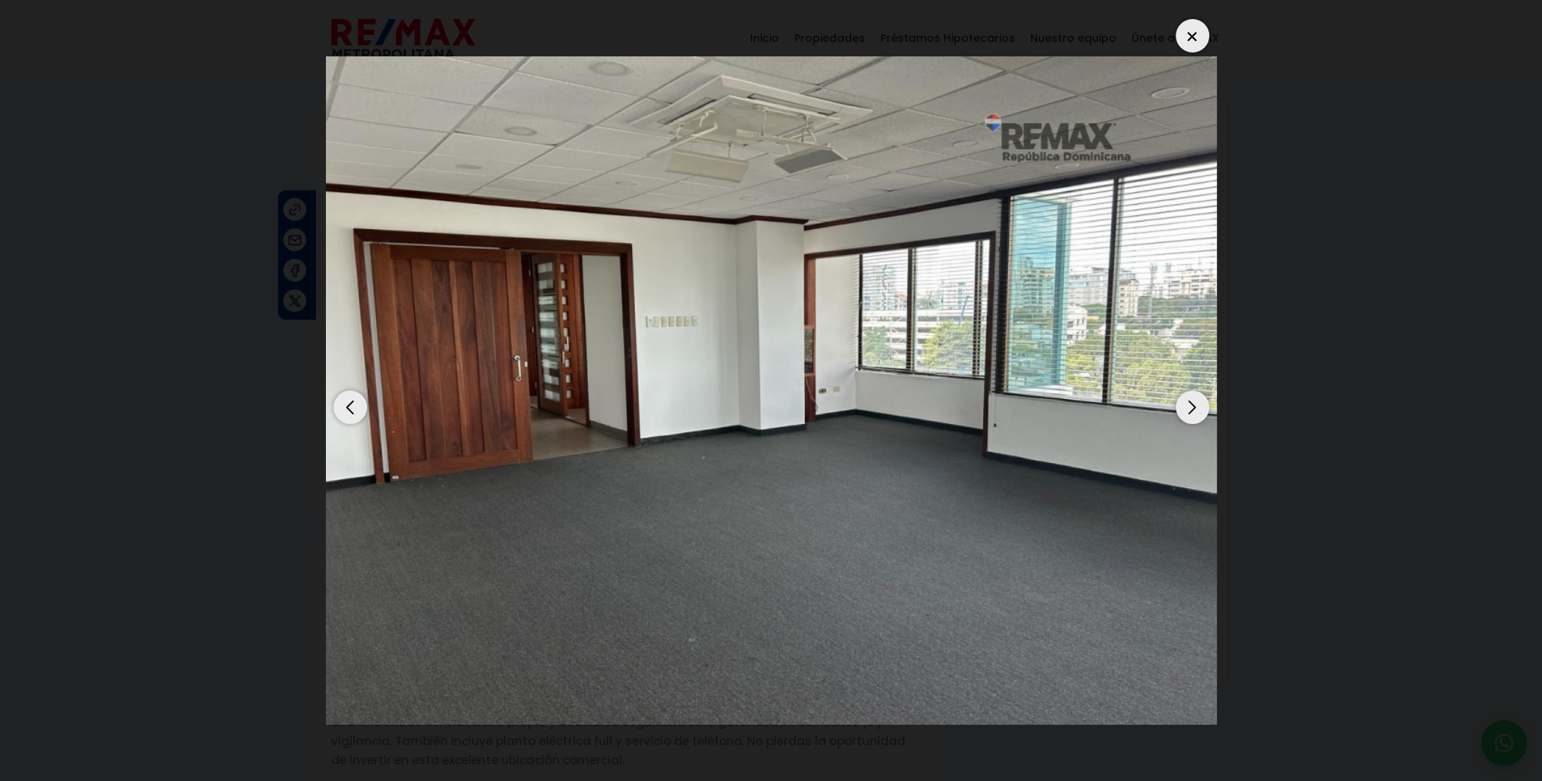
click at [343, 400] on div "Previous slide" at bounding box center [349, 407] width 33 height 33
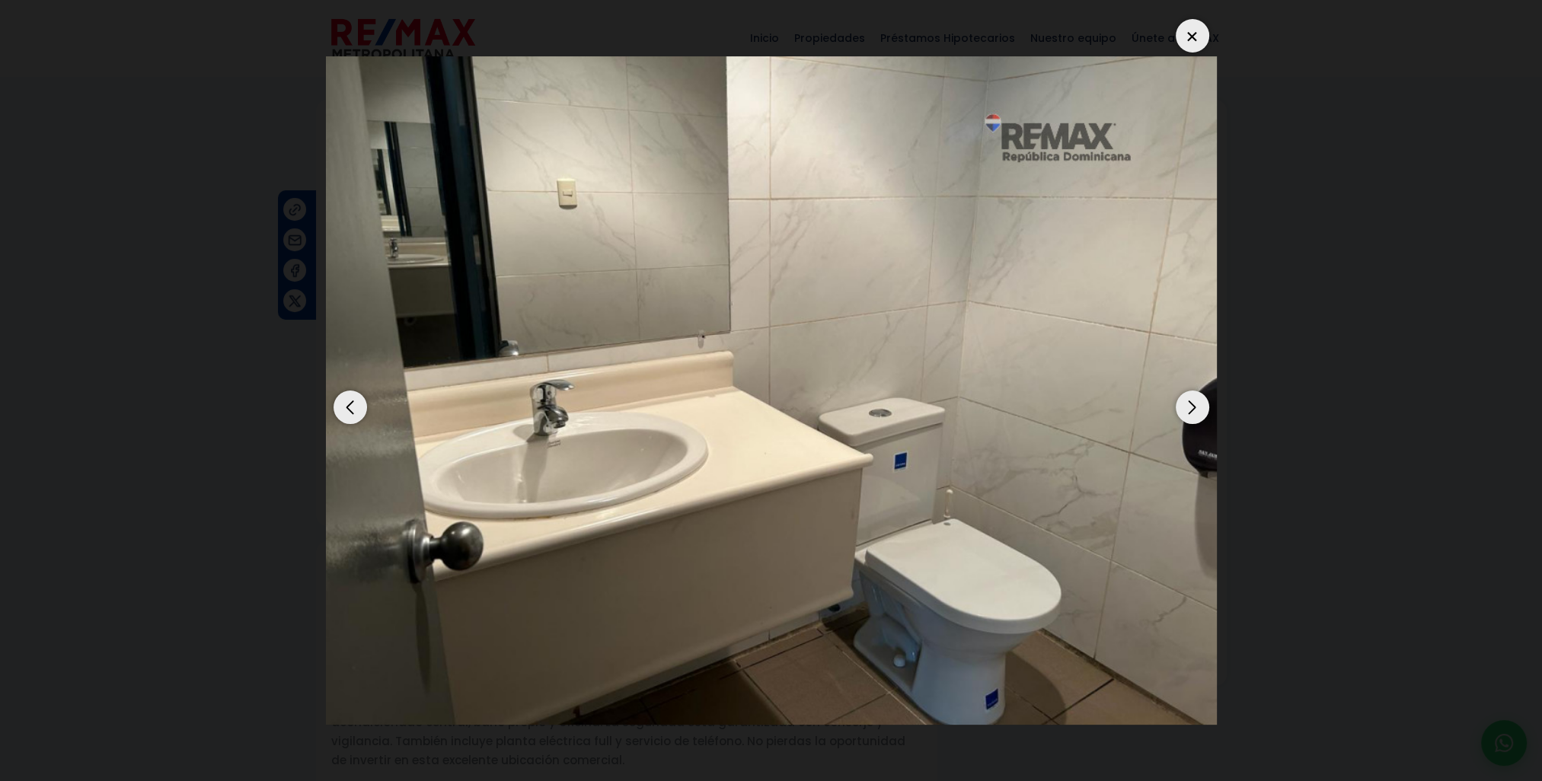
click at [346, 404] on div "Previous slide" at bounding box center [349, 407] width 33 height 33
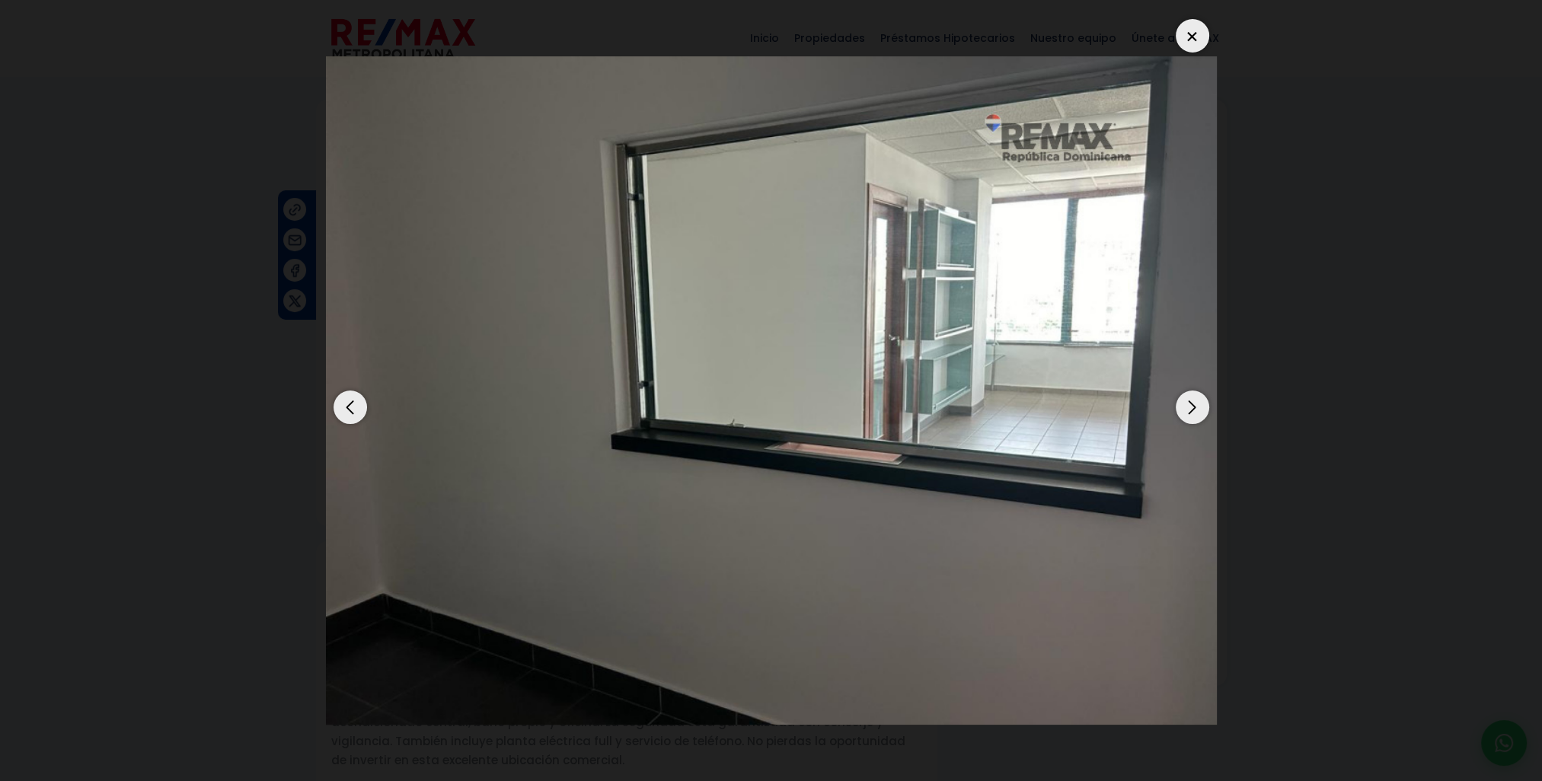
click at [346, 404] on div "Previous slide" at bounding box center [349, 407] width 33 height 33
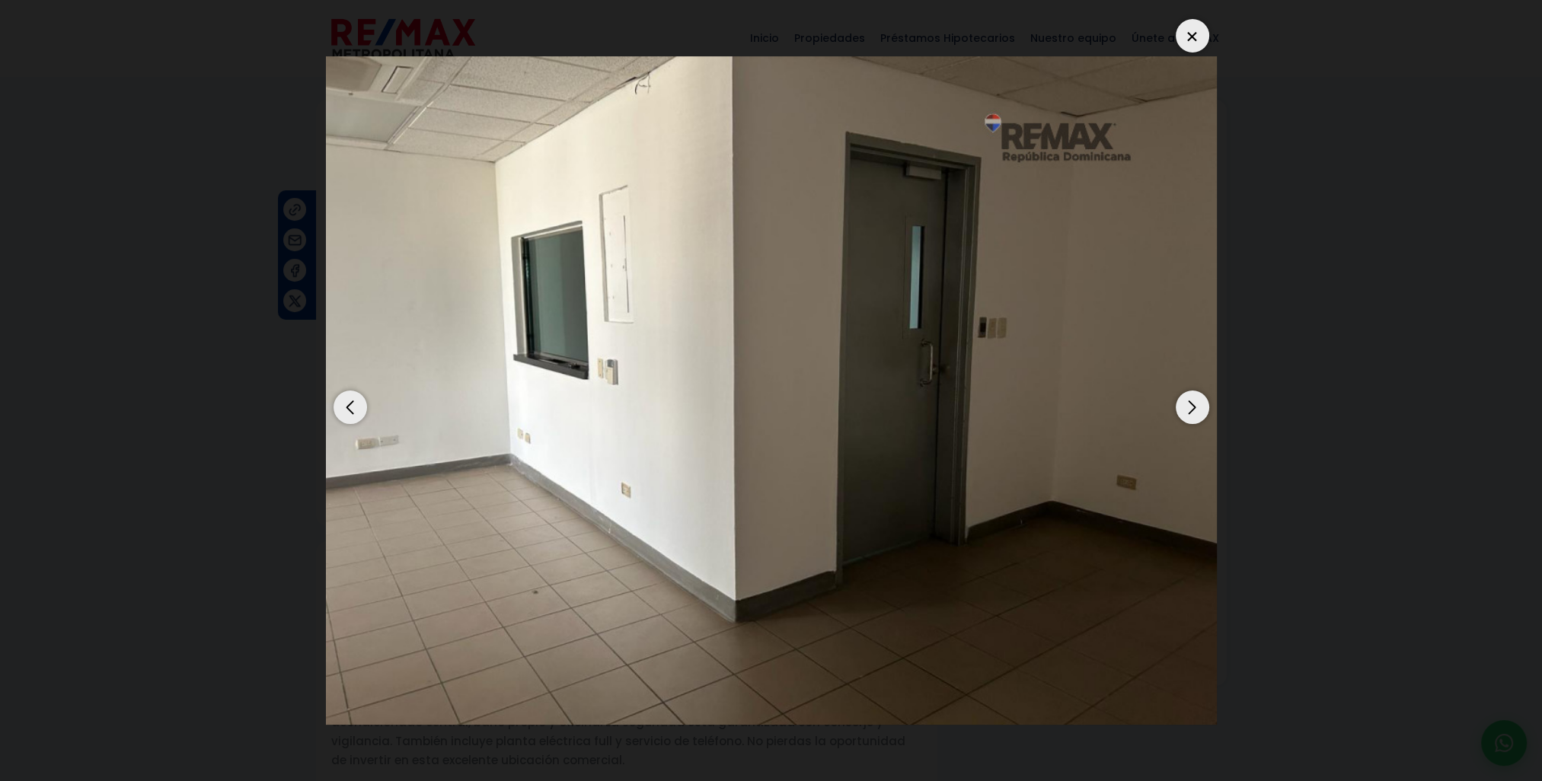
click at [346, 404] on div "Previous slide" at bounding box center [349, 407] width 33 height 33
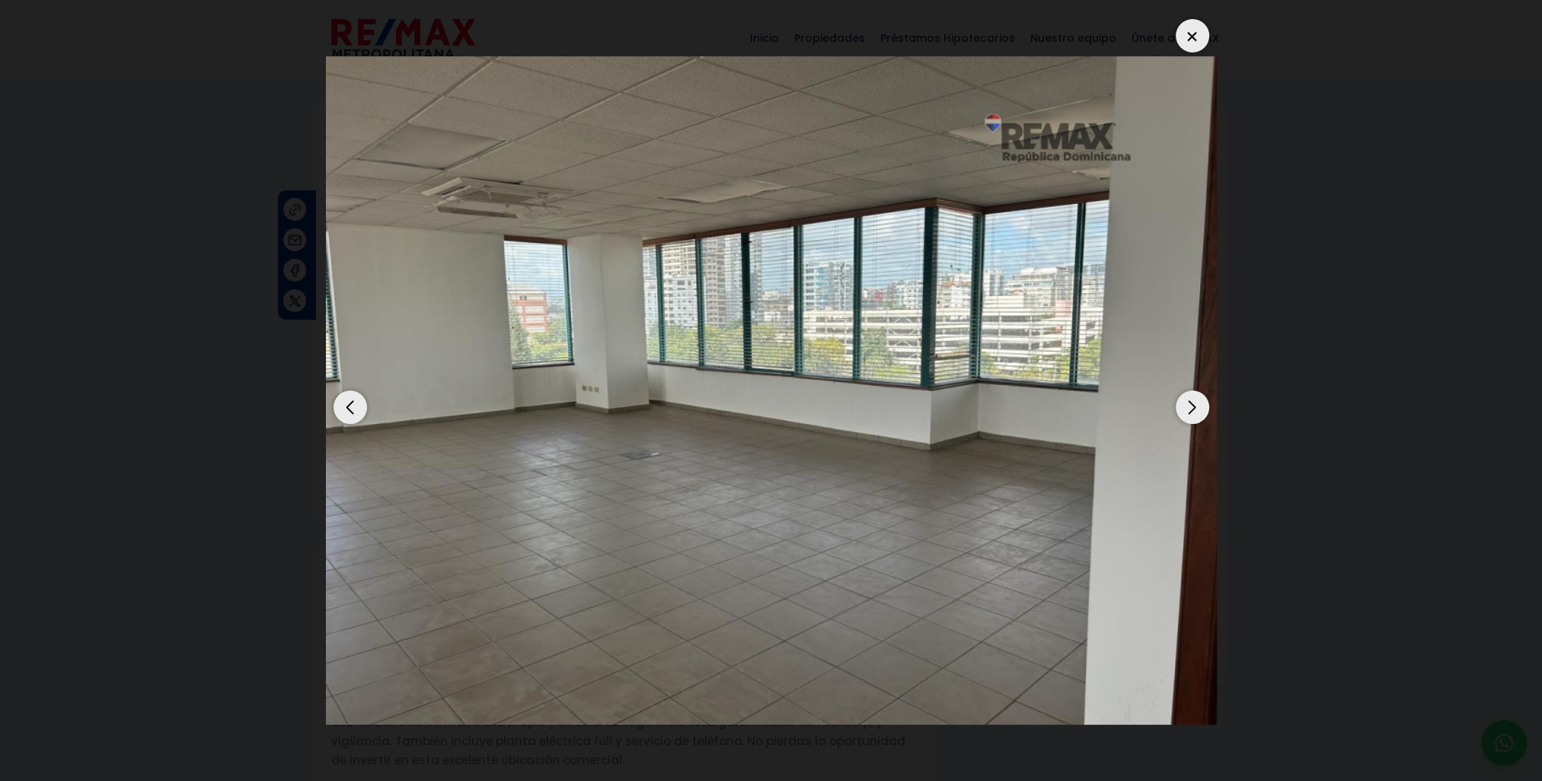
click at [346, 404] on div "Previous slide" at bounding box center [349, 407] width 33 height 33
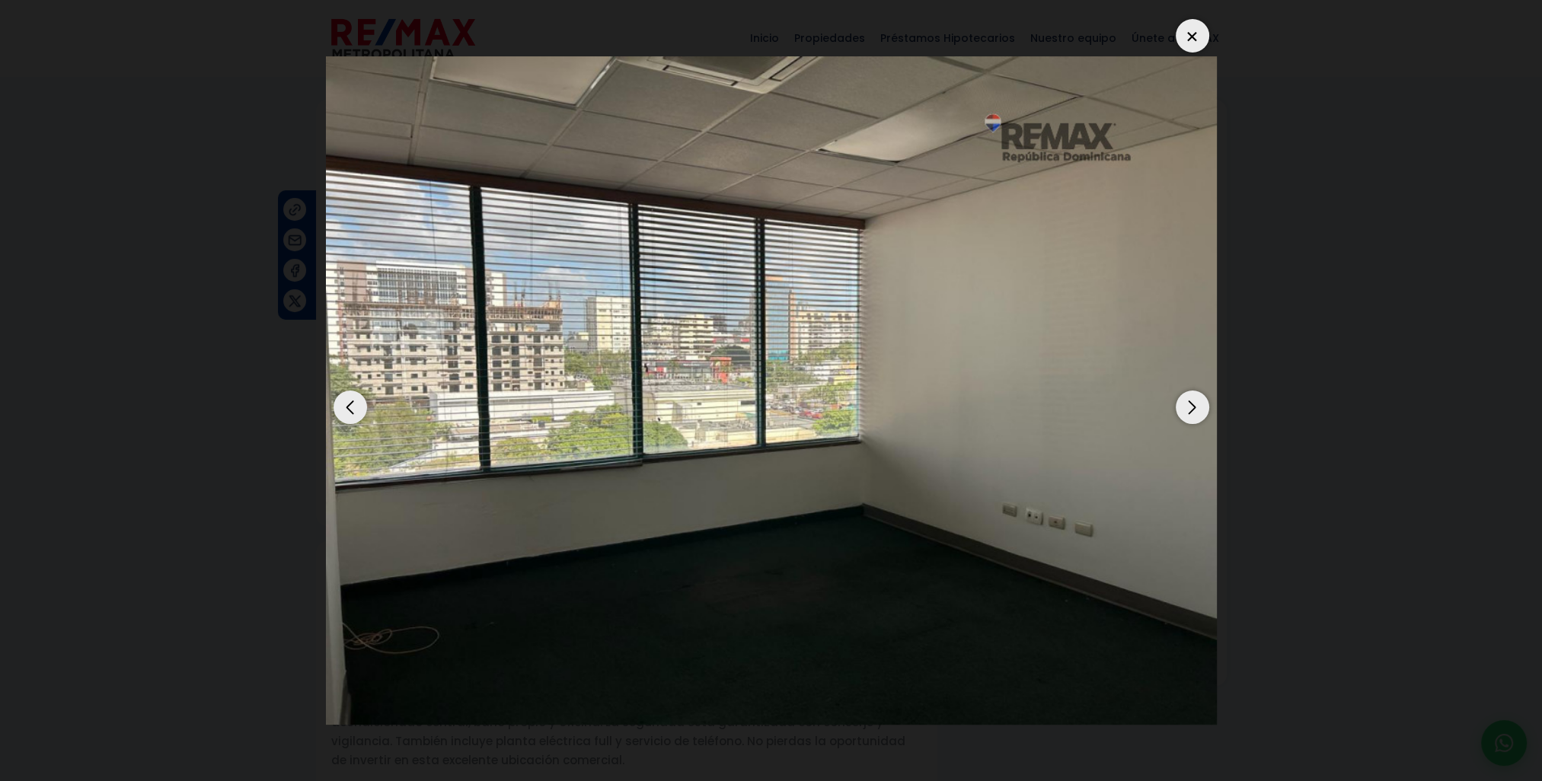
click at [1188, 35] on div at bounding box center [1192, 35] width 33 height 33
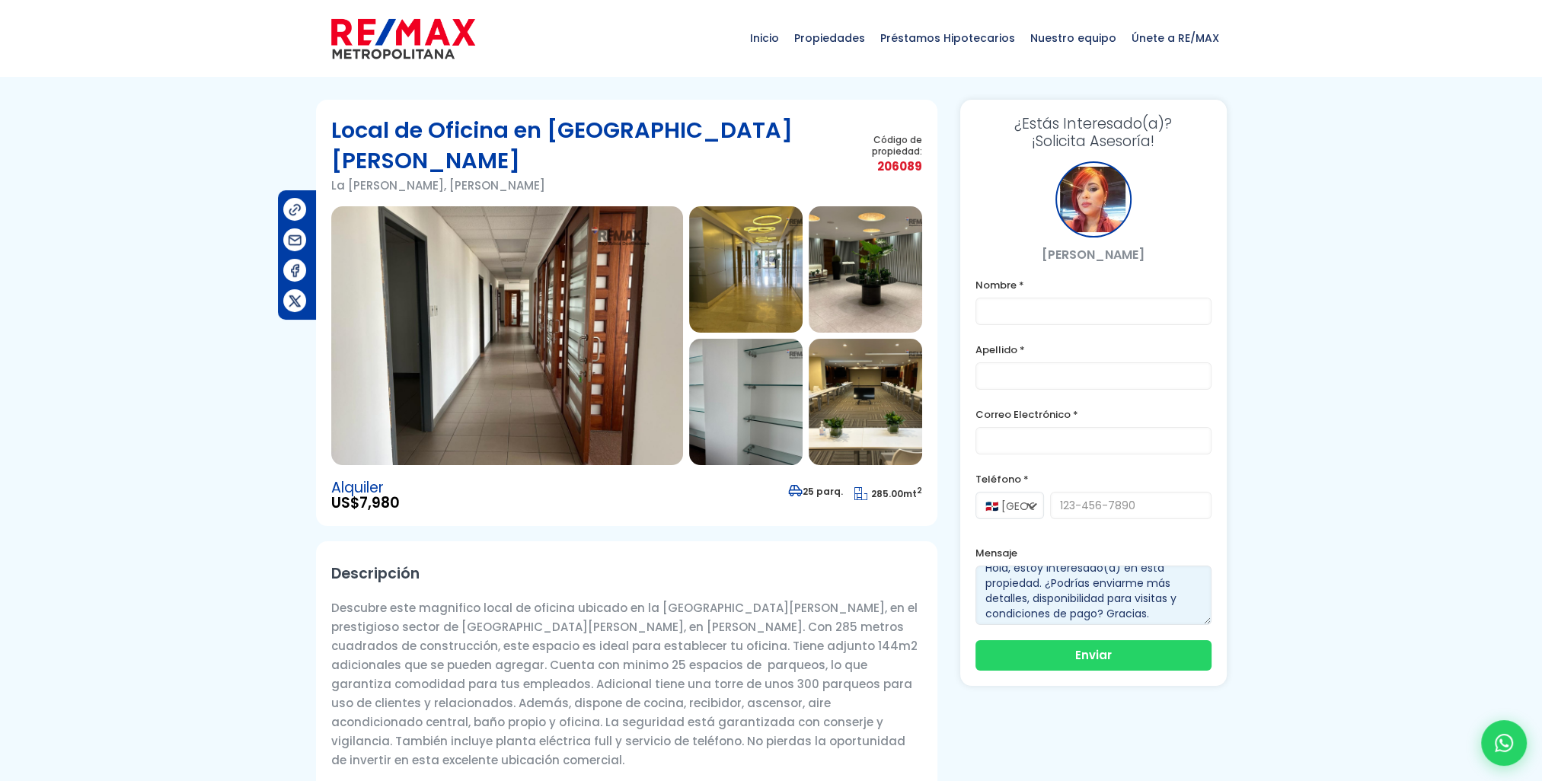
scroll to position [15, 0]
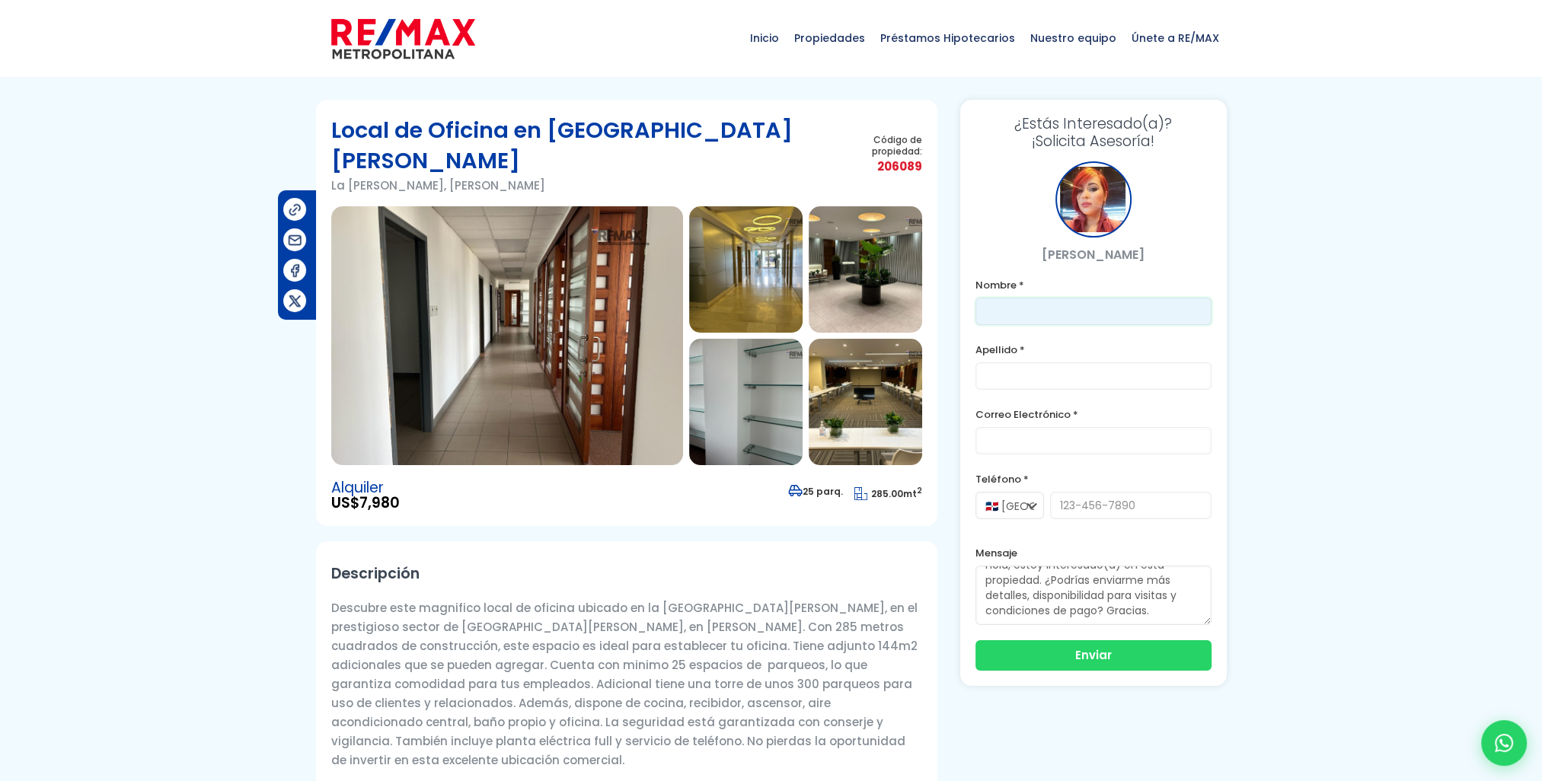
click at [1049, 304] on input "text" at bounding box center [1093, 311] width 236 height 27
type input "[PERSON_NAME]"
click at [993, 371] on input "text" at bounding box center [1093, 375] width 236 height 27
type input "[PERSON_NAME]"
click at [1323, 348] on div at bounding box center [771, 626] width 1542 height 1052
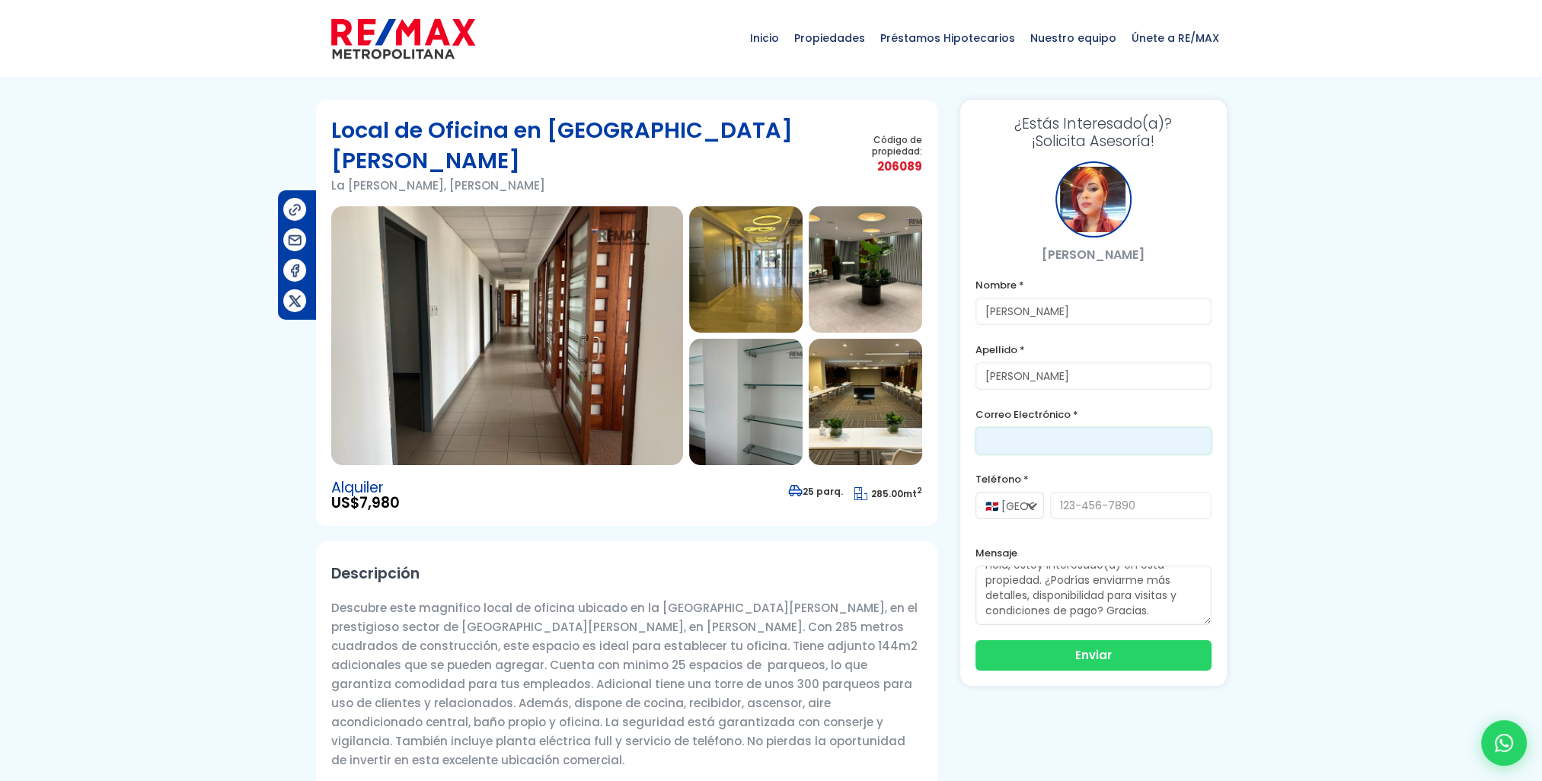
click at [1039, 442] on input "email" at bounding box center [1093, 440] width 236 height 27
type input "[EMAIL_ADDRESS][DOMAIN_NAME]"
click at [1355, 449] on div at bounding box center [771, 626] width 1542 height 1052
click at [1019, 508] on select "🇩🇴 [GEOGRAPHIC_DATA] +1 🇺🇸 [GEOGRAPHIC_DATA] +1 🇪🇸 [GEOGRAPHIC_DATA] +34" at bounding box center [1009, 505] width 69 height 27
click at [1058, 479] on label "Teléfono *" at bounding box center [1093, 479] width 236 height 19
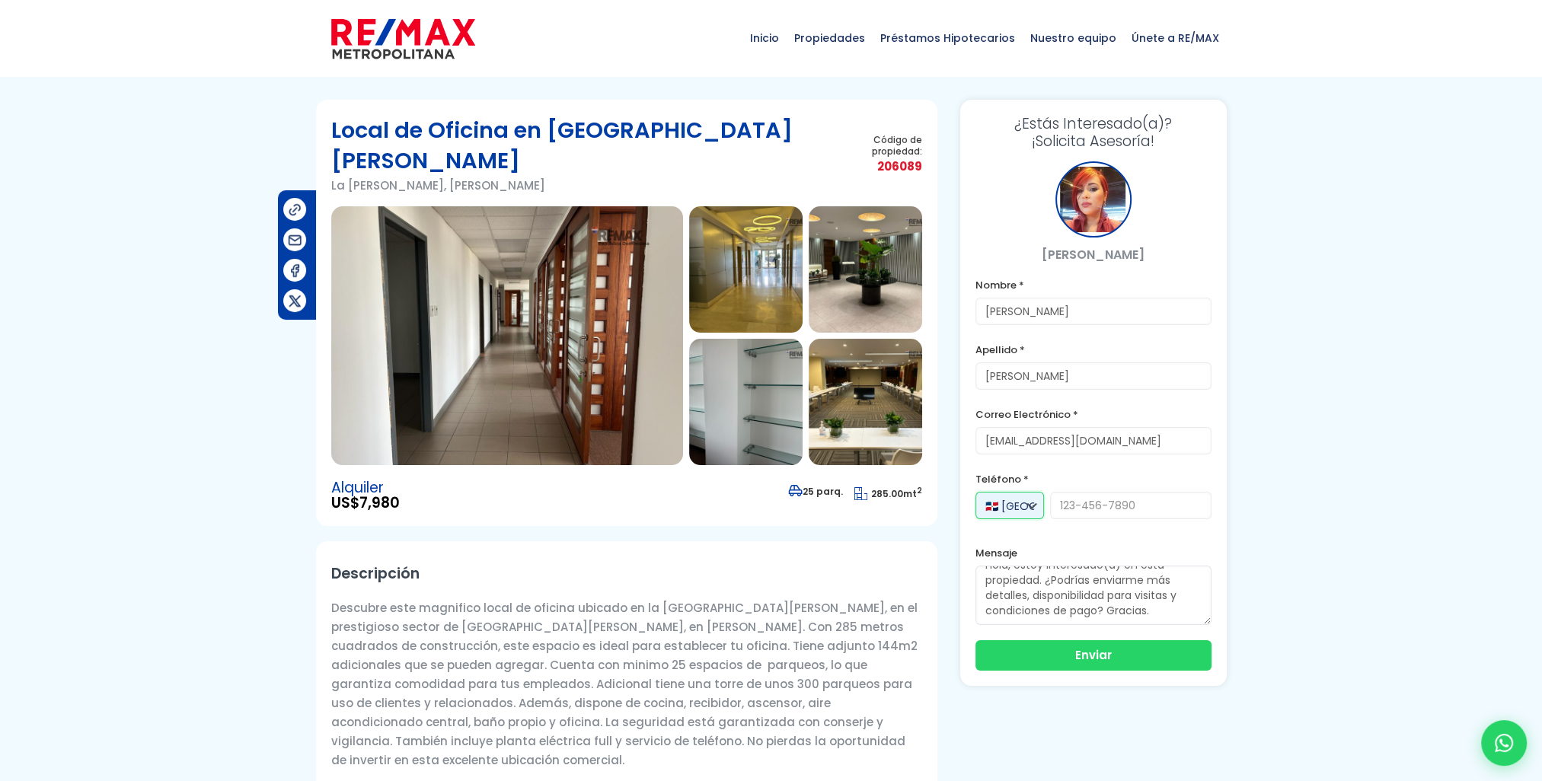
click at [1029, 506] on select "🇩🇴 [GEOGRAPHIC_DATA] +1 🇺🇸 [GEOGRAPHIC_DATA] +1 🇪🇸 [GEOGRAPHIC_DATA] +34" at bounding box center [1009, 505] width 69 height 27
click at [975, 492] on select "🇩🇴 [GEOGRAPHIC_DATA] +1 🇺🇸 [GEOGRAPHIC_DATA] +1 🇪🇸 [GEOGRAPHIC_DATA] +34" at bounding box center [1009, 505] width 69 height 27
click at [1089, 506] on input "tel" at bounding box center [1130, 505] width 161 height 27
type input "[PHONE_NUMBER]"
click at [1487, 485] on div at bounding box center [771, 626] width 1542 height 1052
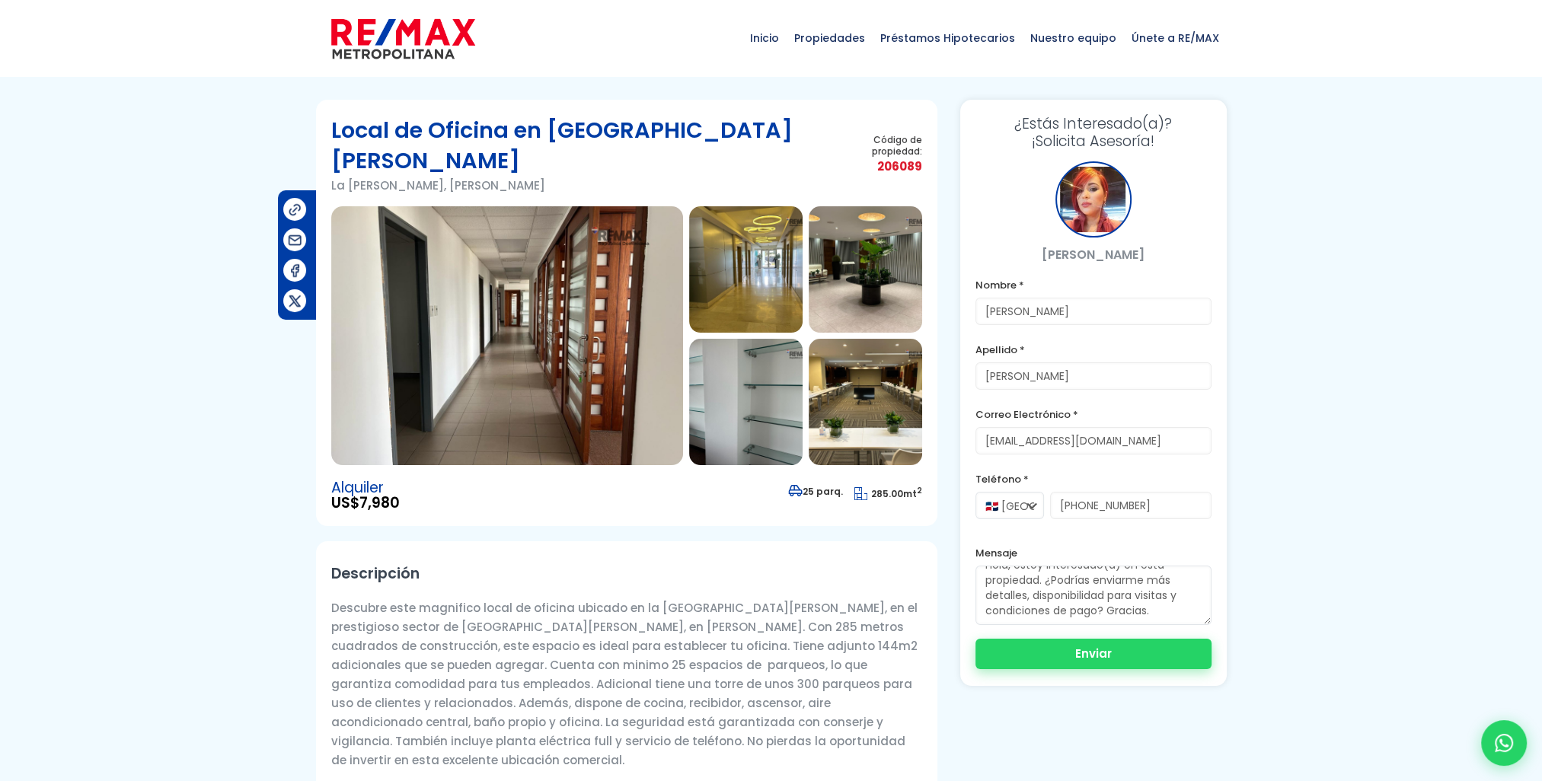
click at [1096, 656] on button "Enviar" at bounding box center [1093, 654] width 236 height 30
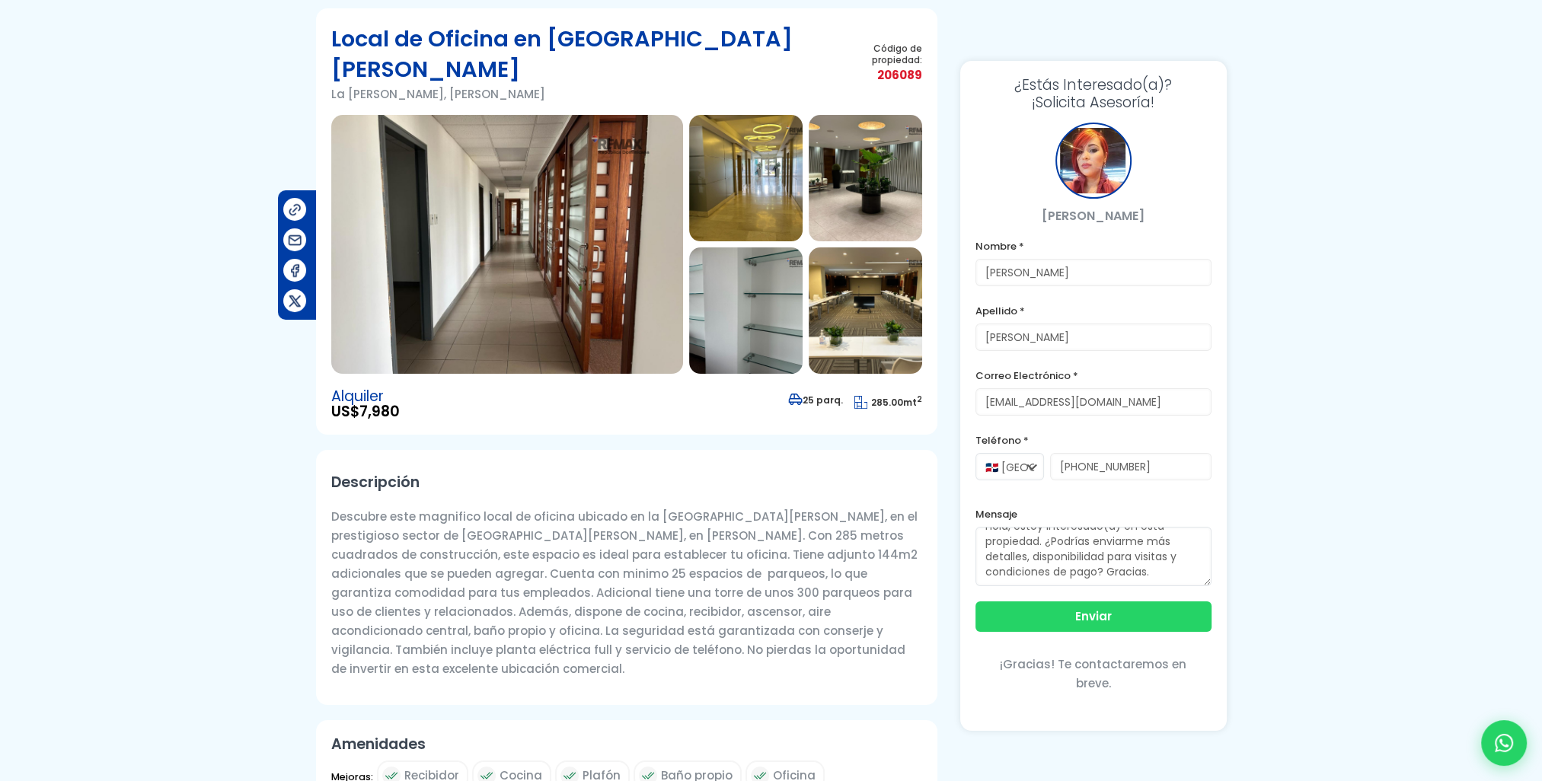
scroll to position [0, 0]
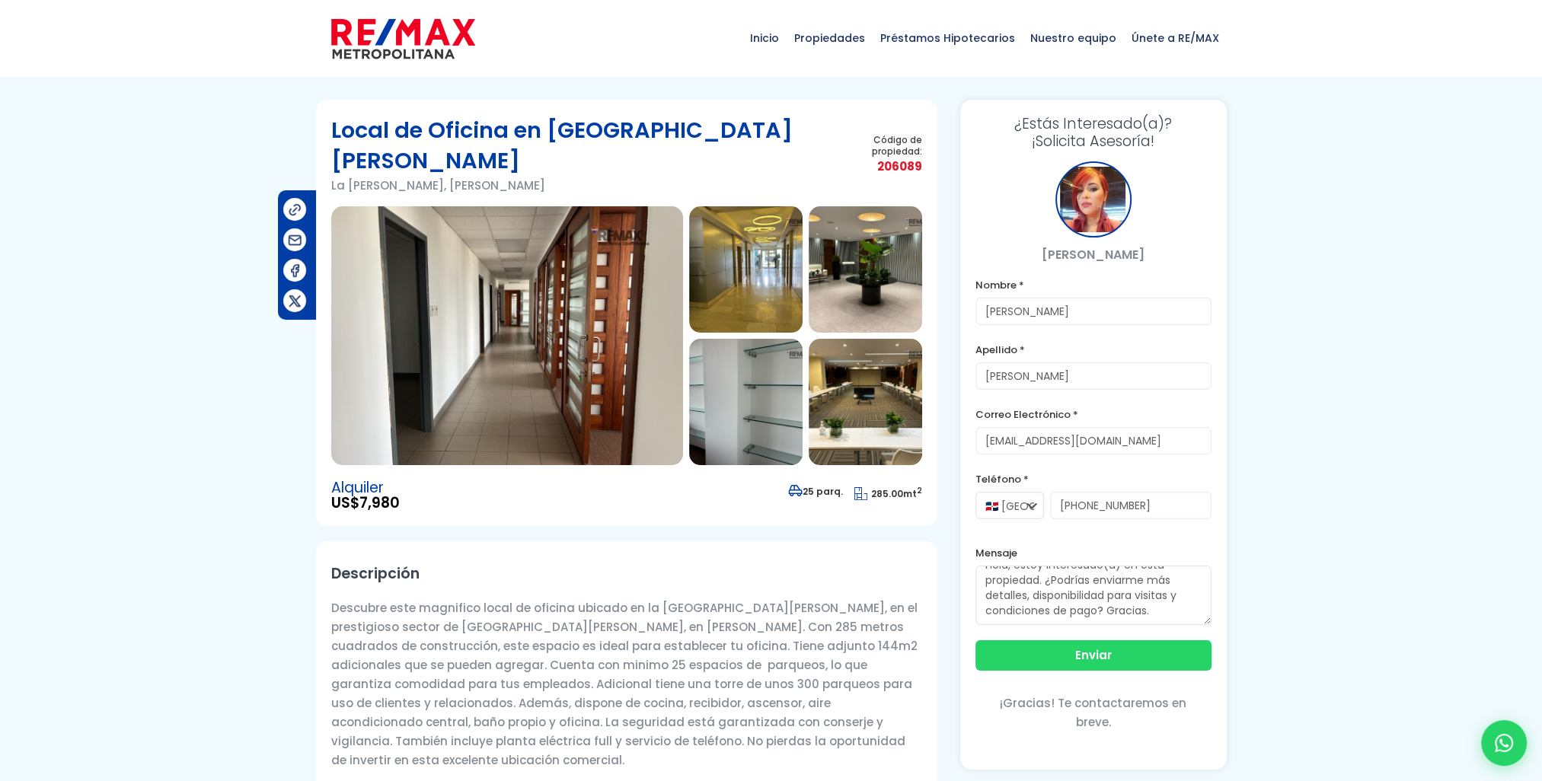
click at [531, 324] on img at bounding box center [507, 335] width 352 height 259
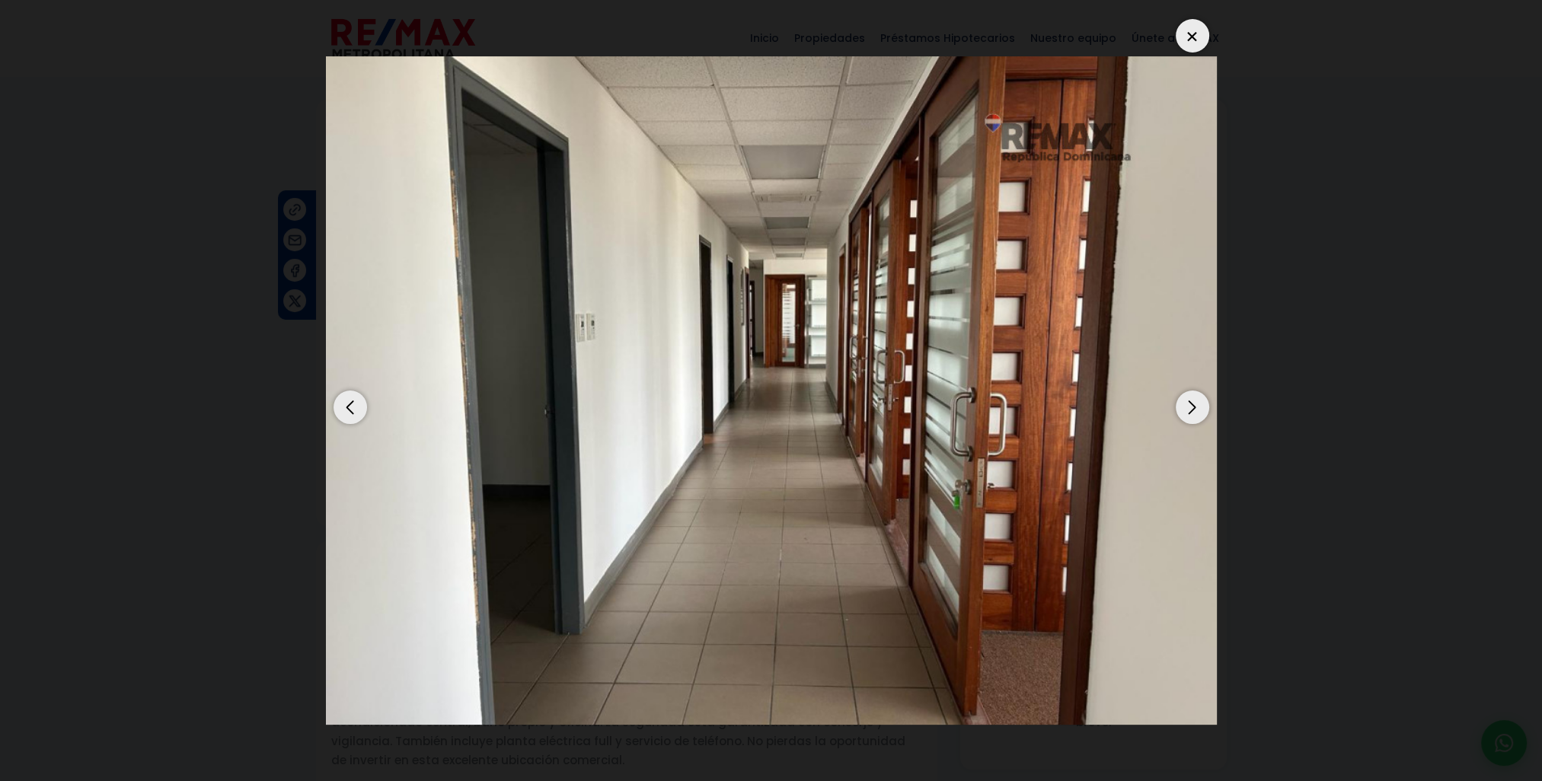
click at [1199, 413] on div "Next slide" at bounding box center [1192, 407] width 33 height 33
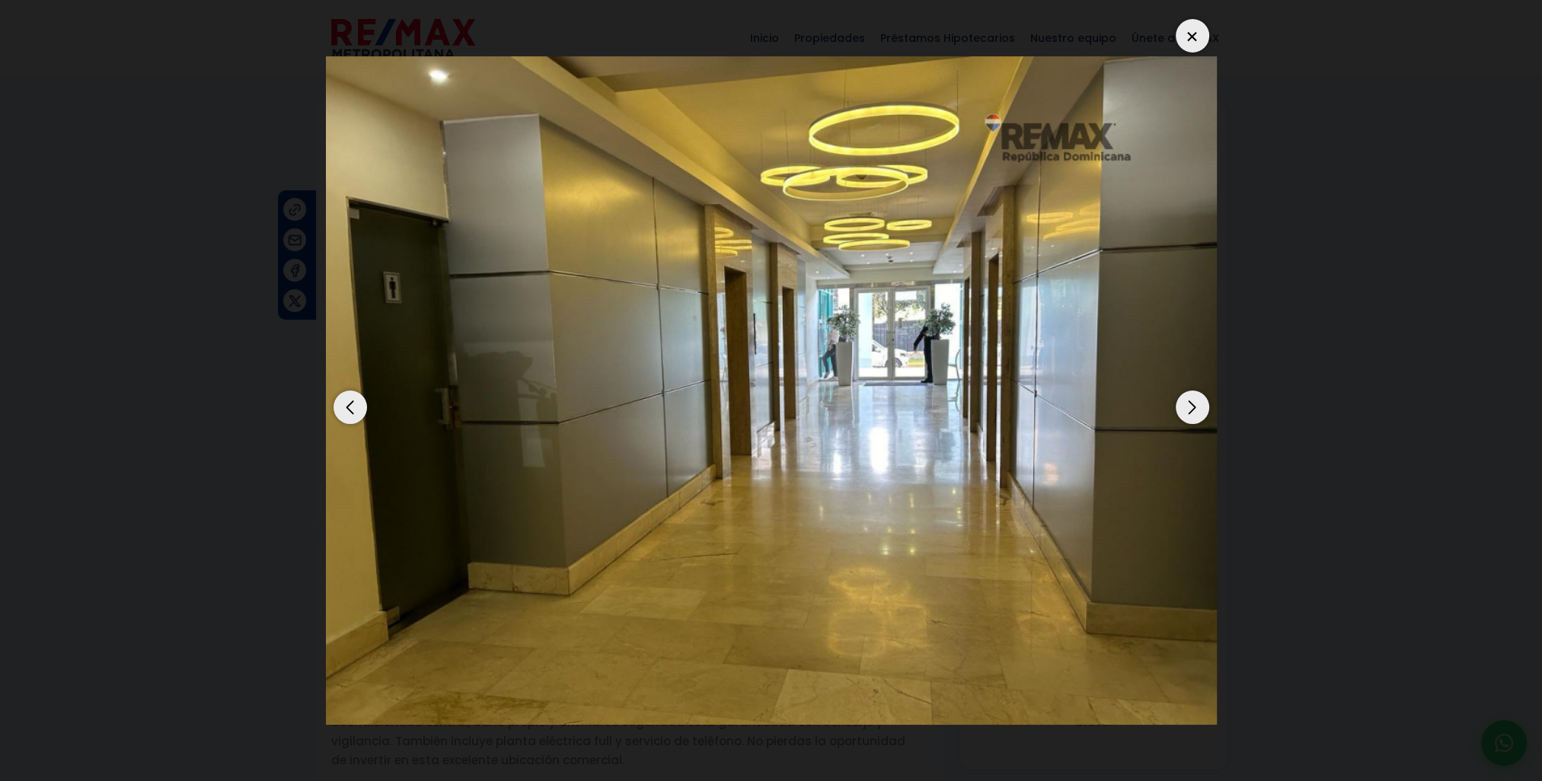
click at [363, 407] on div "Previous slide" at bounding box center [349, 407] width 33 height 33
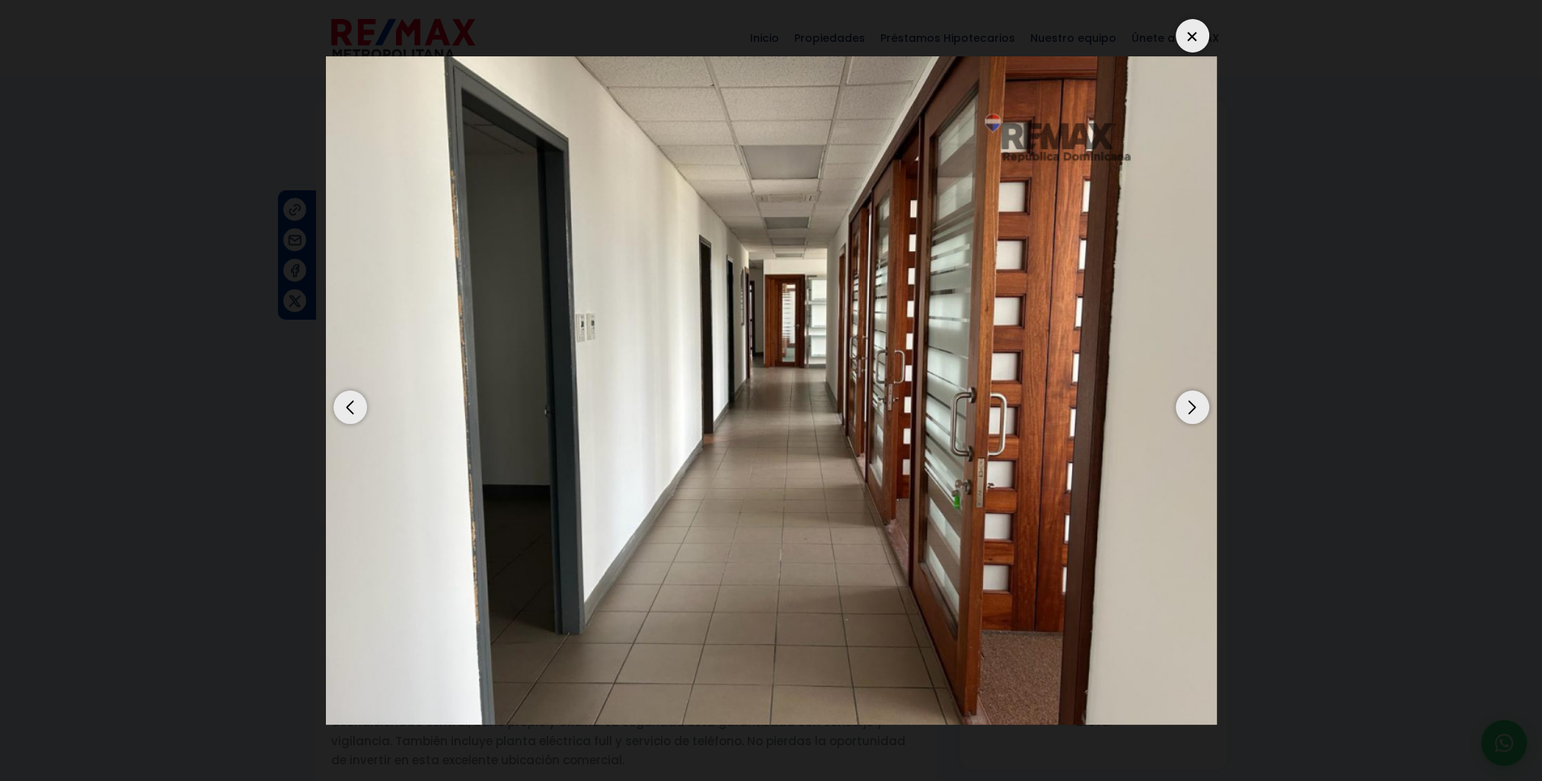
click at [1194, 410] on div "Next slide" at bounding box center [1192, 407] width 33 height 33
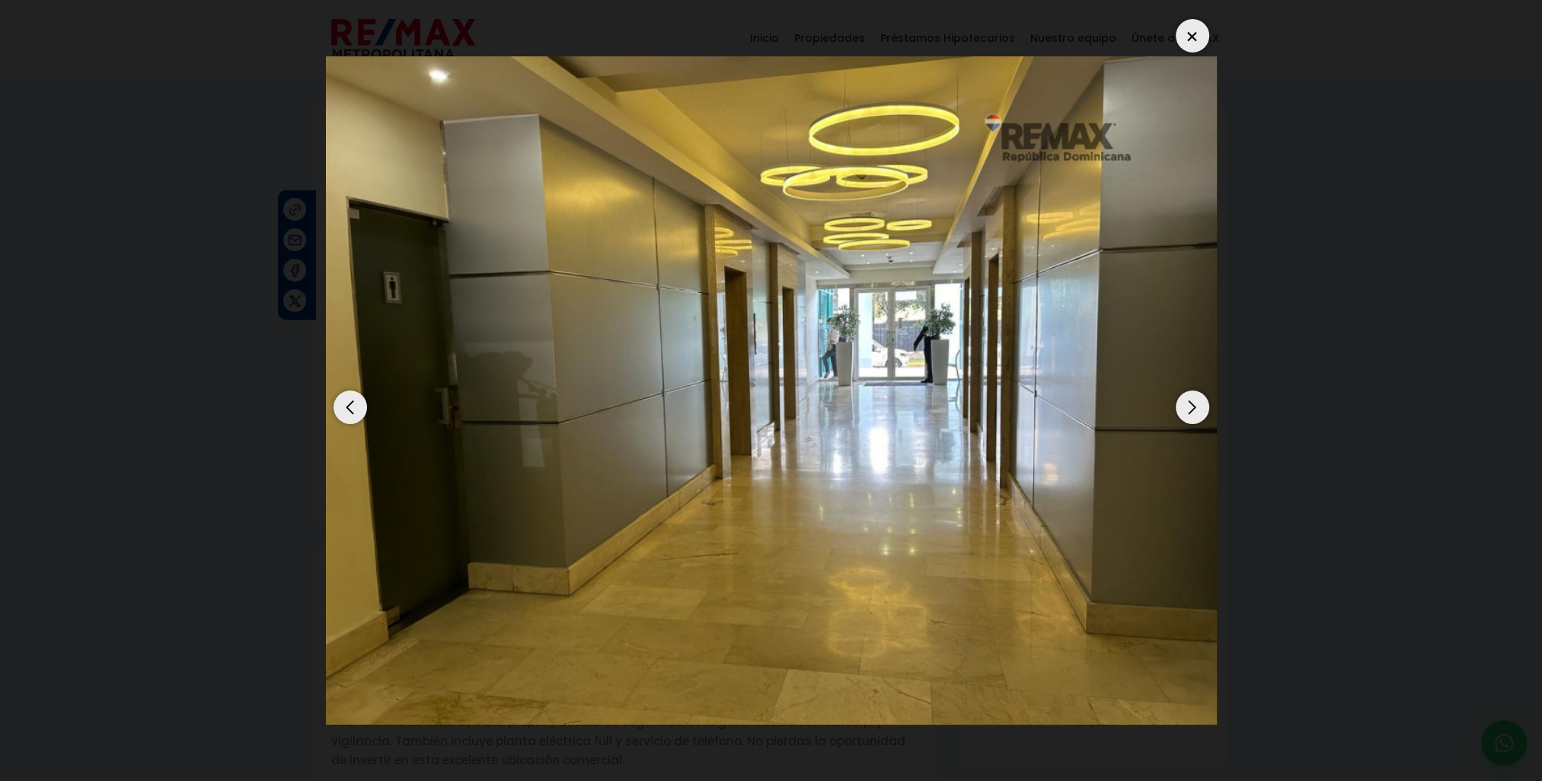
click at [1194, 410] on div "Next slide" at bounding box center [1192, 407] width 33 height 33
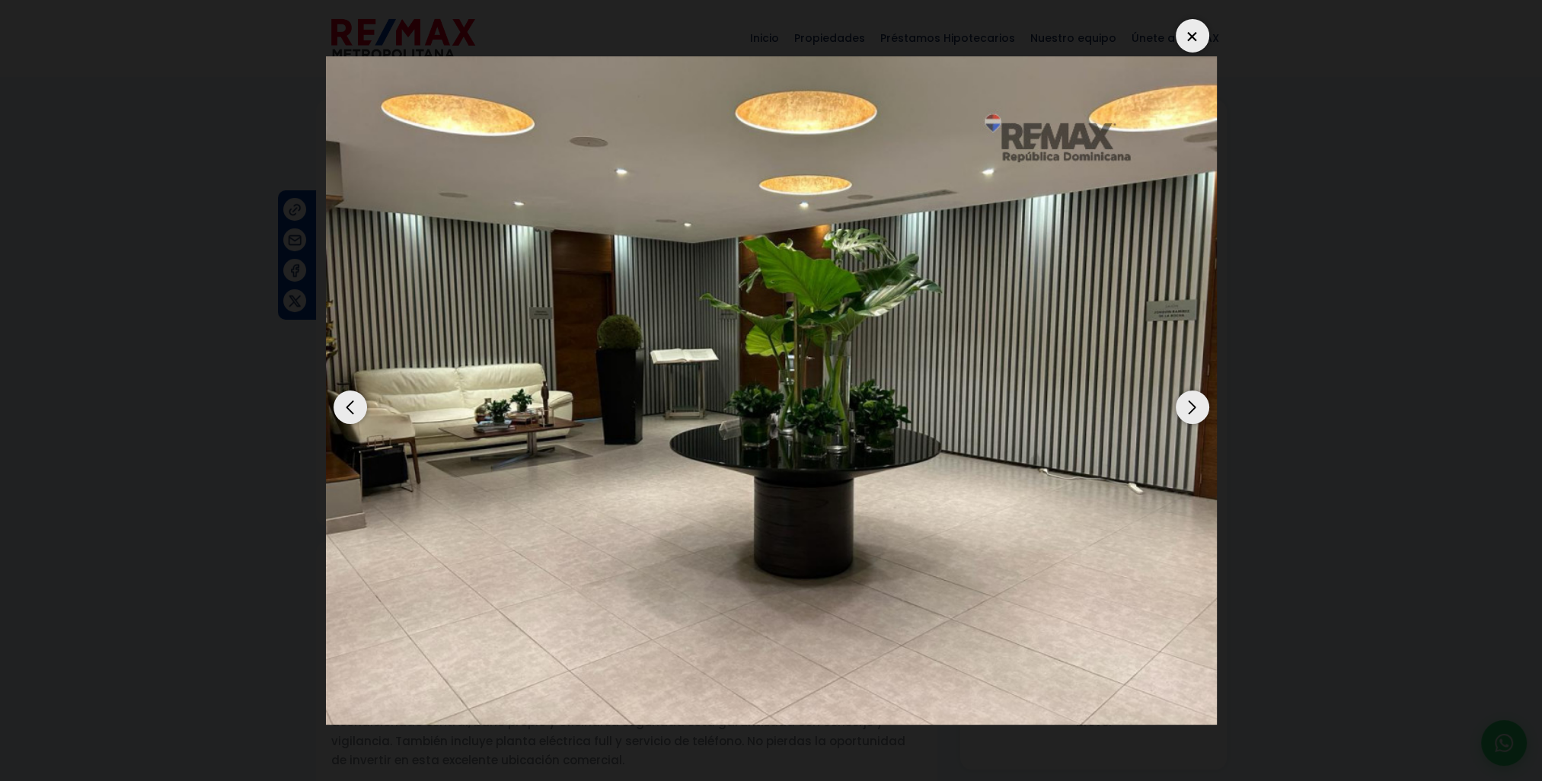
click at [1194, 410] on div "Next slide" at bounding box center [1192, 407] width 33 height 33
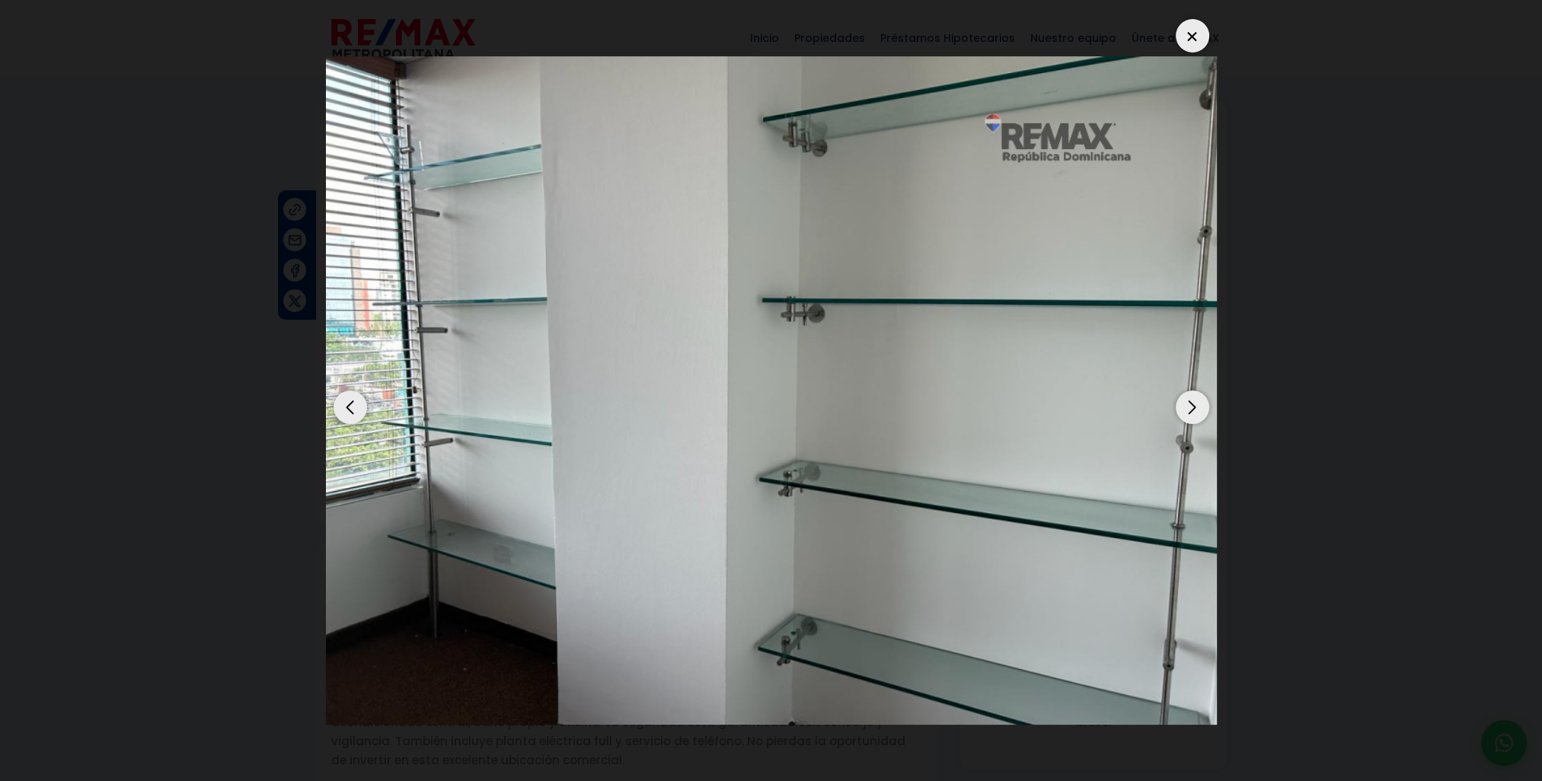
click at [1194, 410] on div "Next slide" at bounding box center [1192, 407] width 33 height 33
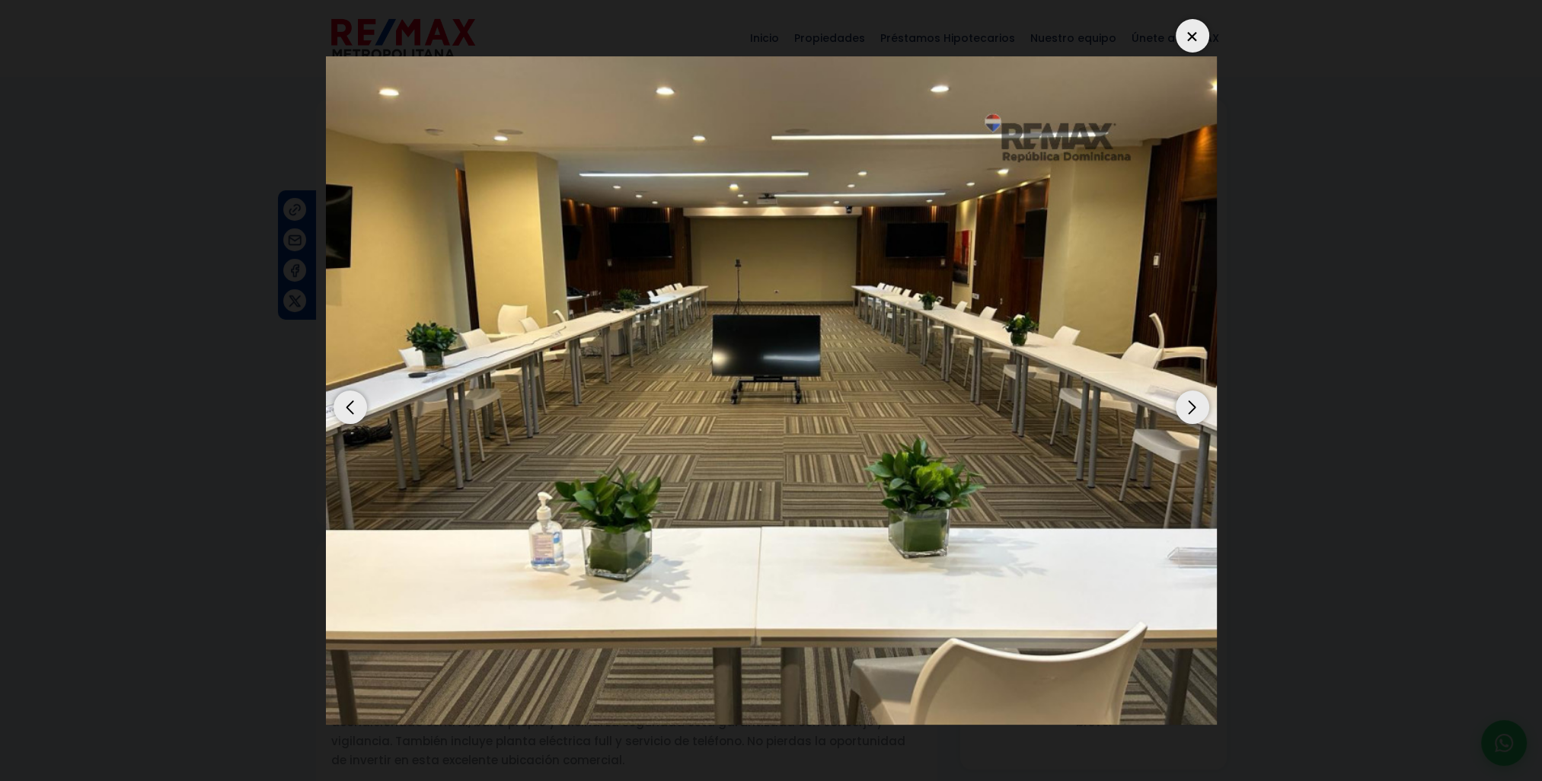
click at [1194, 410] on div "Next slide" at bounding box center [1192, 407] width 33 height 33
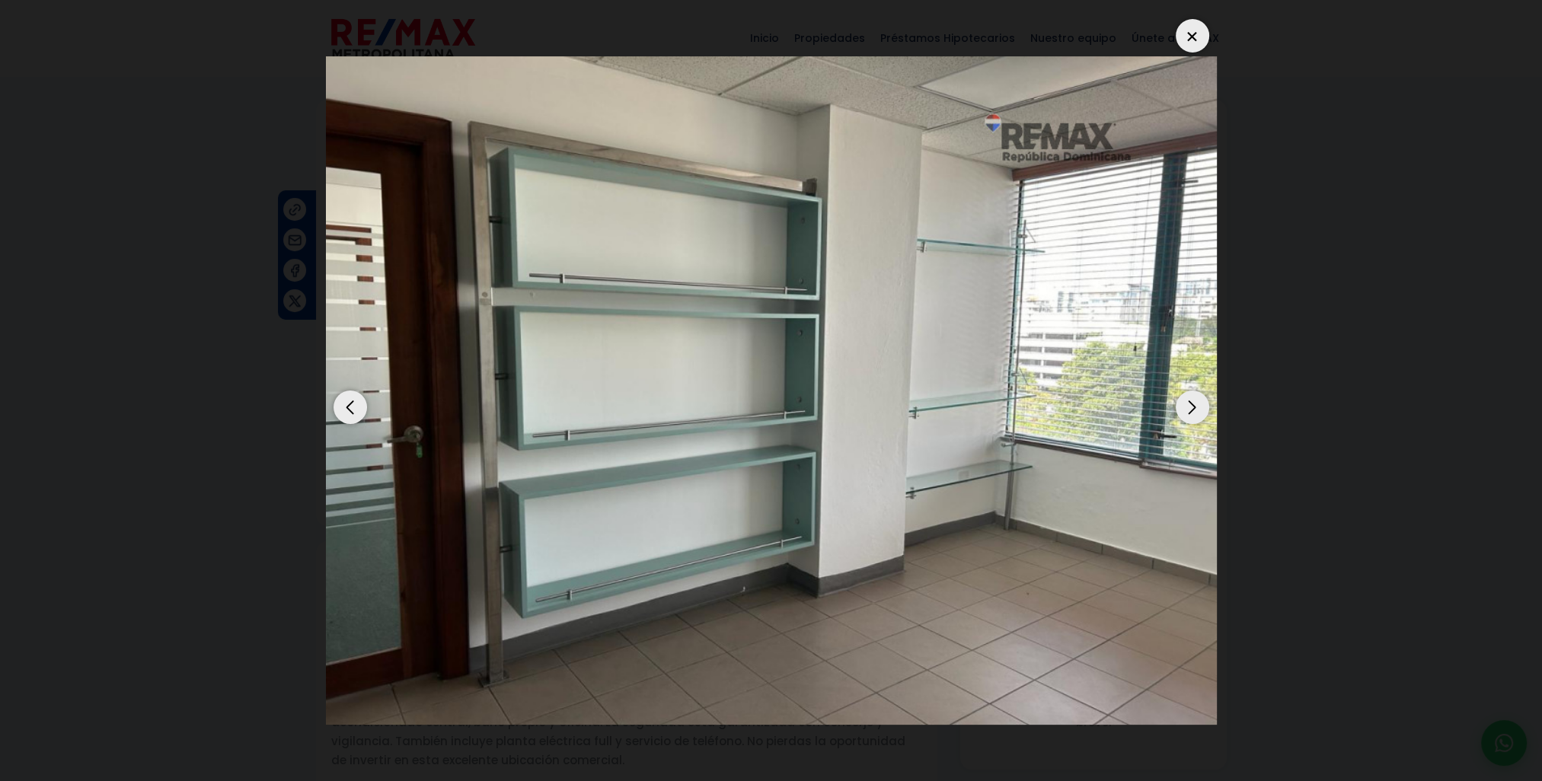
click at [1194, 410] on div "Next slide" at bounding box center [1192, 407] width 33 height 33
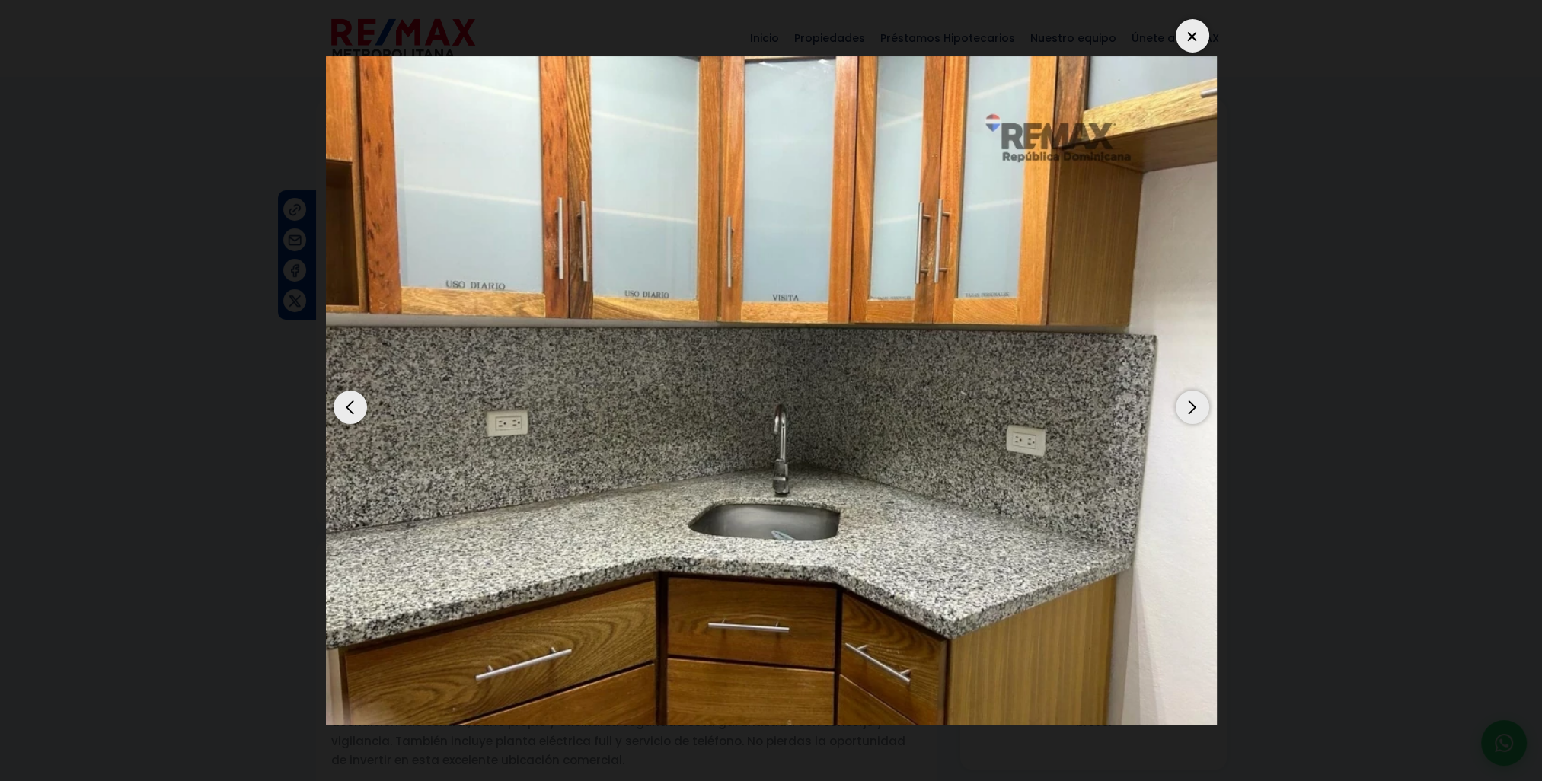
click at [1194, 410] on div "Next slide" at bounding box center [1192, 407] width 33 height 33
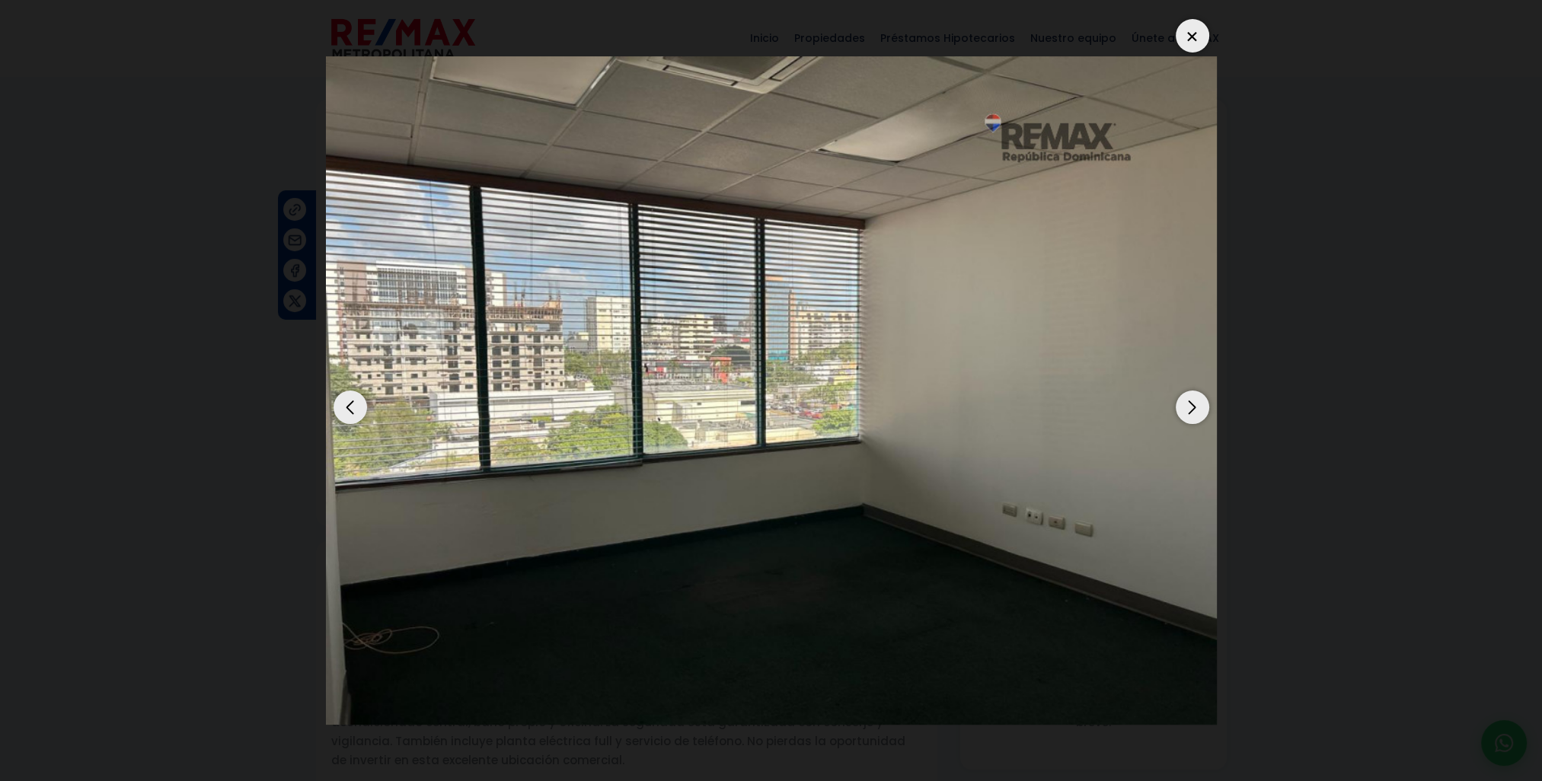
click at [1194, 410] on div "Next slide" at bounding box center [1192, 407] width 33 height 33
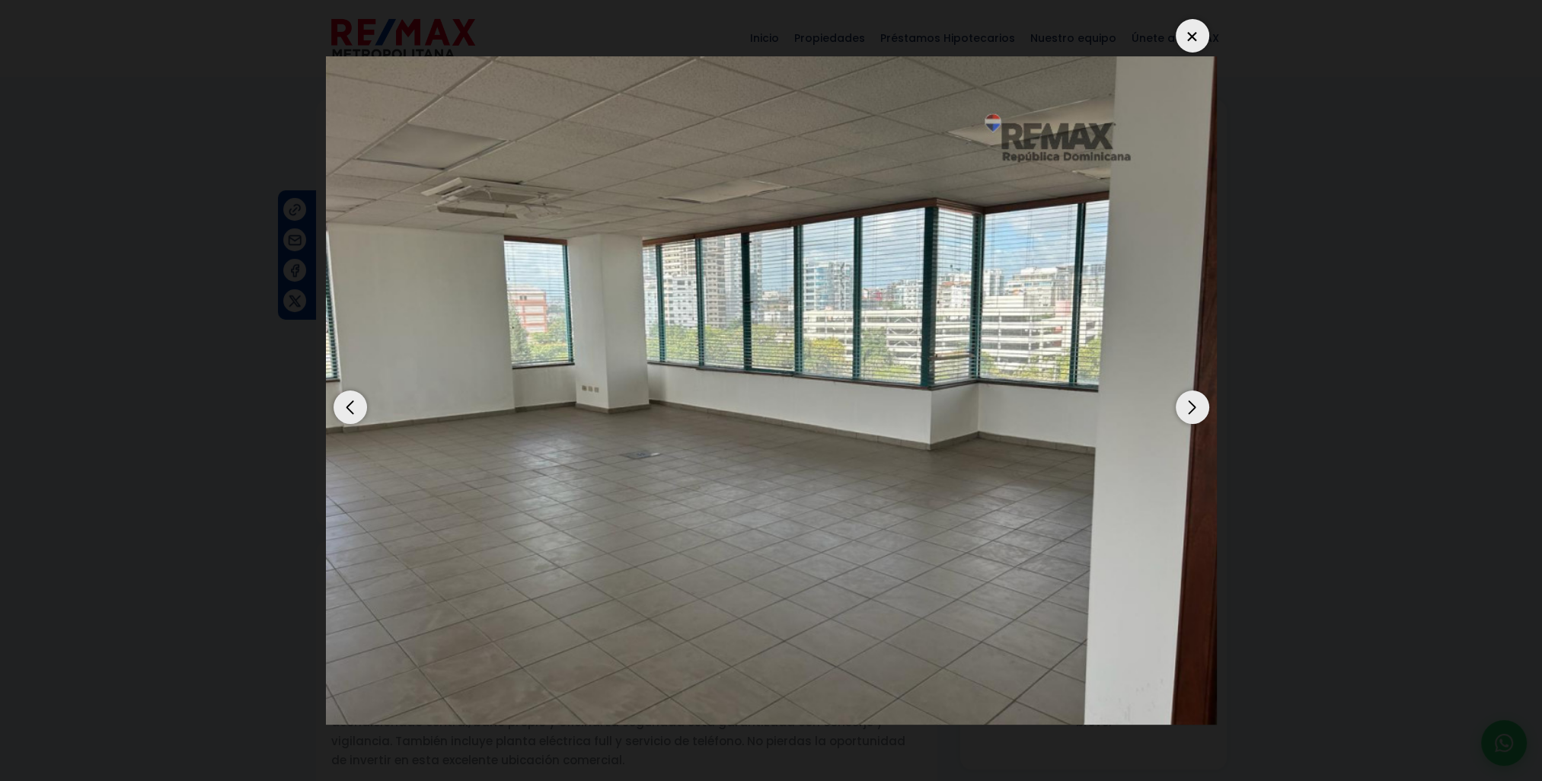
click at [1194, 410] on div "Next slide" at bounding box center [1192, 407] width 33 height 33
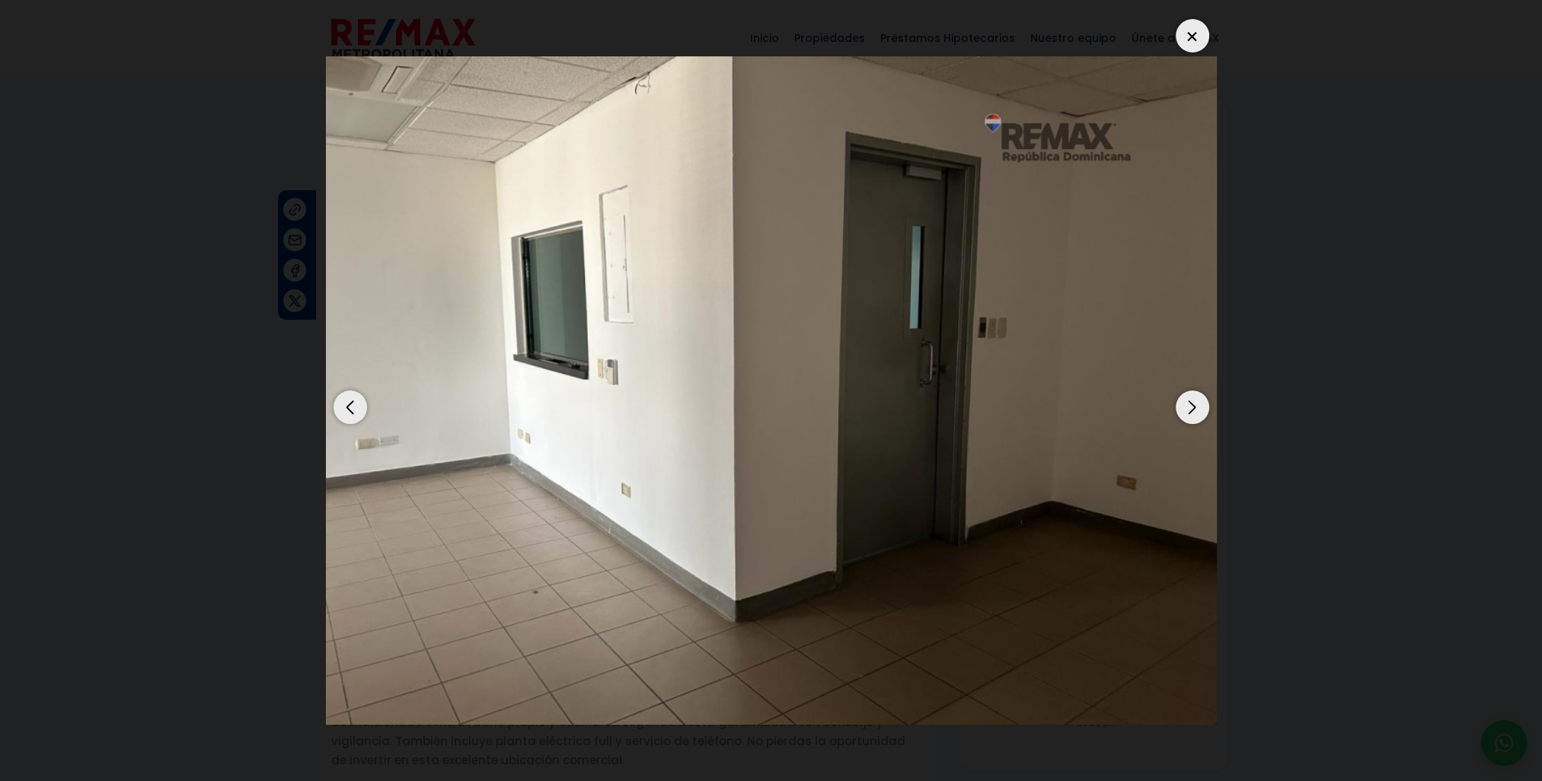
click at [1194, 410] on div "Next slide" at bounding box center [1192, 407] width 33 height 33
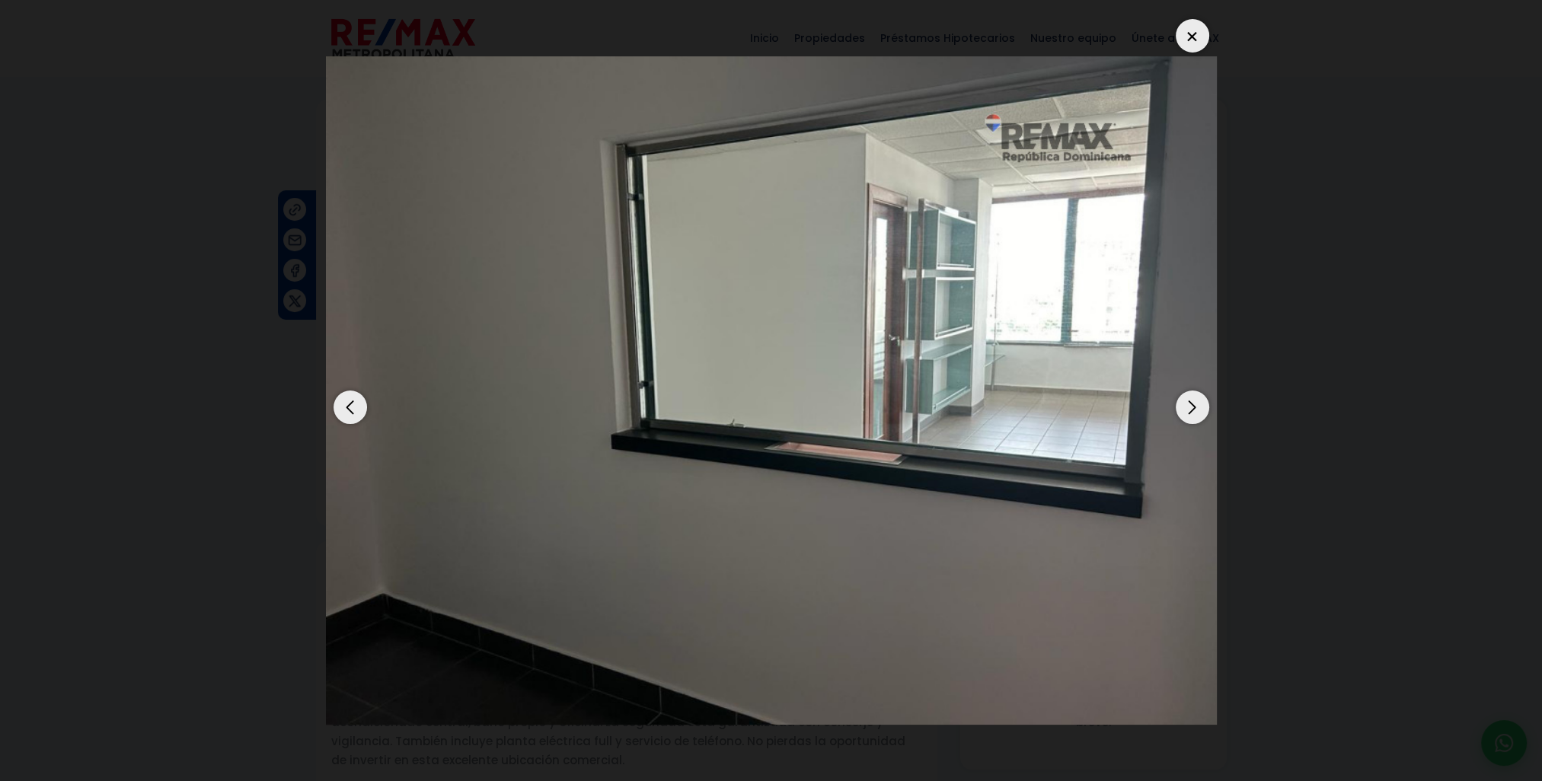
click at [1194, 410] on div "Next slide" at bounding box center [1192, 407] width 33 height 33
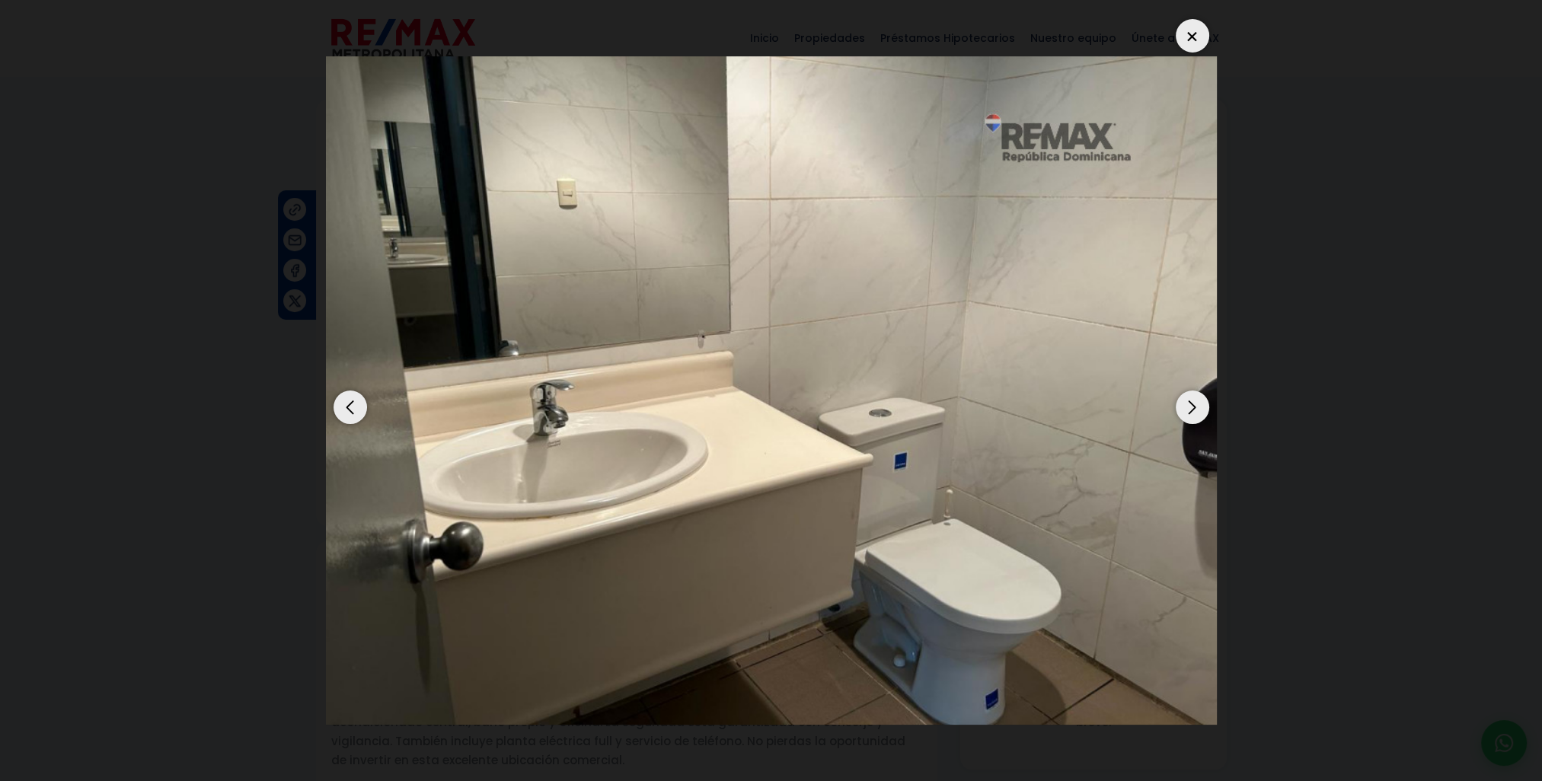
click at [1194, 410] on div "Next slide" at bounding box center [1192, 407] width 33 height 33
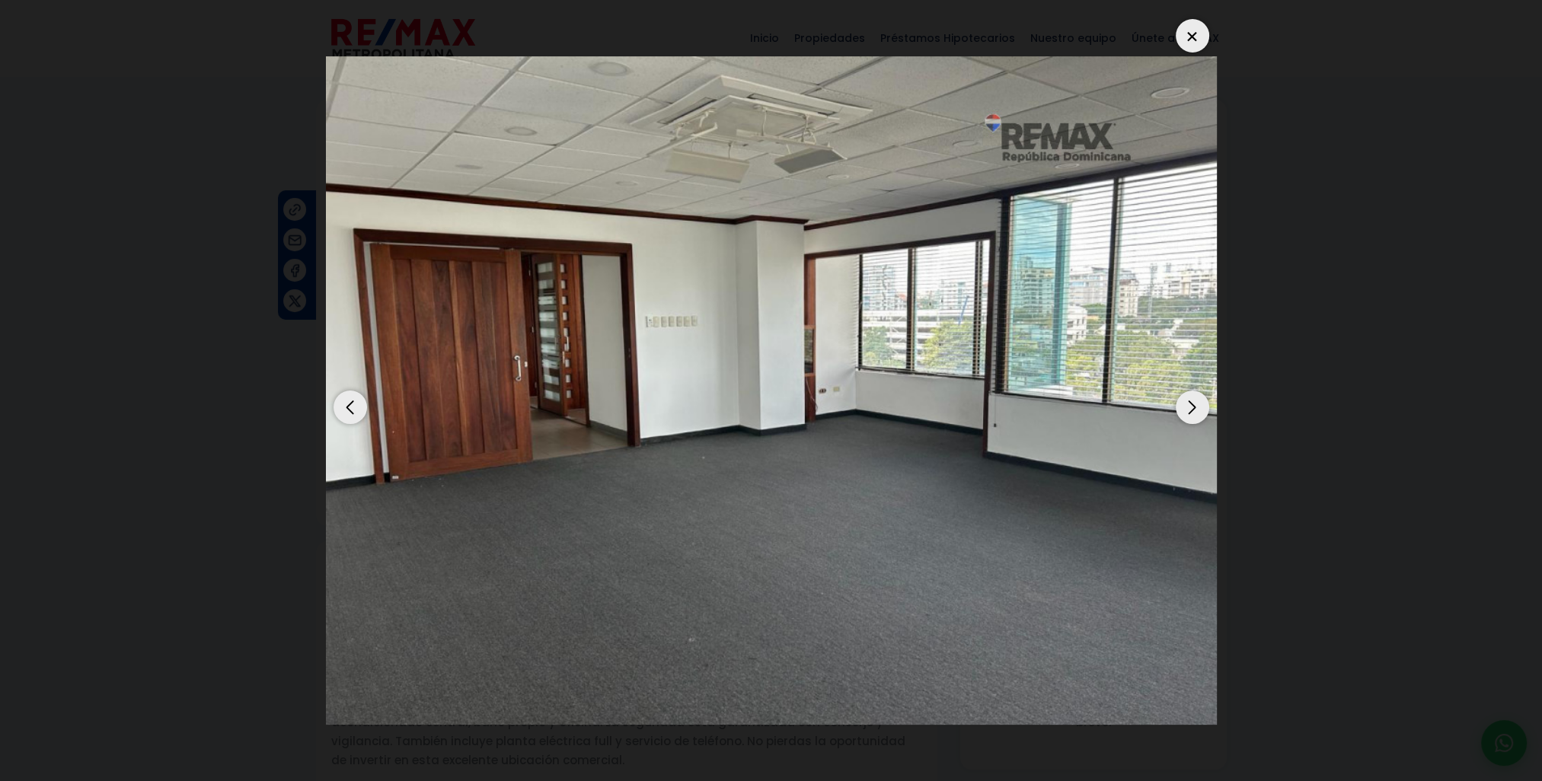
click at [1193, 37] on div at bounding box center [1192, 35] width 33 height 33
